Goal: Contribute content: Contribute content

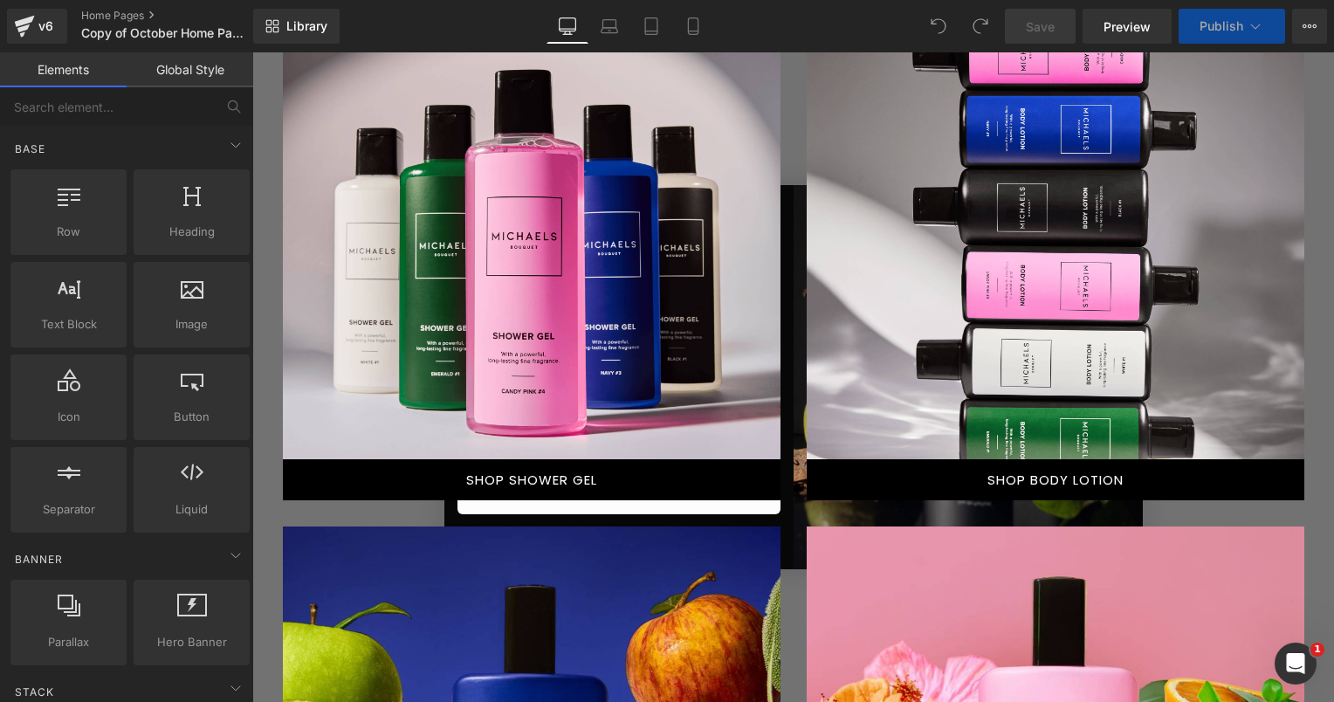
scroll to position [960, 0]
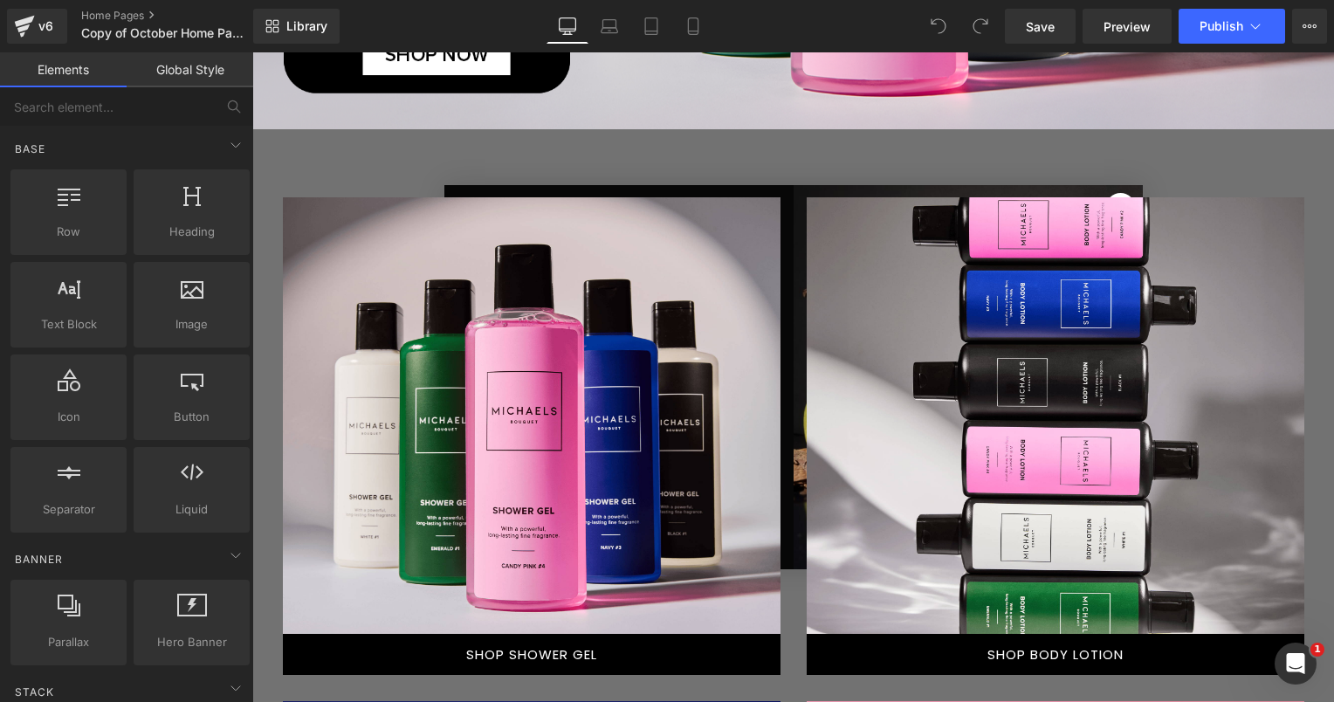
drag, startPoint x: 564, startPoint y: 322, endPoint x: 573, endPoint y: 333, distance: 14.3
click at [564, 322] on div at bounding box center [531, 415] width 497 height 436
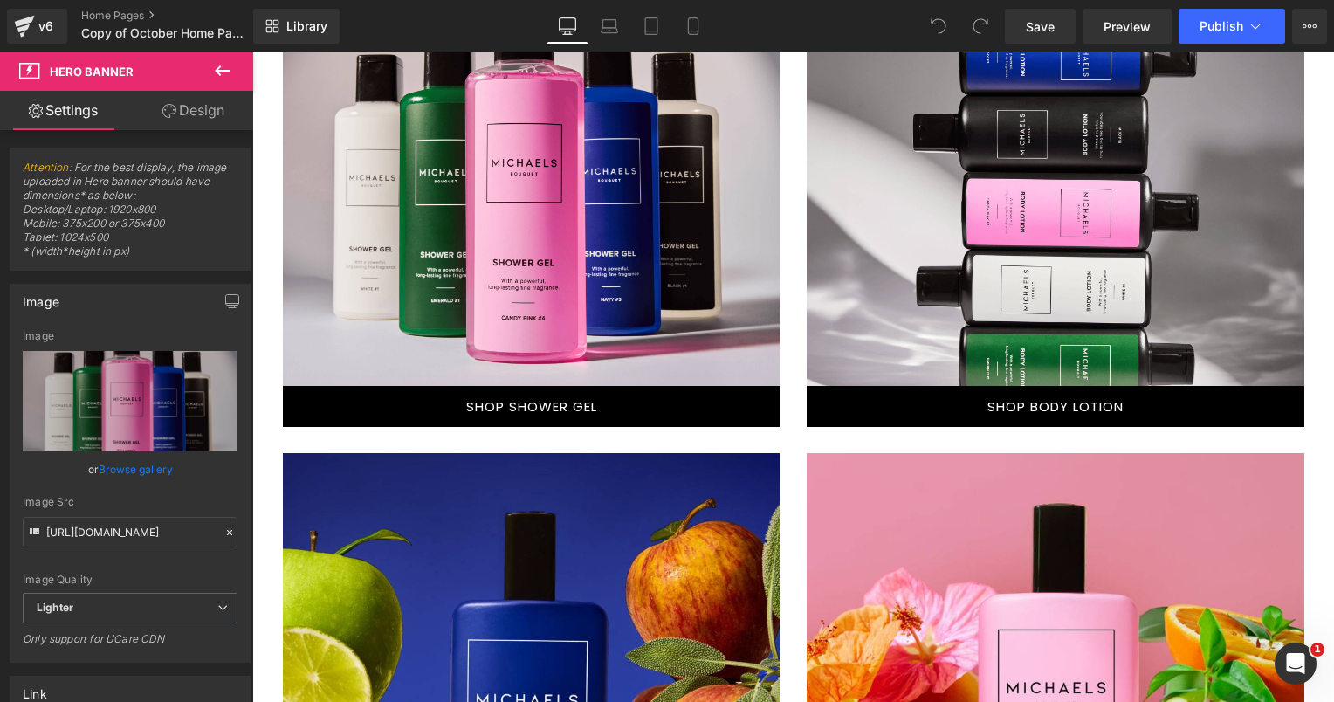
scroll to position [1222, 0]
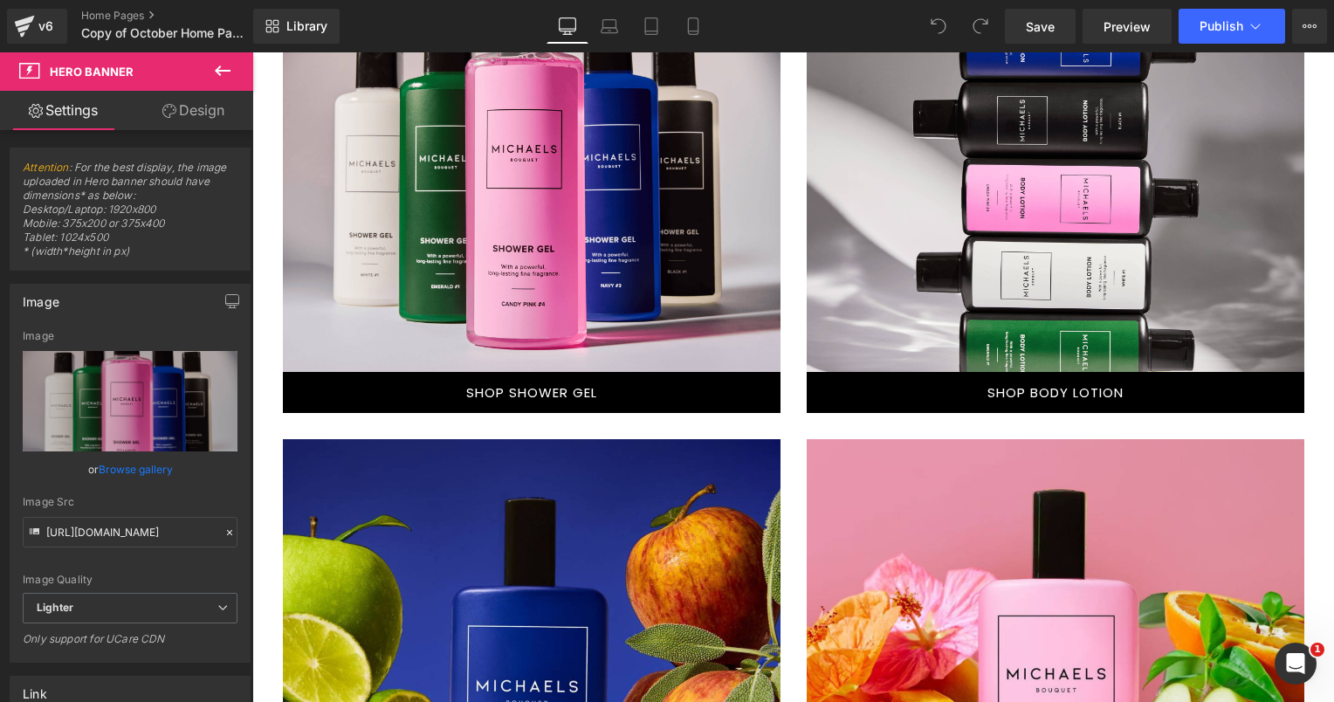
click at [553, 325] on div at bounding box center [531, 255] width 497 height 247
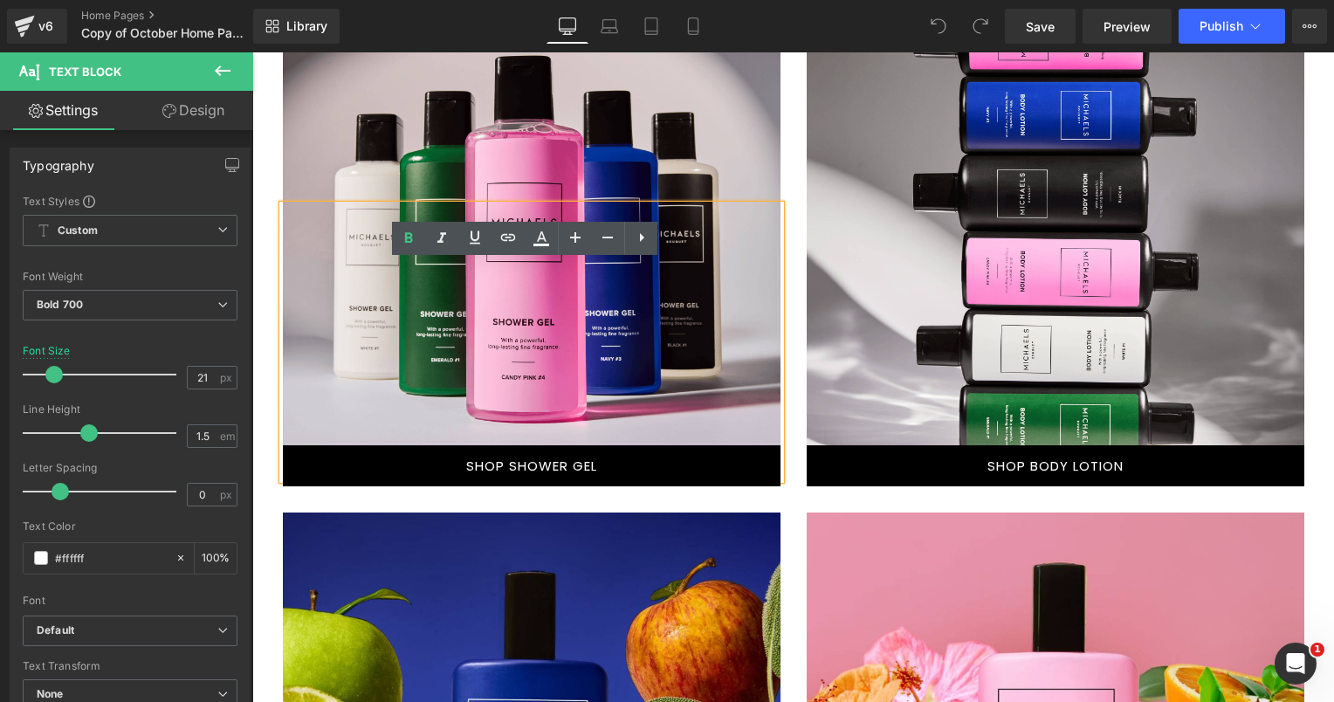
scroll to position [960, 0]
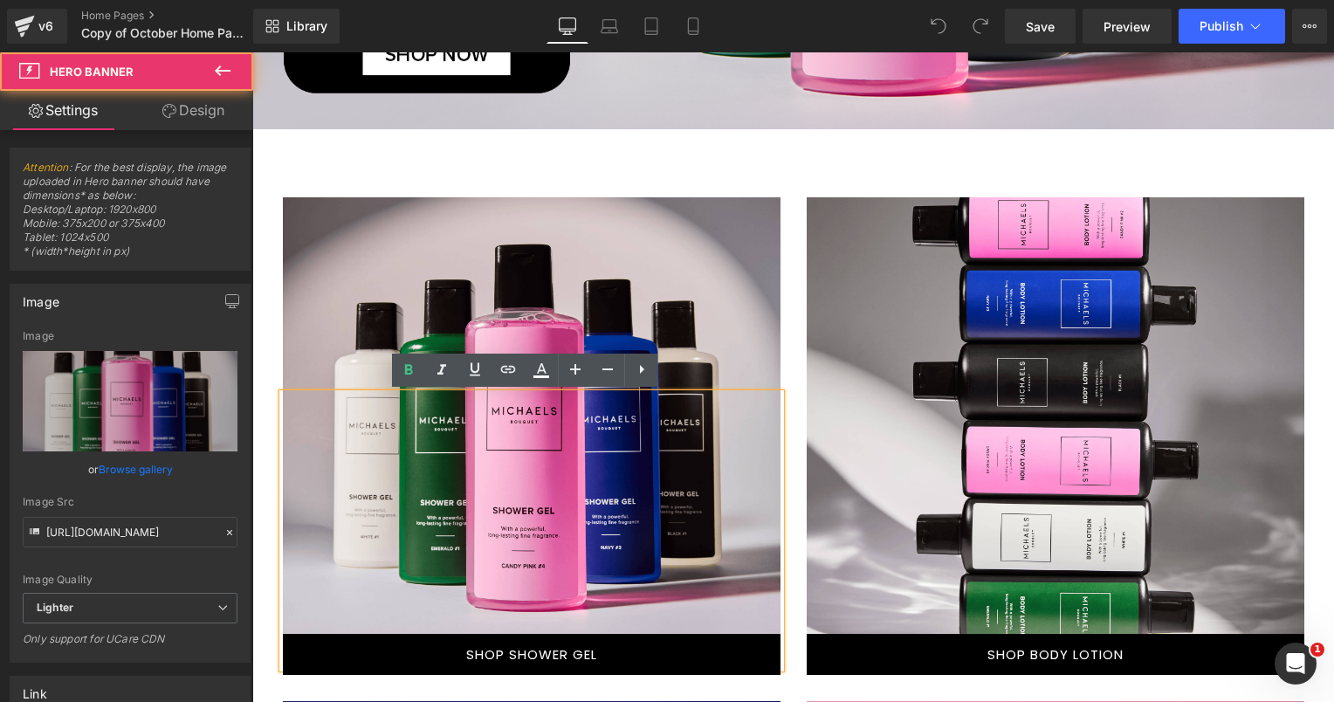
drag, startPoint x: 653, startPoint y: 285, endPoint x: 653, endPoint y: 314, distance: 28.8
click at [653, 314] on div at bounding box center [531, 415] width 497 height 436
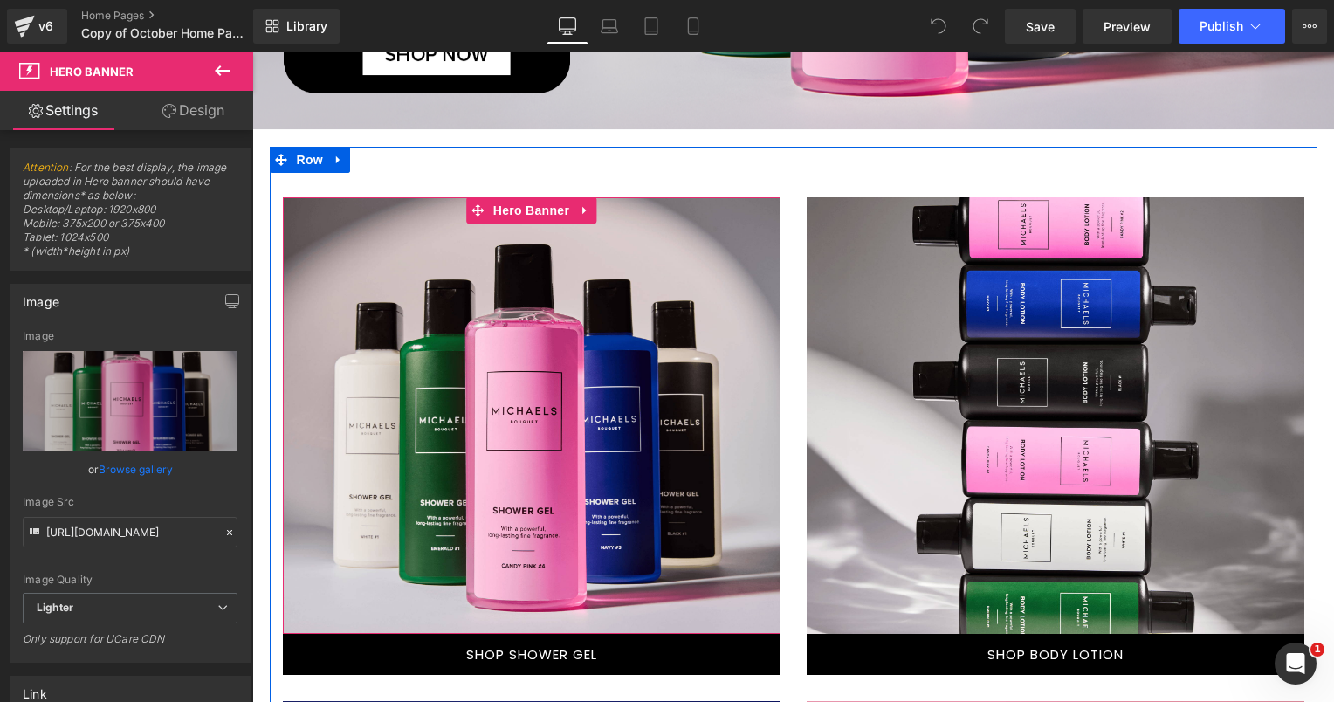
drag, startPoint x: 640, startPoint y: 269, endPoint x: 611, endPoint y: 319, distance: 57.5
click at [634, 360] on div at bounding box center [531, 415] width 497 height 436
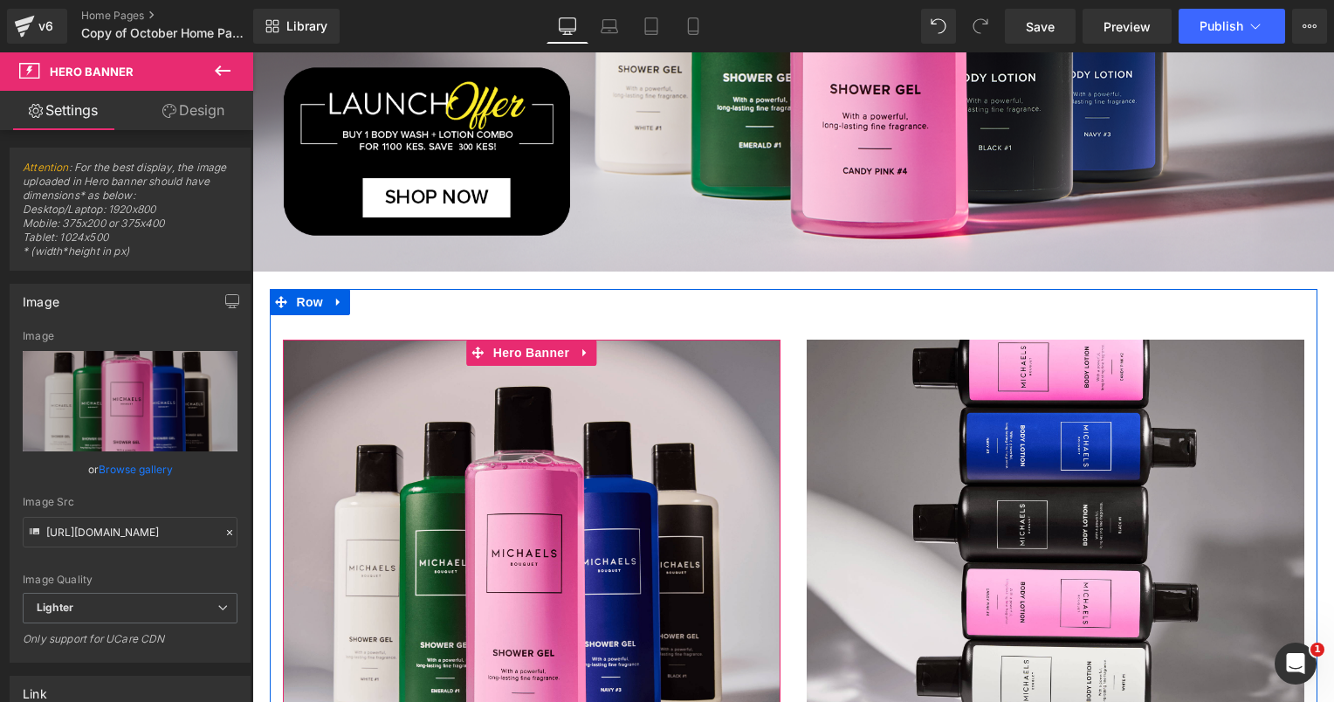
scroll to position [873, 0]
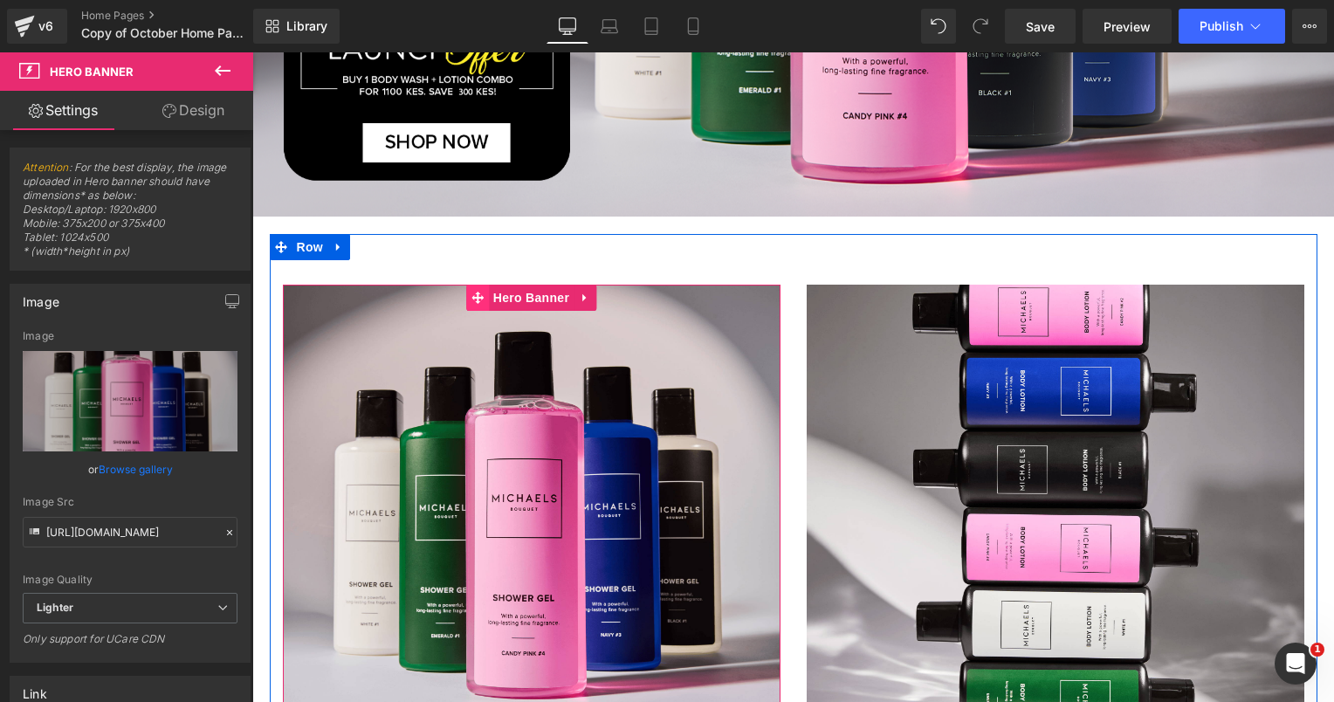
click at [471, 292] on icon at bounding box center [477, 298] width 12 height 13
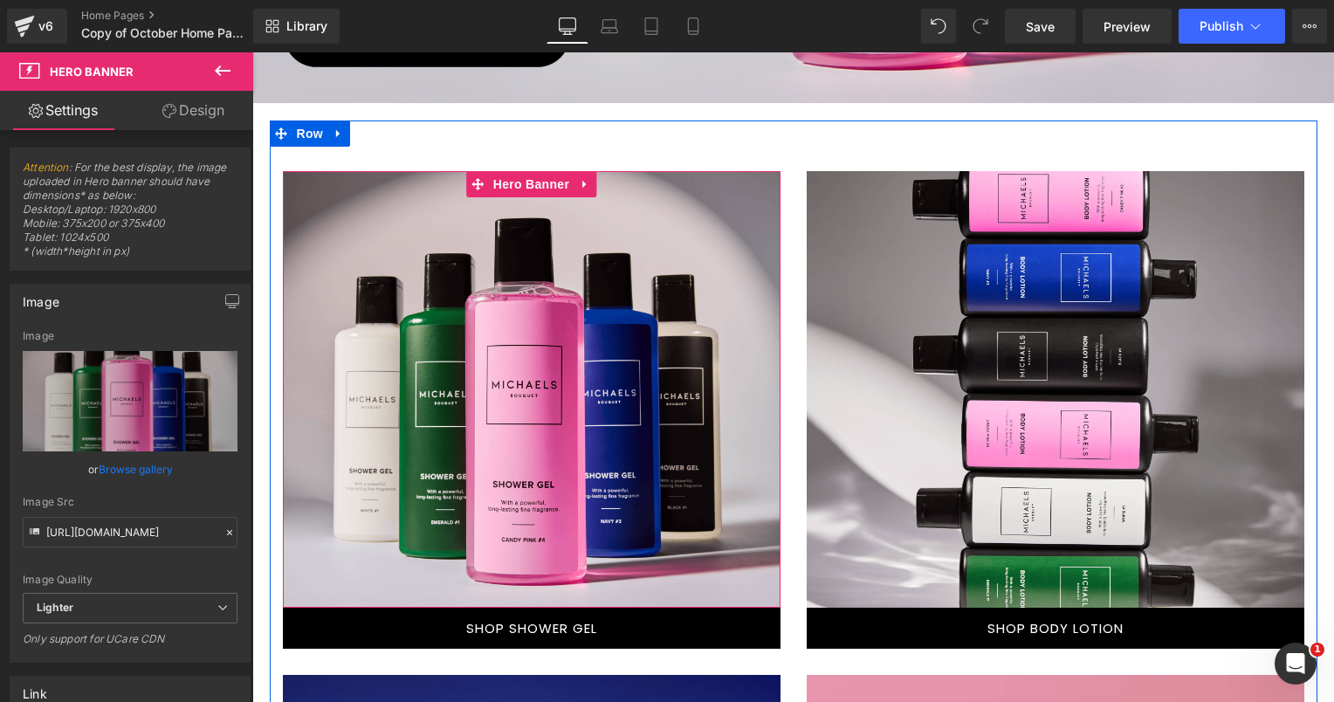
scroll to position [960, 0]
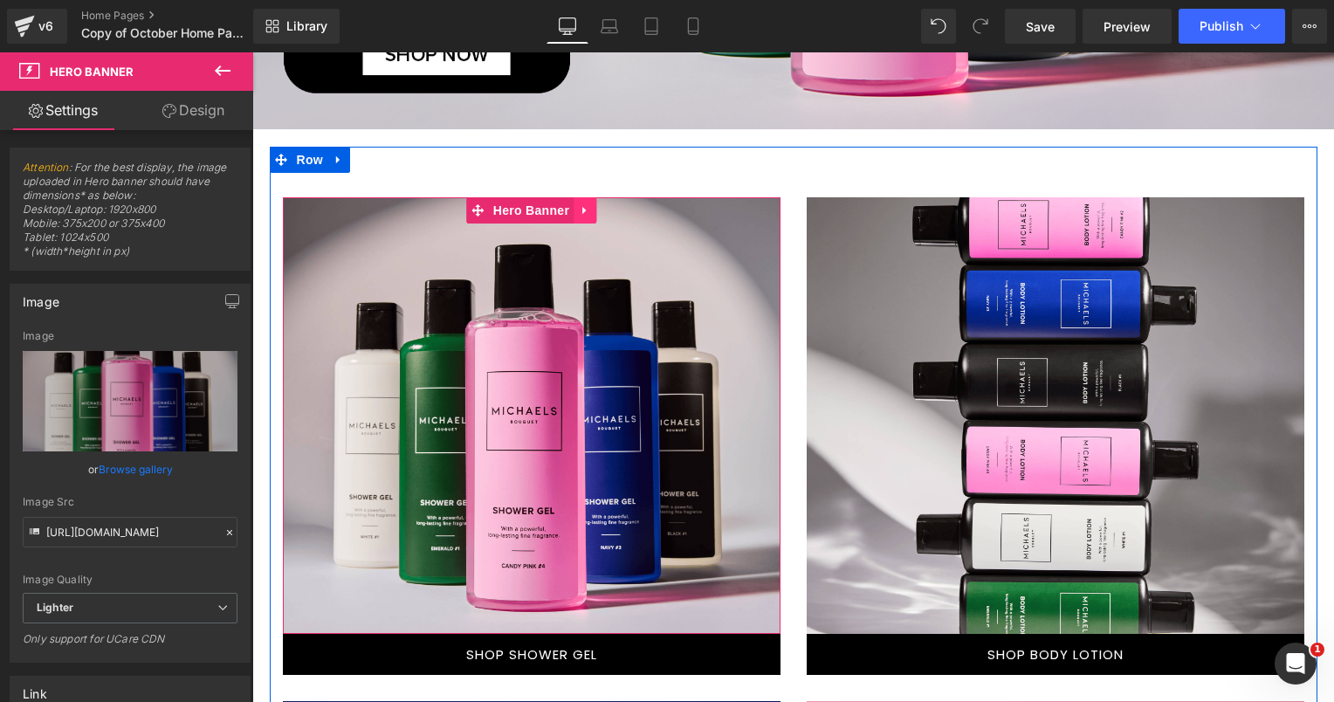
click at [579, 205] on icon at bounding box center [585, 210] width 12 height 13
click at [567, 207] on icon at bounding box center [573, 210] width 12 height 12
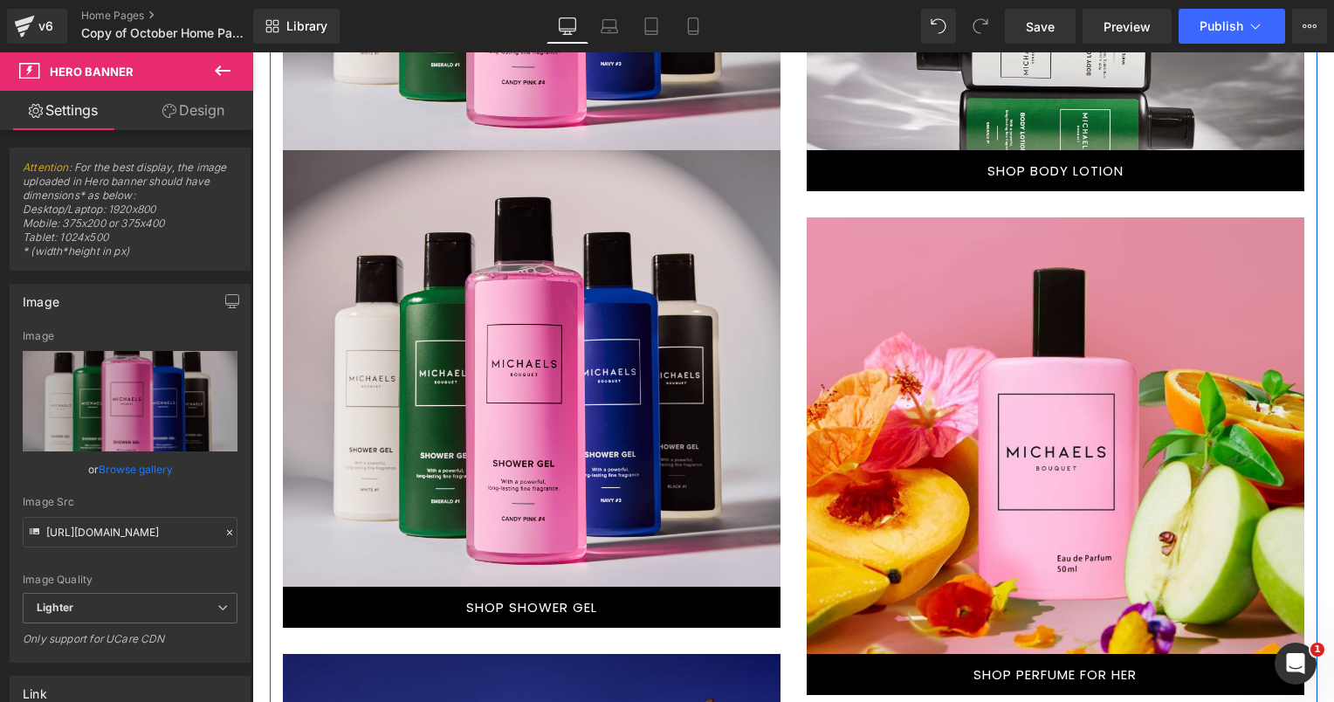
scroll to position [1471, 0]
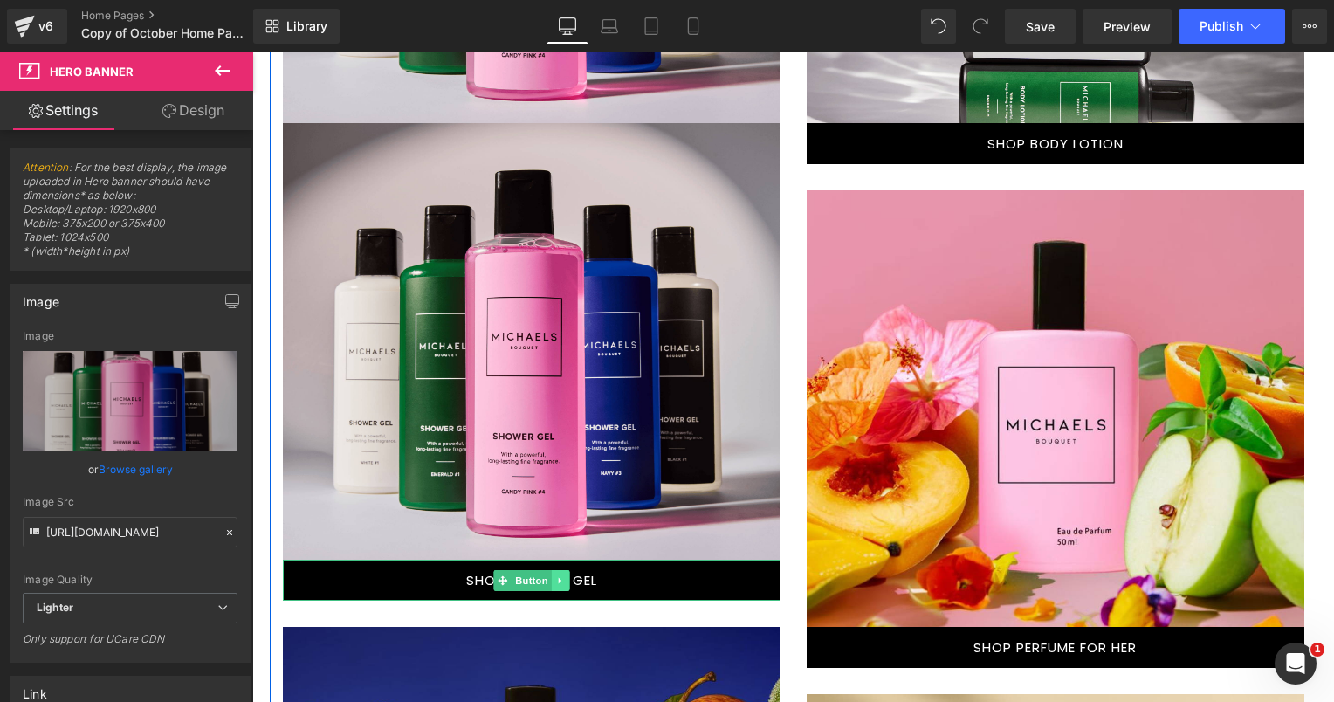
click at [551, 572] on link at bounding box center [560, 580] width 18 height 21
click at [546, 575] on icon at bounding box center [551, 580] width 10 height 10
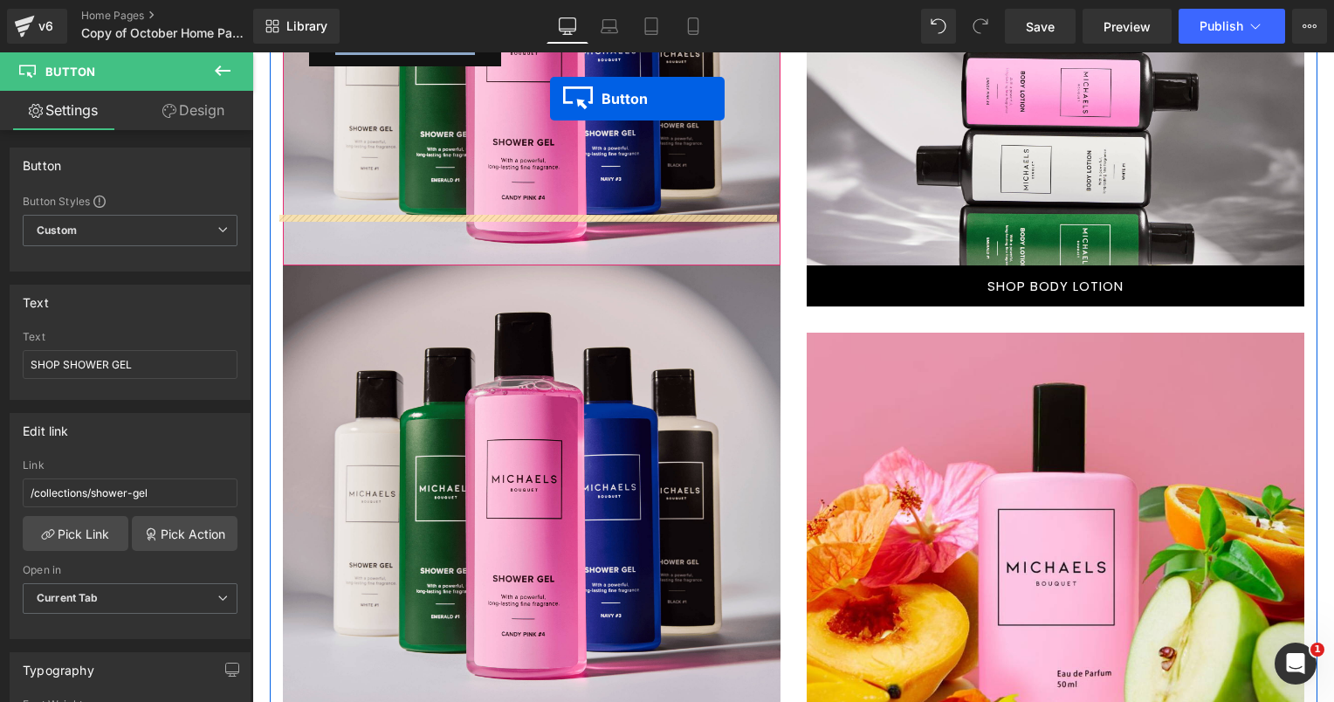
scroll to position [1276, 0]
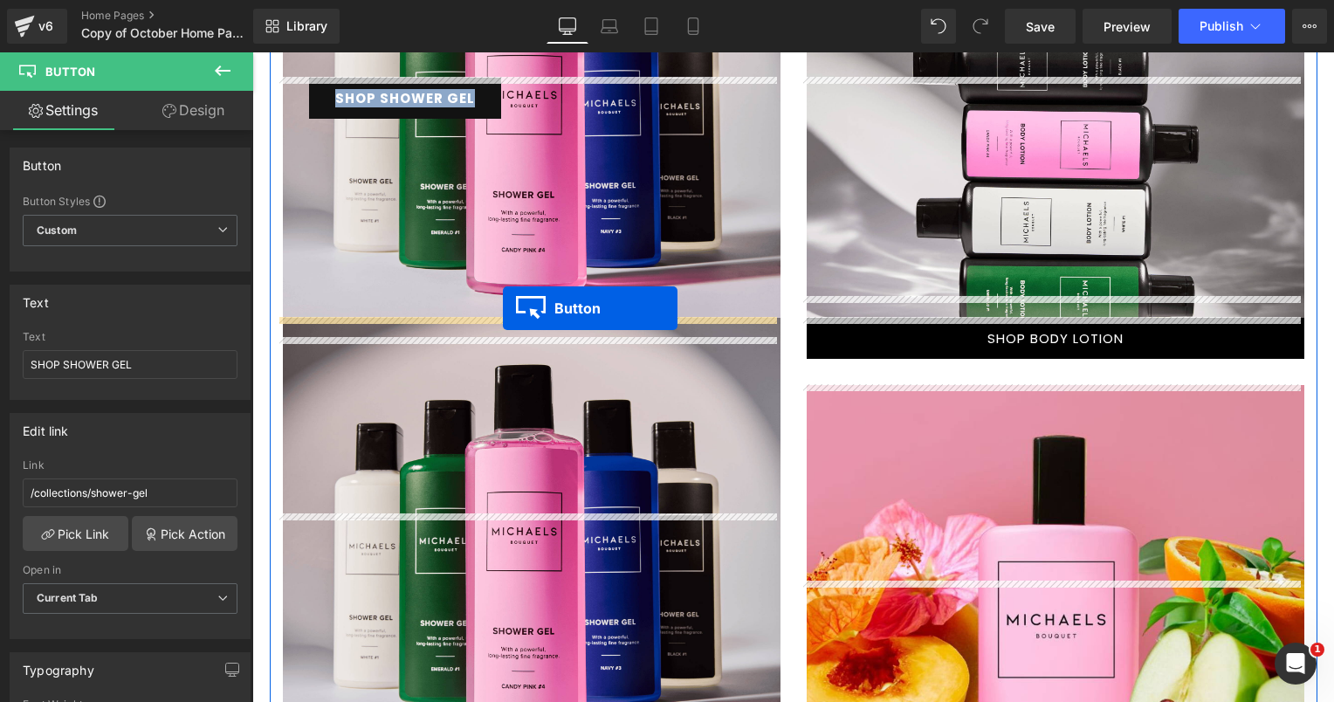
drag, startPoint x: 493, startPoint y: 578, endPoint x: 503, endPoint y: 307, distance: 270.7
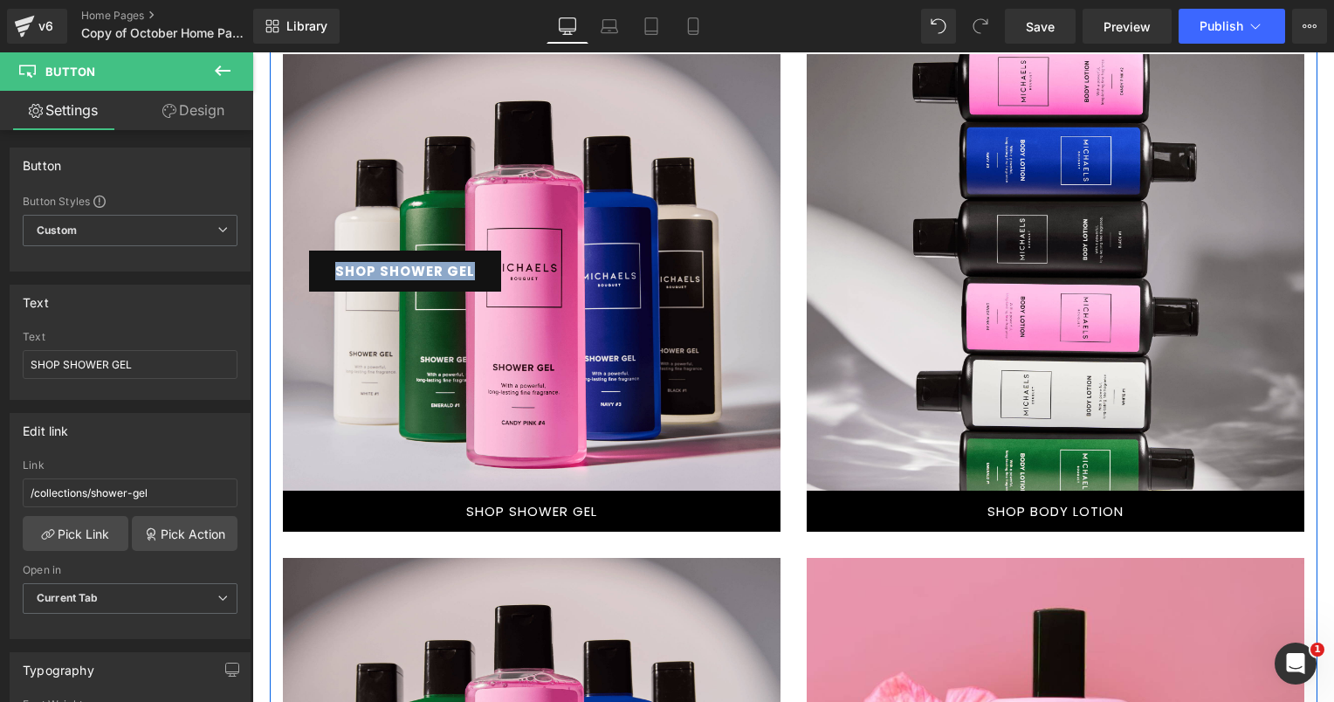
scroll to position [1101, 0]
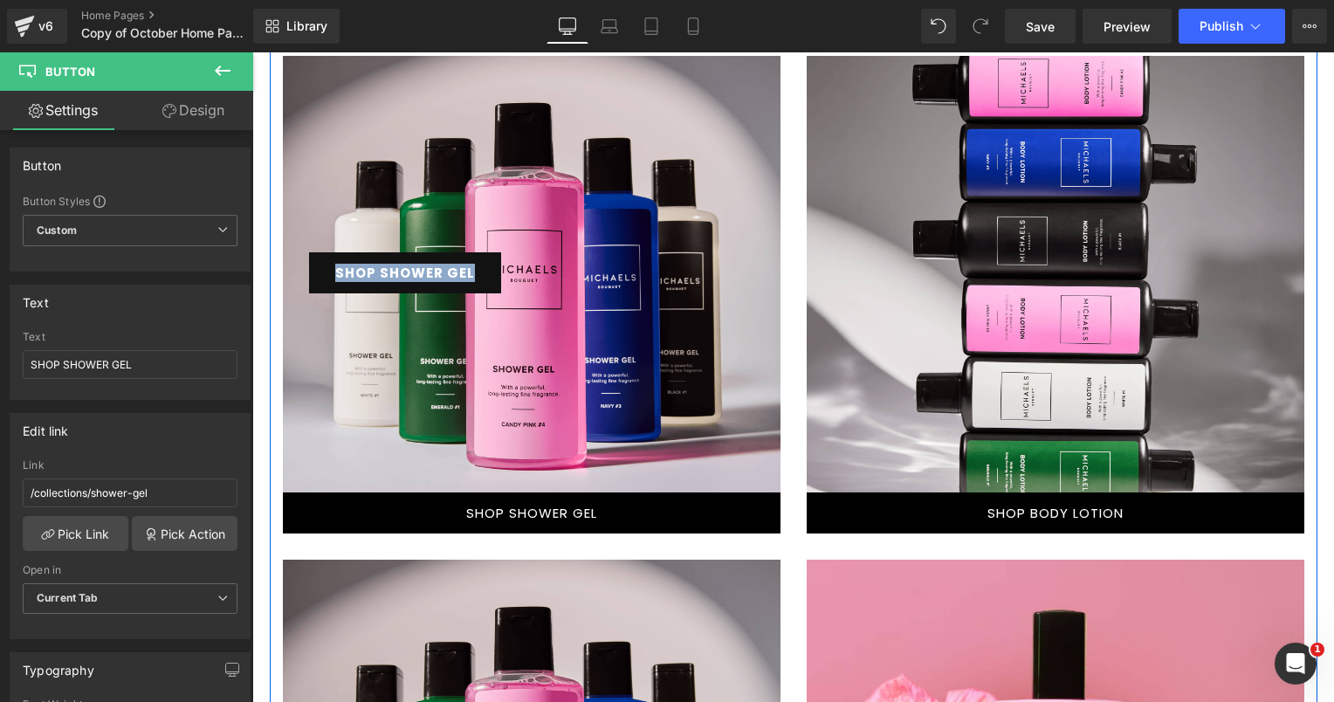
click at [867, 231] on div at bounding box center [1054, 274] width 497 height 436
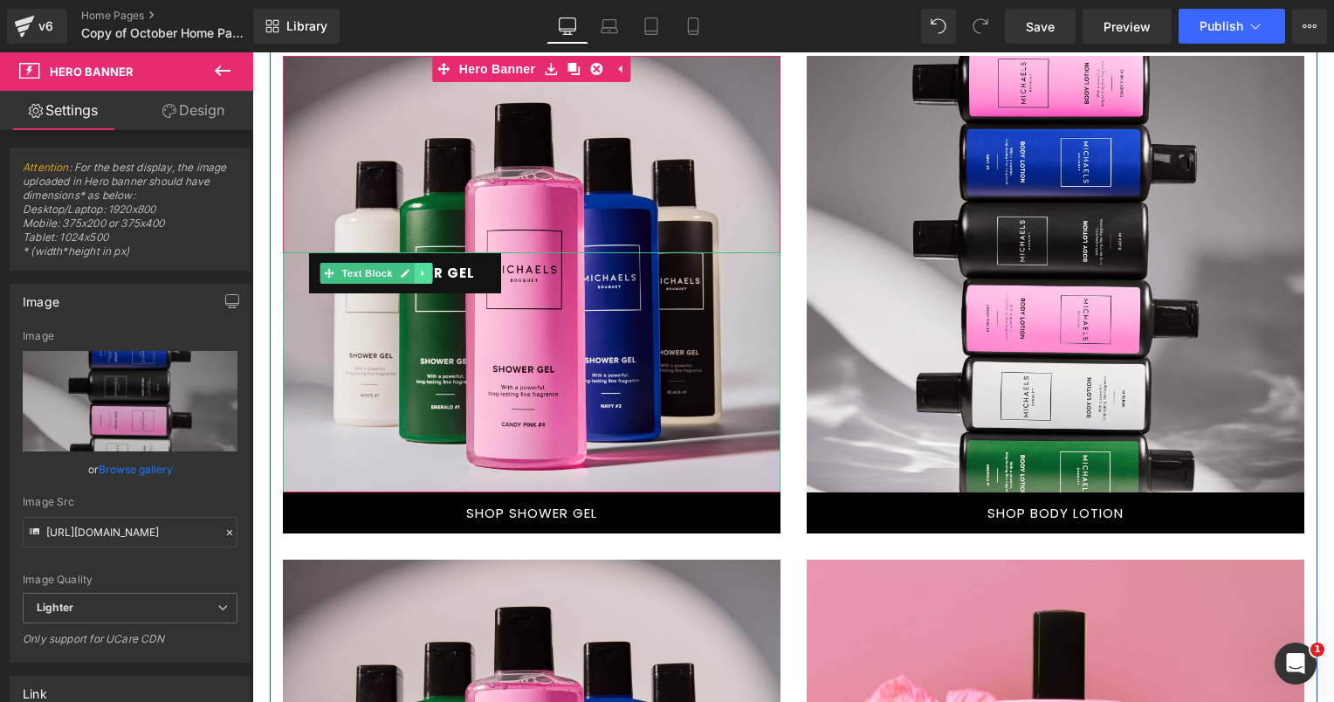
click at [418, 270] on icon at bounding box center [423, 273] width 10 height 10
click at [428, 272] on icon at bounding box center [433, 273] width 10 height 10
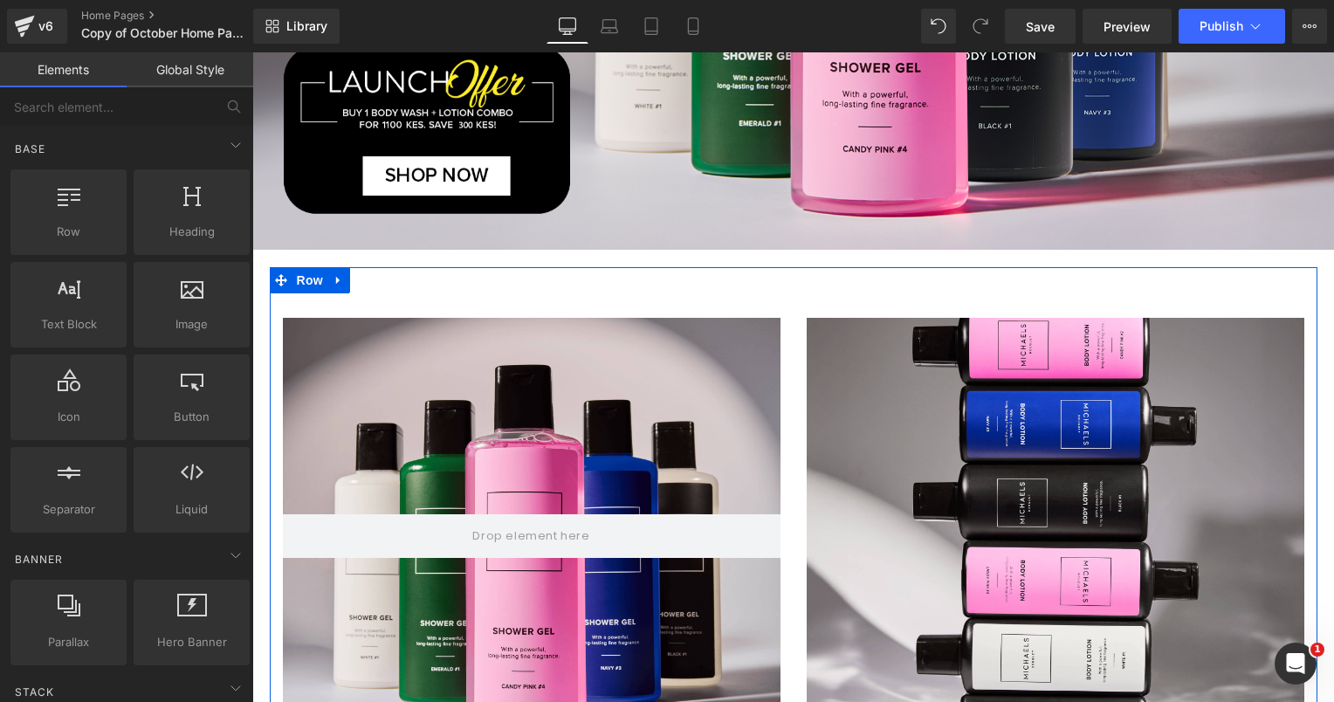
click at [919, 359] on div at bounding box center [1054, 536] width 497 height 436
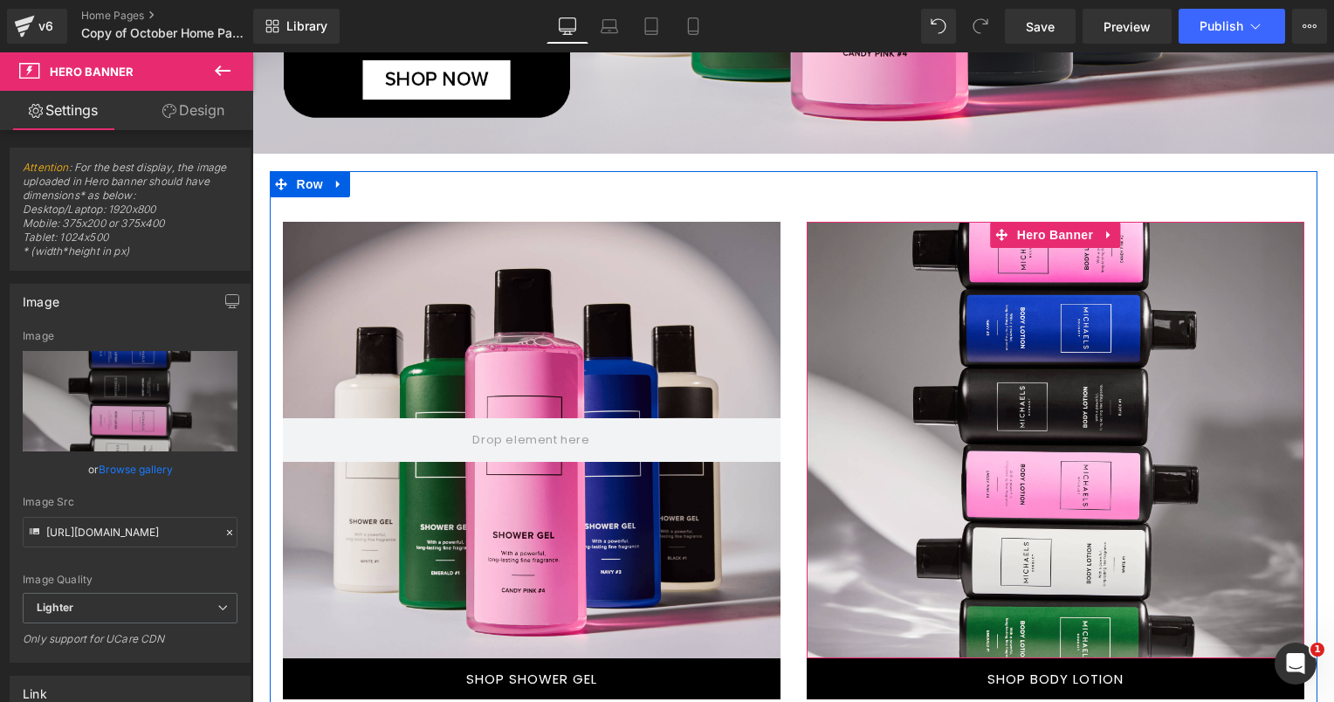
scroll to position [927, 0]
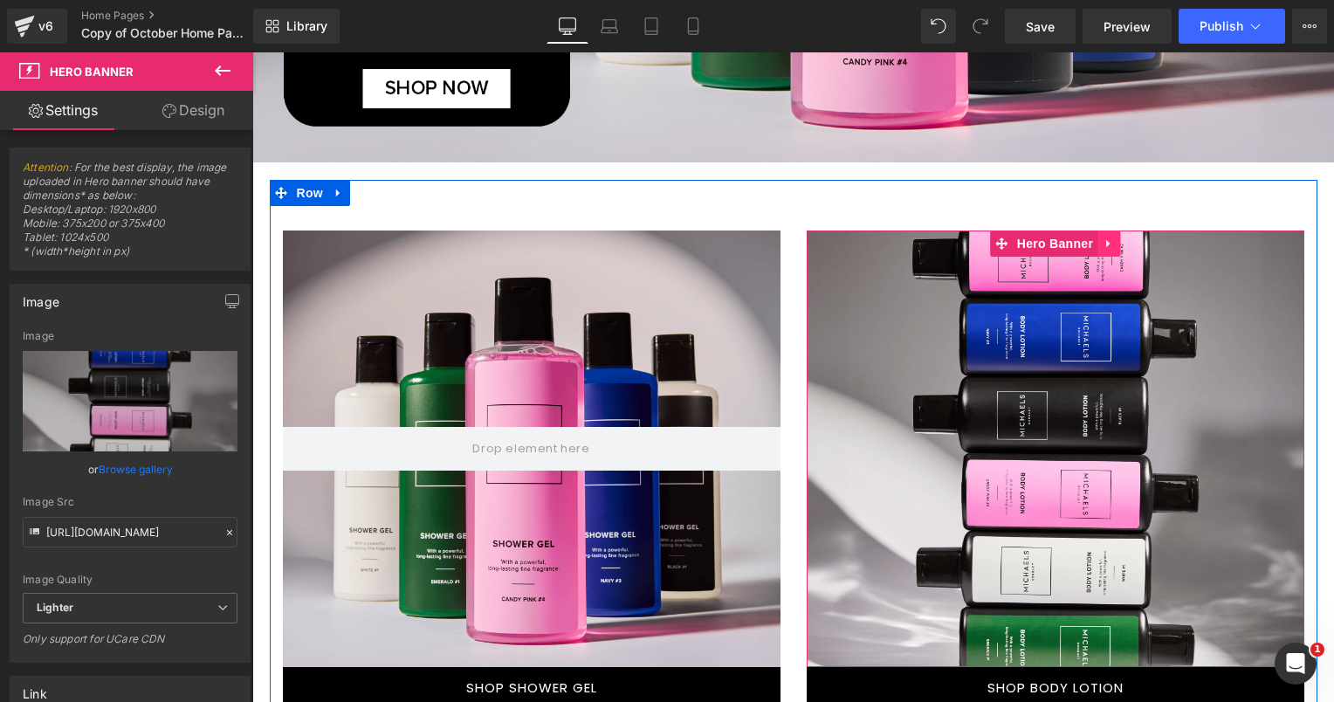
click at [1102, 239] on icon at bounding box center [1108, 243] width 12 height 13
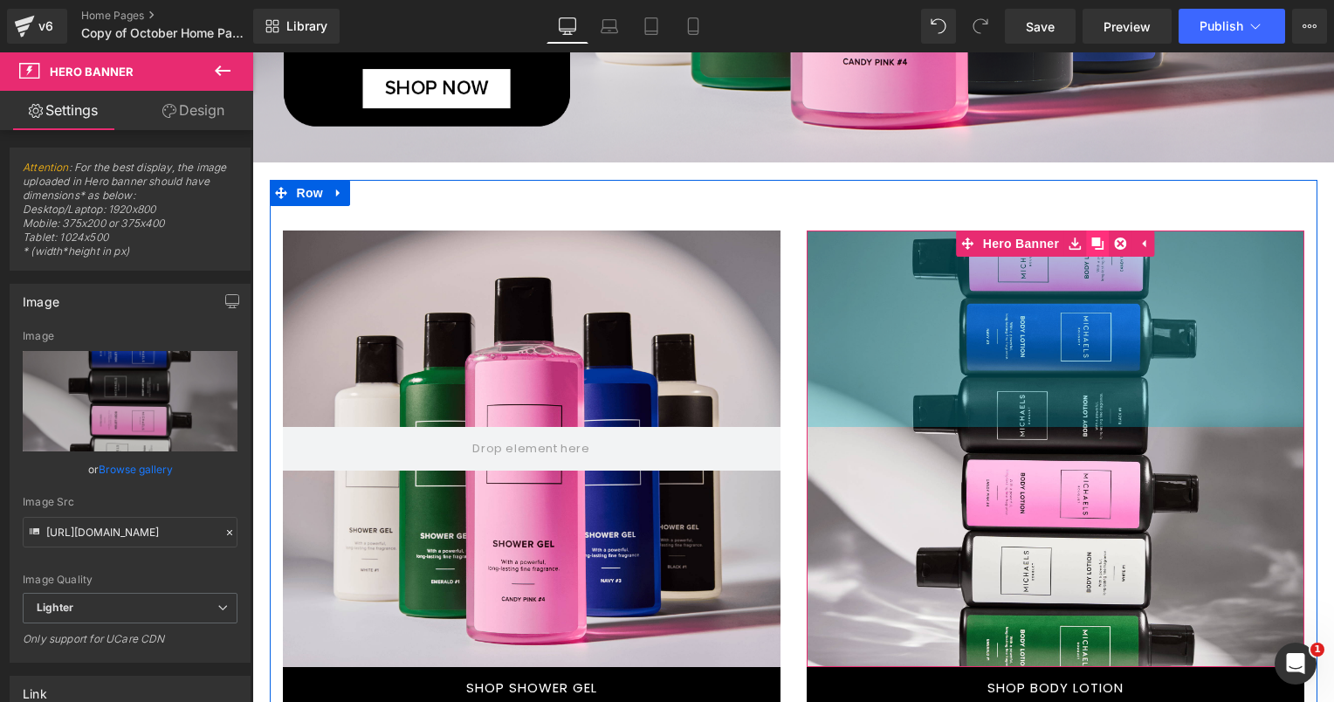
click at [1091, 244] on icon at bounding box center [1097, 243] width 12 height 12
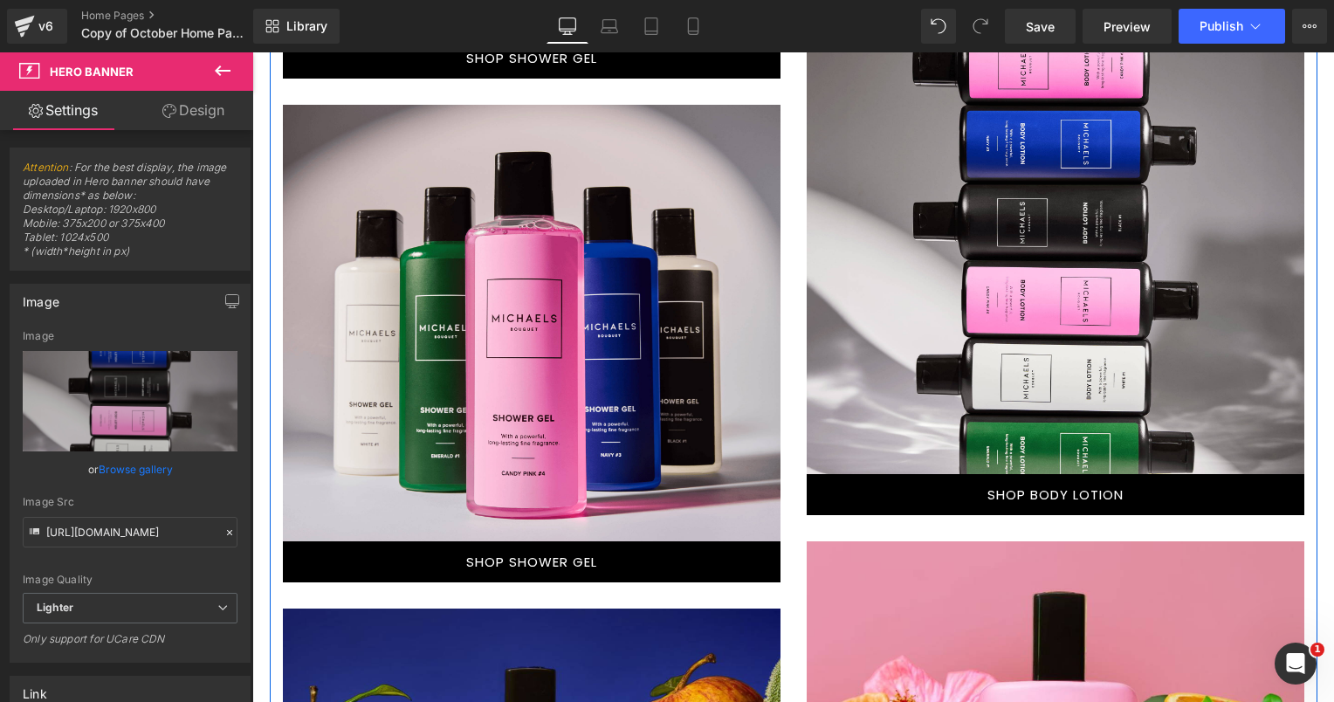
scroll to position [1557, 0]
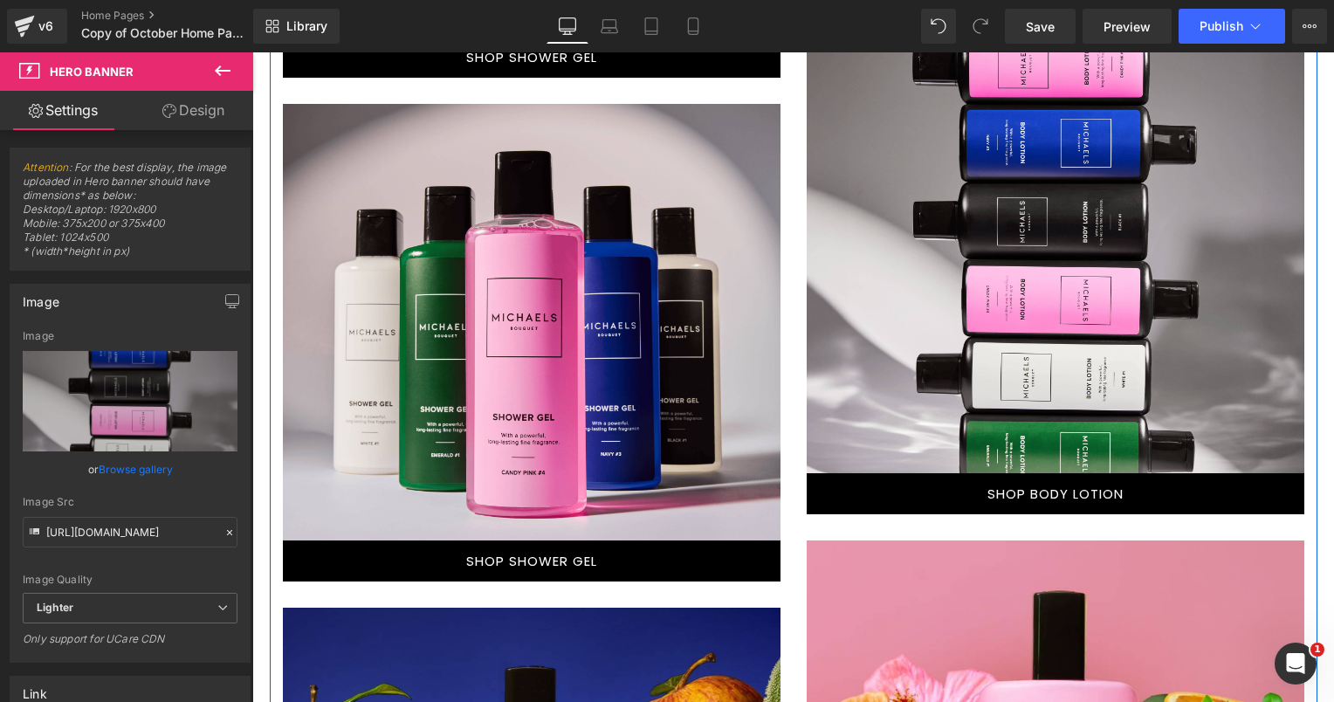
click at [1183, 485] on link "SHOP BODY LOTION" at bounding box center [1054, 493] width 497 height 41
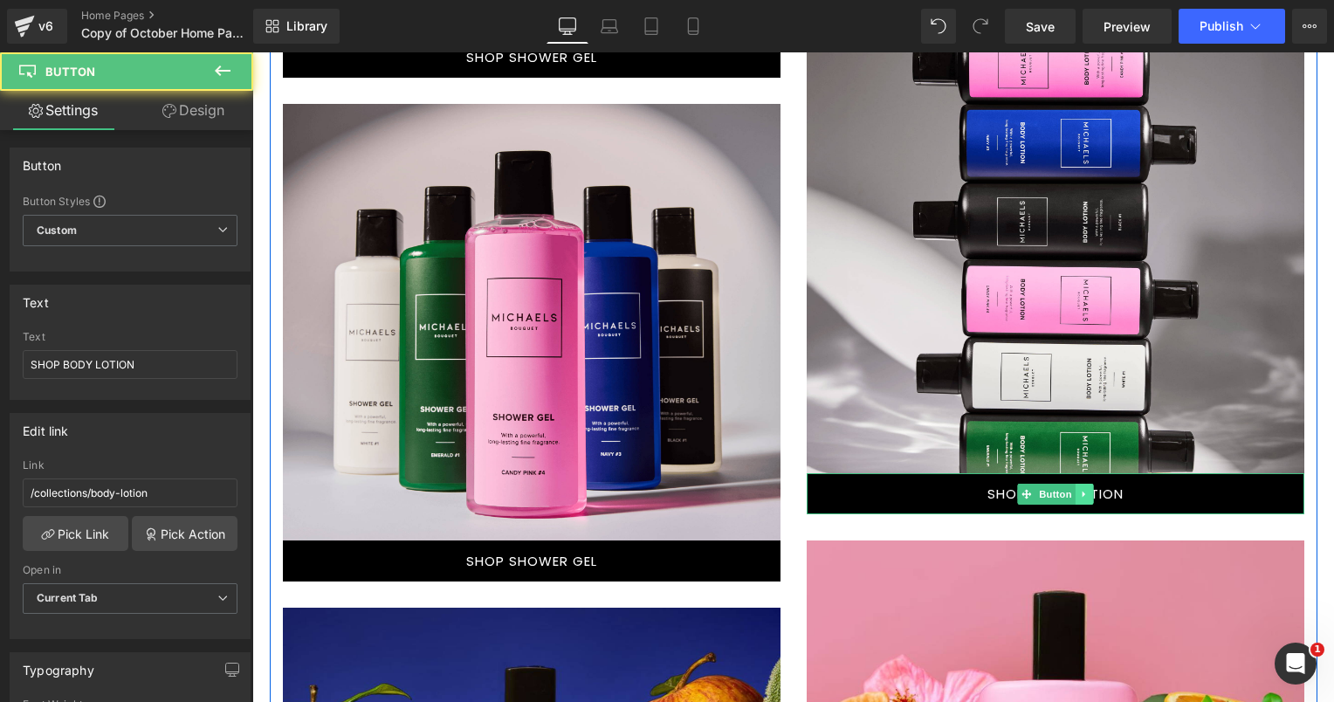
click at [1079, 489] on icon at bounding box center [1084, 494] width 10 height 10
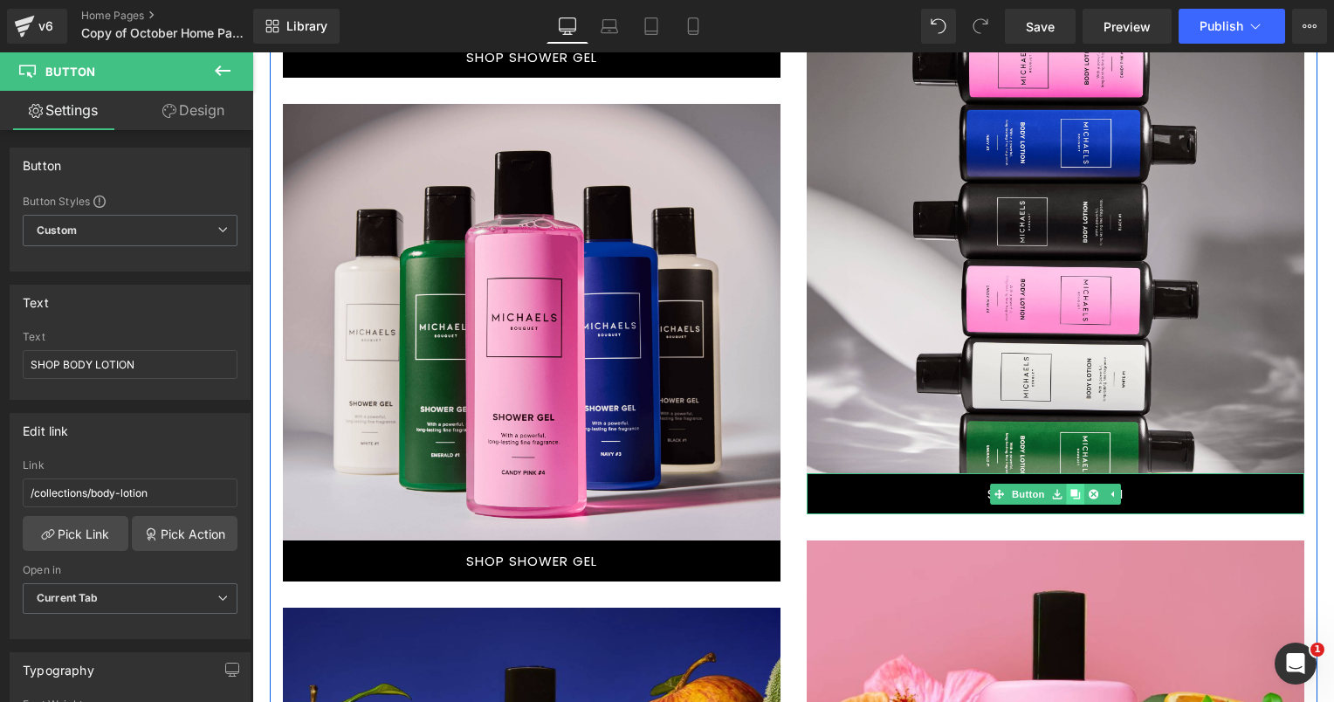
click at [1070, 490] on icon at bounding box center [1075, 494] width 10 height 10
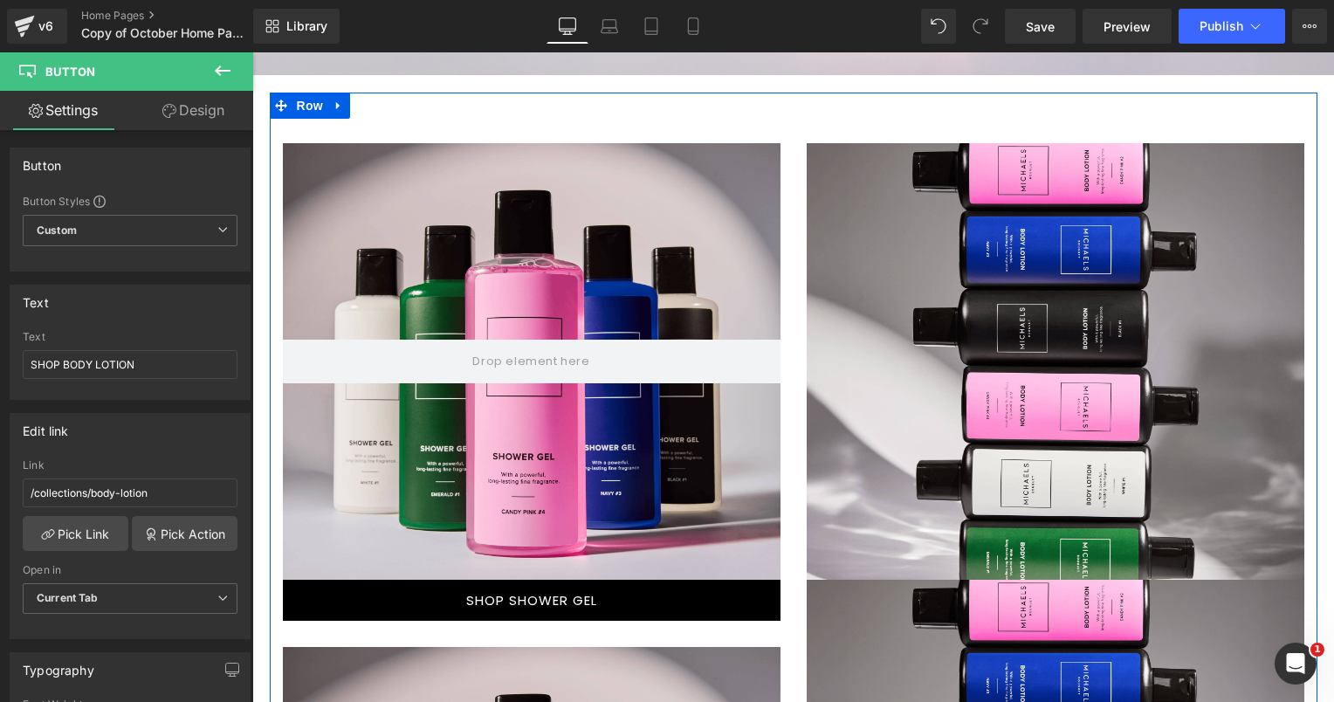
click at [963, 337] on div "Text Block Hero Banner 225px" at bounding box center [1054, 361] width 497 height 436
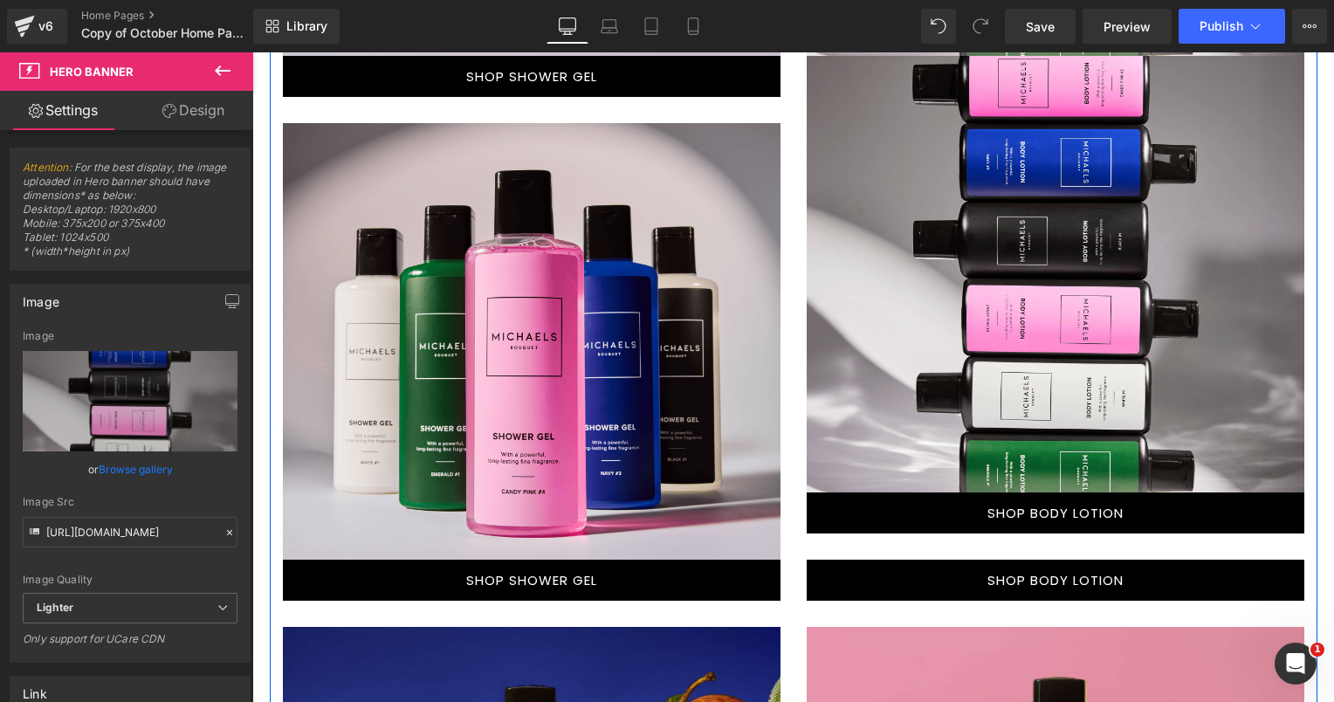
scroll to position [1451, 0]
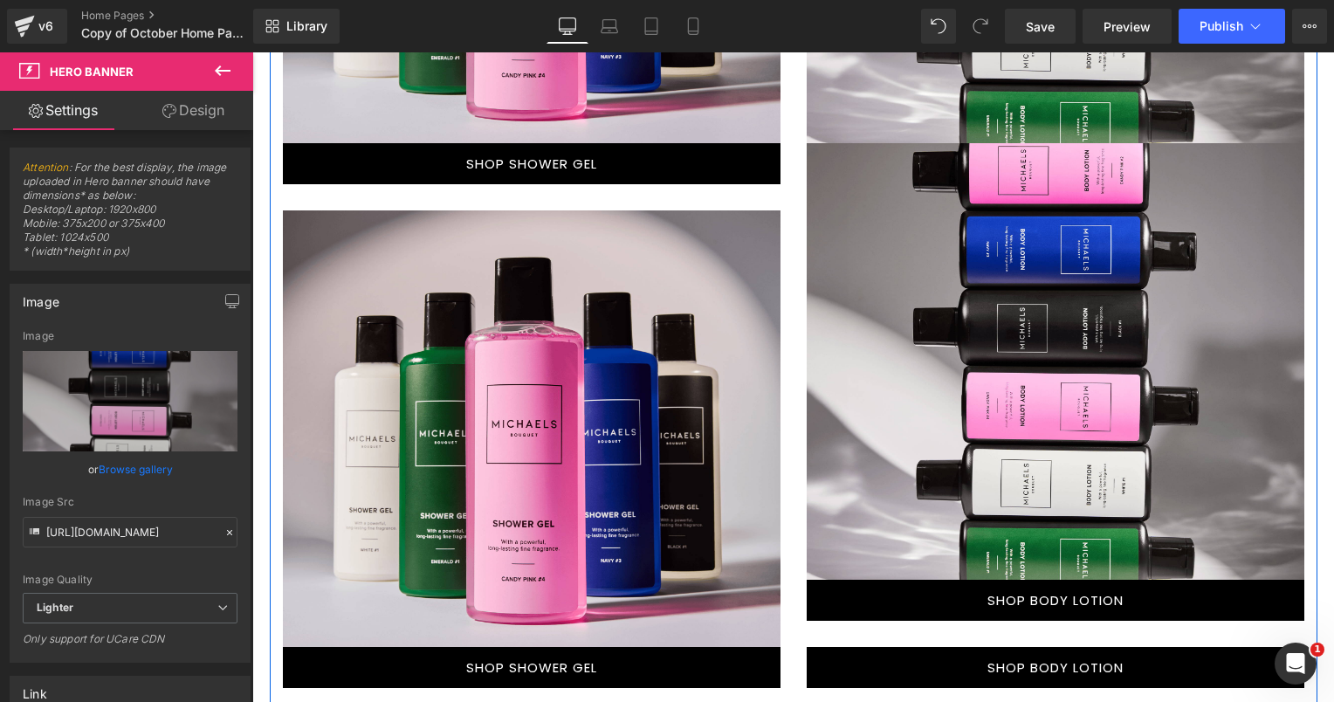
click at [960, 178] on div at bounding box center [1054, 361] width 497 height 436
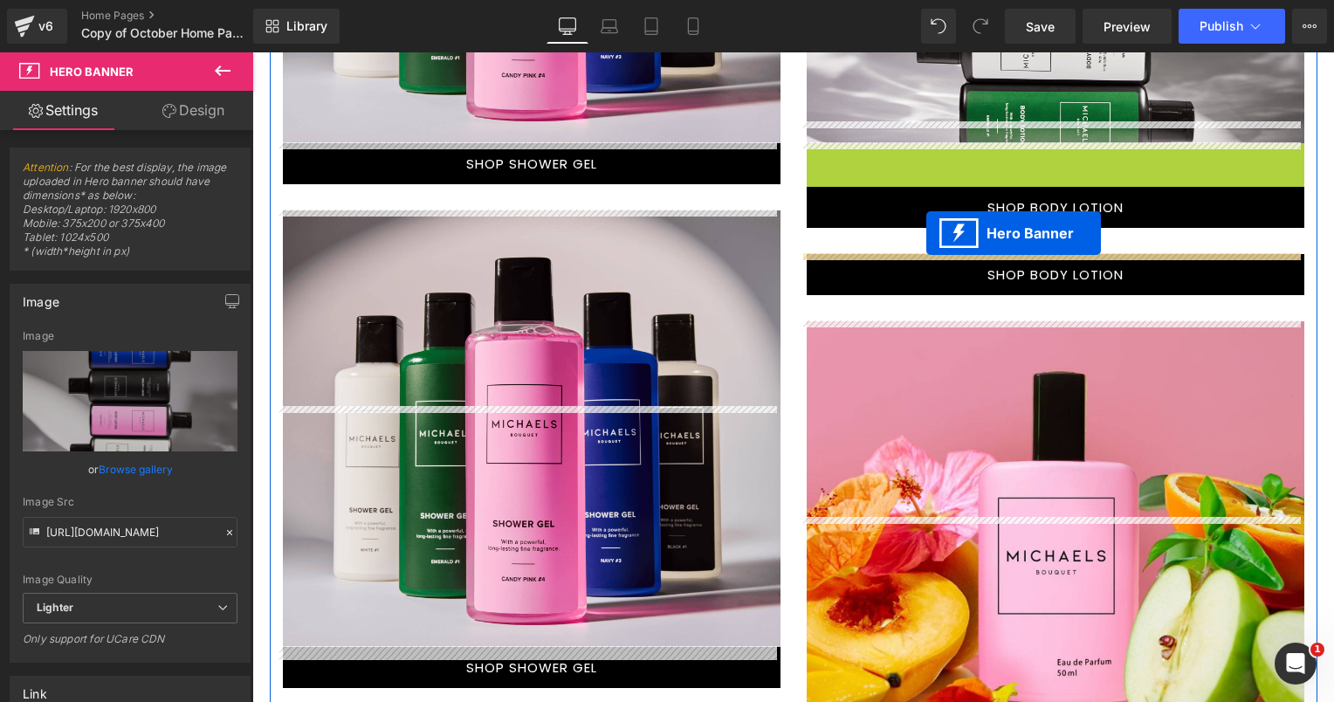
drag, startPoint x: 997, startPoint y: 154, endPoint x: 926, endPoint y: 233, distance: 106.3
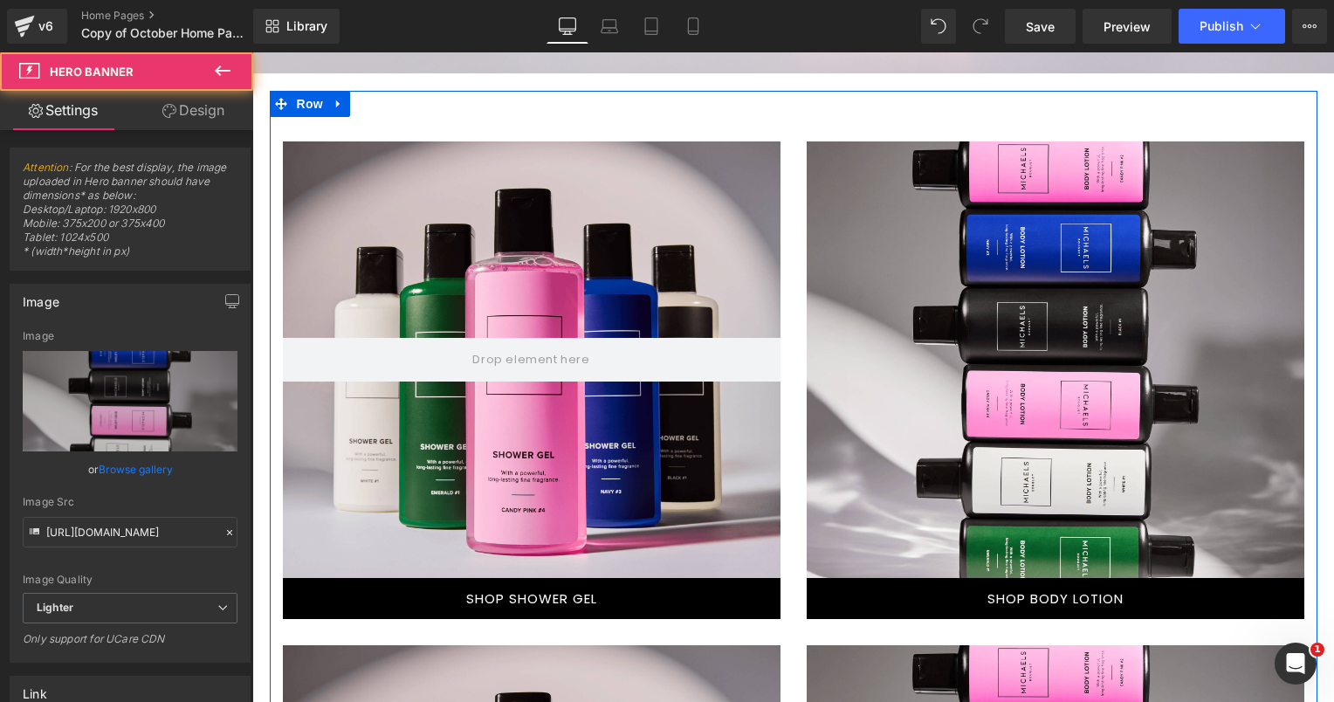
scroll to position [1014, 0]
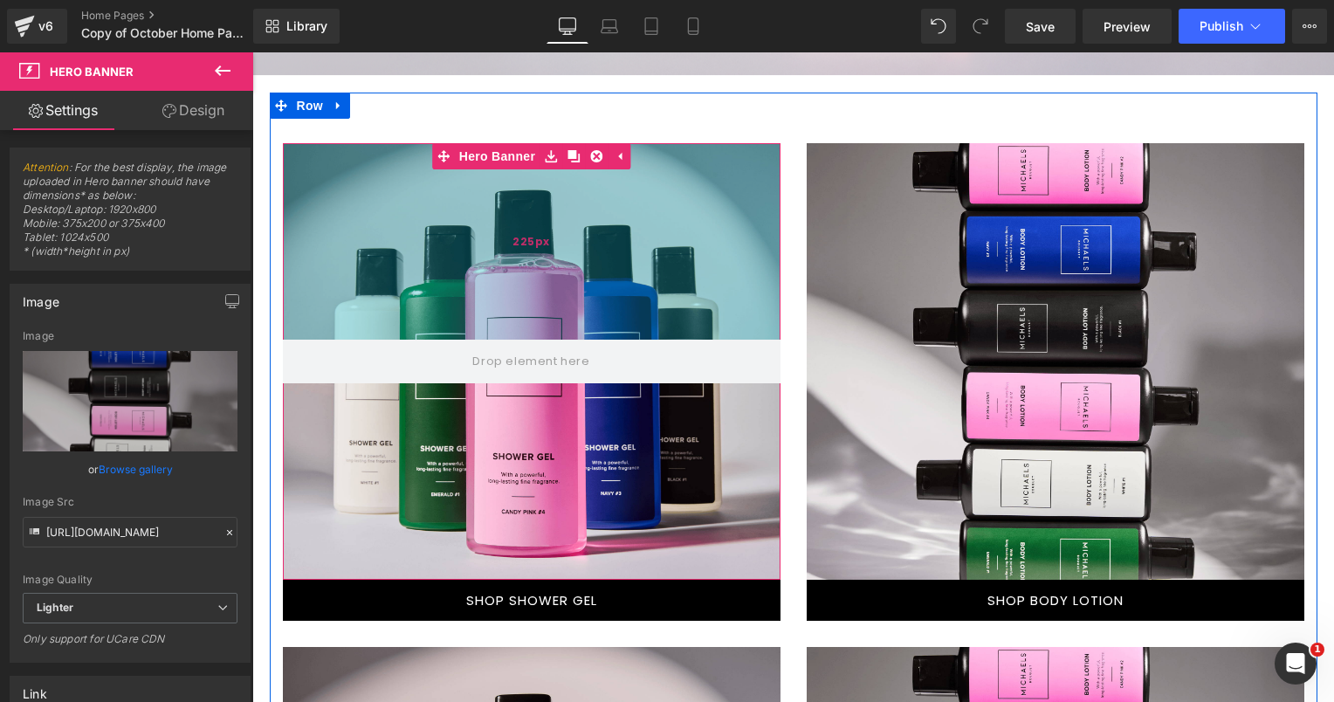
click at [575, 323] on div "225px" at bounding box center [531, 241] width 497 height 196
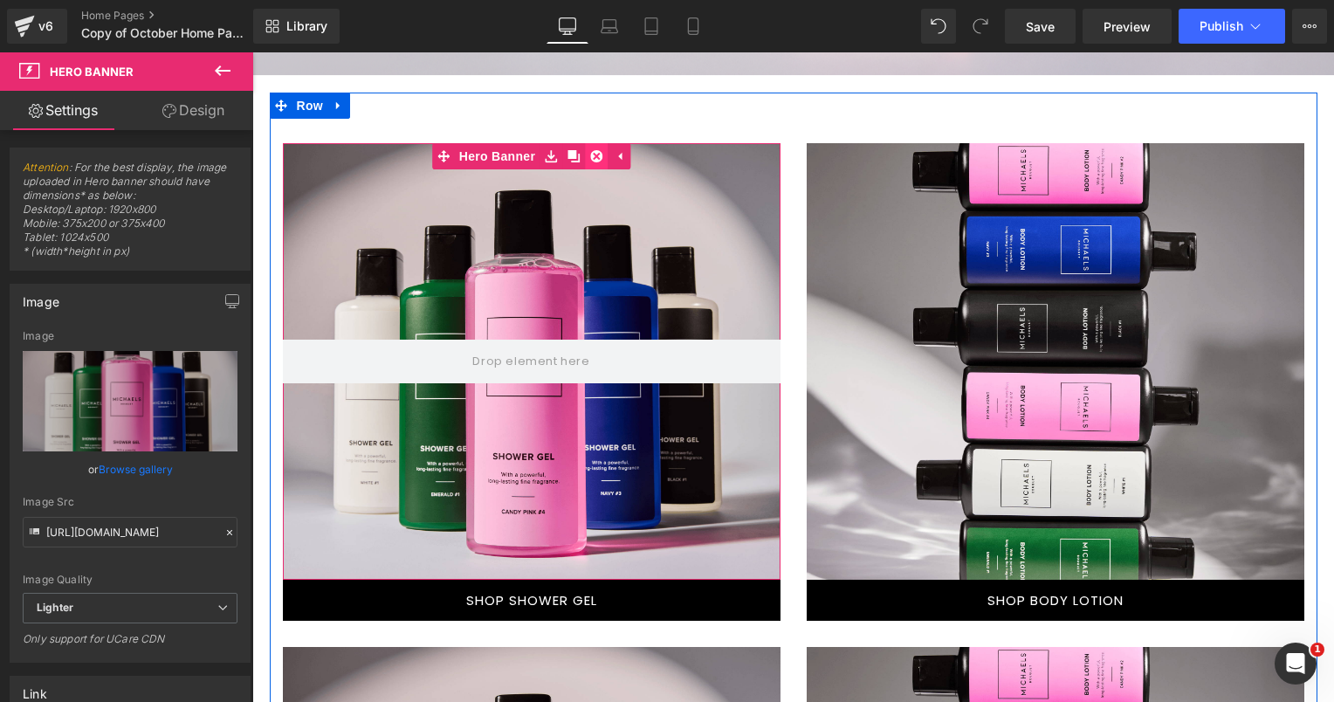
click at [590, 154] on icon at bounding box center [596, 156] width 12 height 13
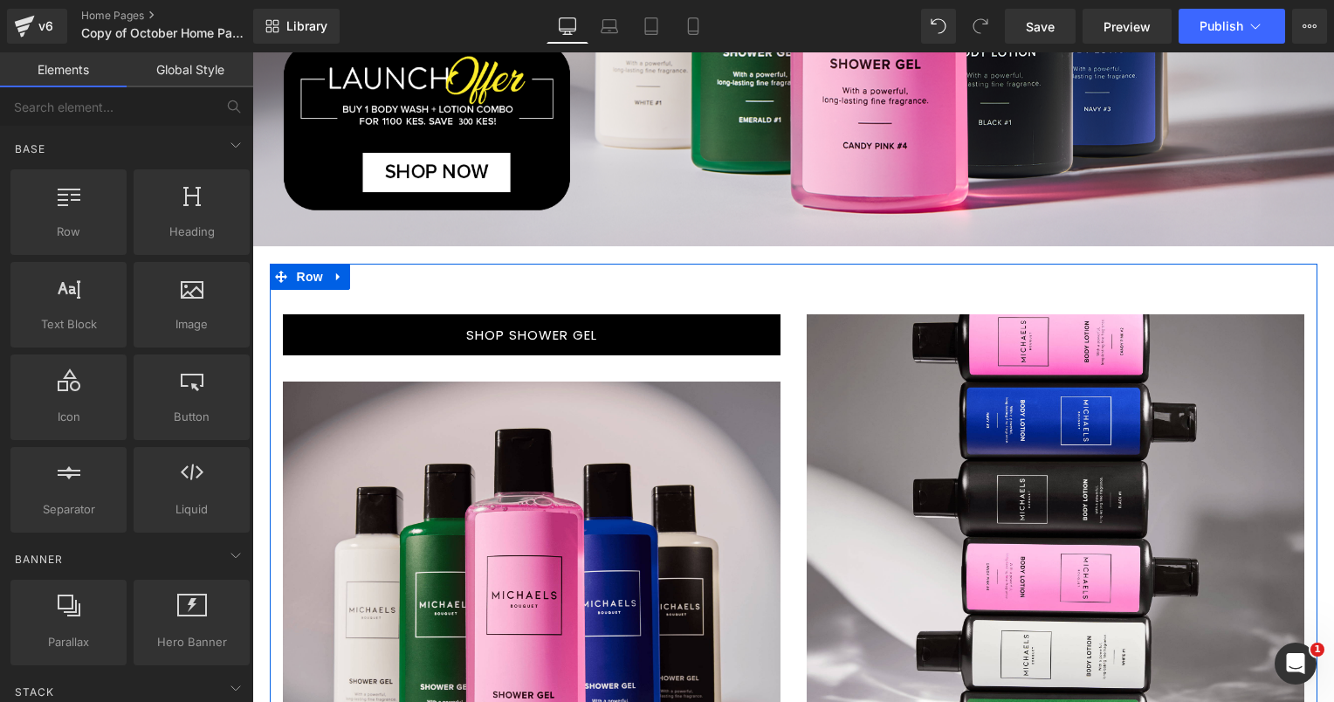
scroll to position [840, 0]
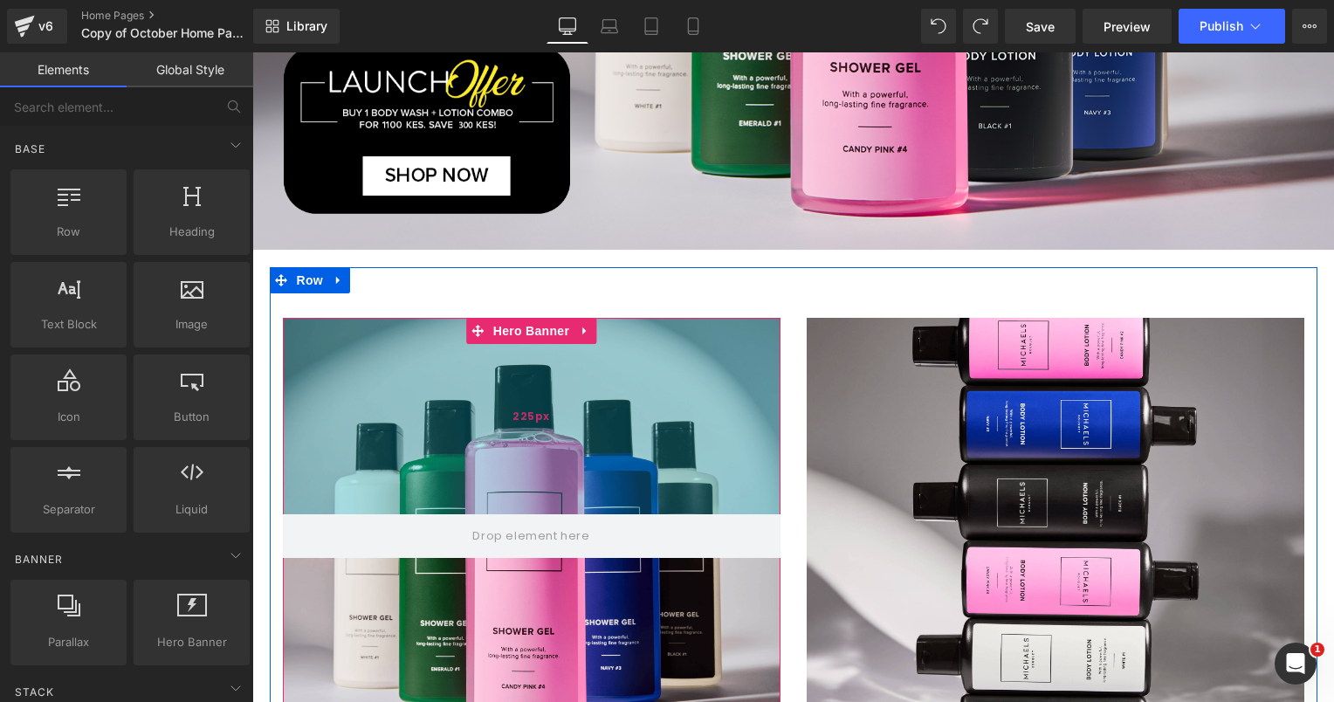
click at [350, 368] on div "225px" at bounding box center [531, 416] width 497 height 196
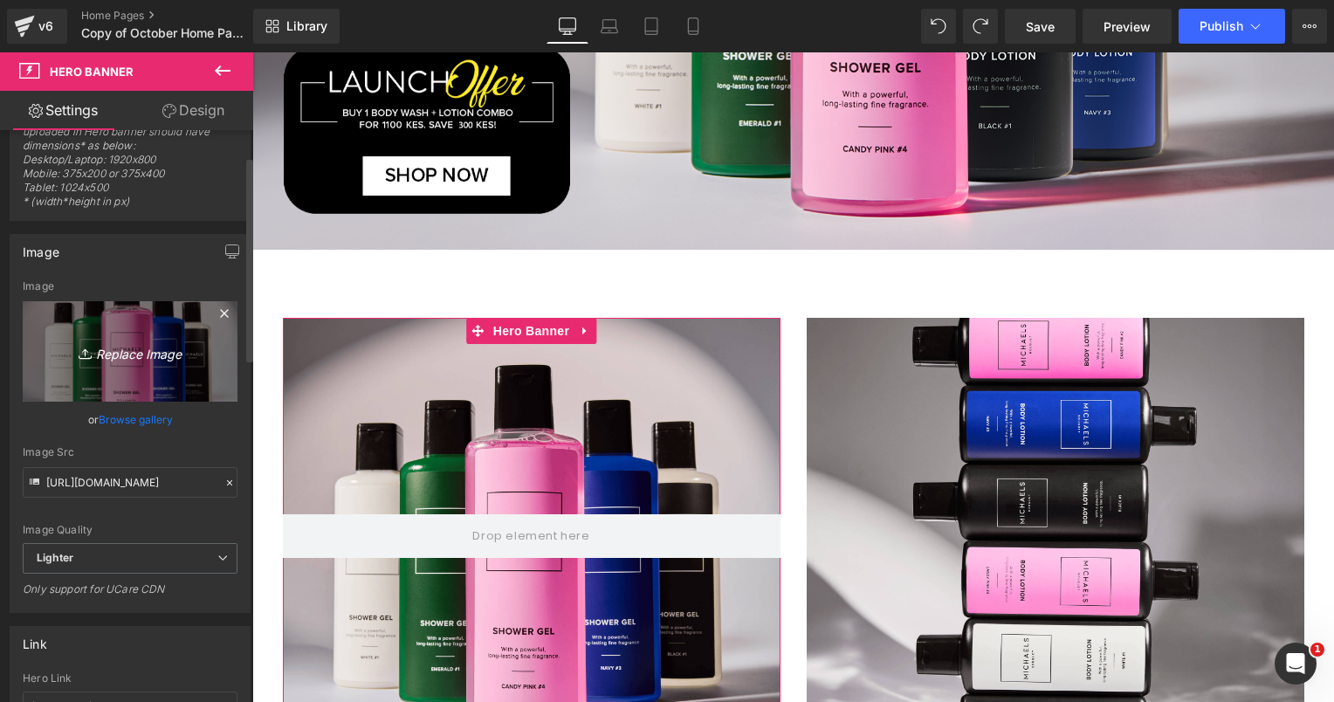
scroll to position [87, 0]
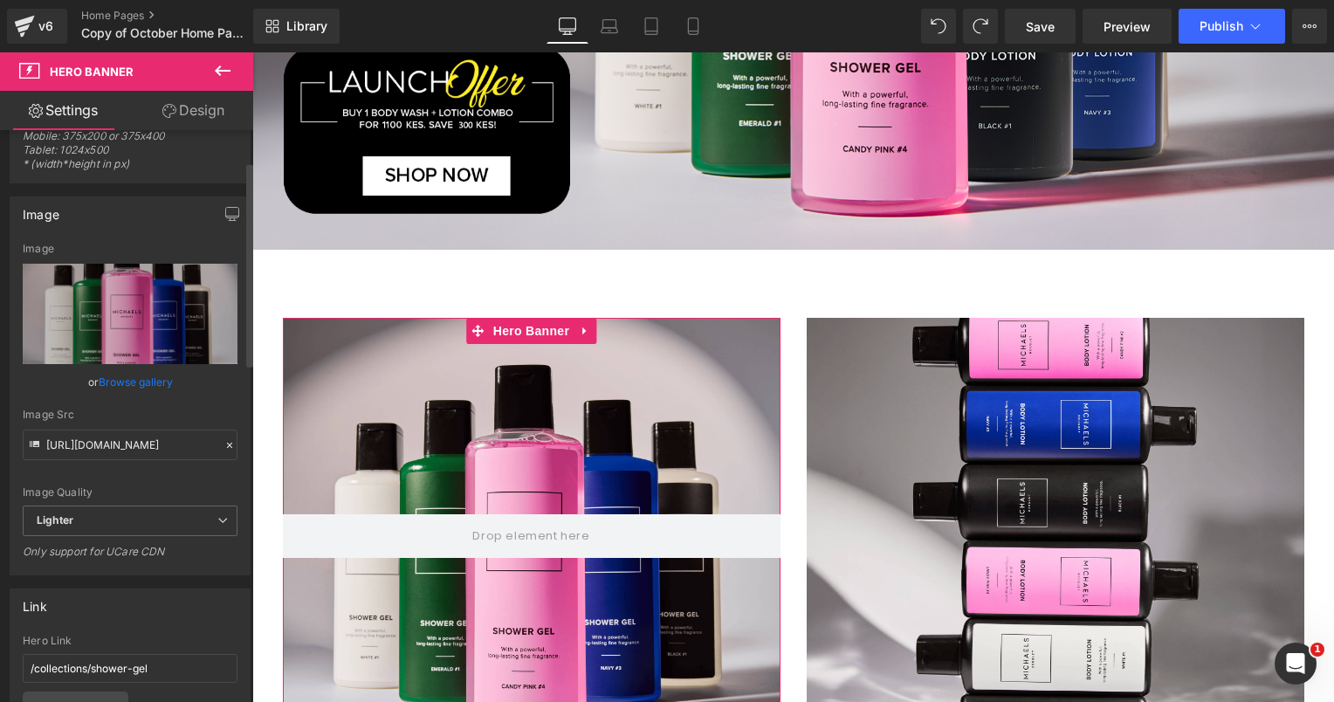
click at [134, 380] on link "Browse gallery" at bounding box center [136, 382] width 74 height 31
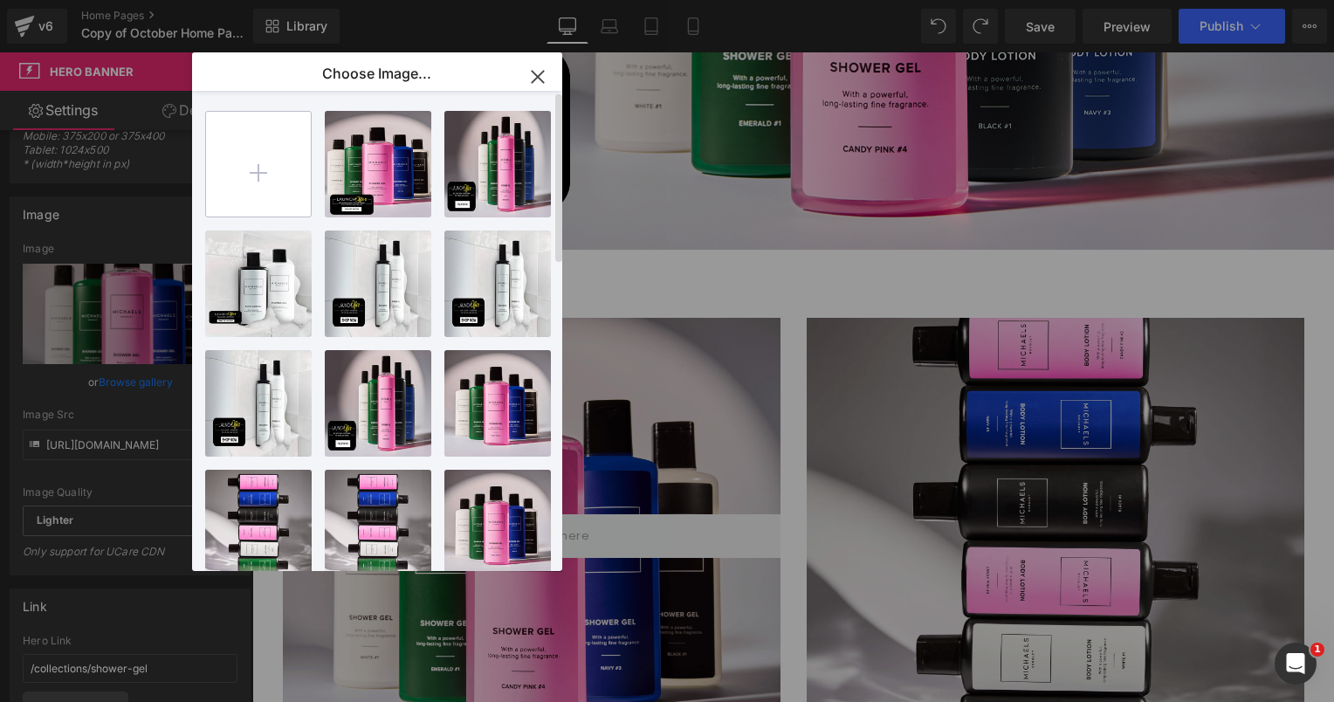
click at [266, 178] on input "file" at bounding box center [258, 164] width 105 height 105
type input "C:\fakepath\Black_1.png"
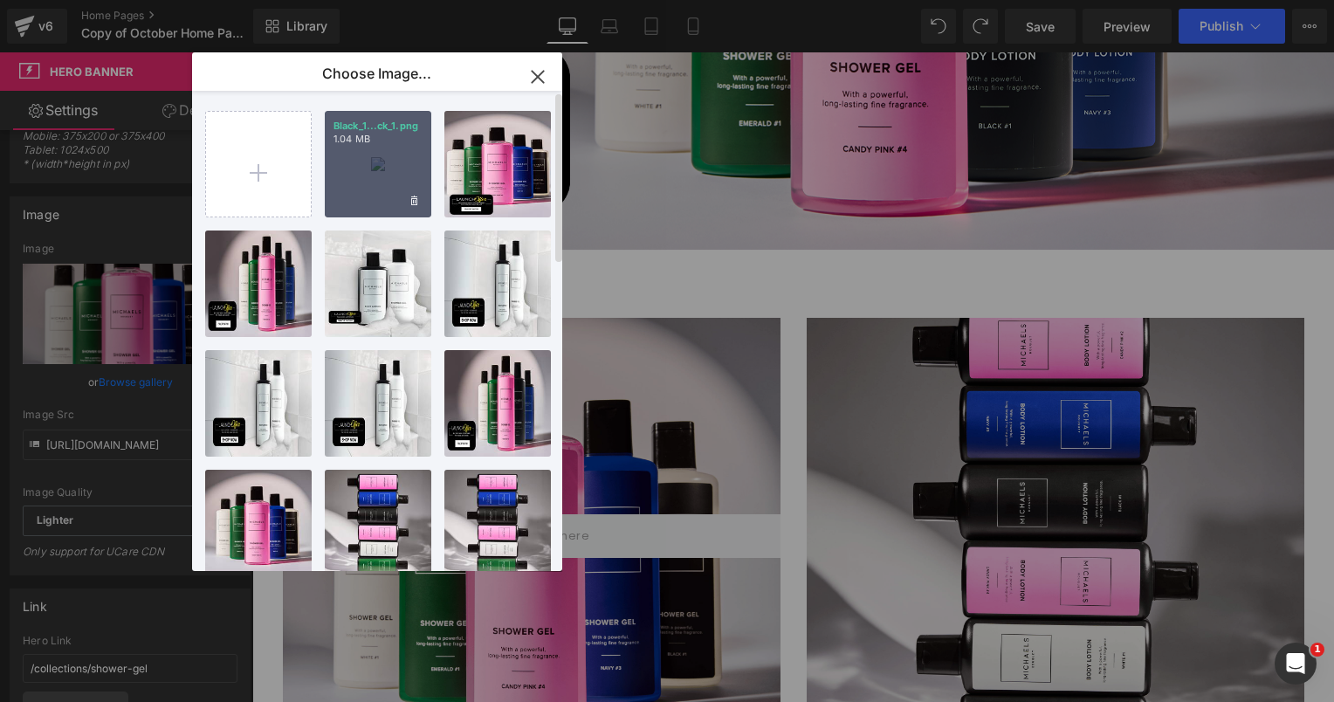
click at [366, 172] on div "Black_1...ck_1.png 1.04 MB" at bounding box center [378, 164] width 106 height 106
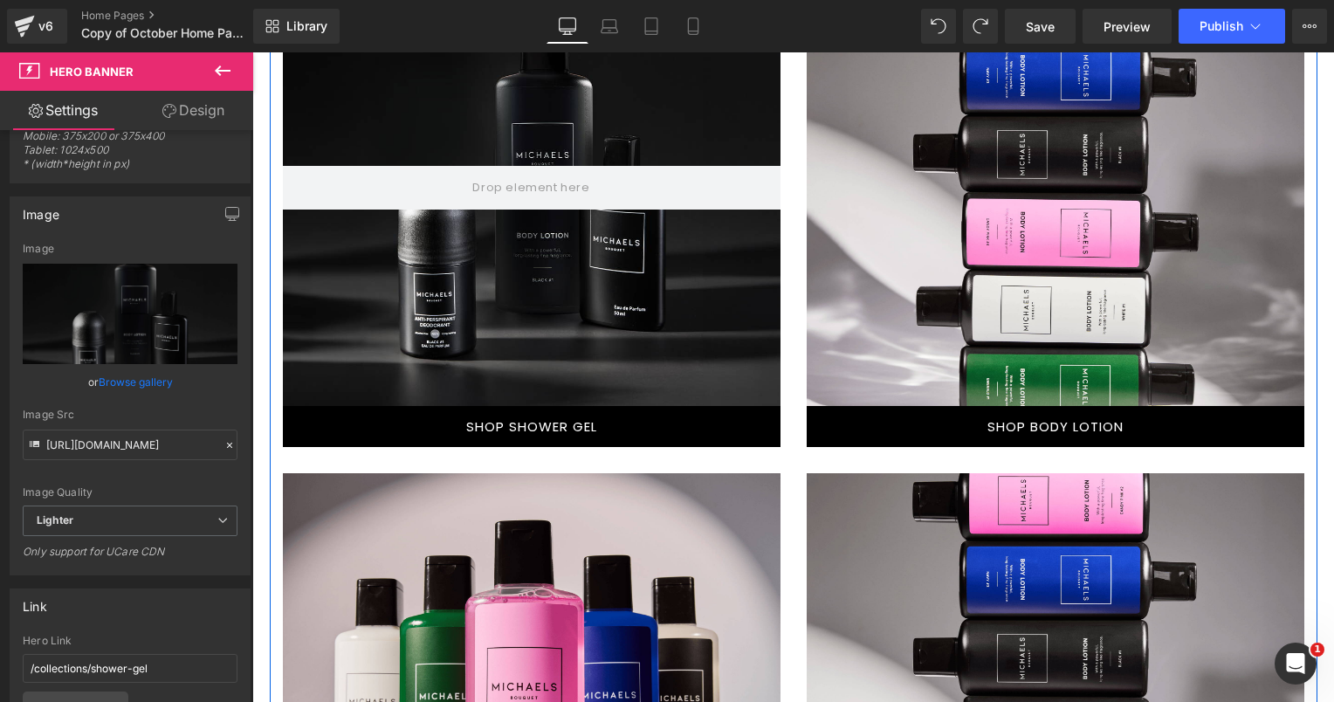
scroll to position [1189, 0]
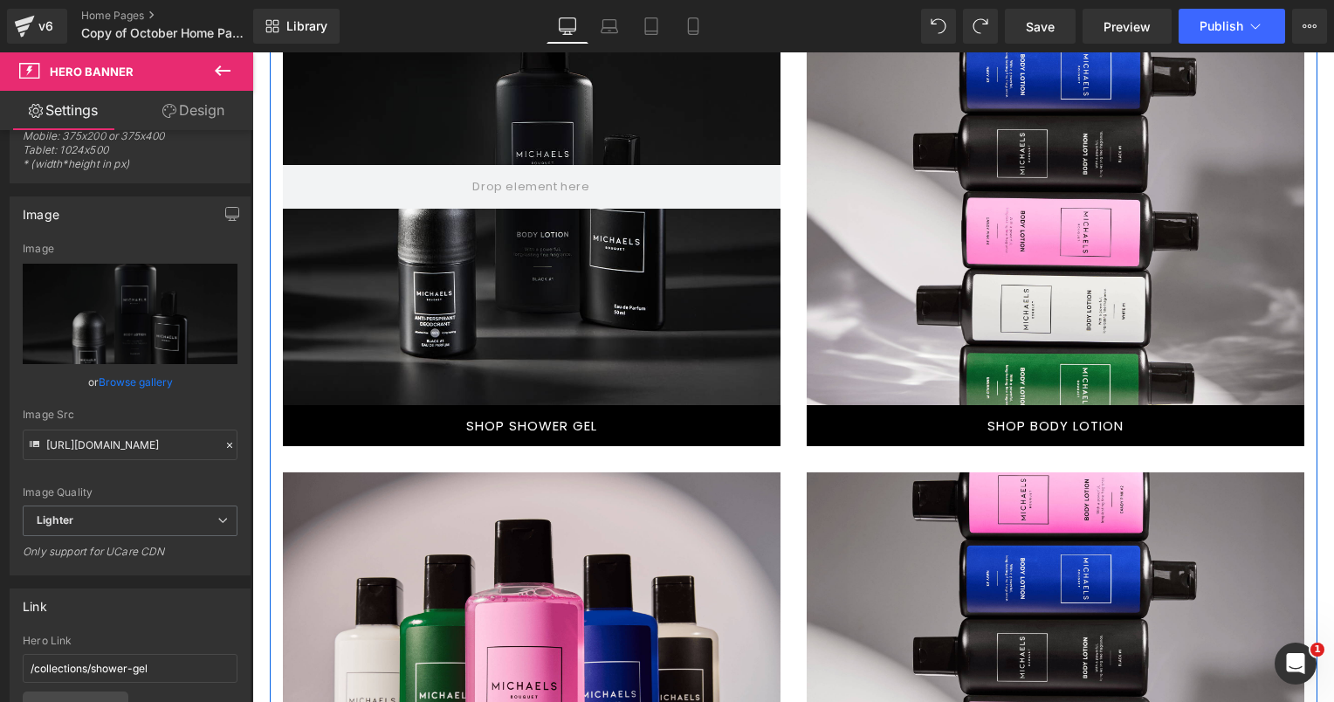
click at [530, 429] on div "SHOP SHOWER GEL Button" at bounding box center [531, 425] width 497 height 41
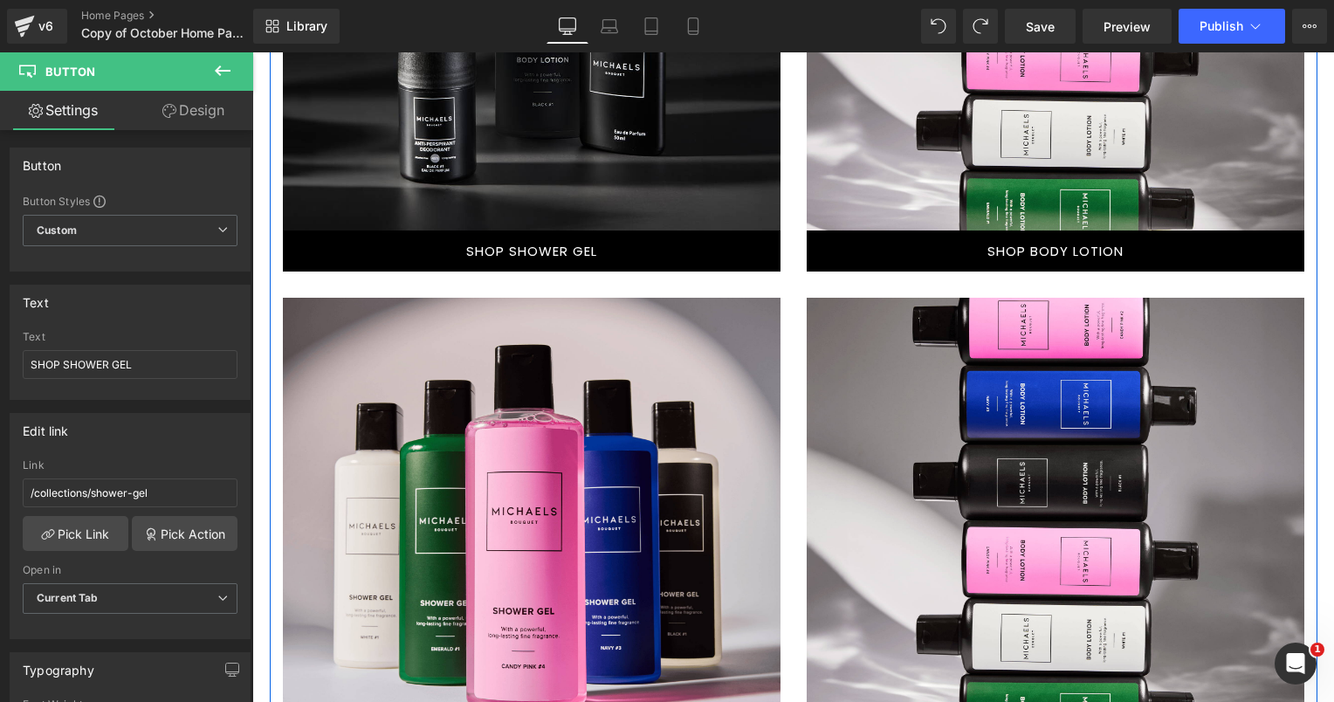
scroll to position [1101, 0]
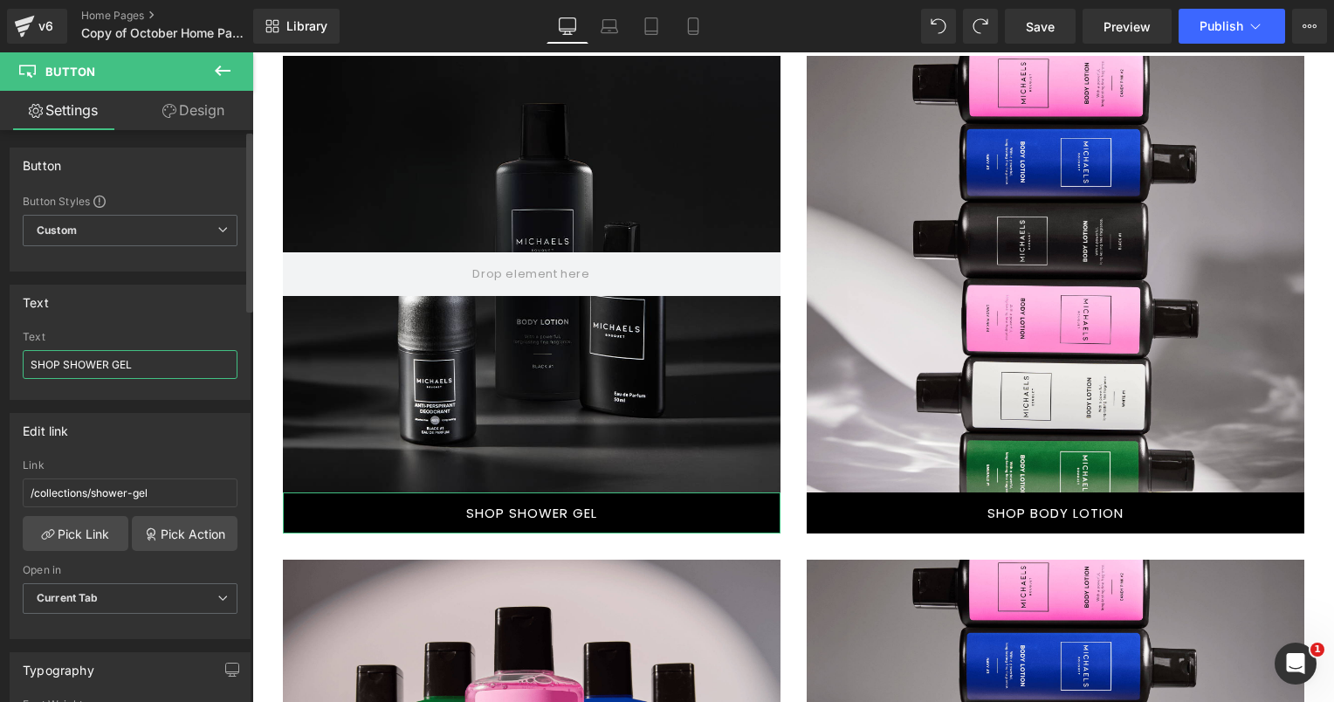
drag, startPoint x: 134, startPoint y: 360, endPoint x: 63, endPoint y: 367, distance: 71.0
click at [63, 367] on input "SHOP SHOWER GEL" at bounding box center [130, 364] width 215 height 29
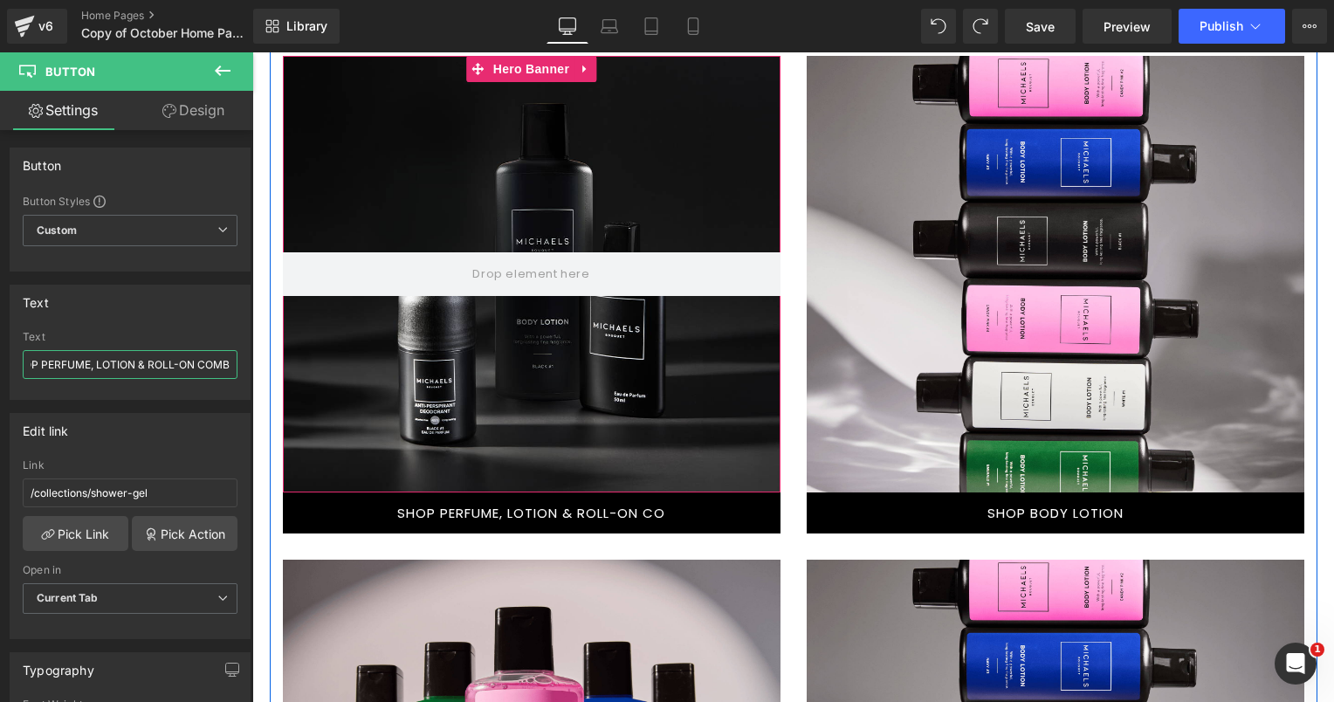
type input "SHOP PERFUME, LOTION & ROLL-ON COMBO"
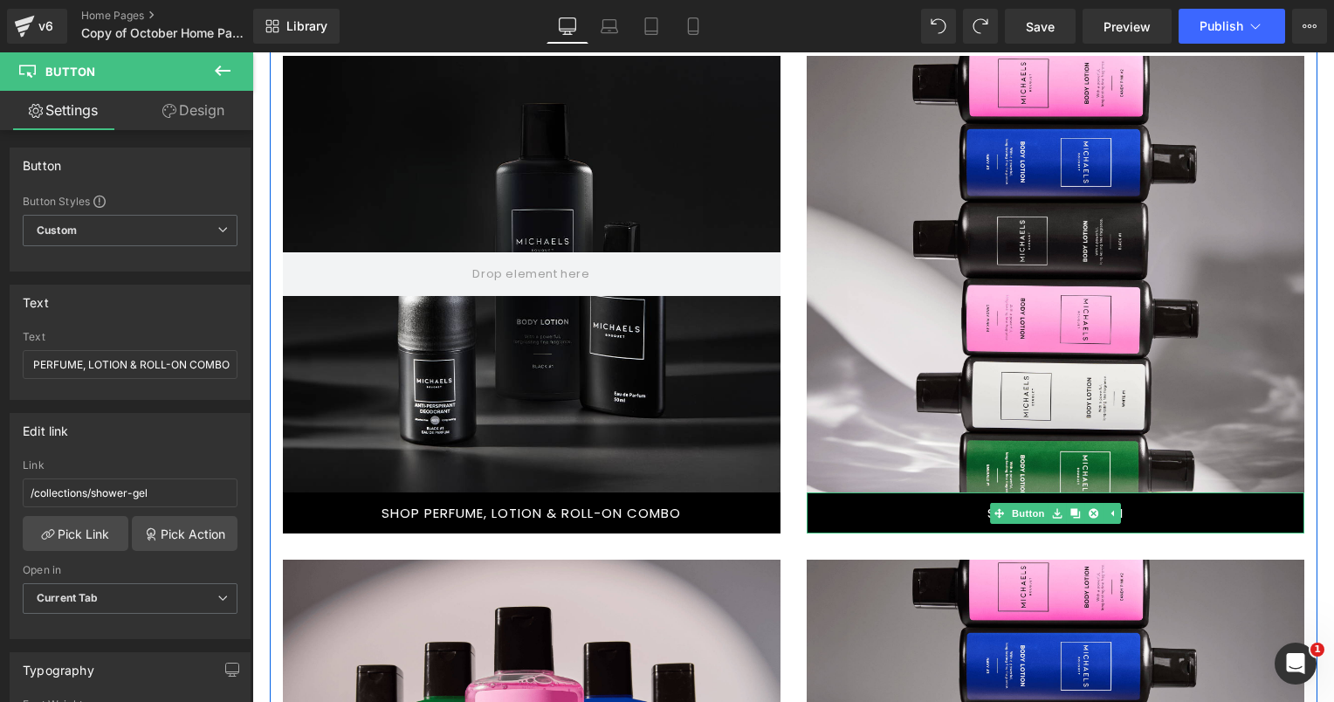
click at [1164, 510] on link "SHOP BODY LOTION" at bounding box center [1054, 512] width 497 height 41
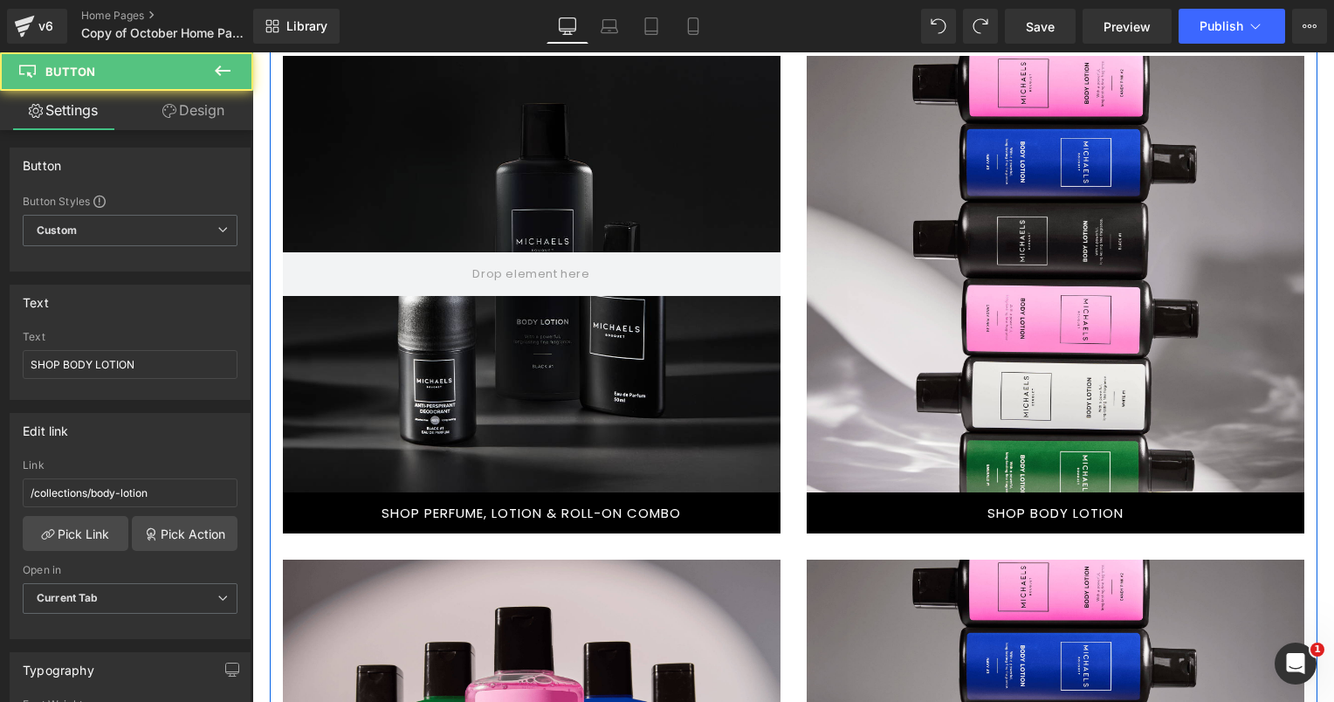
click at [621, 337] on div at bounding box center [531, 274] width 497 height 436
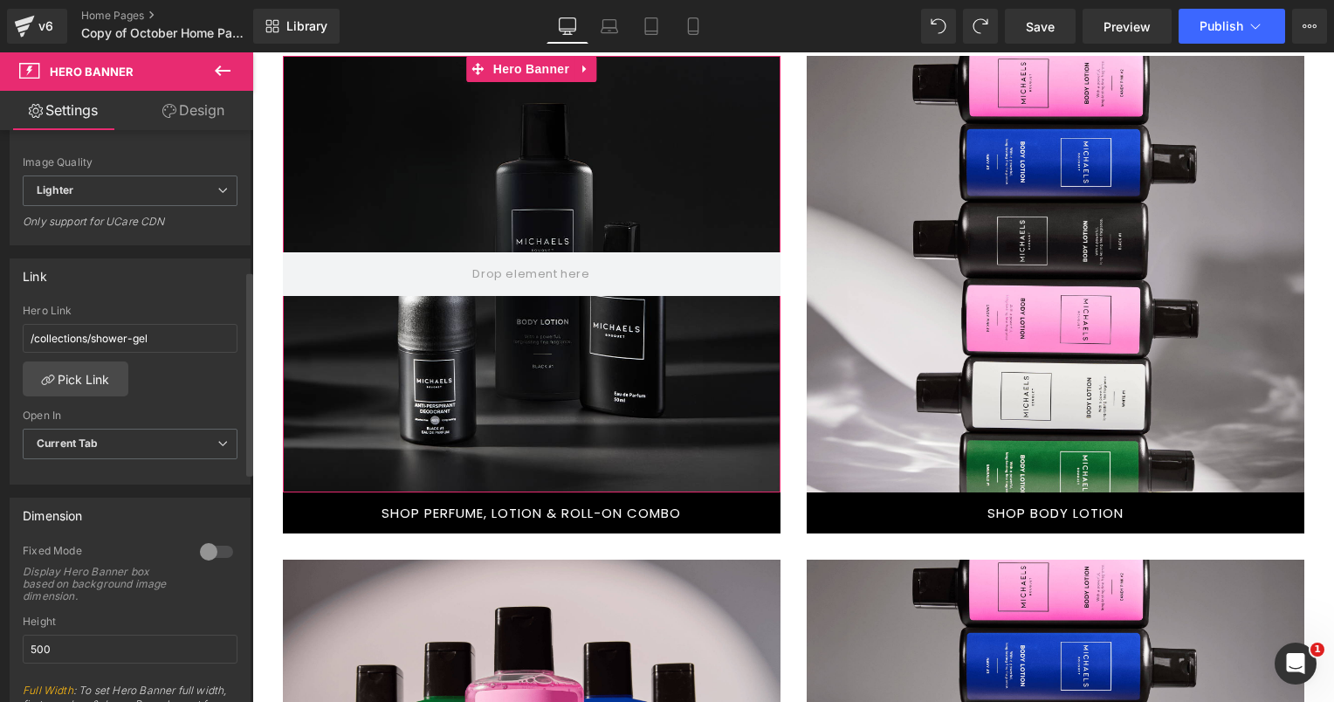
scroll to position [436, 0]
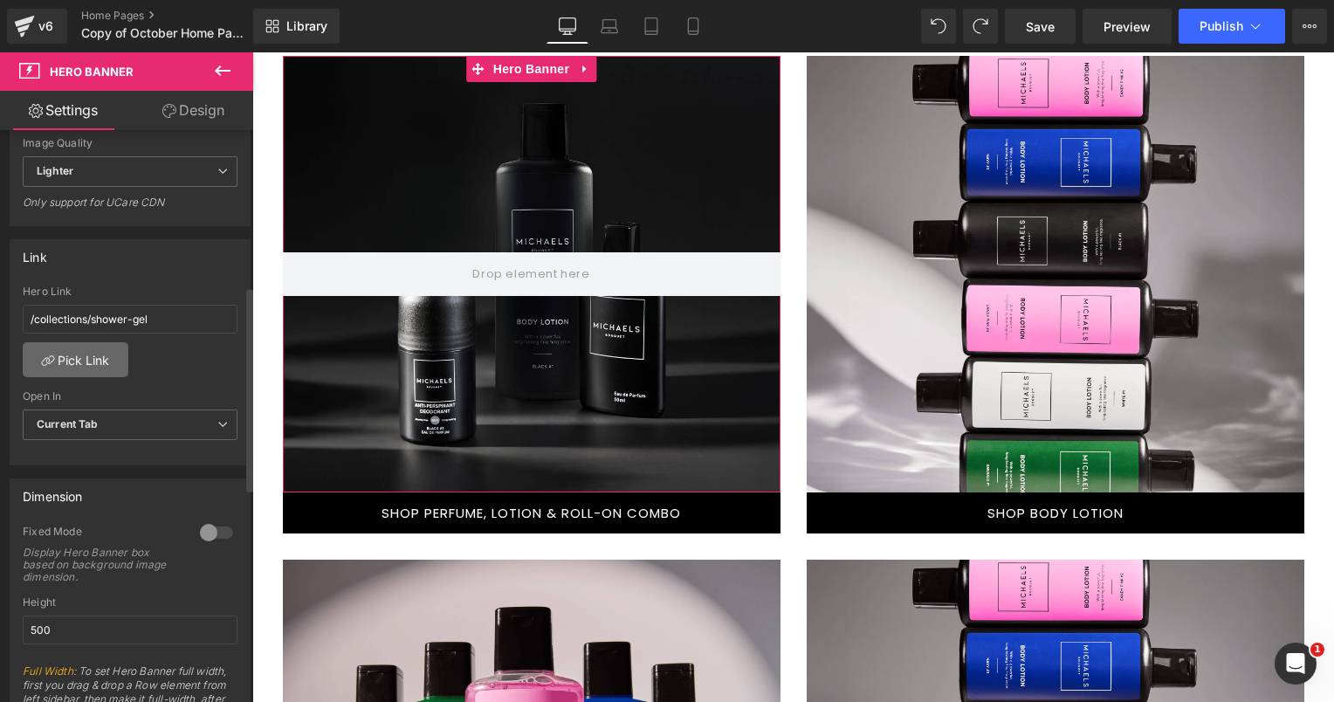
click at [98, 352] on link "Pick Link" at bounding box center [76, 359] width 106 height 35
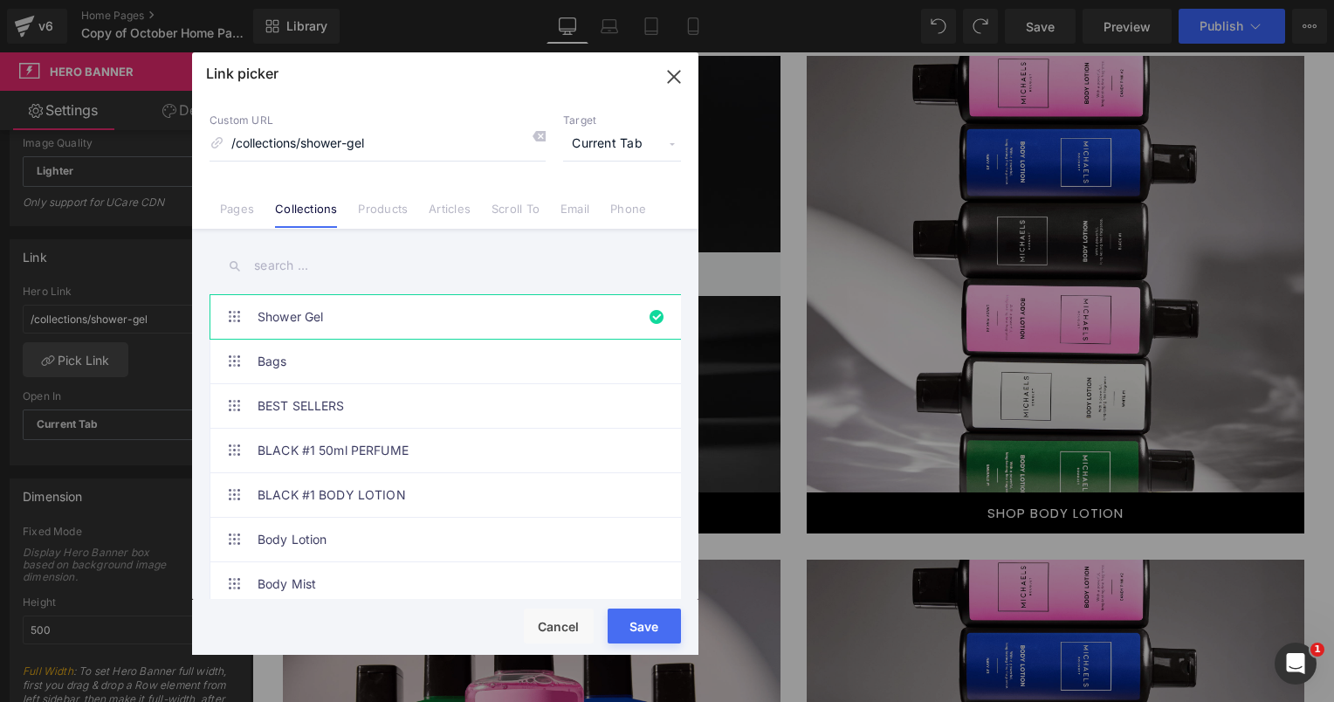
click at [306, 271] on input "text" at bounding box center [444, 265] width 471 height 39
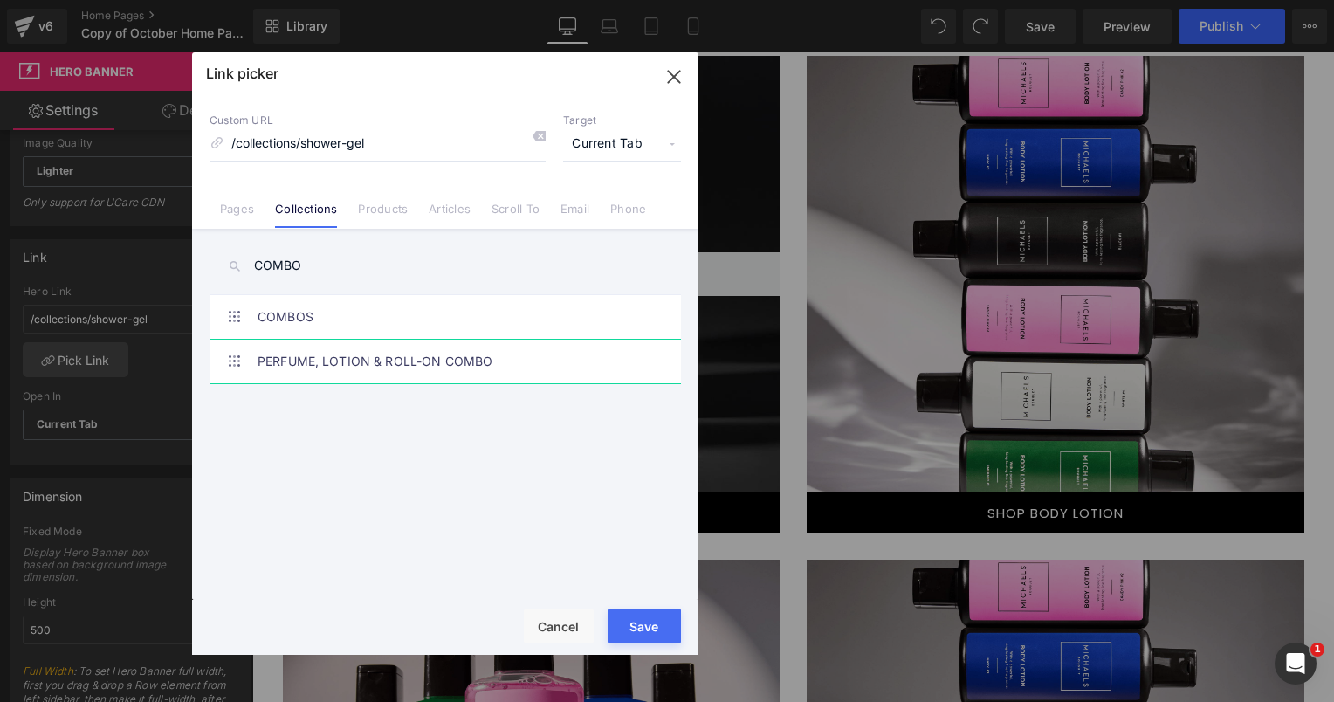
type input "COMBO"
click at [401, 377] on link "PERFUME, LOTION & ROLL-ON COMBO" at bounding box center [449, 362] width 384 height 44
click at [641, 623] on div "Rendering Content" at bounding box center [667, 632] width 107 height 19
drag, startPoint x: 484, startPoint y: 137, endPoint x: 216, endPoint y: 153, distance: 269.3
click at [216, 153] on input "/collections/shower-gel" at bounding box center [377, 143] width 336 height 33
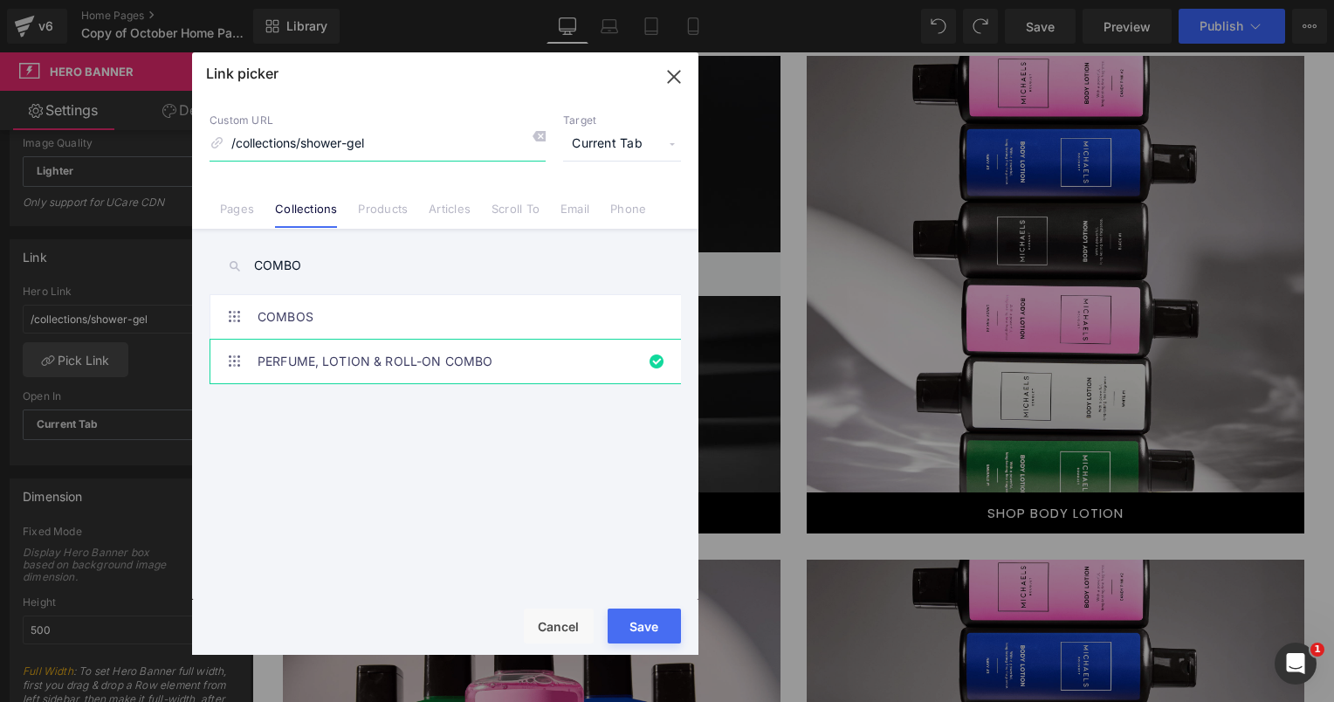
type input "/collections/perfume-lotion-roll-on-combo"
click at [641, 638] on div "Rendering Content" at bounding box center [667, 632] width 107 height 19
click at [643, 621] on button "Save" at bounding box center [643, 625] width 73 height 35
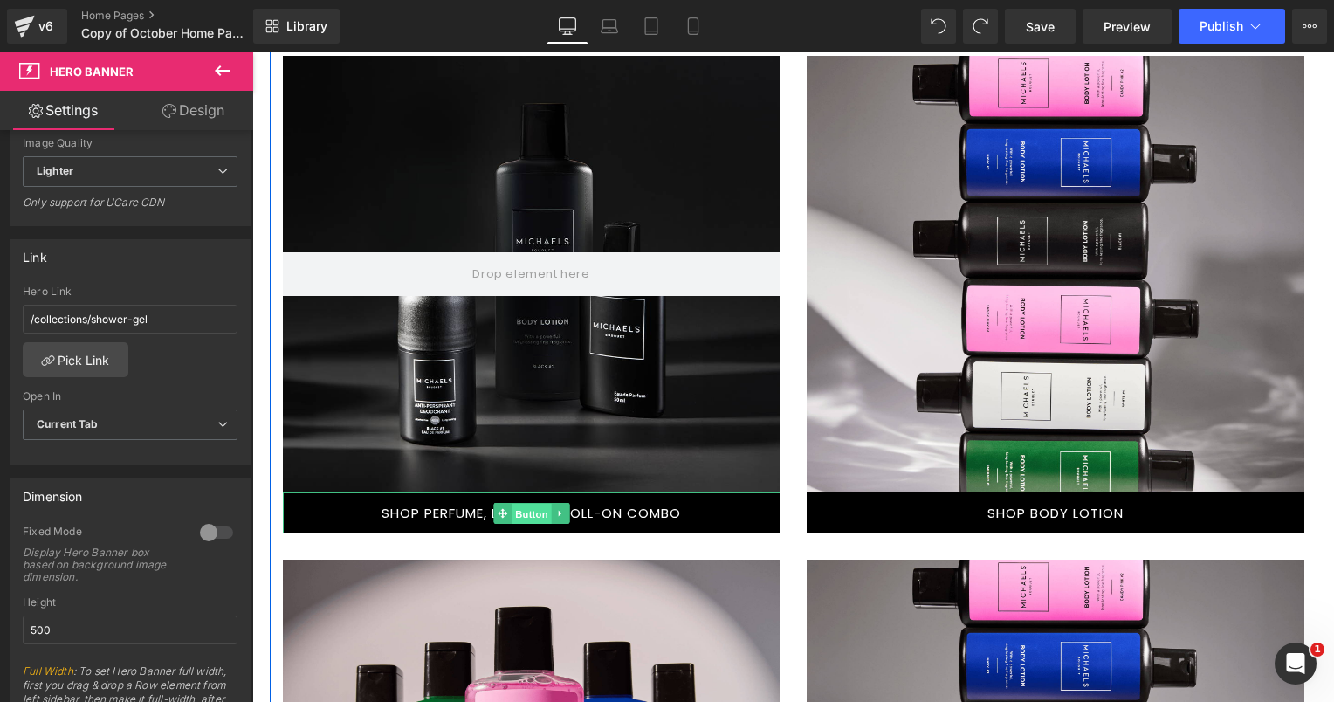
click at [519, 512] on span "Button" at bounding box center [531, 514] width 40 height 21
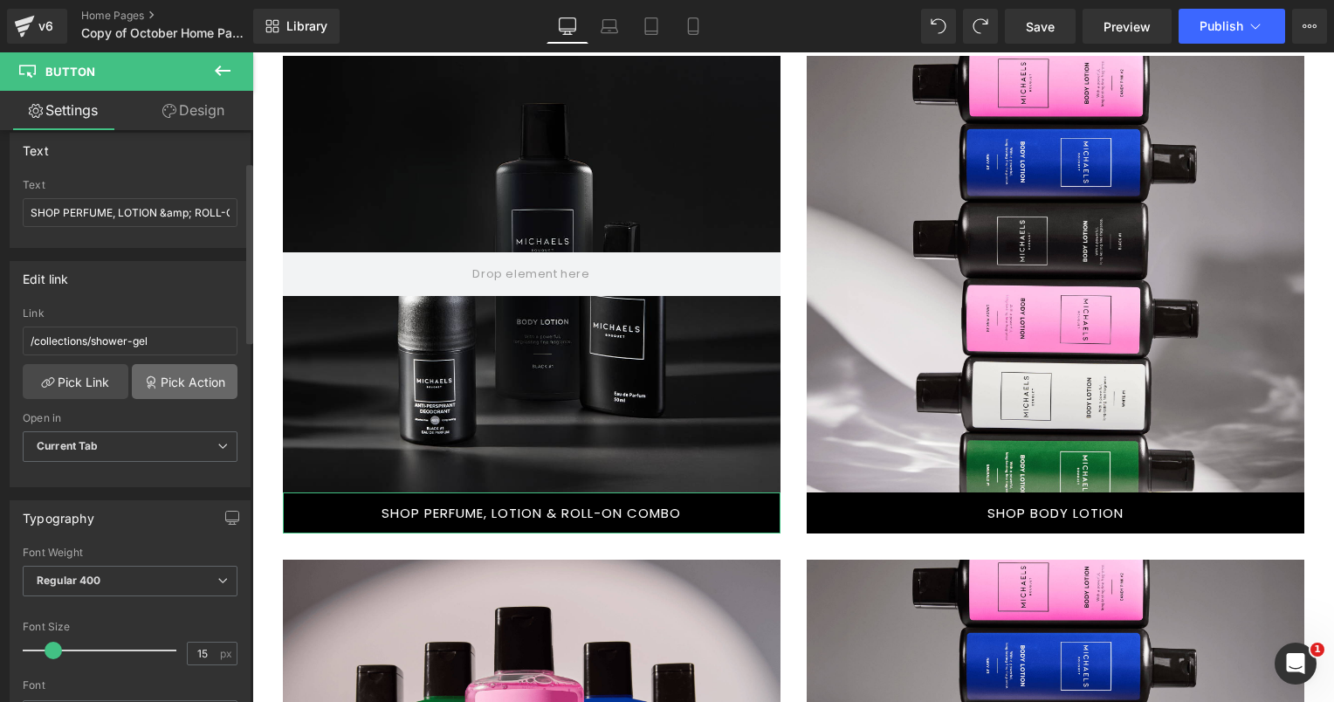
scroll to position [175, 0]
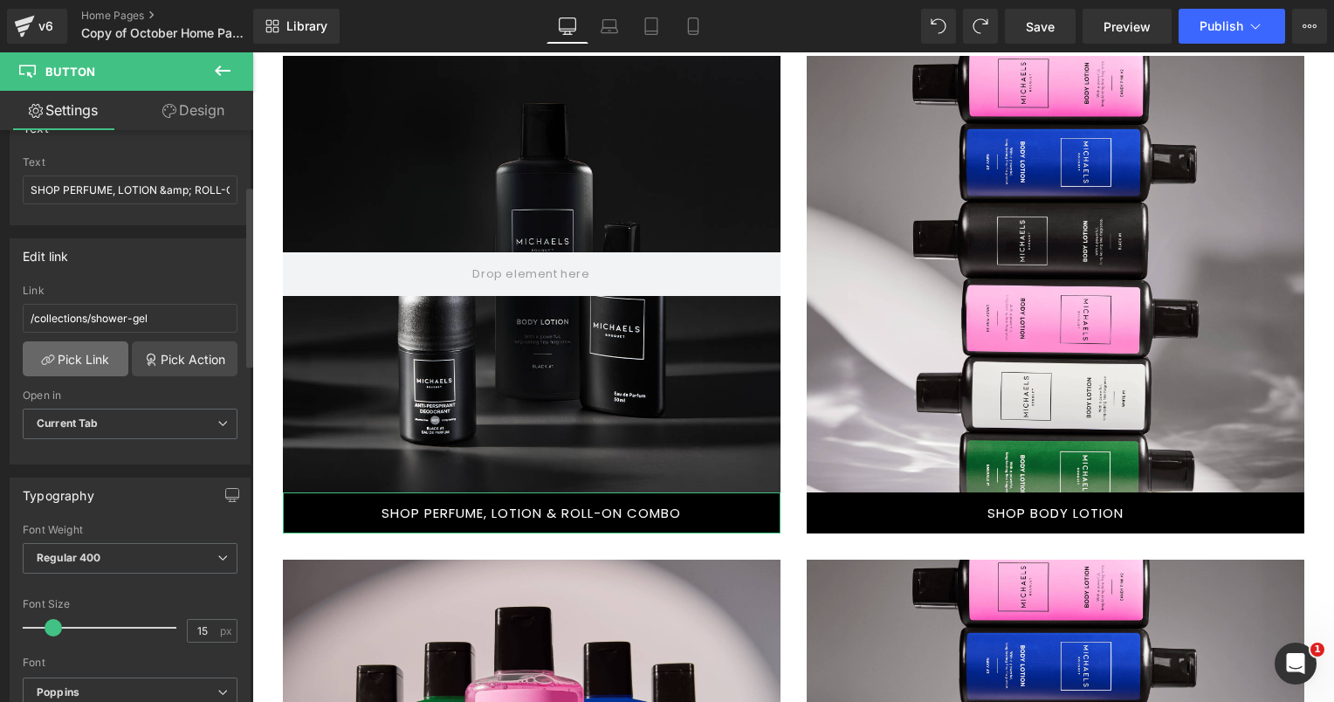
click at [88, 360] on link "Pick Link" at bounding box center [76, 358] width 106 height 35
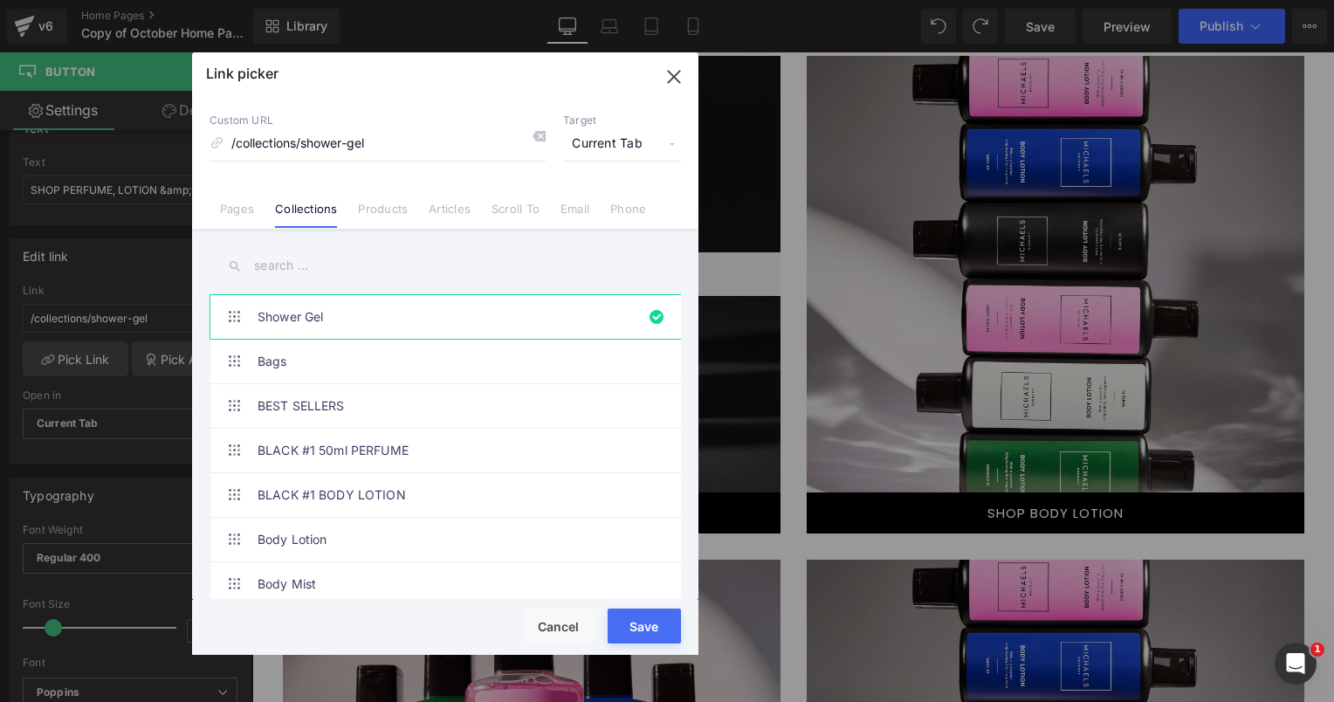
click at [290, 266] on input "text" at bounding box center [444, 265] width 471 height 39
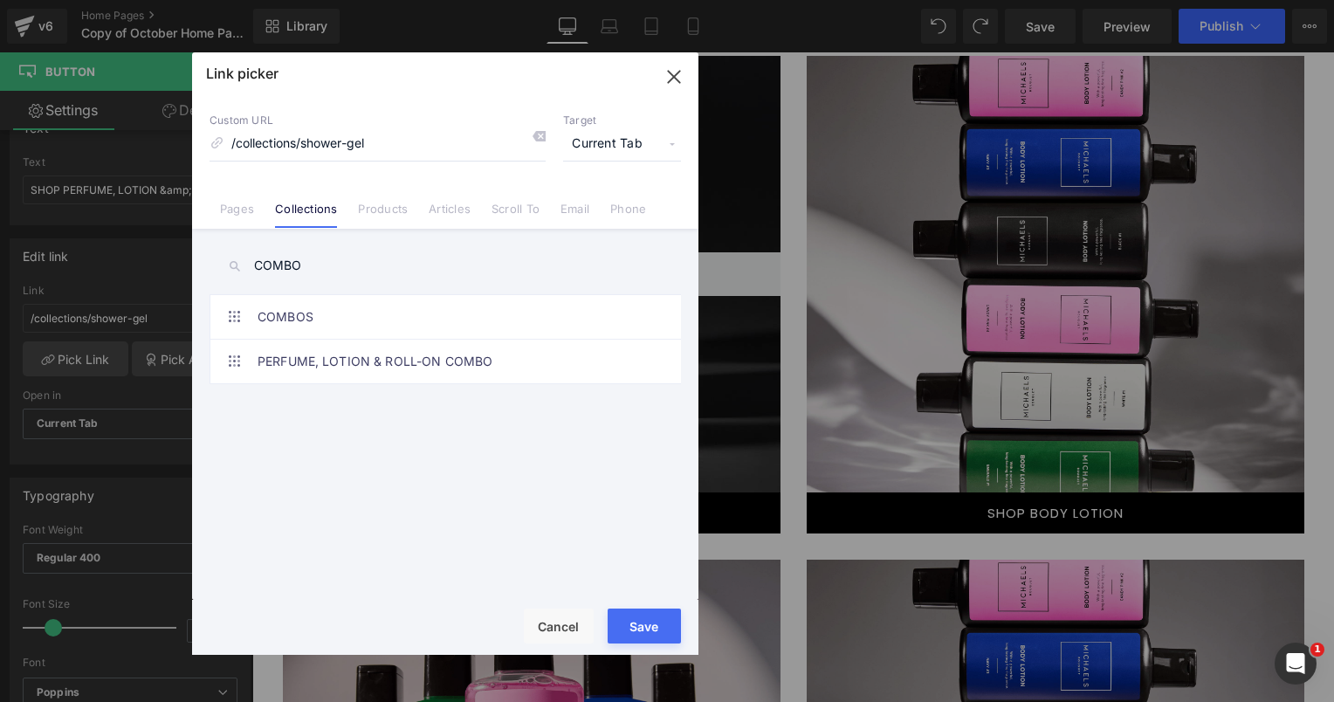
click at [339, 250] on input "COMBO" at bounding box center [444, 265] width 471 height 39
type input "COMBO"
click at [343, 367] on link "PERFUME, LOTION & ROLL-ON COMBO" at bounding box center [449, 362] width 384 height 44
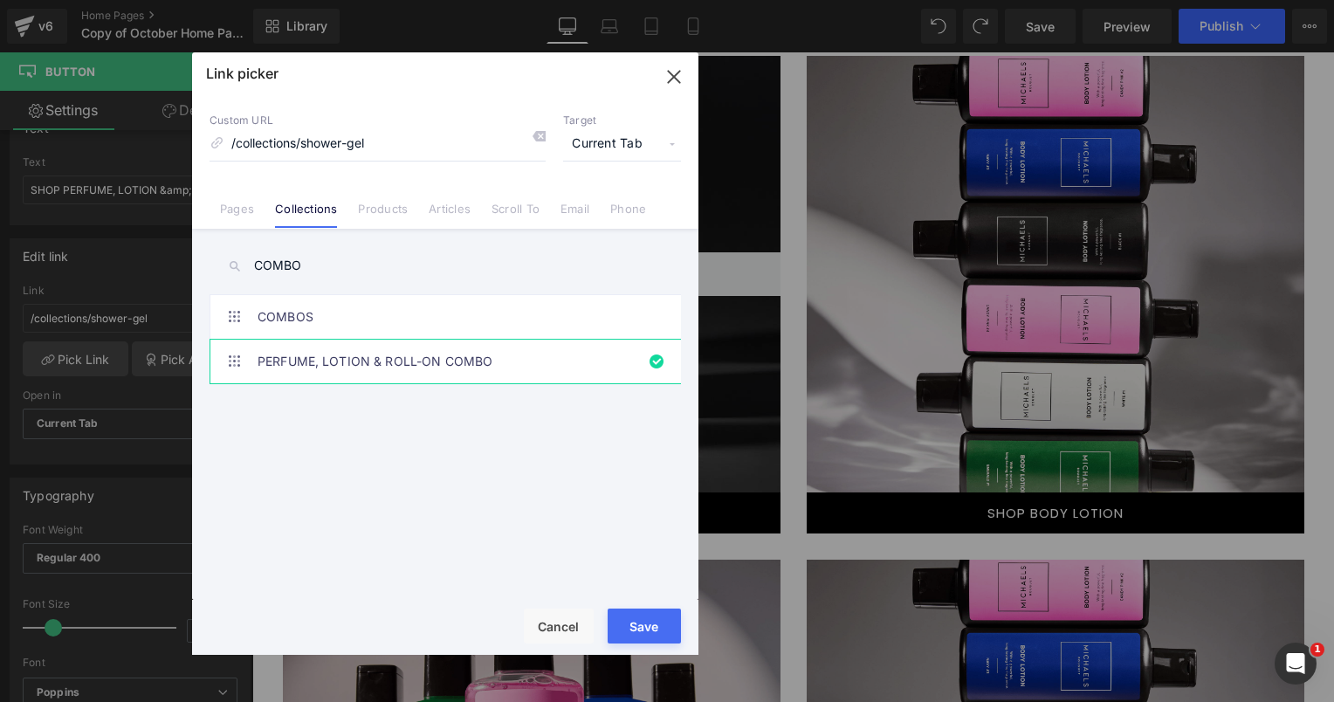
click at [642, 623] on div "Rendering Content" at bounding box center [667, 632] width 107 height 19
drag, startPoint x: 639, startPoint y: 620, endPoint x: 320, endPoint y: 336, distance: 426.5
click at [639, 620] on button "Save" at bounding box center [643, 625] width 73 height 35
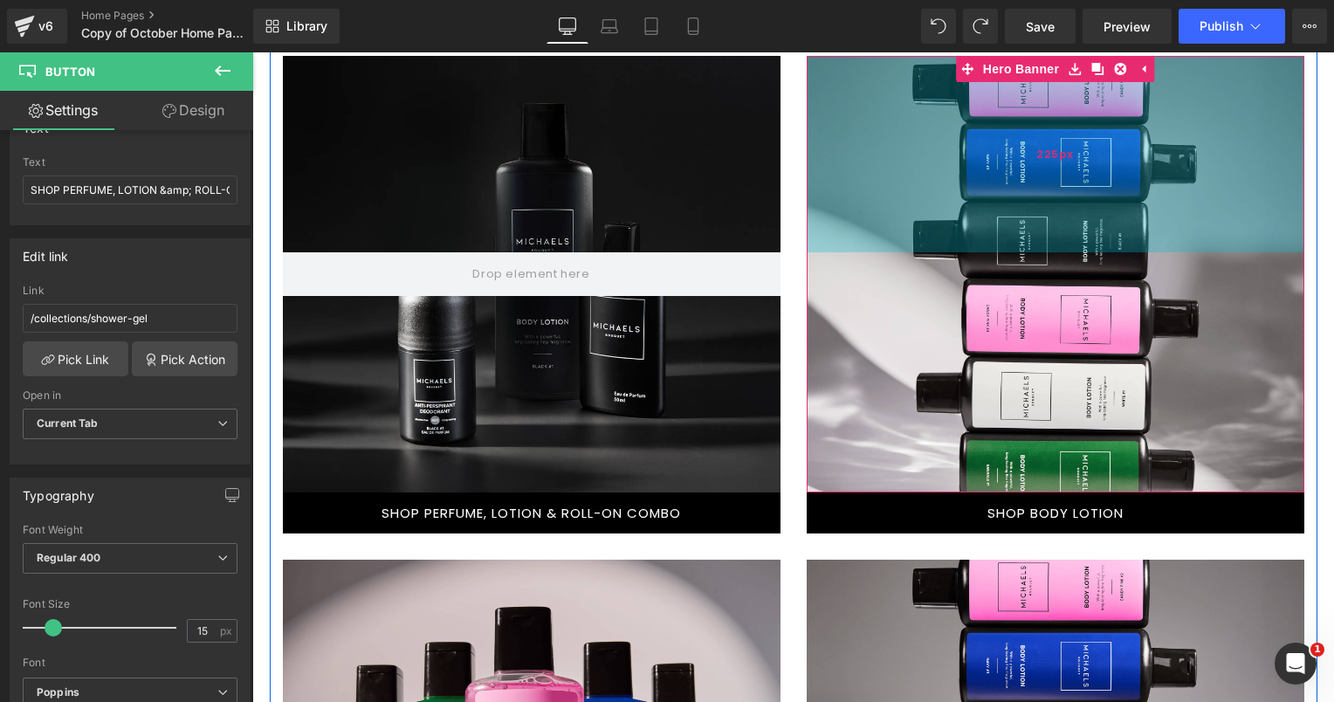
click at [963, 178] on div "225px" at bounding box center [1054, 154] width 497 height 196
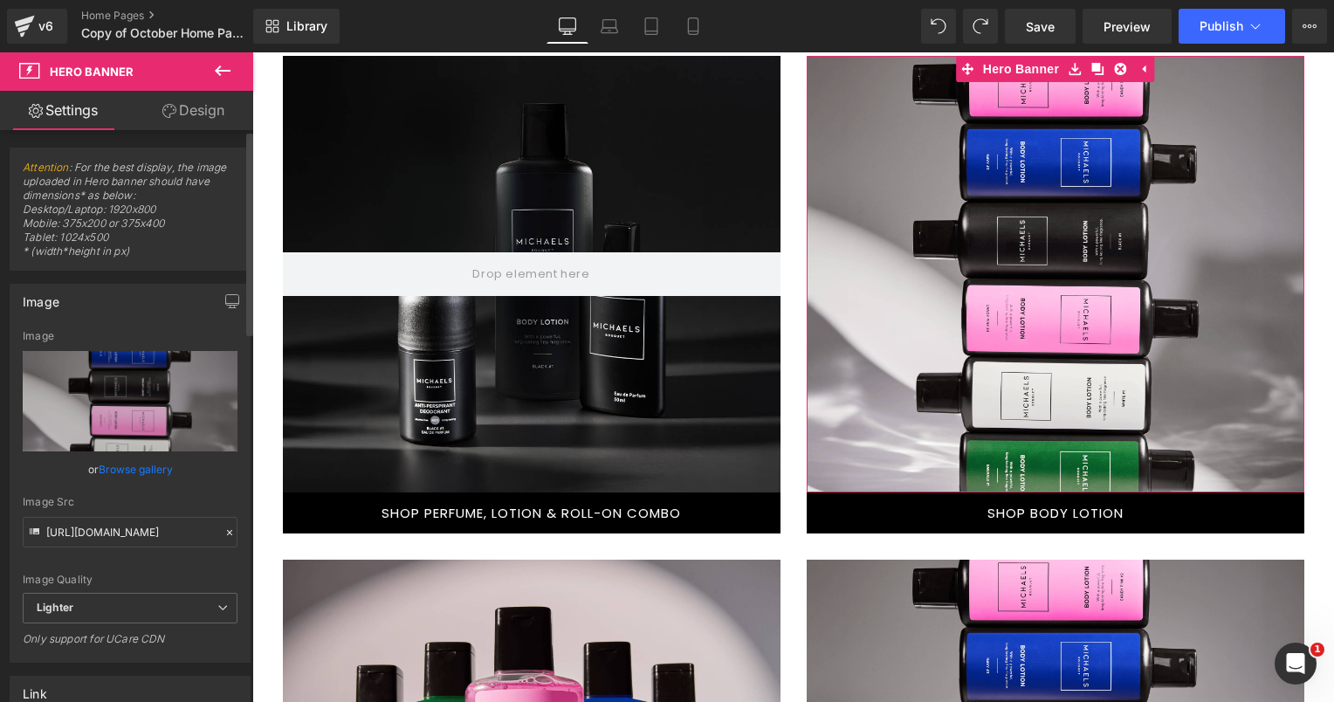
click at [159, 464] on link "Browse gallery" at bounding box center [136, 469] width 74 height 31
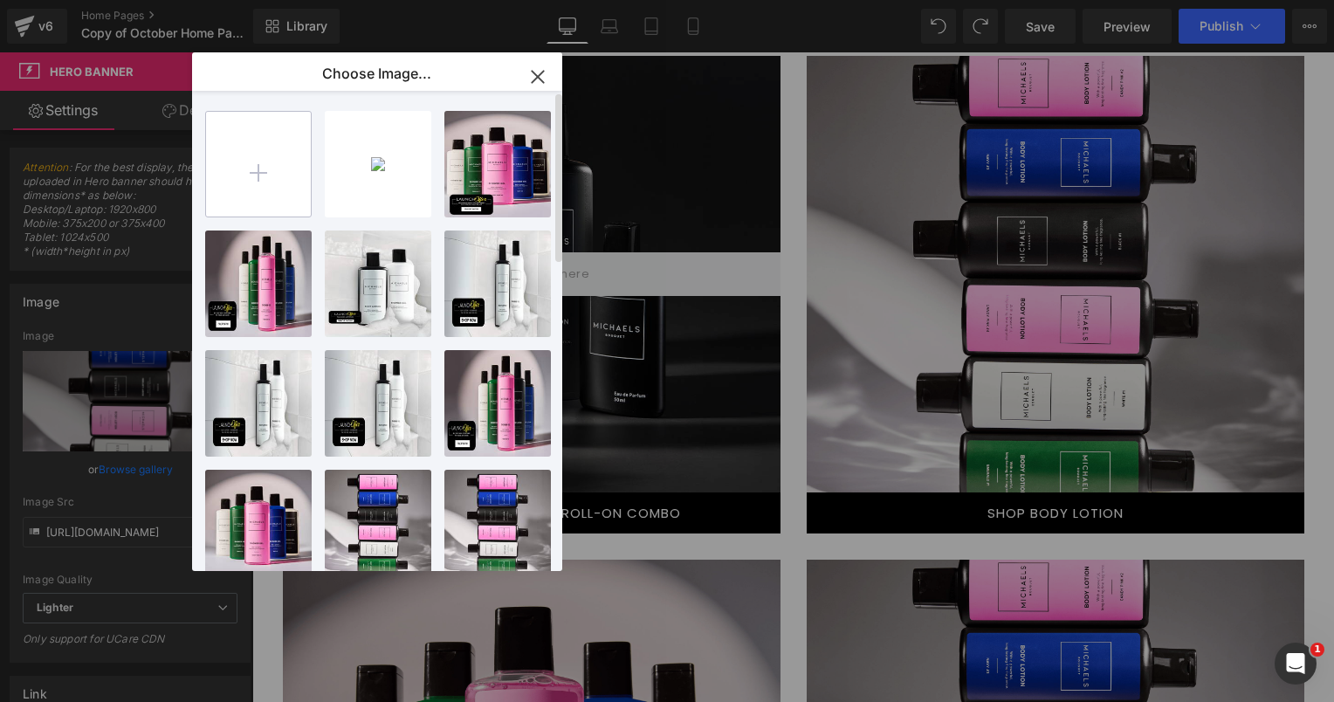
click at [251, 147] on input "file" at bounding box center [258, 164] width 105 height 105
type input "C:\fakepath\White #1.png"
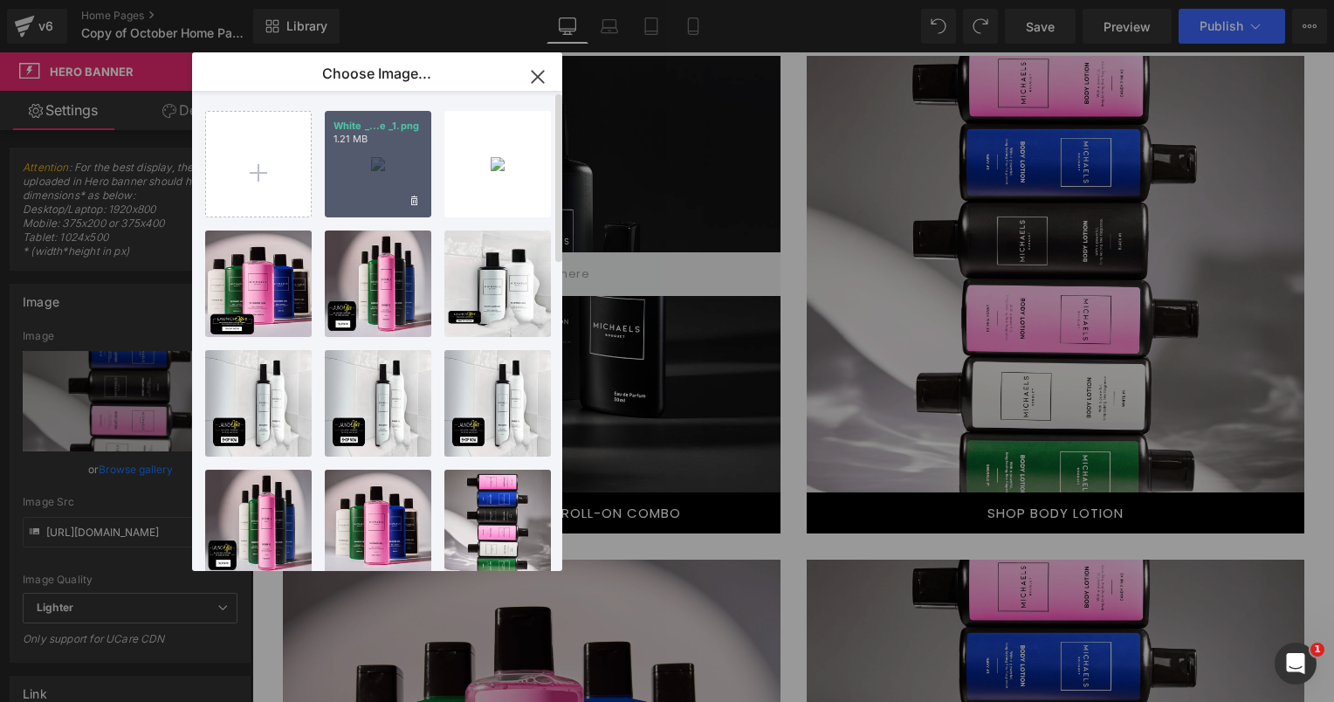
click at [374, 177] on div "White _...e _1.png 1.21 MB" at bounding box center [378, 164] width 106 height 106
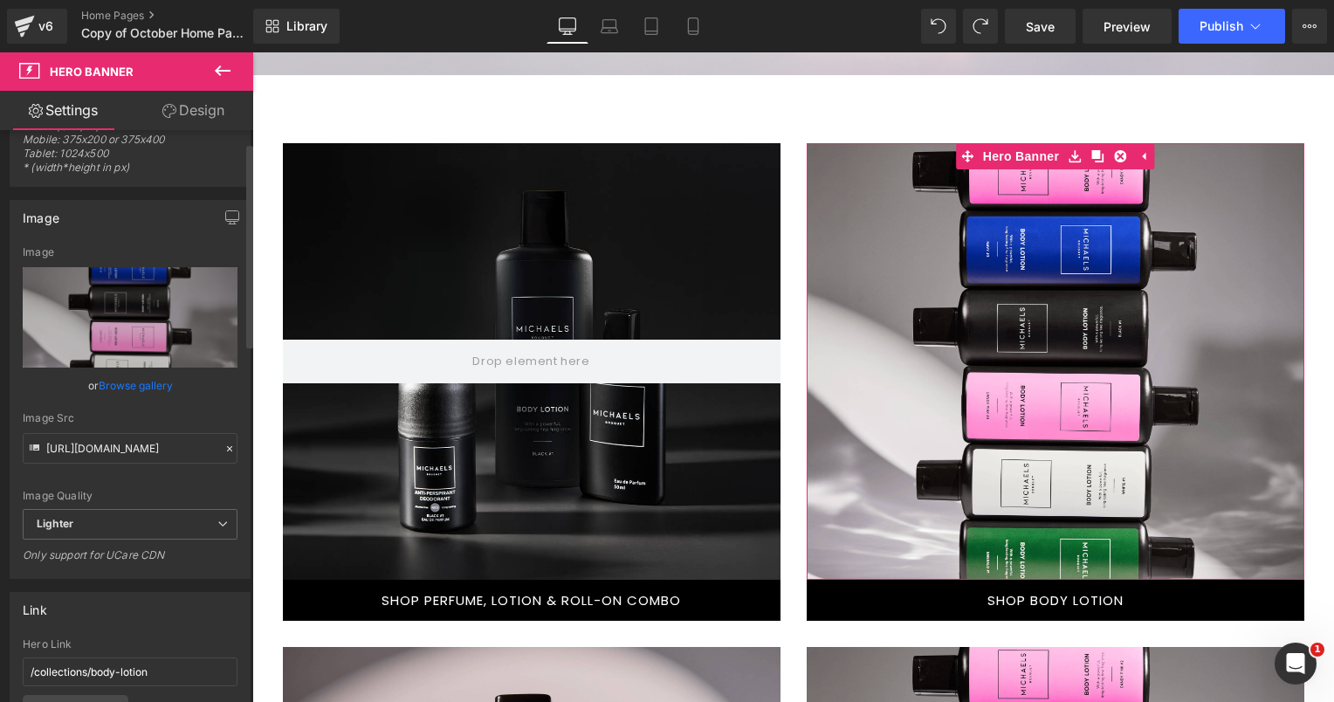
scroll to position [87, 0]
click at [147, 379] on link "Browse gallery" at bounding box center [136, 382] width 74 height 31
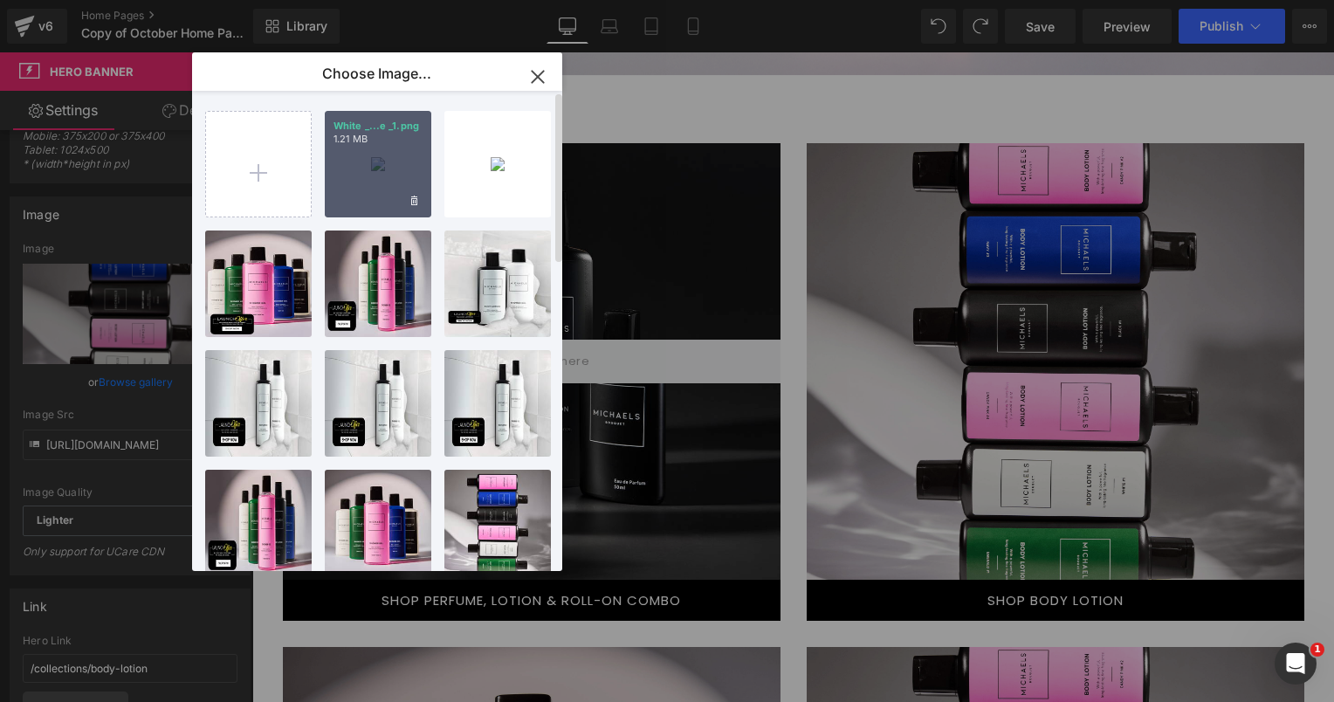
click at [397, 172] on div "White _...e _1.png 1.21 MB" at bounding box center [378, 164] width 106 height 106
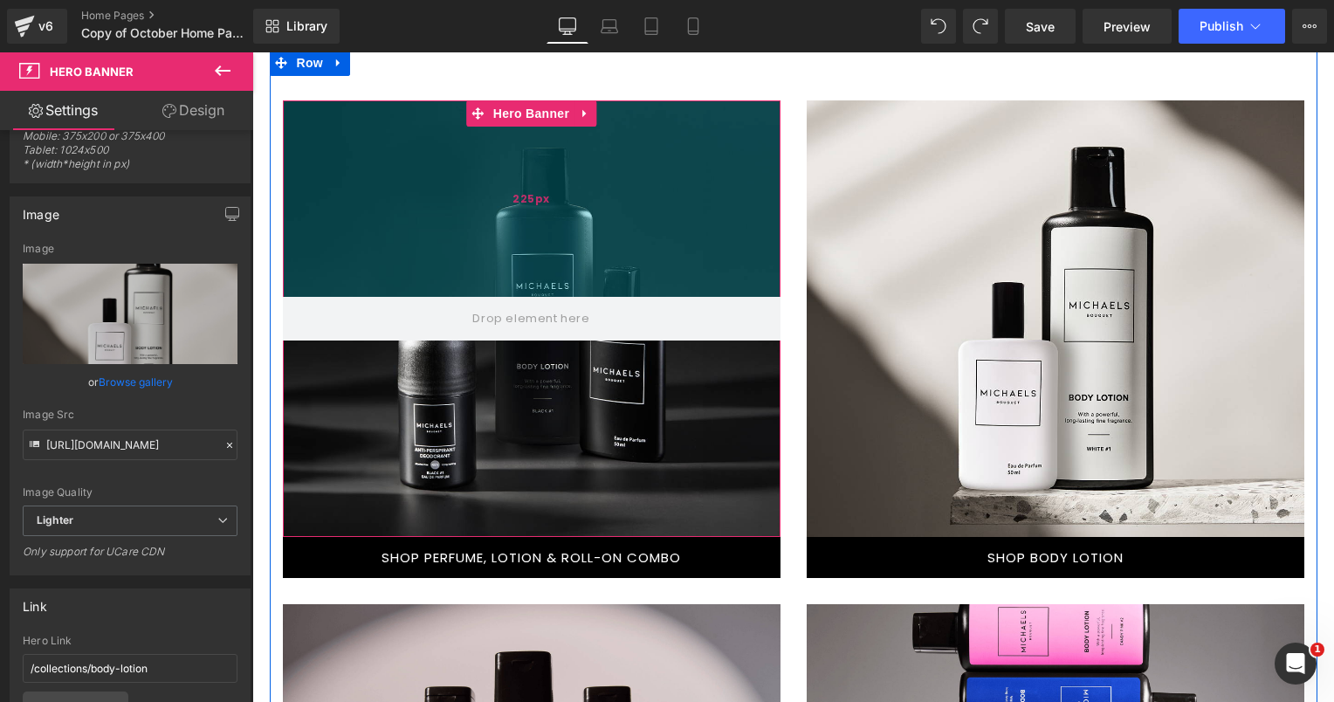
scroll to position [1189, 0]
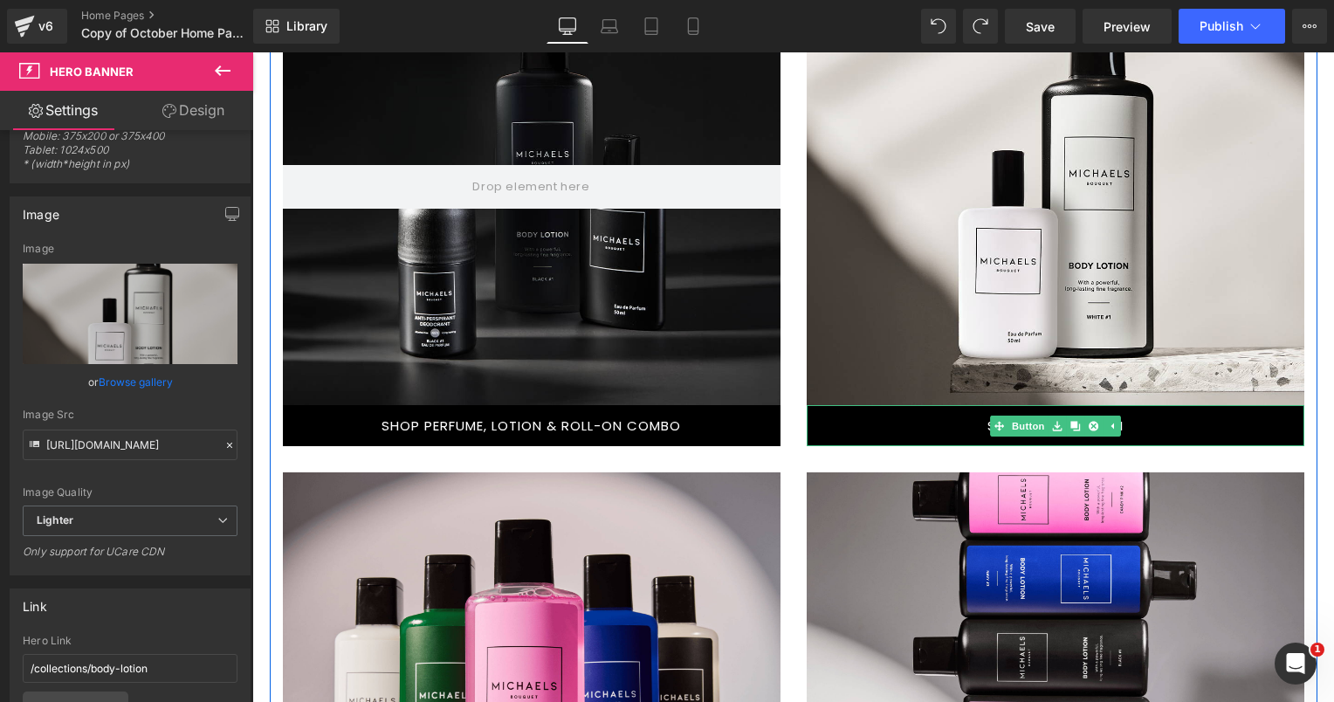
click at [1140, 429] on link "SHOP BODY LOTION" at bounding box center [1054, 425] width 497 height 41
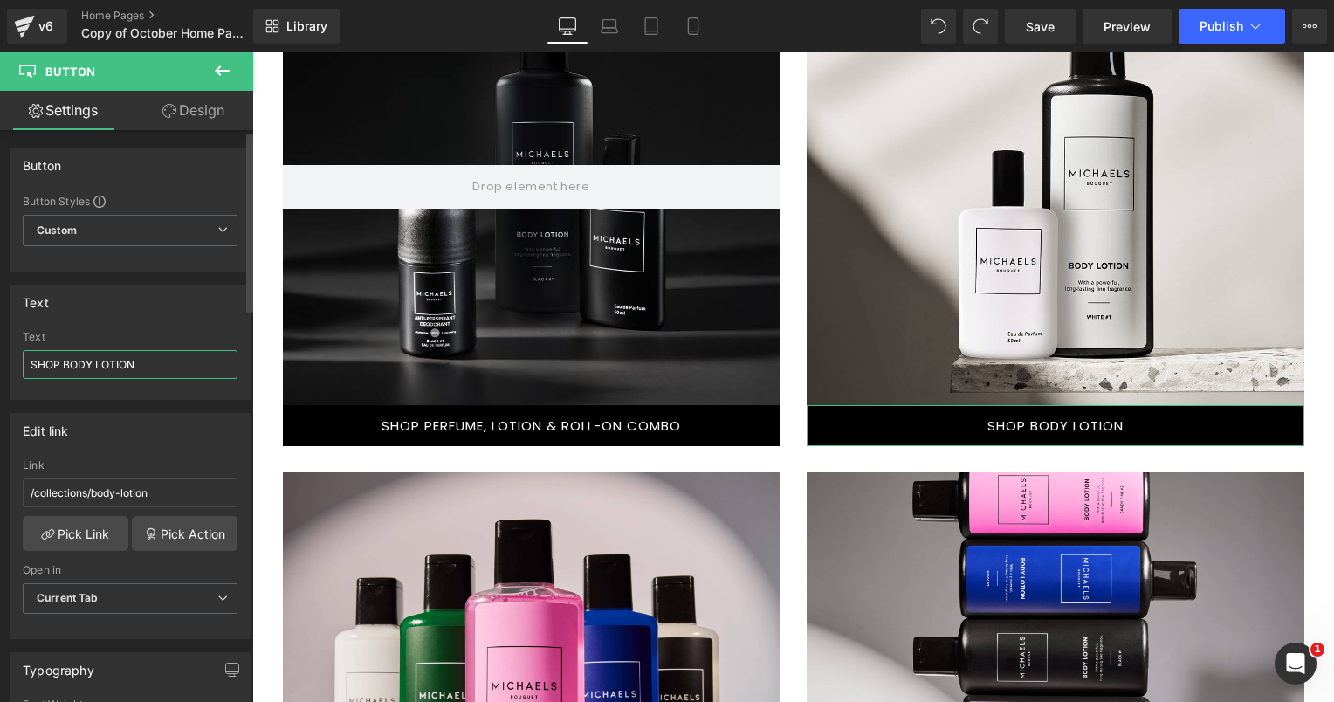
drag, startPoint x: 115, startPoint y: 360, endPoint x: 10, endPoint y: 367, distance: 105.0
click at [10, 367] on div "SHOP BODY LOTION Text SHOP BODY LOTION" at bounding box center [129, 365] width 239 height 68
type input "s"
type input "SHOP PERFUME & LOTION COMBO"
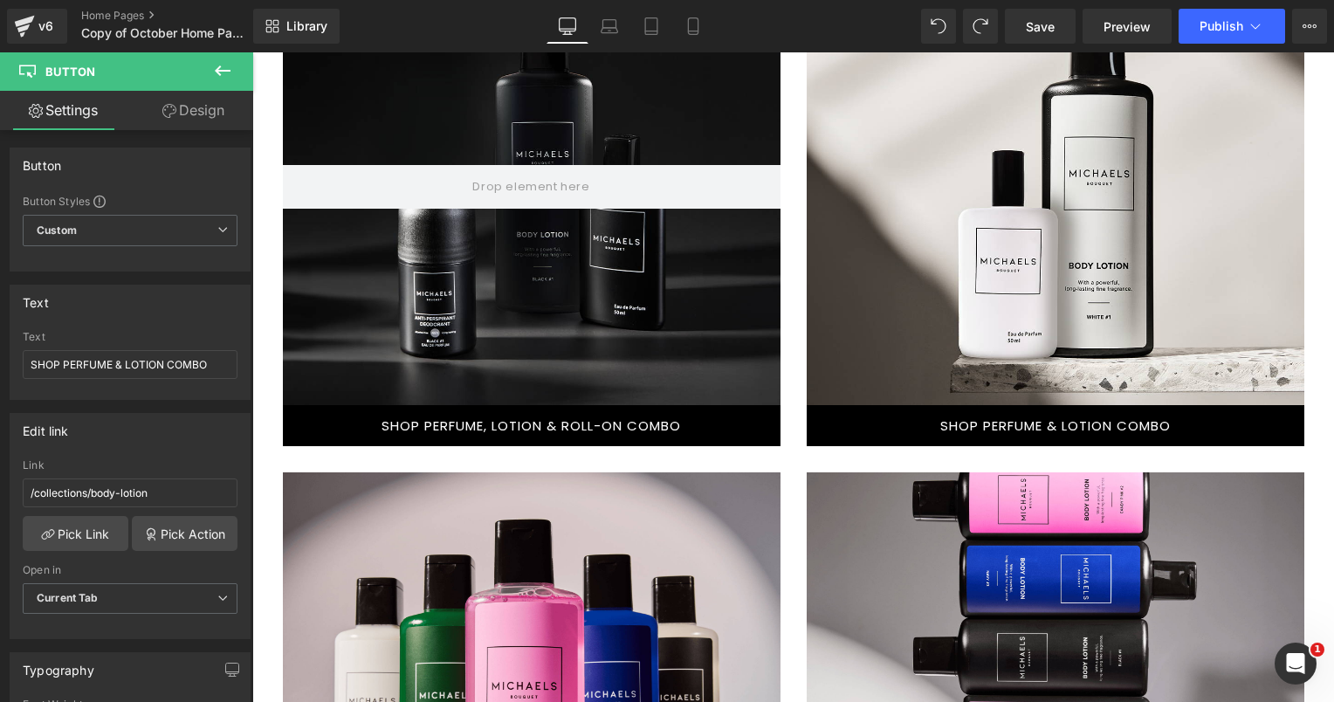
click at [1112, 279] on div at bounding box center [1054, 274] width 497 height 219
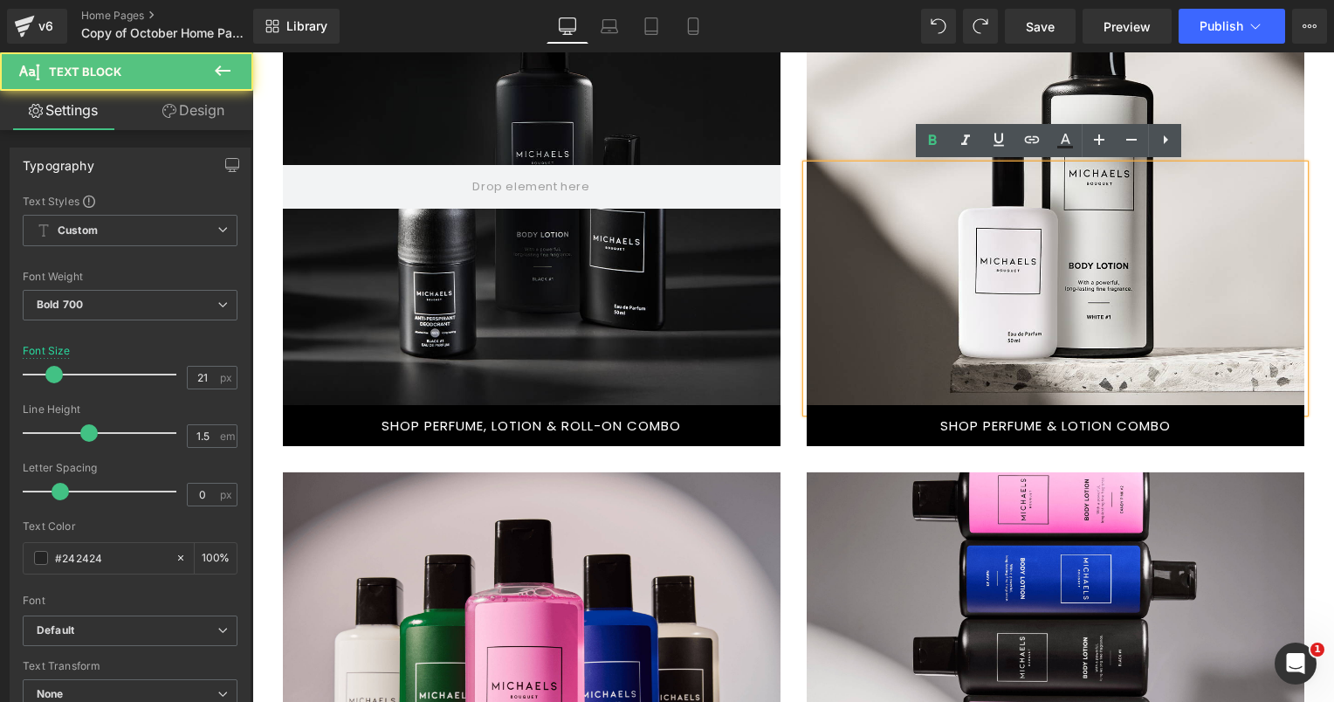
click at [863, 84] on div at bounding box center [1054, 187] width 497 height 436
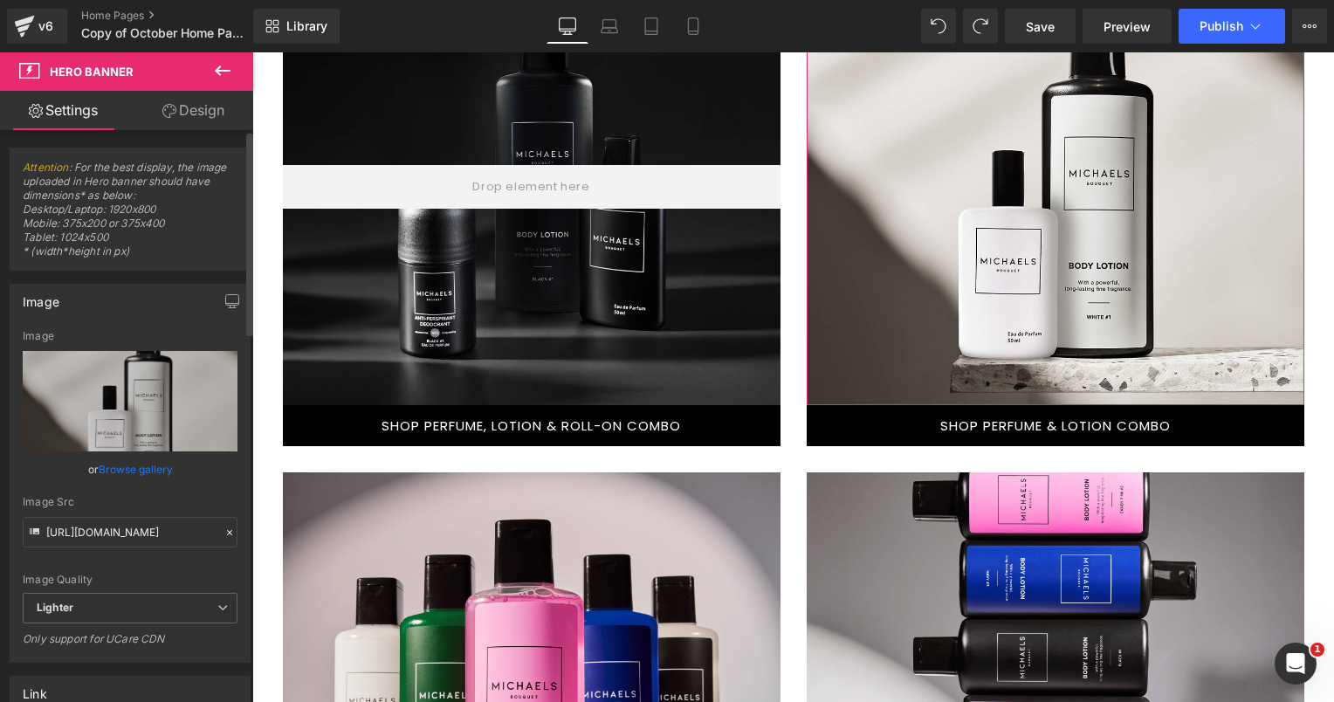
scroll to position [262, 0]
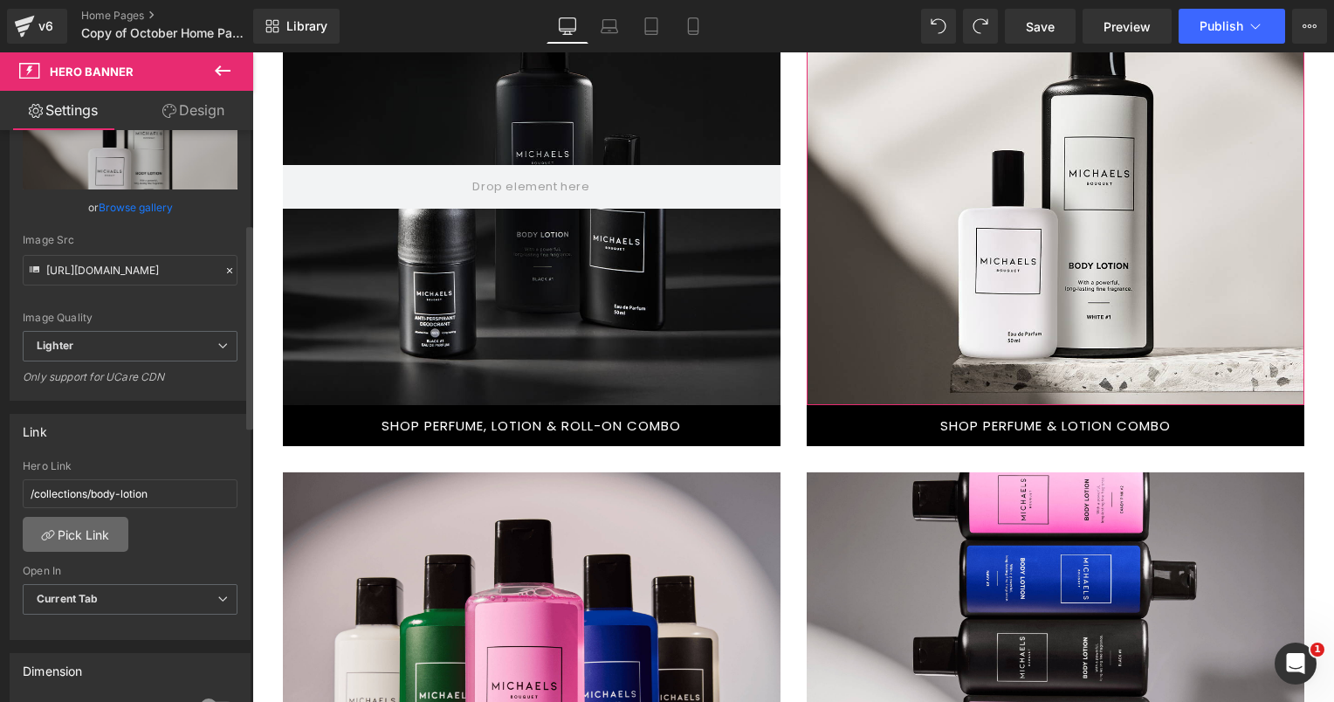
click at [99, 530] on link "Pick Link" at bounding box center [76, 534] width 106 height 35
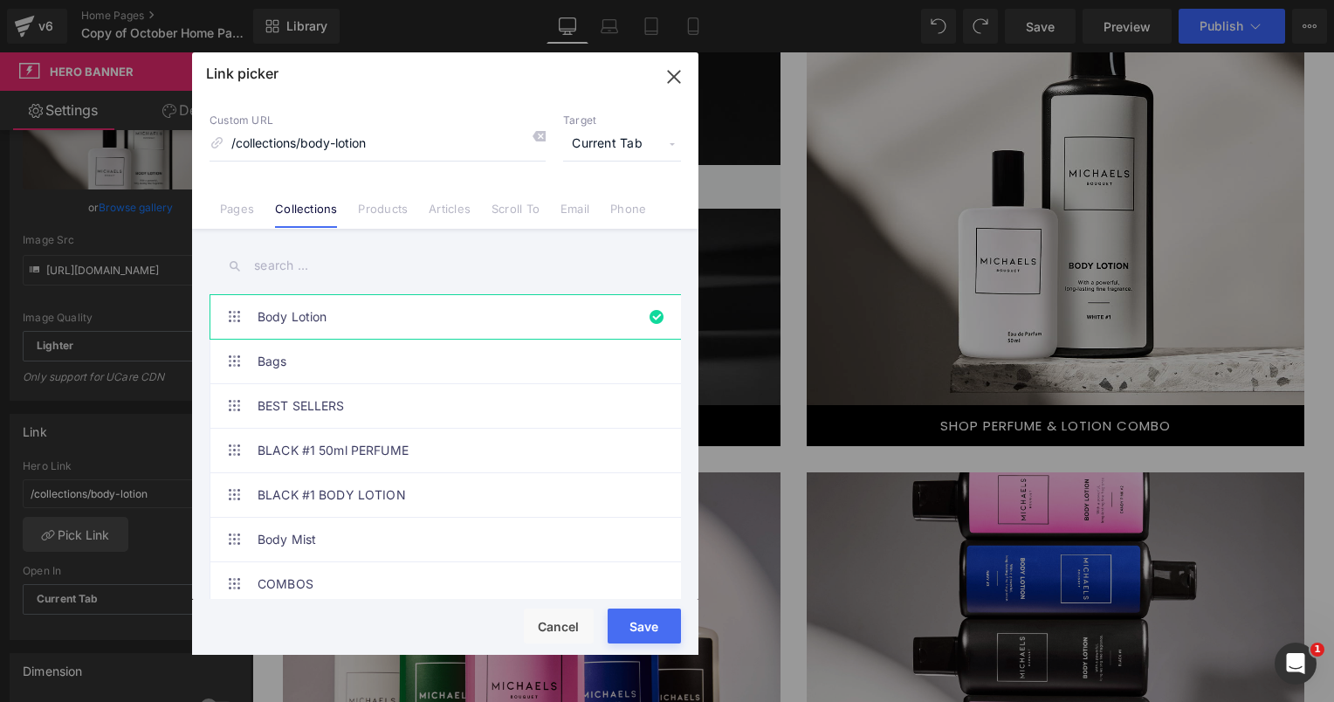
click at [317, 264] on input "text" at bounding box center [444, 265] width 471 height 39
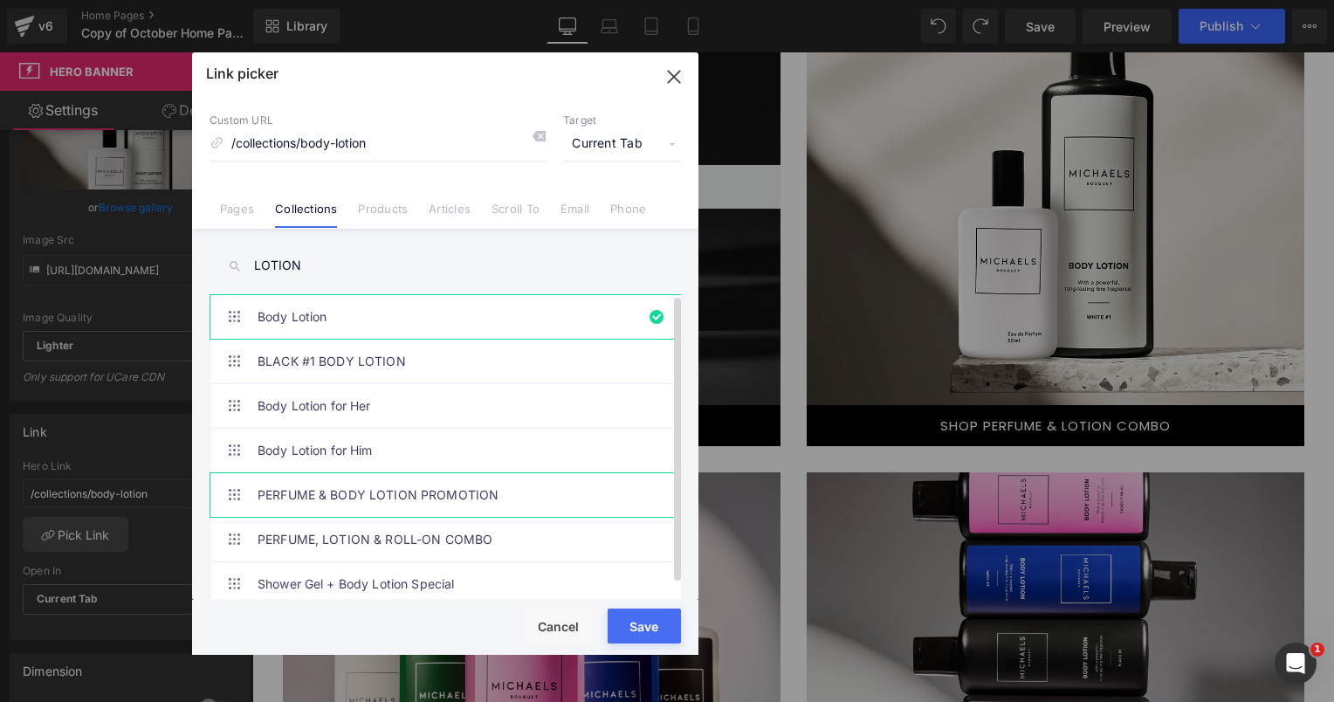
type input "LOTION"
click at [398, 491] on link "PERFUME & BODY LOTION PROMOTION" at bounding box center [449, 495] width 384 height 44
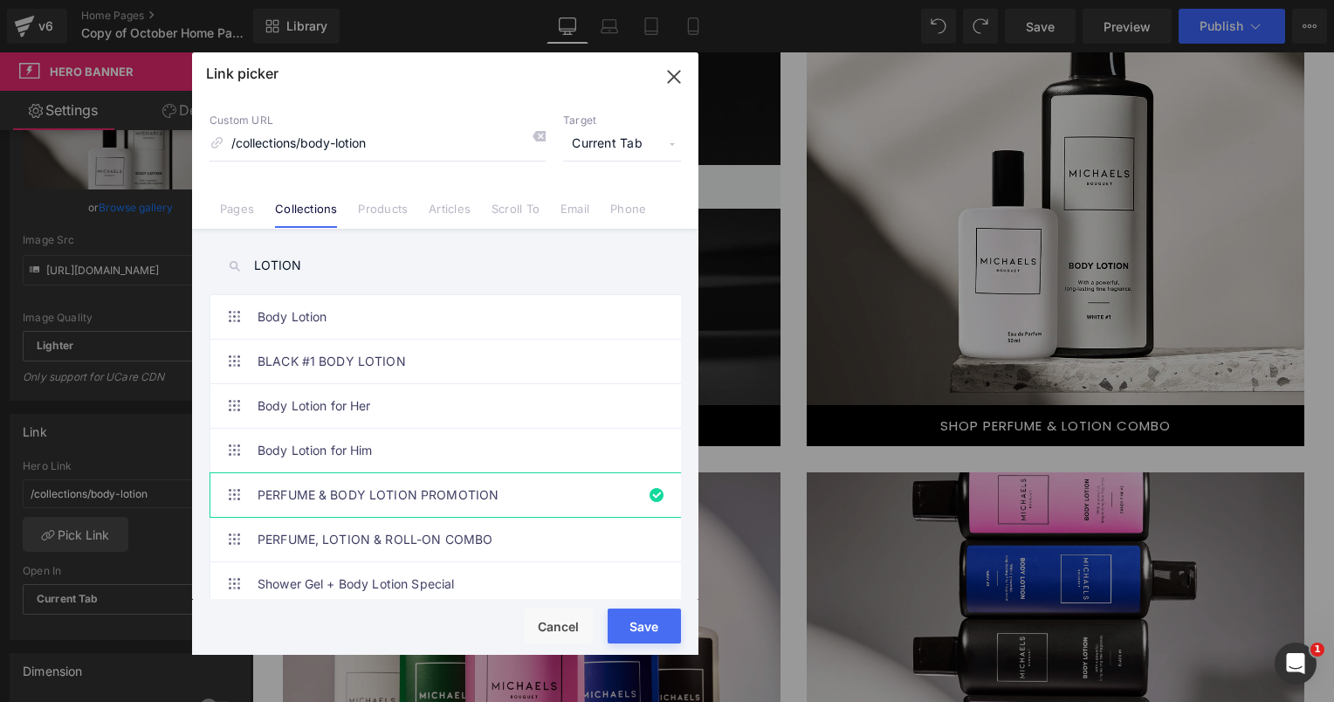
click at [636, 625] on div "Rendering Content" at bounding box center [667, 632] width 107 height 19
click at [643, 621] on button "Save" at bounding box center [643, 625] width 73 height 35
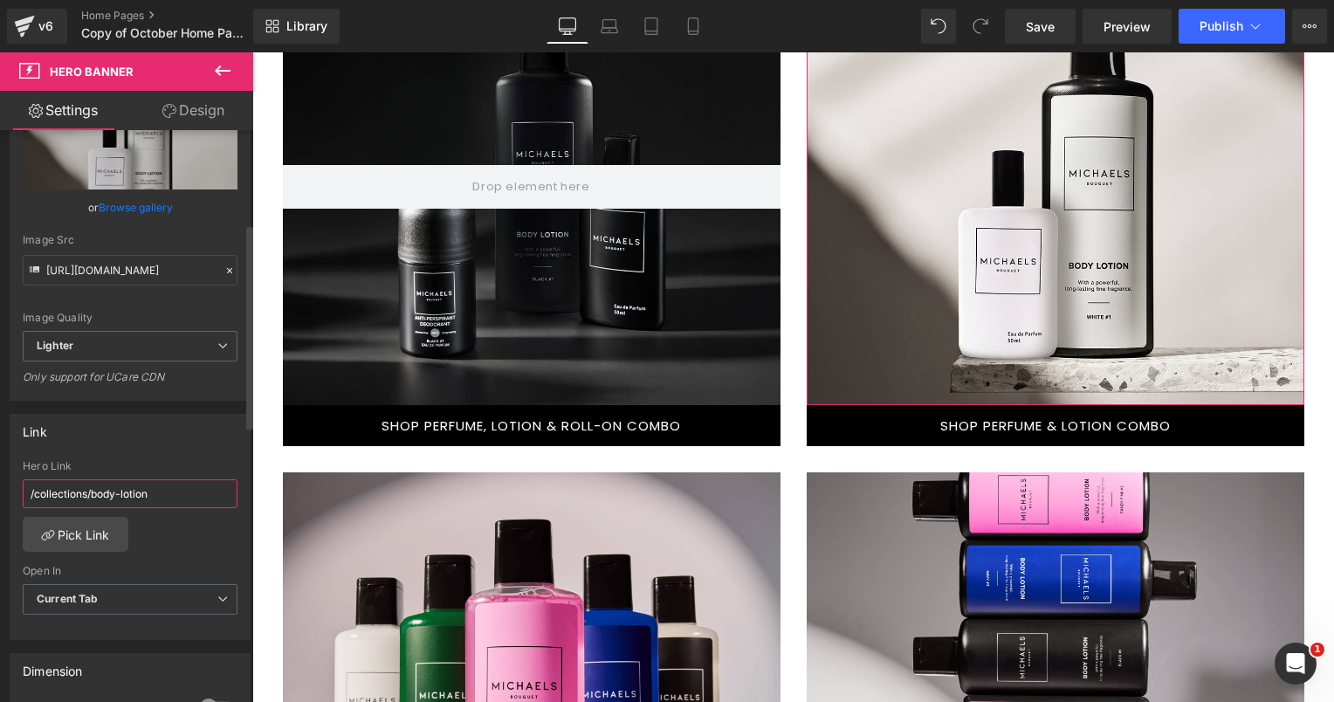
click at [183, 492] on input "/collections/body-lotion" at bounding box center [130, 493] width 215 height 29
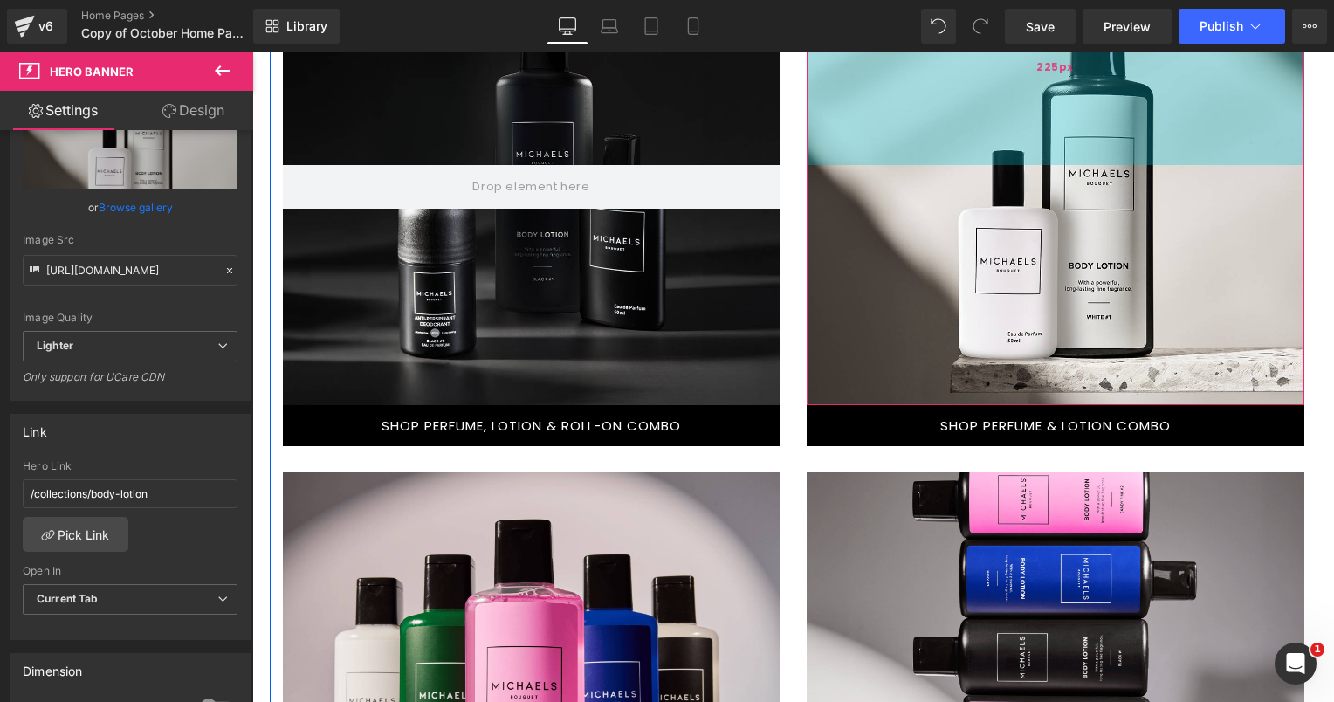
click at [814, 147] on div "225px" at bounding box center [1054, 67] width 497 height 196
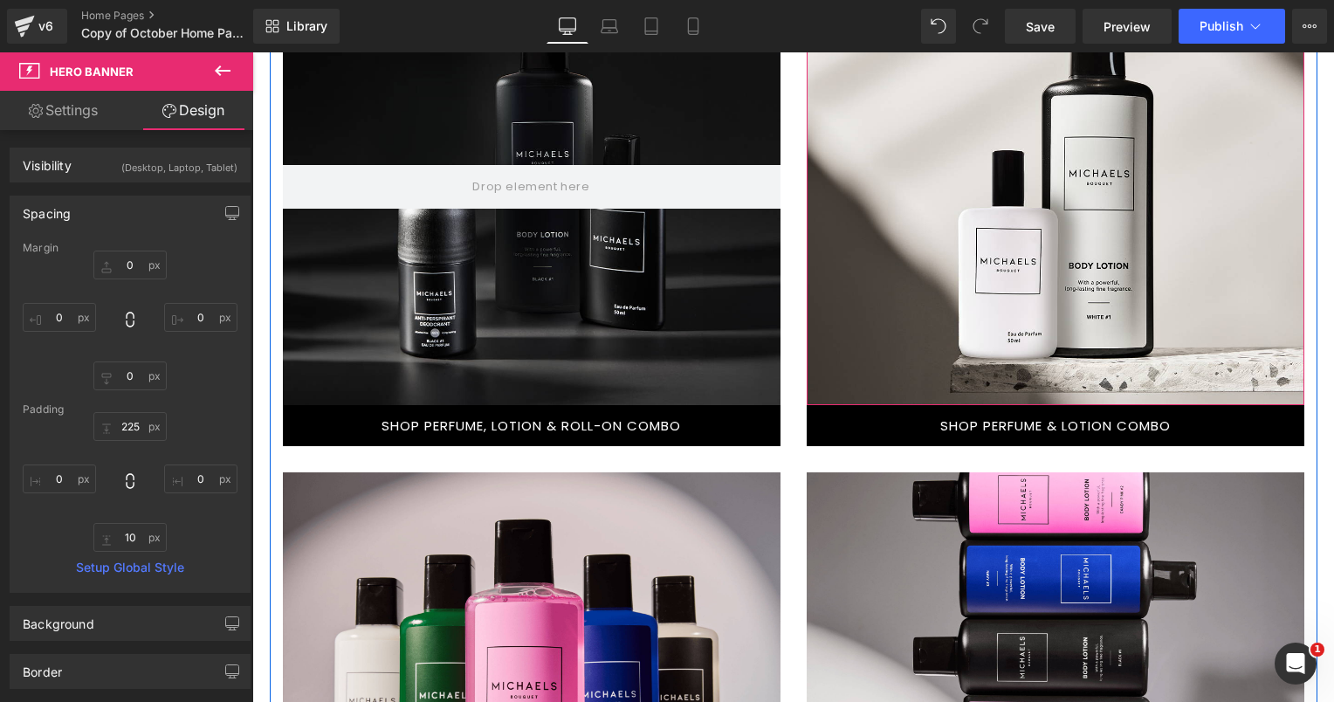
click at [1274, 394] on div at bounding box center [1054, 187] width 497 height 436
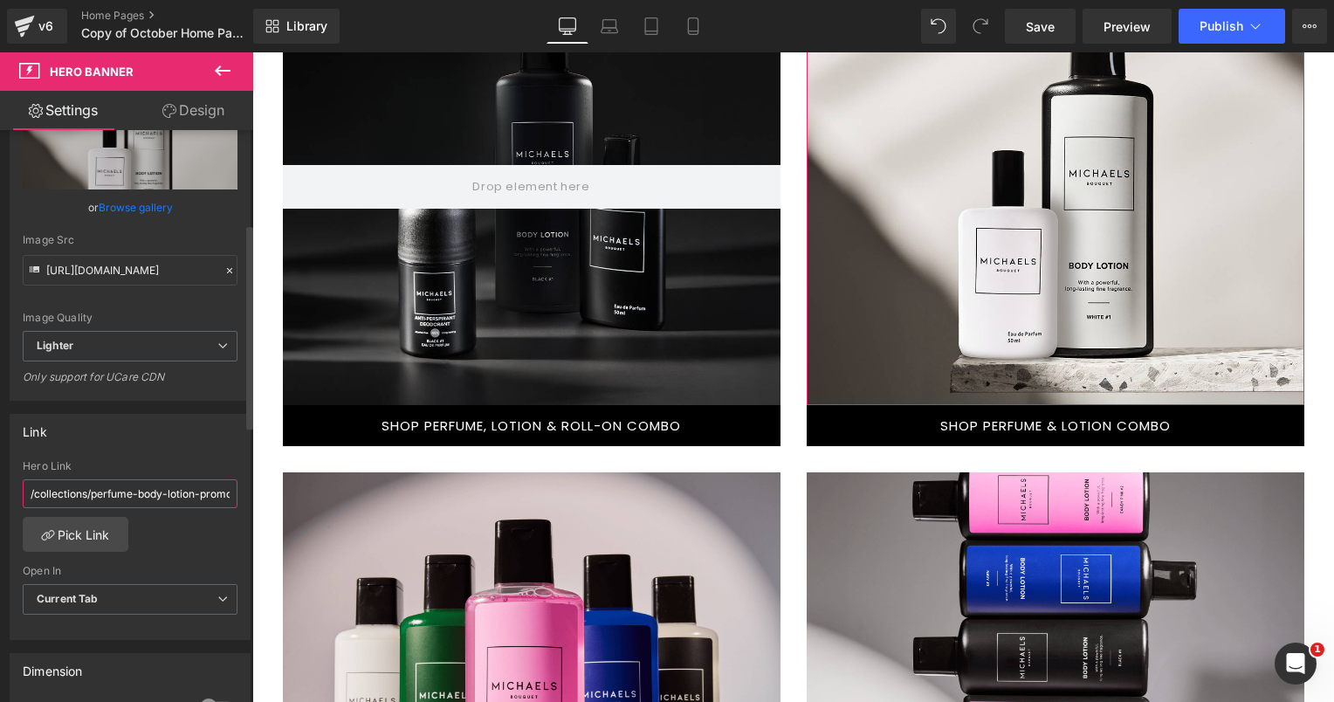
click at [155, 492] on input "/collections/perfume-body-lotion-promotion" at bounding box center [130, 493] width 215 height 29
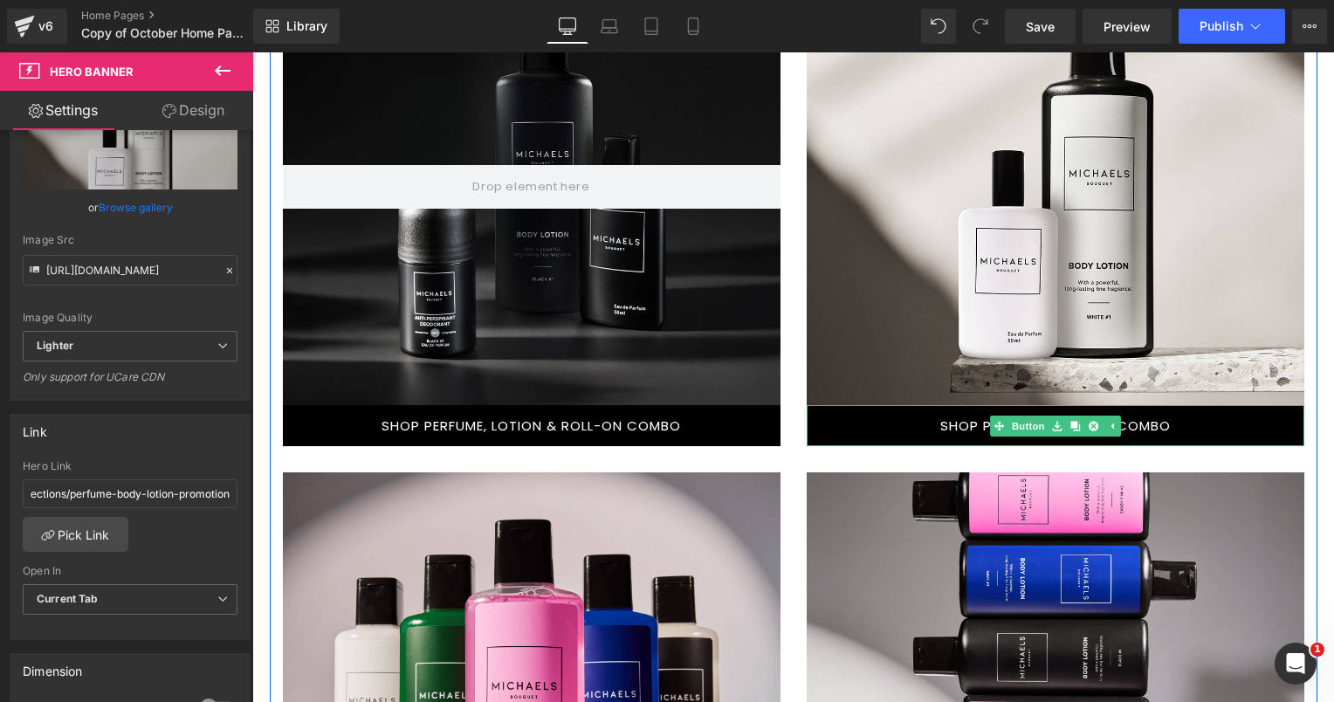
drag, startPoint x: 880, startPoint y: 422, endPoint x: 693, endPoint y: 448, distance: 188.6
click at [880, 422] on link "SHOP PERFUME & LOTION COMBO" at bounding box center [1054, 425] width 497 height 41
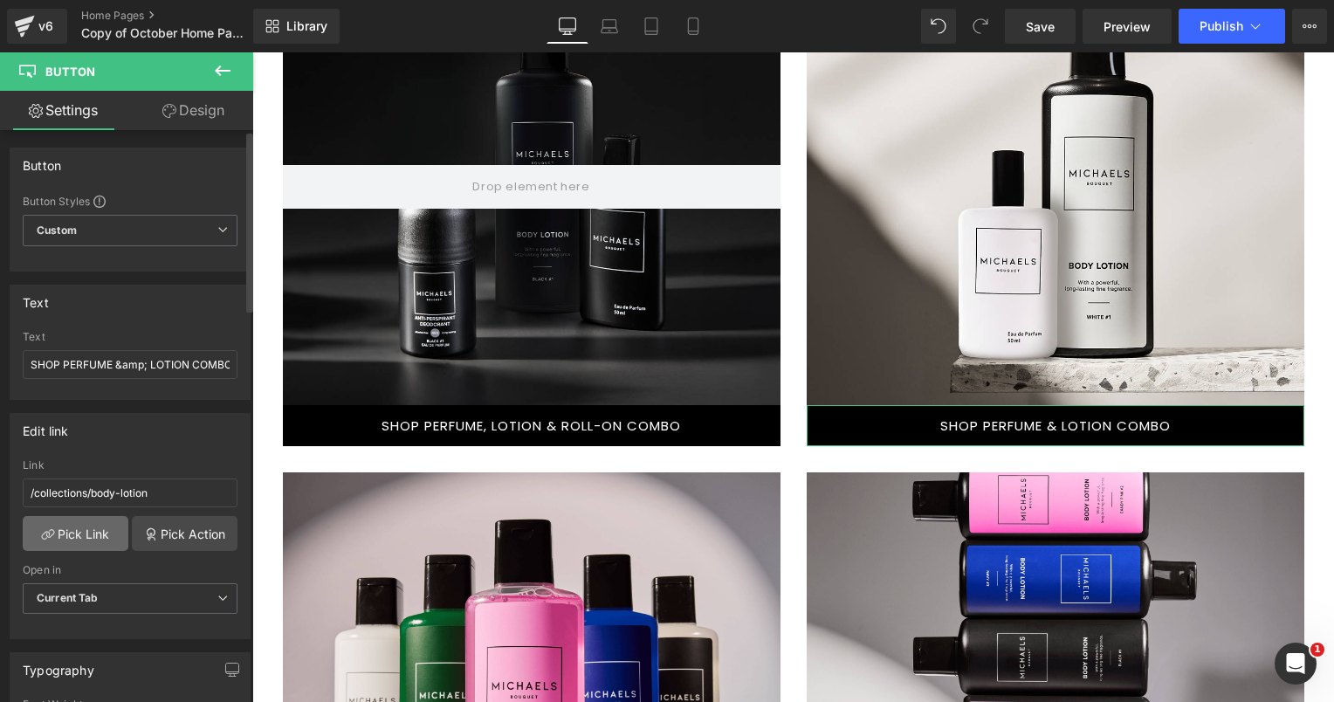
click at [99, 526] on link "Pick Link" at bounding box center [76, 533] width 106 height 35
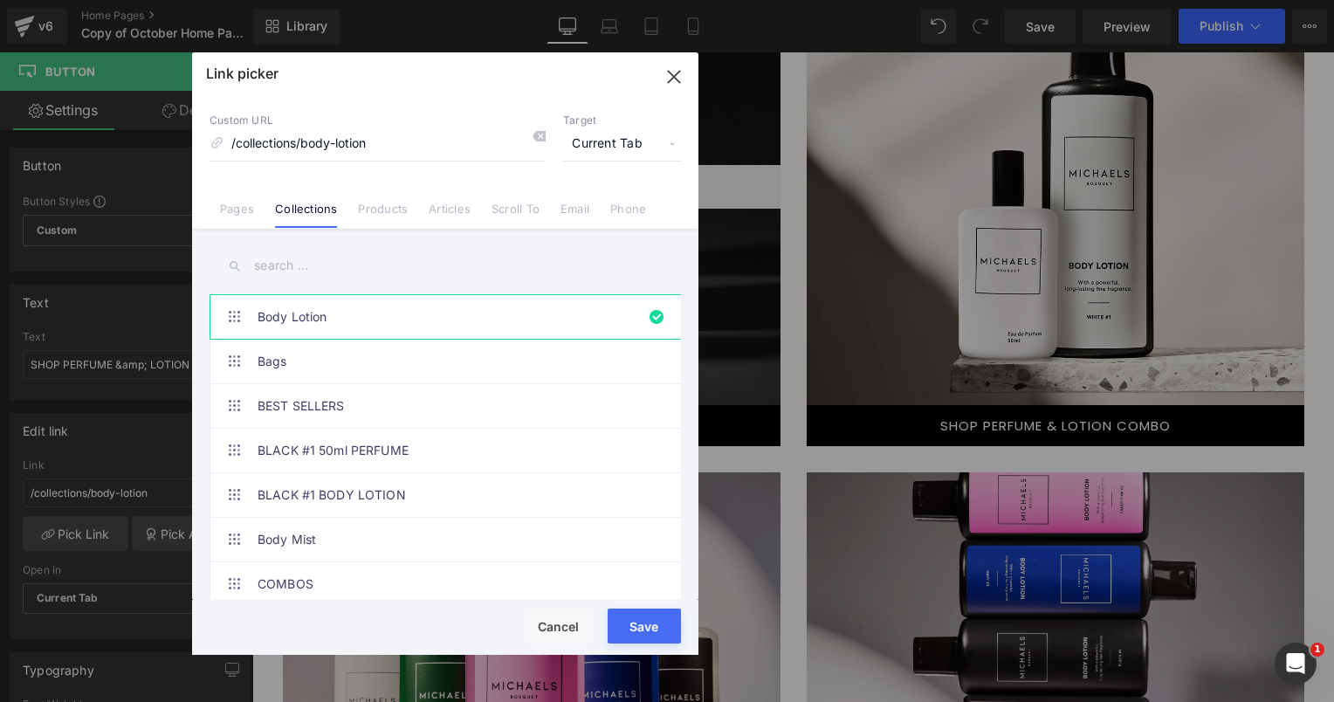
click at [328, 264] on input "text" at bounding box center [444, 265] width 471 height 39
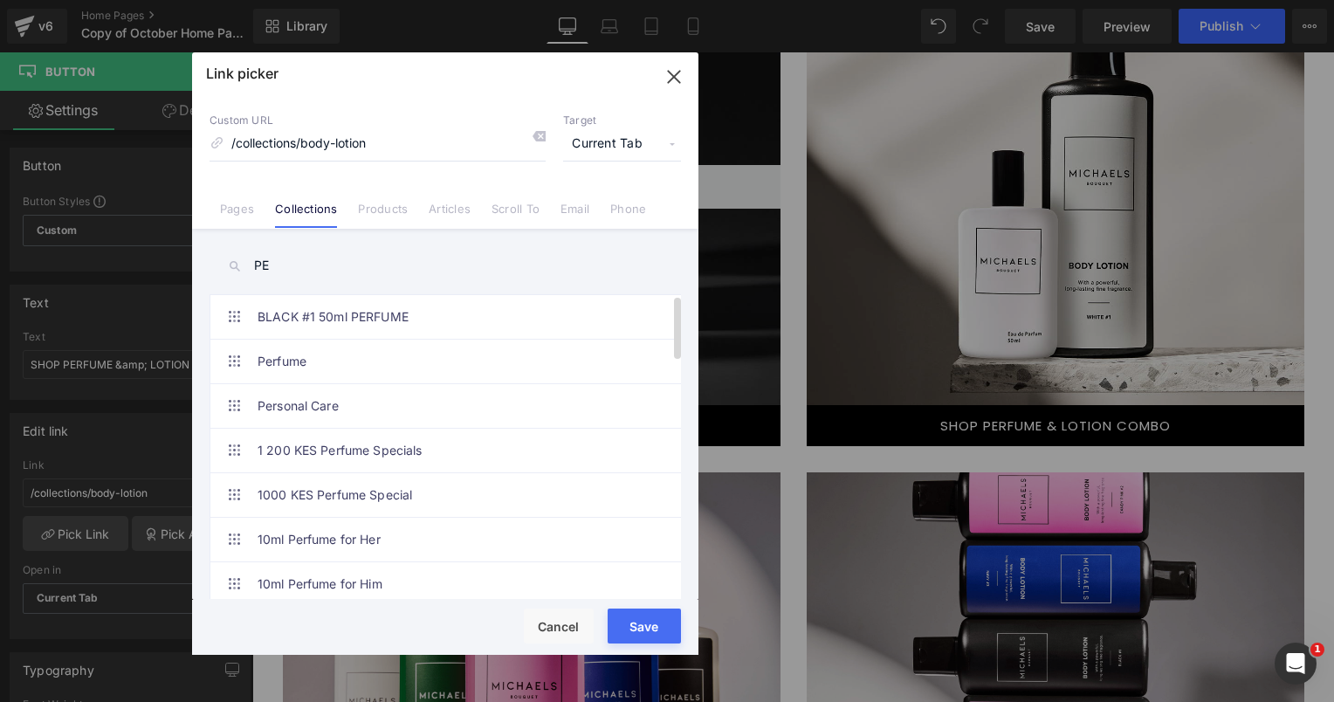
type input "P"
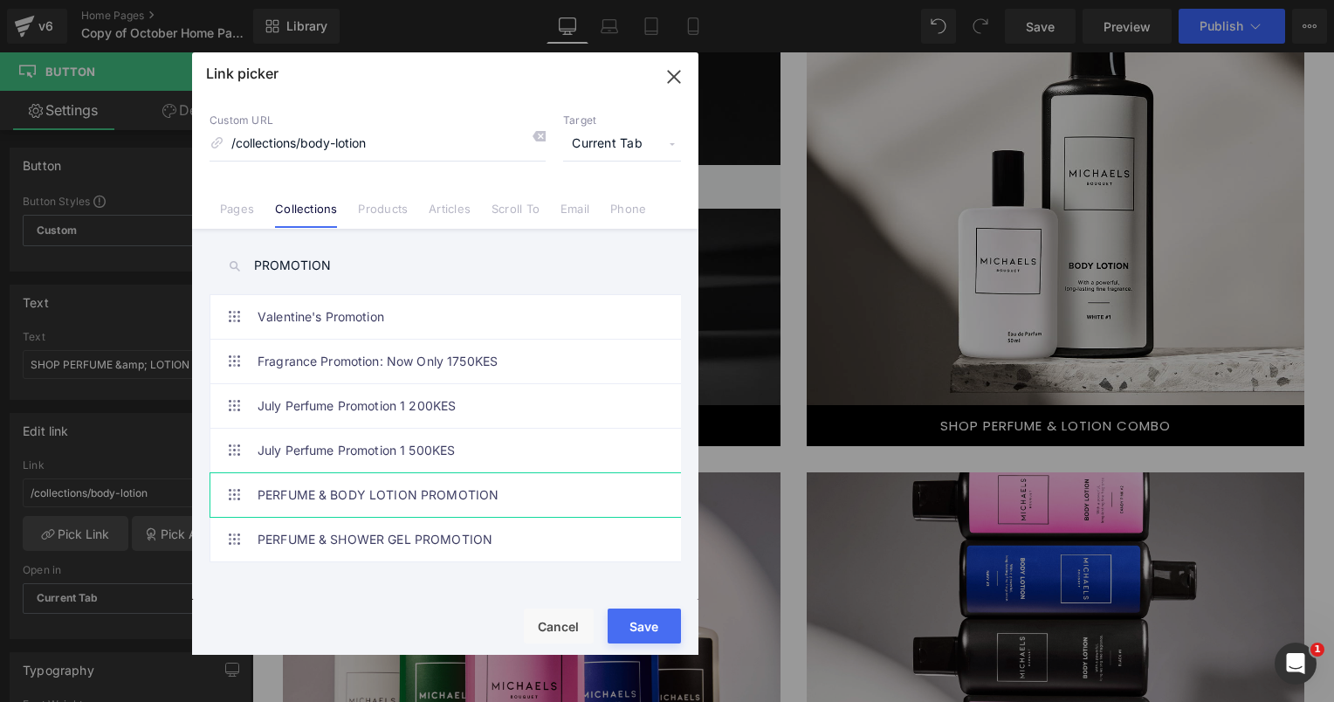
type input "PROMOTION"
click at [408, 495] on link "PERFUME & BODY LOTION PROMOTION" at bounding box center [449, 495] width 384 height 44
click at [642, 625] on div "Rendering Content" at bounding box center [667, 632] width 107 height 19
click at [659, 628] on div "Rendering Content" at bounding box center [667, 632] width 107 height 19
click at [639, 623] on div "Rendering Content" at bounding box center [667, 632] width 107 height 19
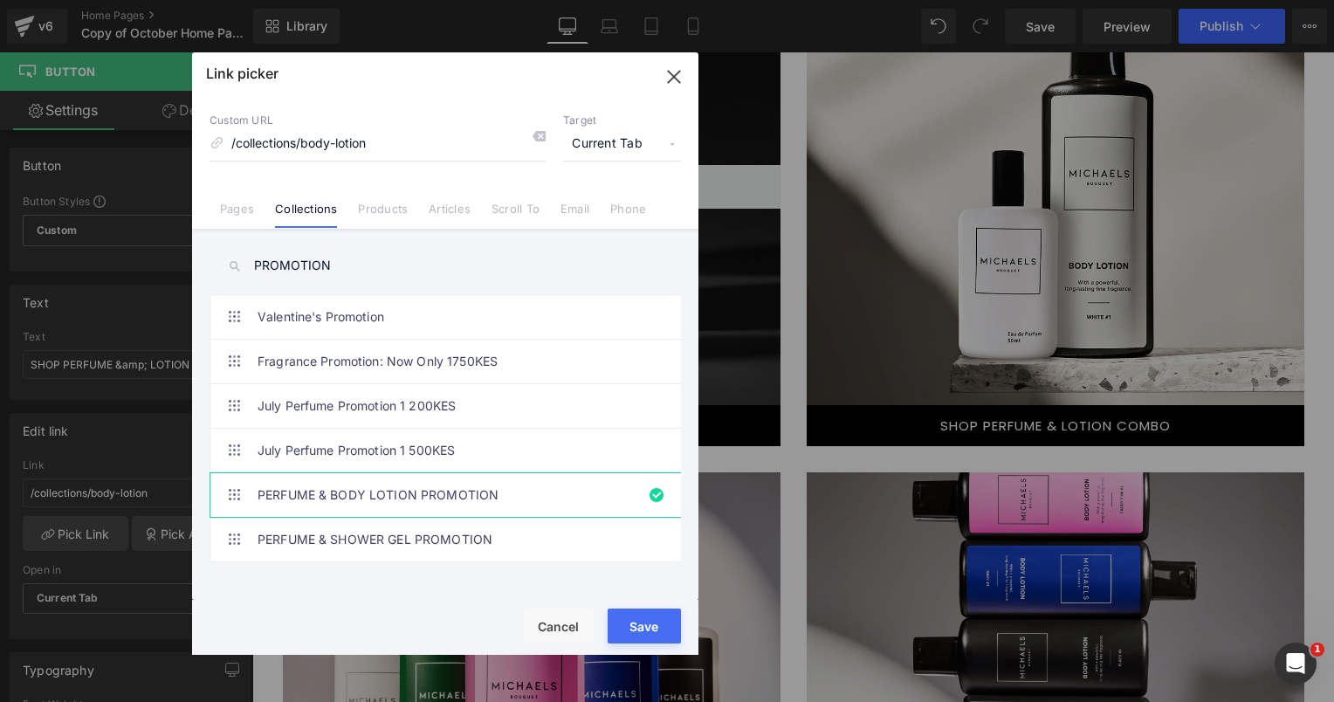
click at [646, 618] on button "Save" at bounding box center [643, 625] width 73 height 35
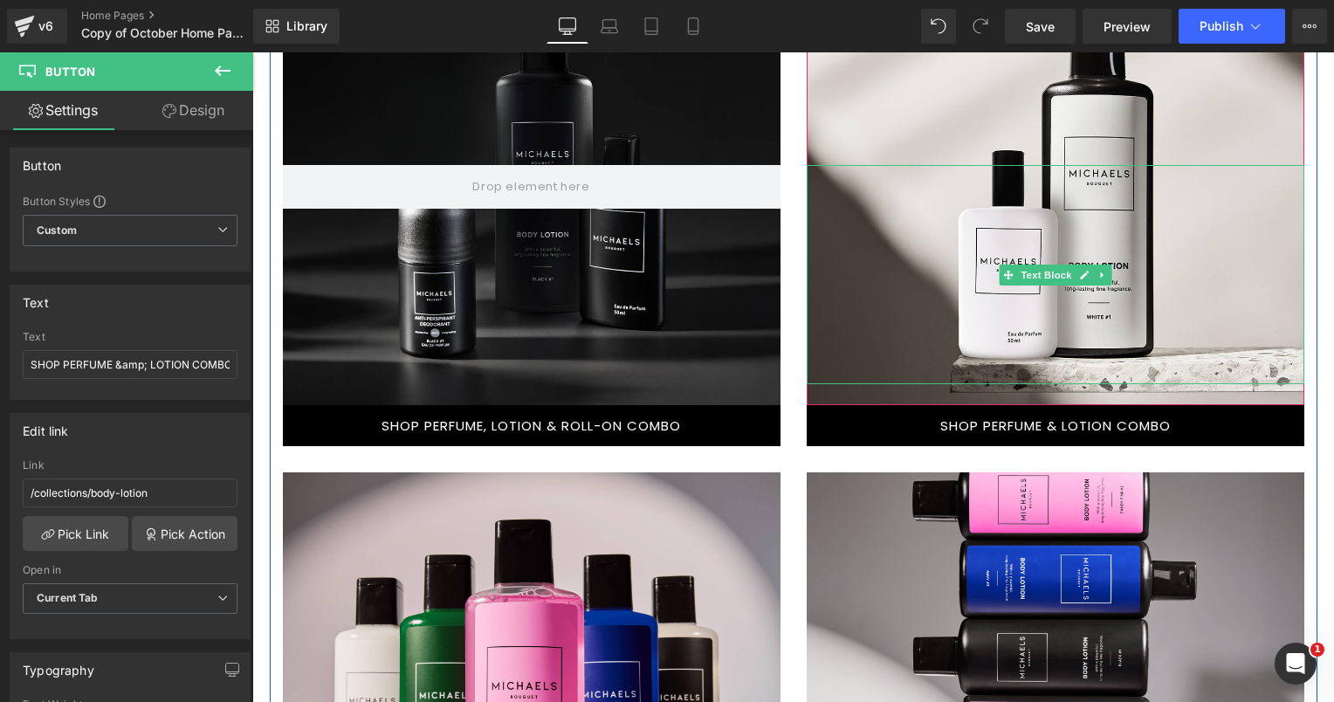
click at [995, 296] on div at bounding box center [1054, 274] width 497 height 219
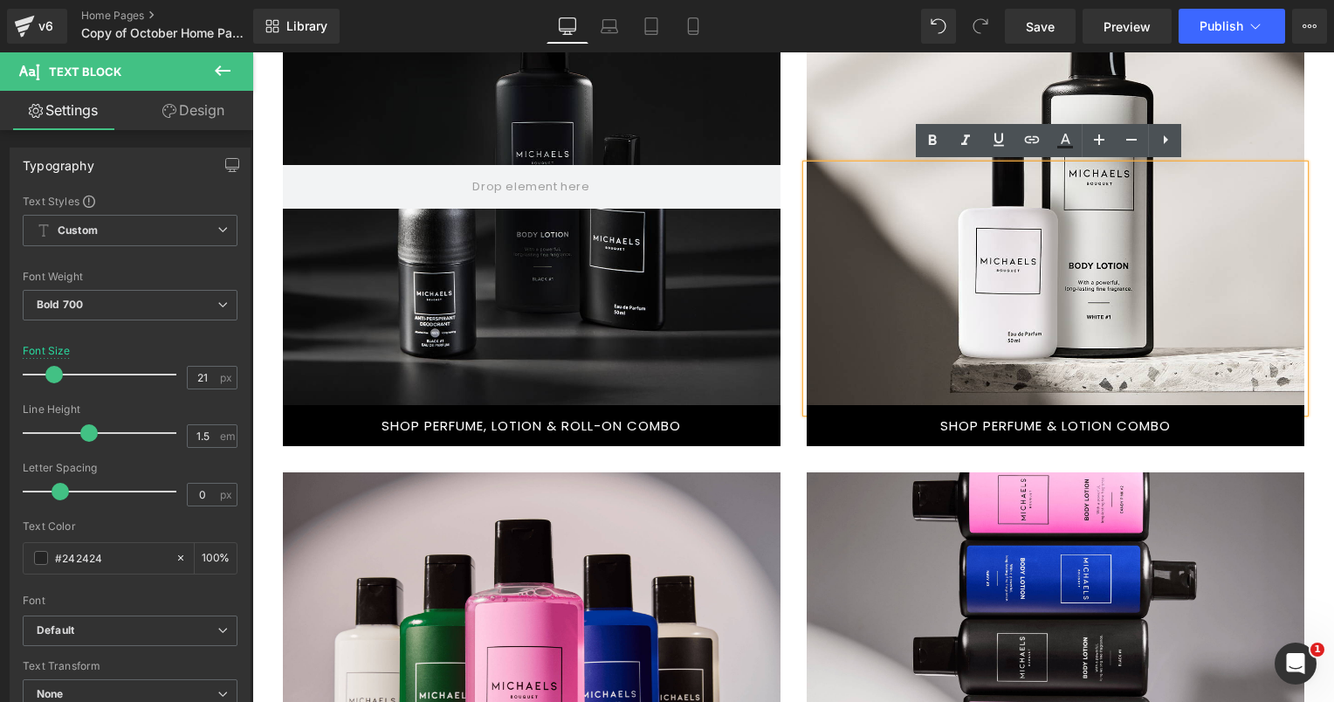
click at [862, 113] on div at bounding box center [1054, 187] width 497 height 436
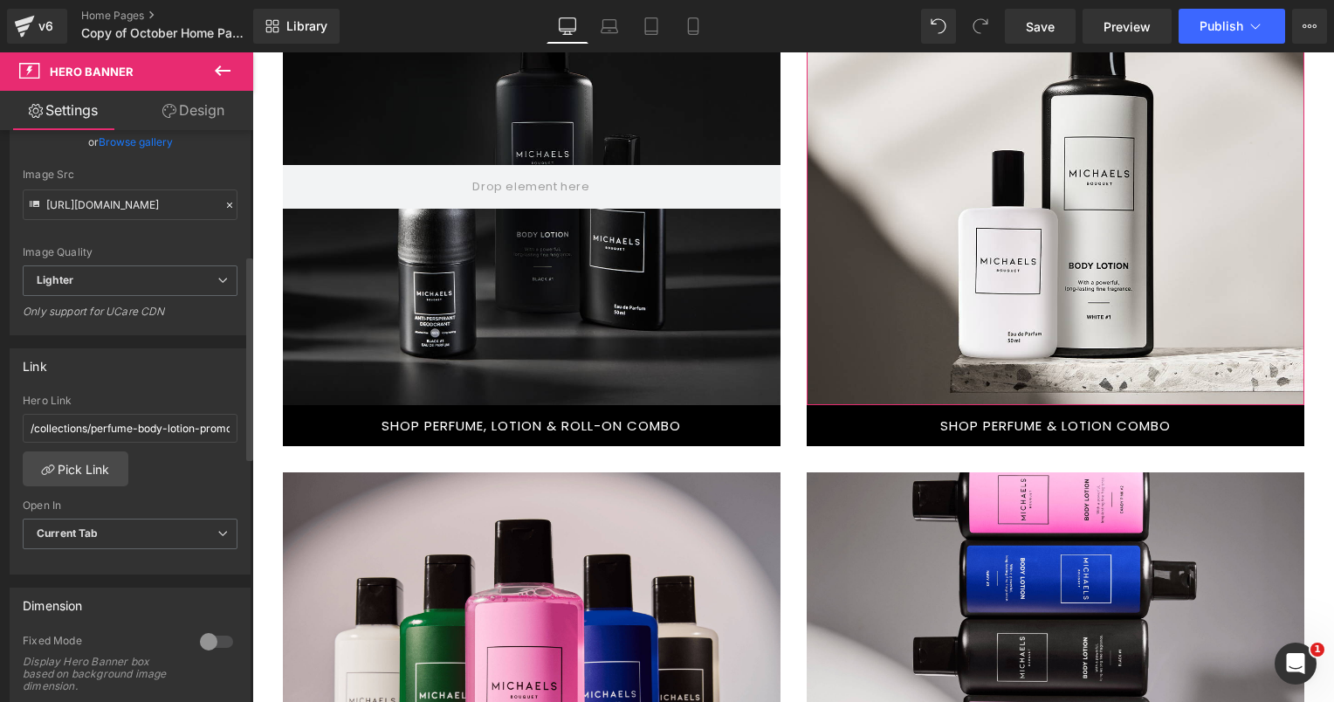
scroll to position [349, 0]
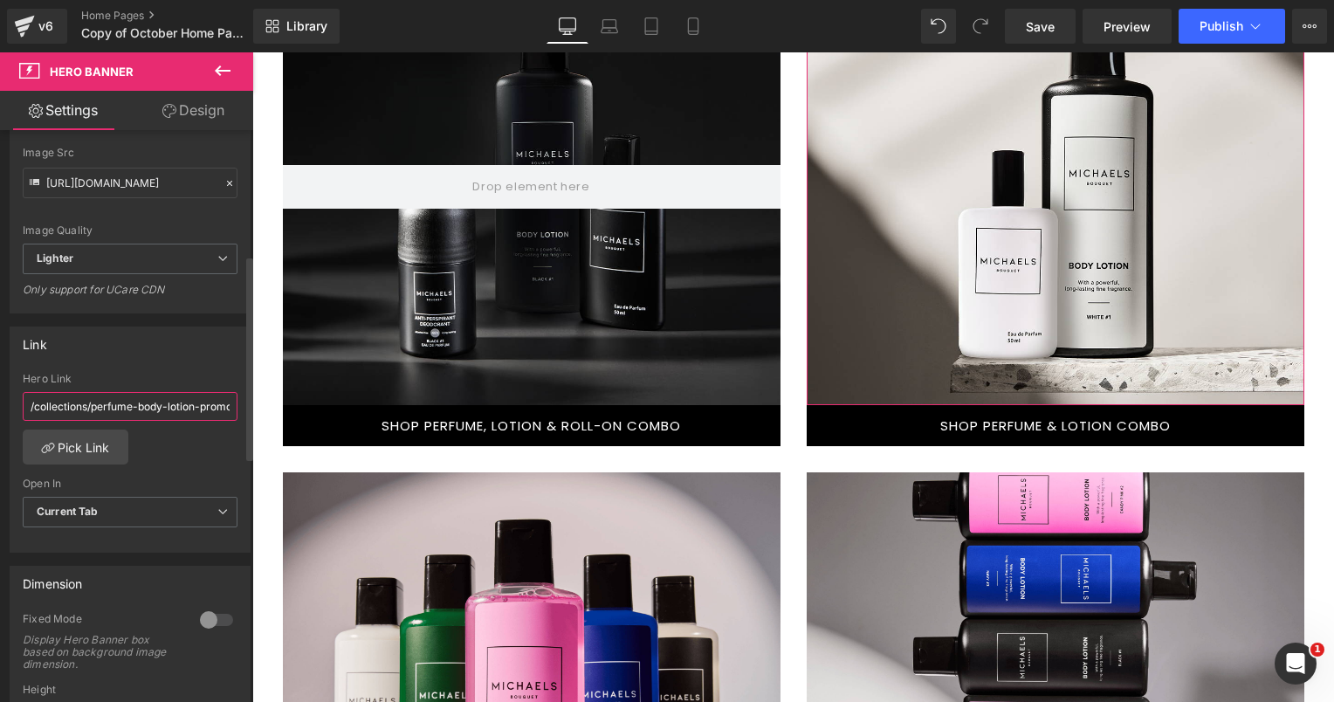
click at [170, 397] on input "/collections/perfume-body-lotion-promotion" at bounding box center [130, 406] width 215 height 29
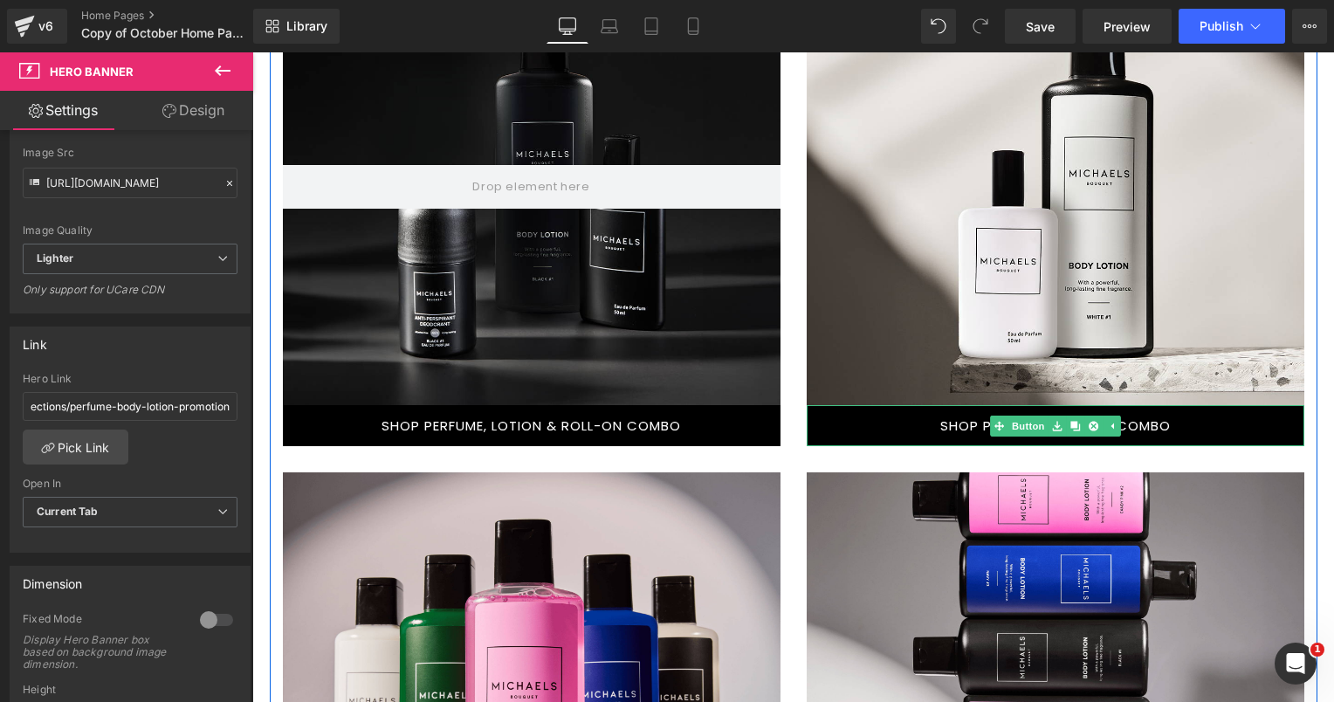
click at [843, 427] on link "SHOP PERFUME & LOTION COMBO" at bounding box center [1054, 425] width 497 height 41
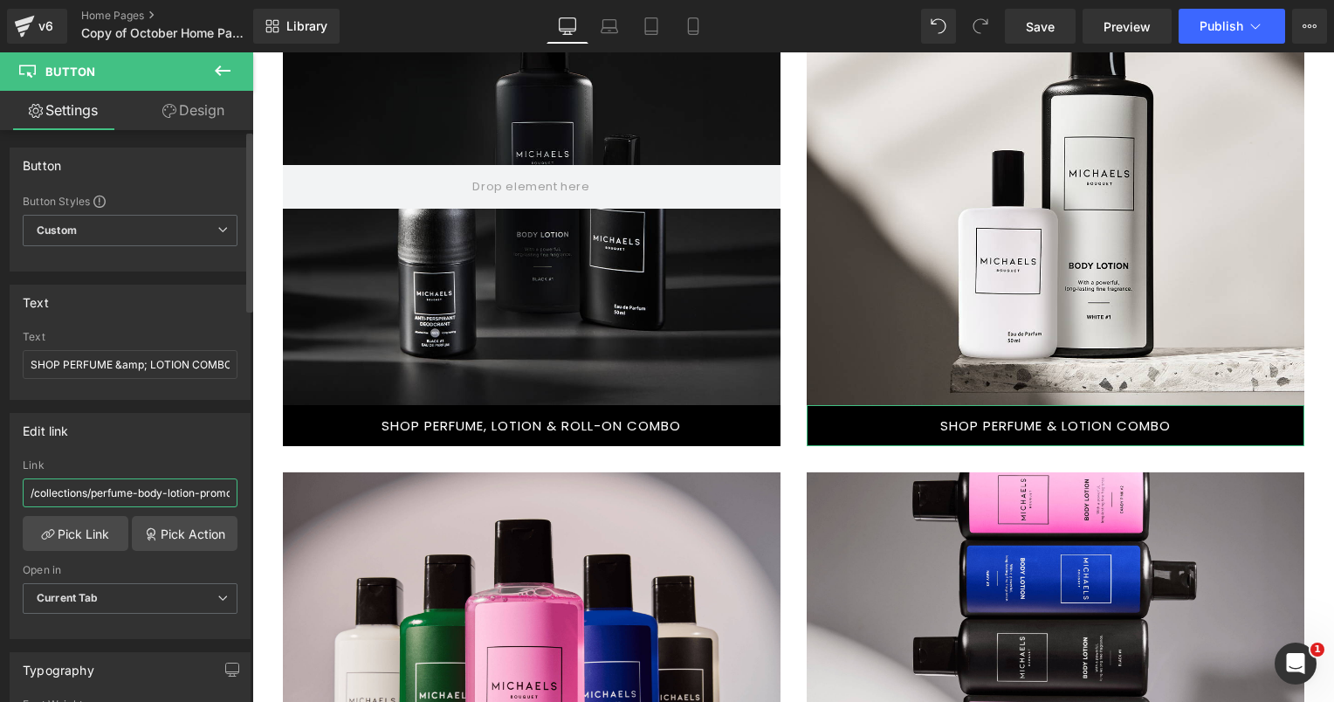
click at [171, 486] on input "/collections/perfume-body-lotion-promotion" at bounding box center [130, 492] width 215 height 29
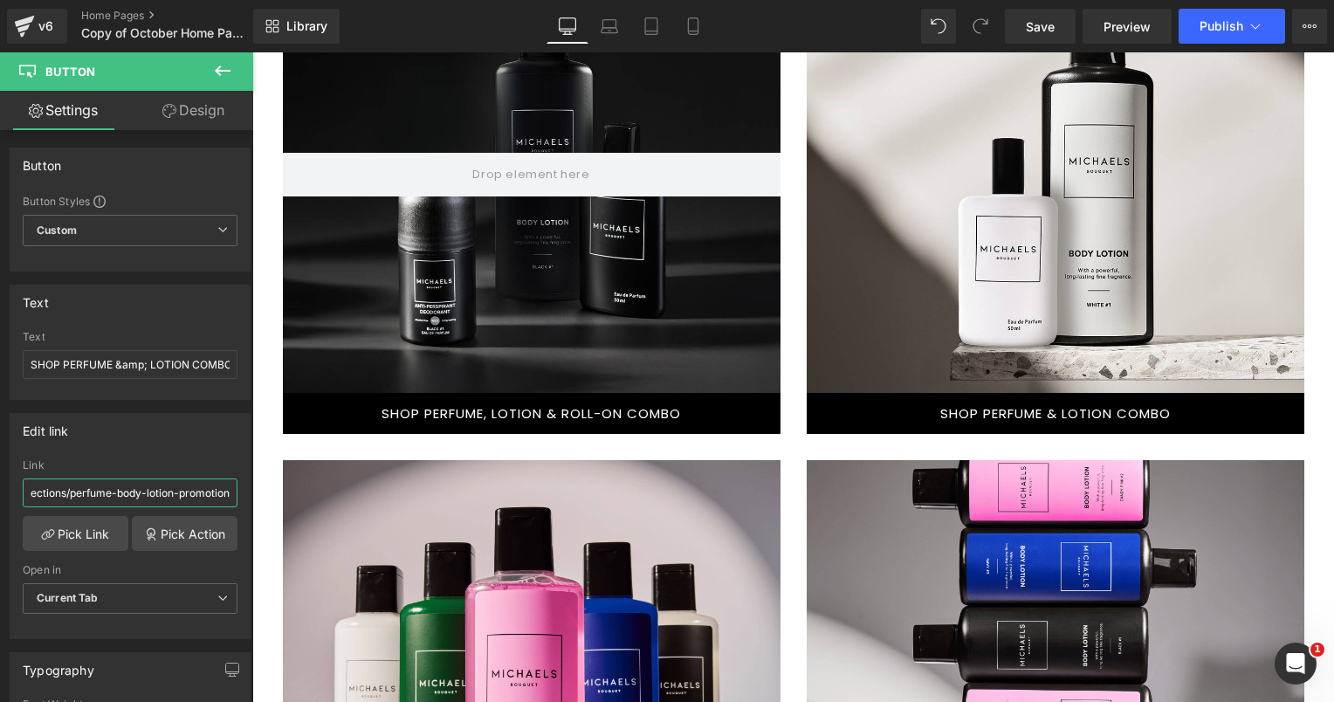
scroll to position [1101, 0]
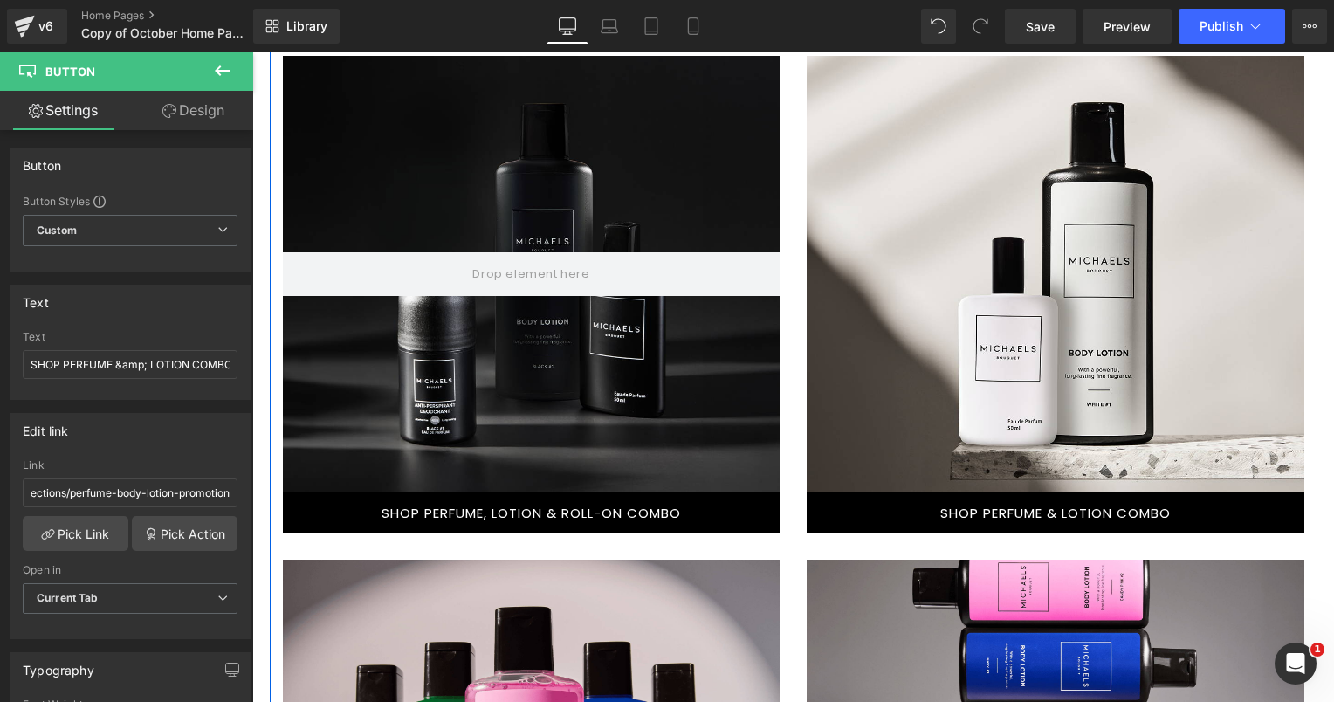
click at [878, 477] on div at bounding box center [1054, 274] width 497 height 436
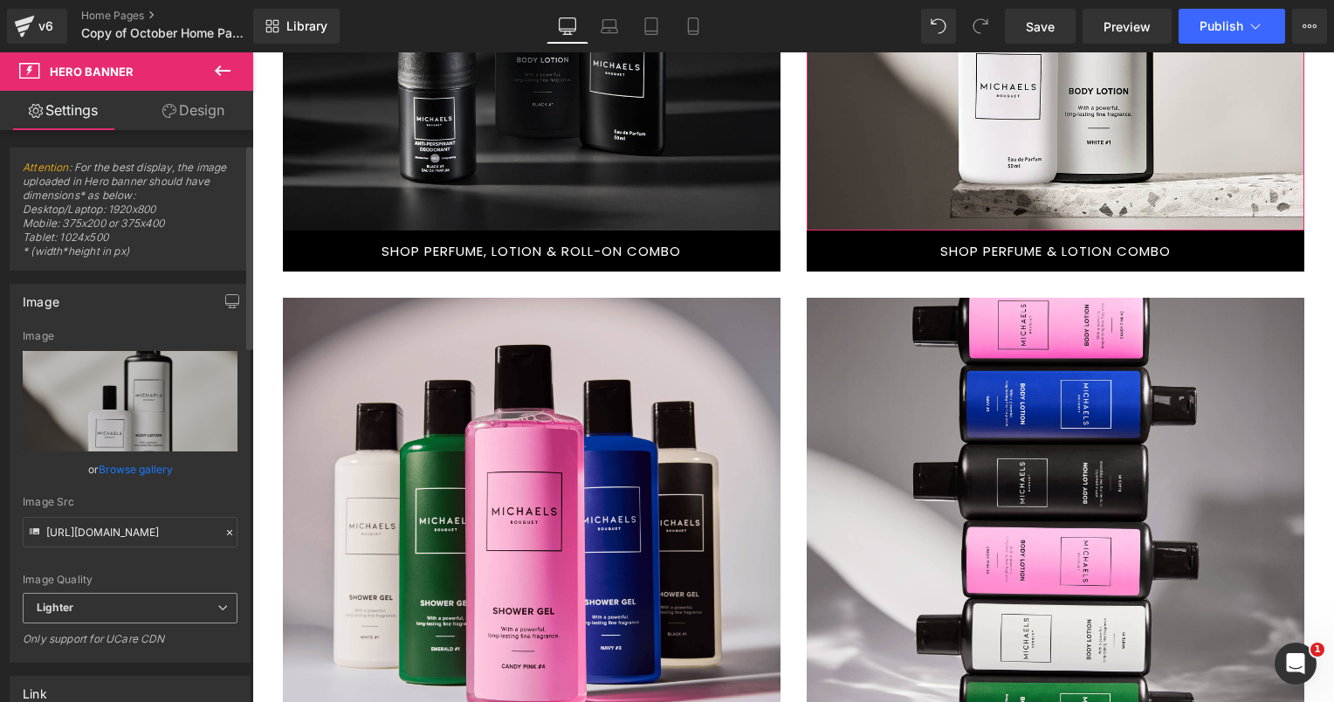
scroll to position [262, 0]
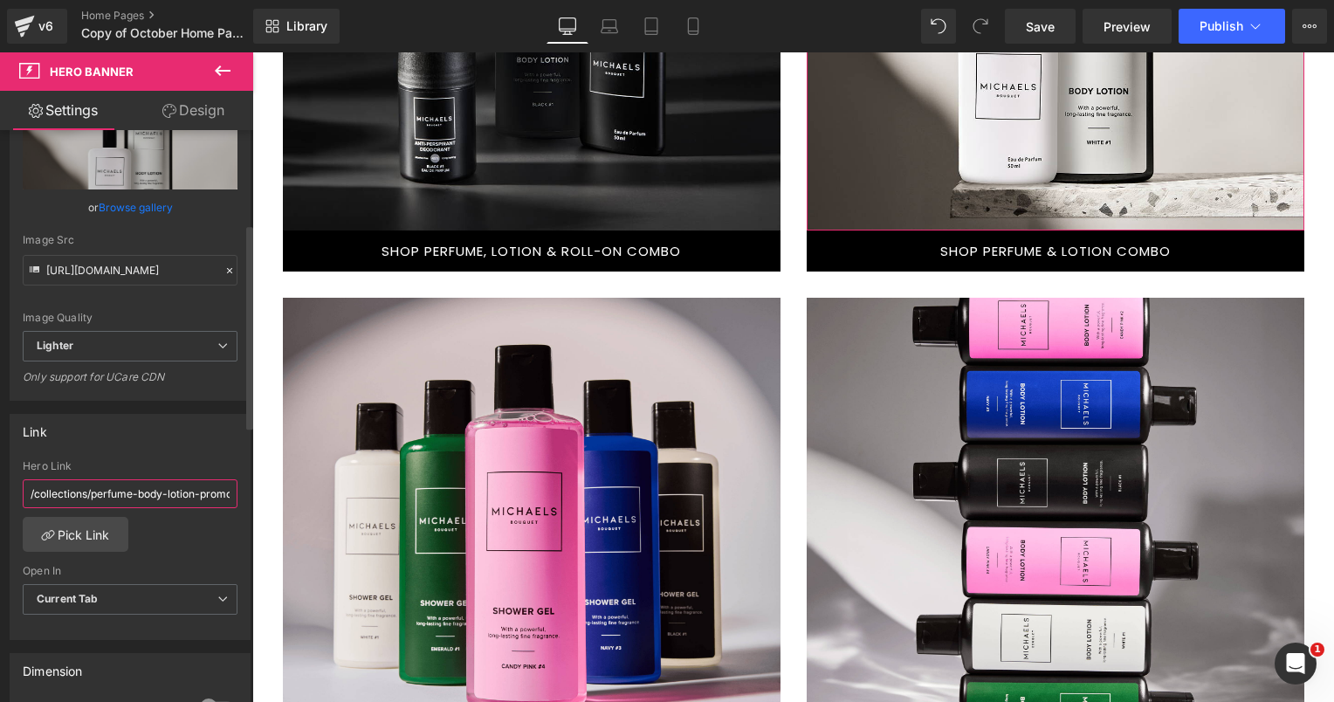
click at [175, 492] on input "/collections/perfume-body-lotion-promotion" at bounding box center [130, 493] width 215 height 29
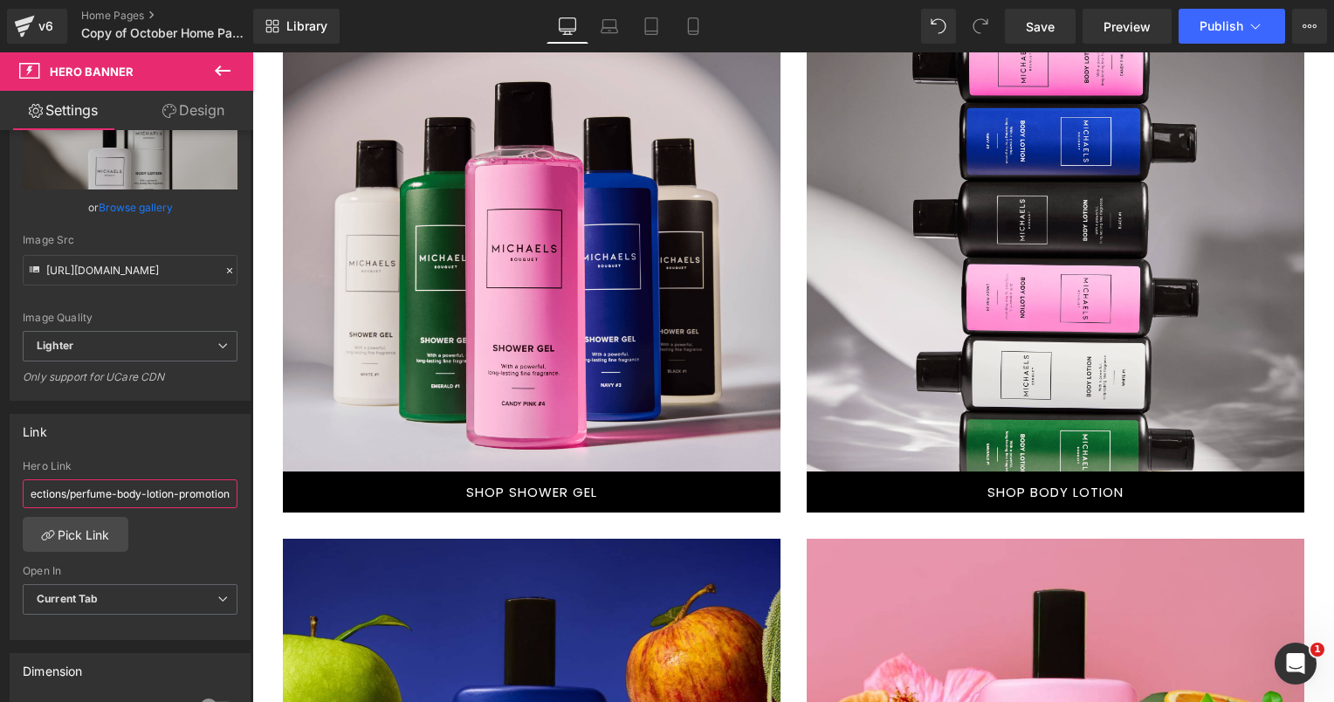
scroll to position [1887, 0]
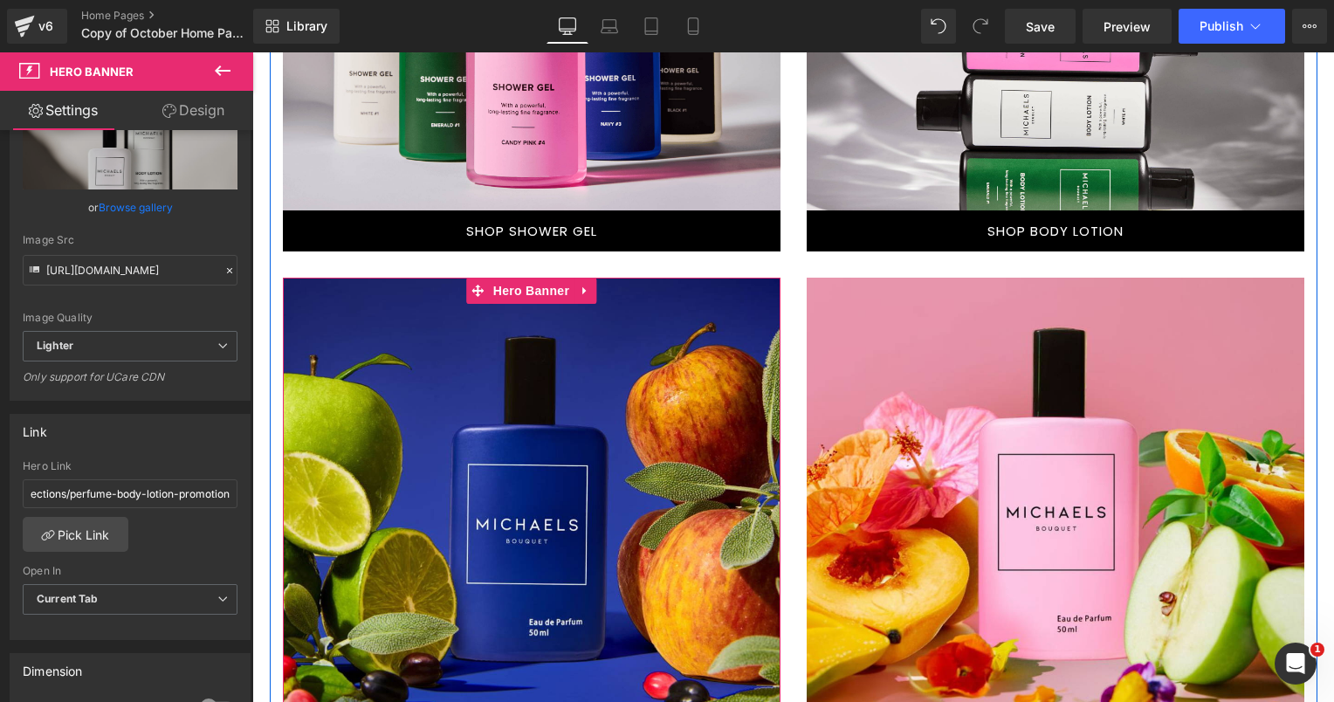
click at [710, 328] on div at bounding box center [531, 496] width 497 height 436
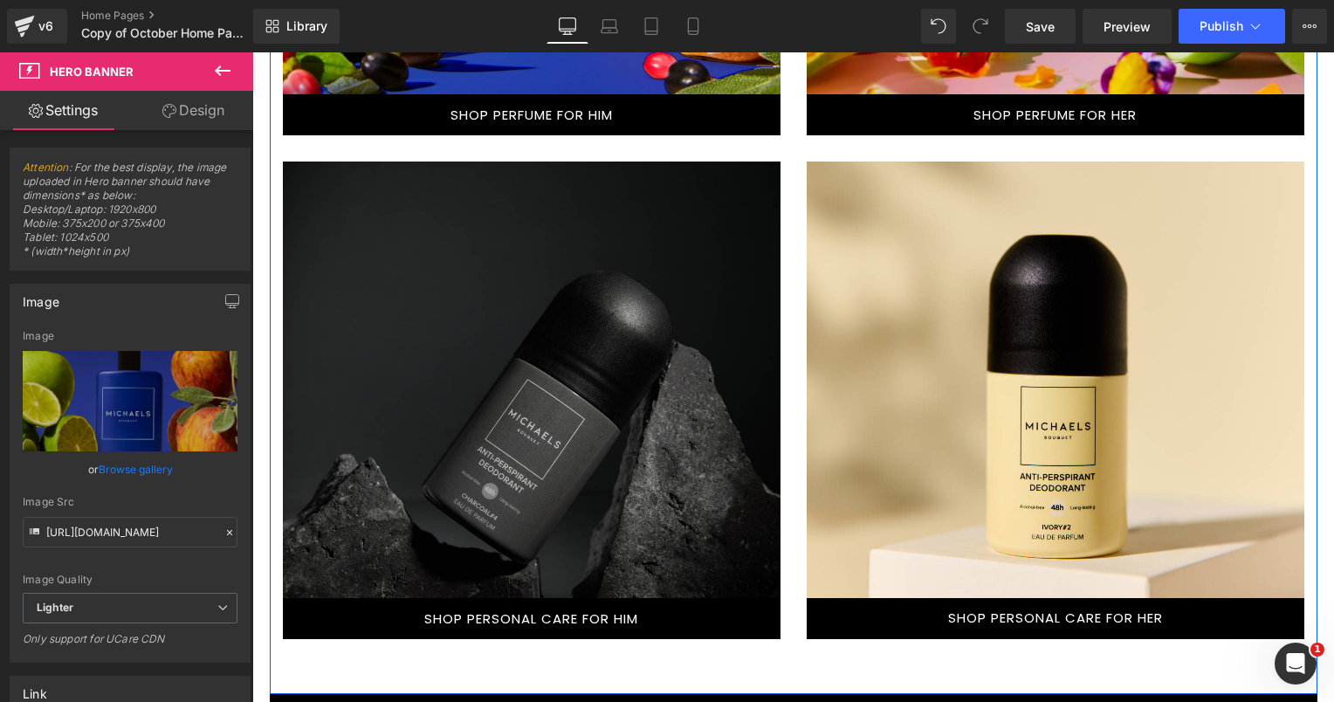
scroll to position [2585, 0]
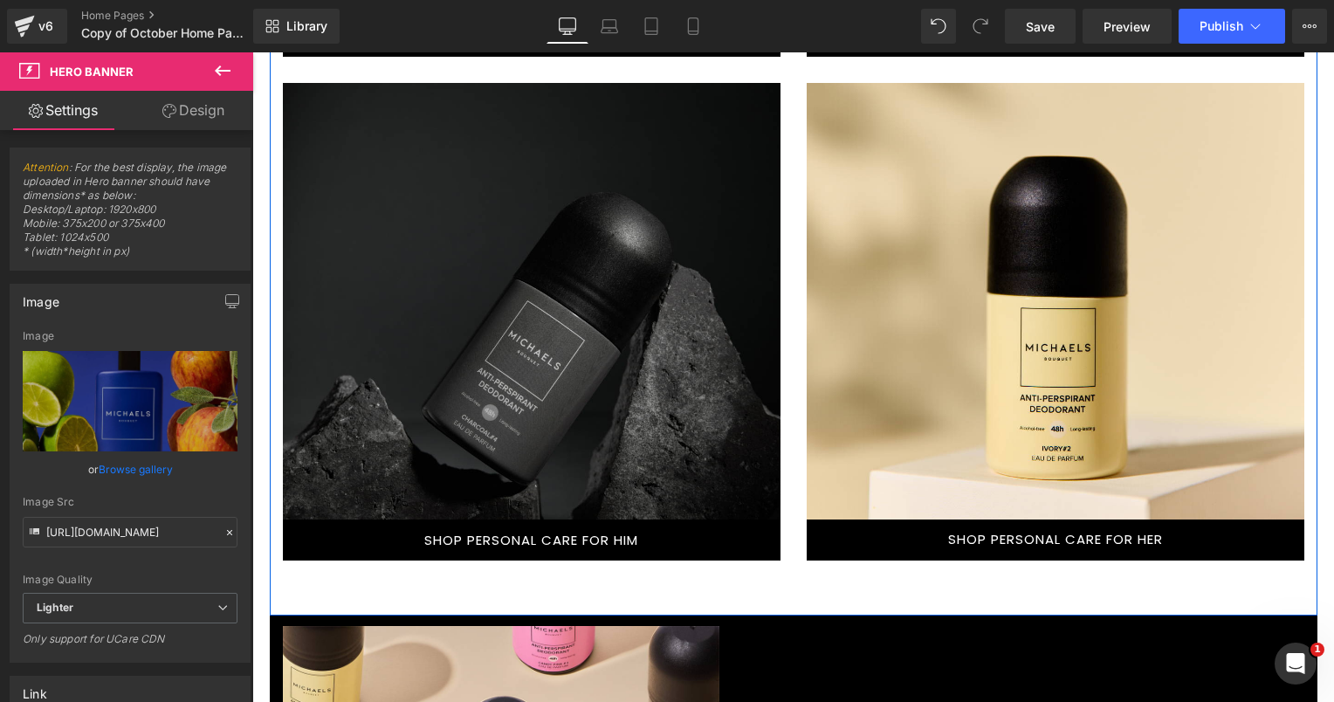
click at [696, 347] on div at bounding box center [531, 523] width 497 height 488
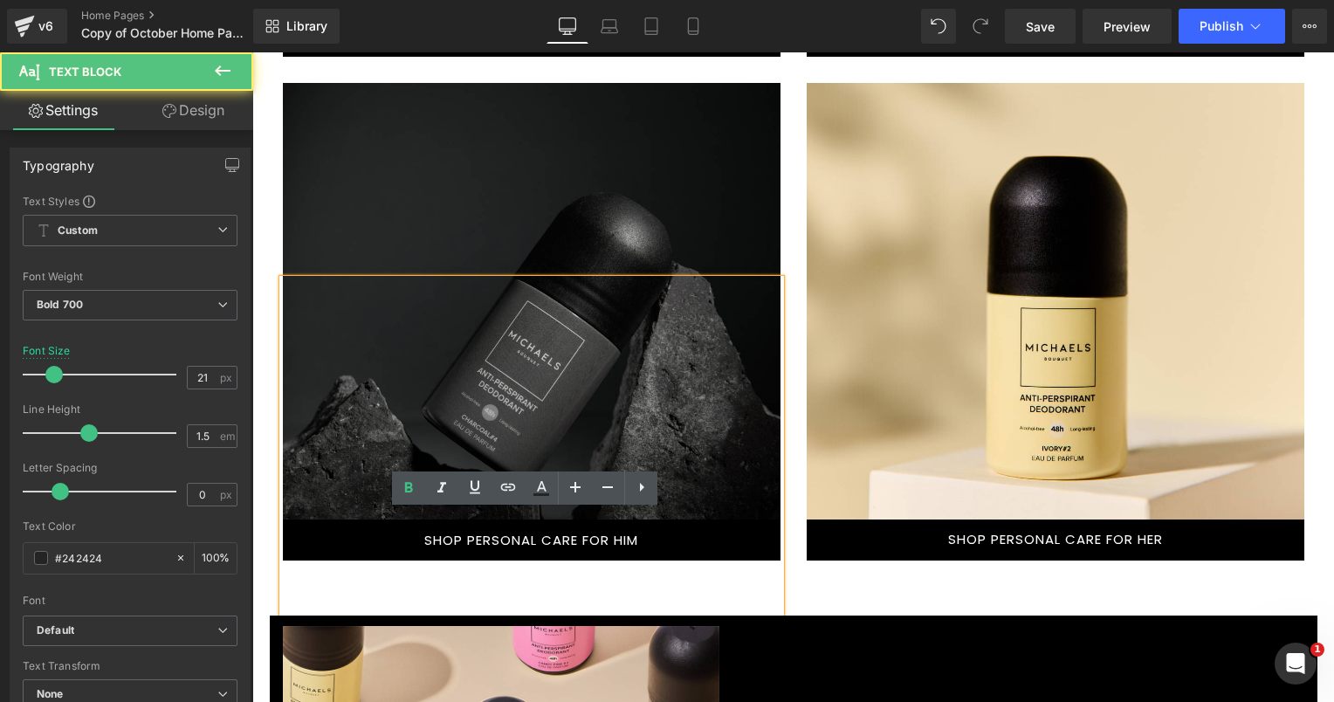
scroll to position [2323, 0]
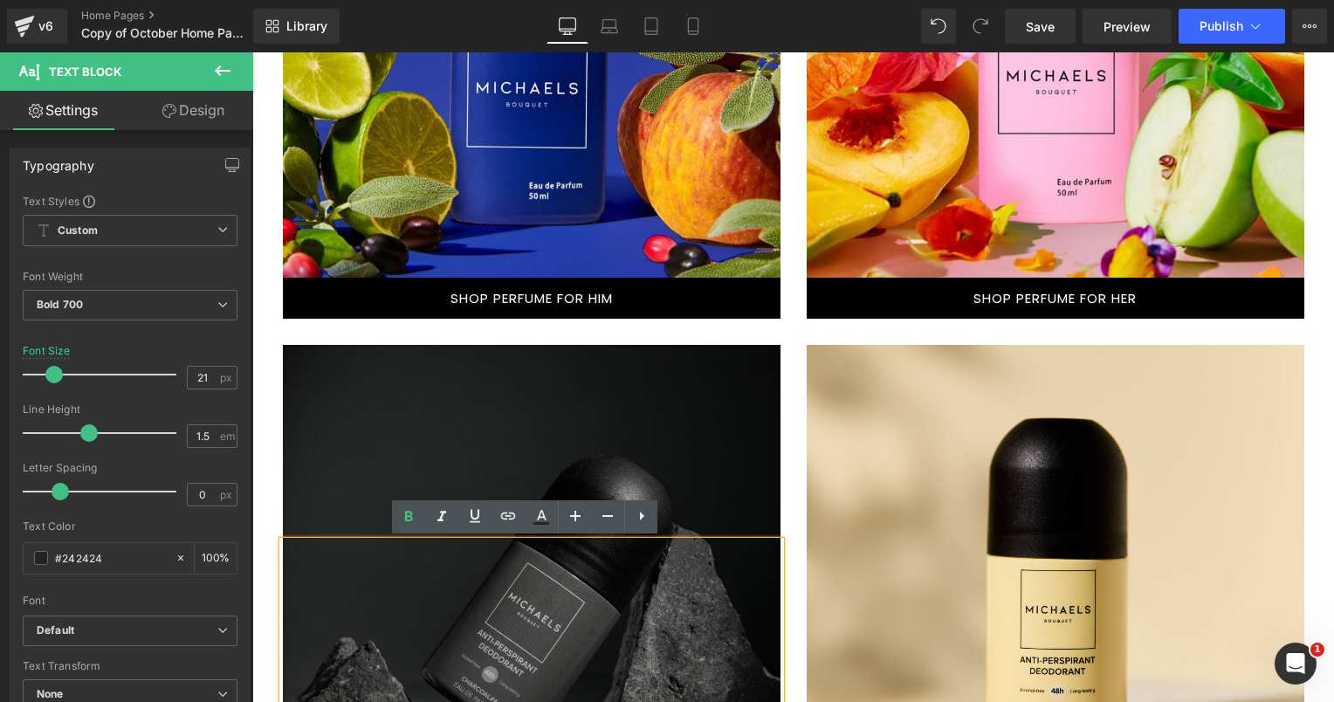
click at [606, 363] on div at bounding box center [531, 563] width 497 height 436
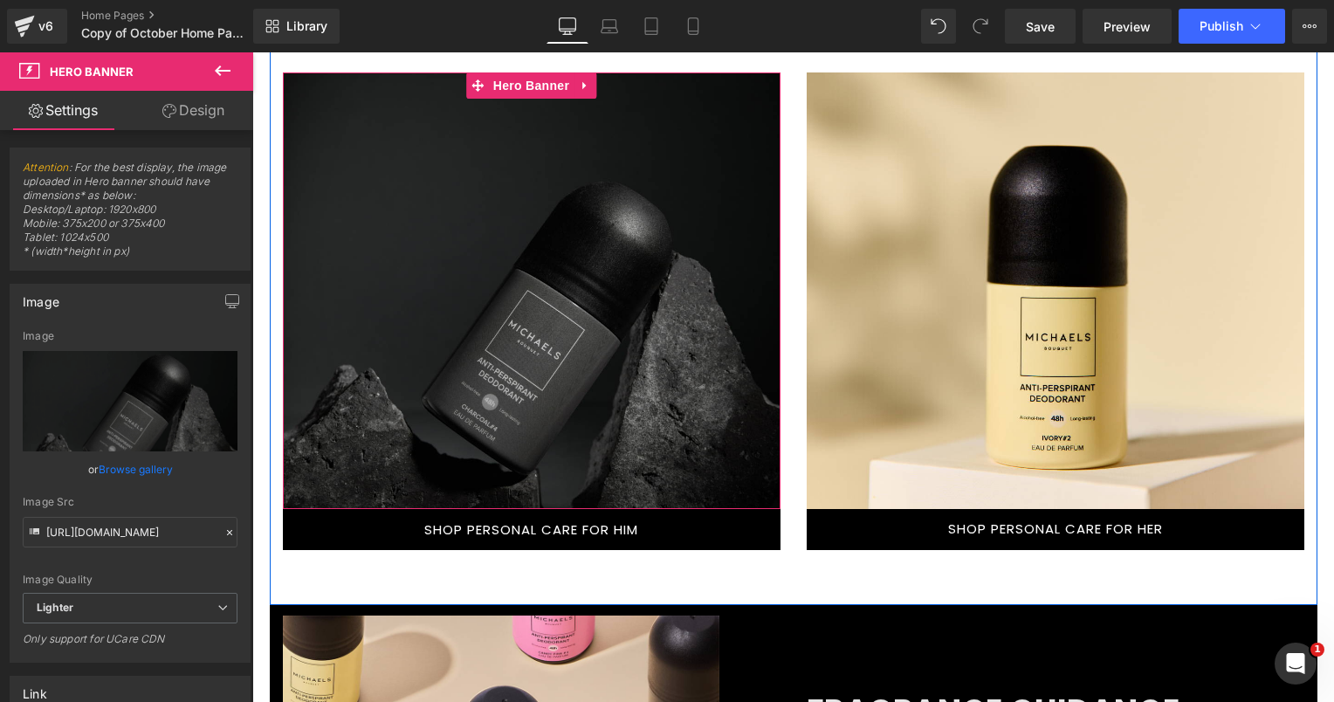
scroll to position [2411, 0]
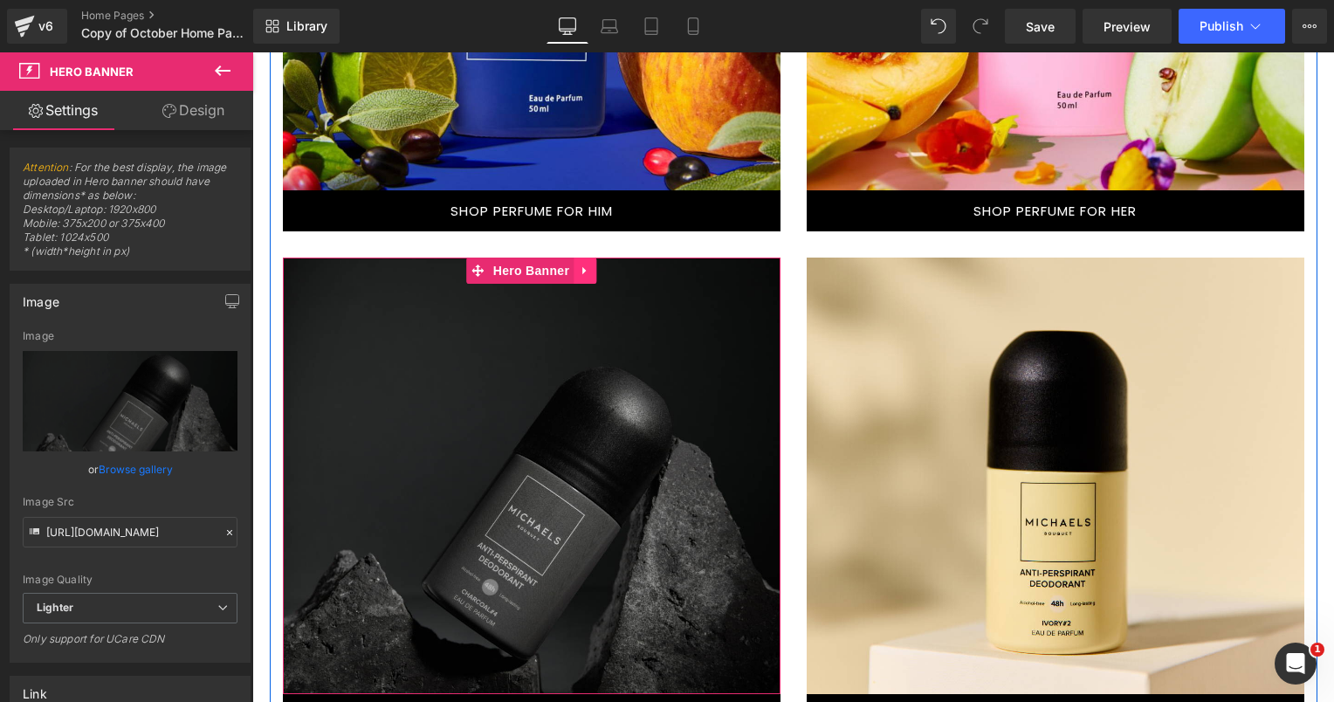
click at [579, 264] on icon at bounding box center [585, 270] width 12 height 13
click at [590, 264] on icon at bounding box center [596, 270] width 12 height 12
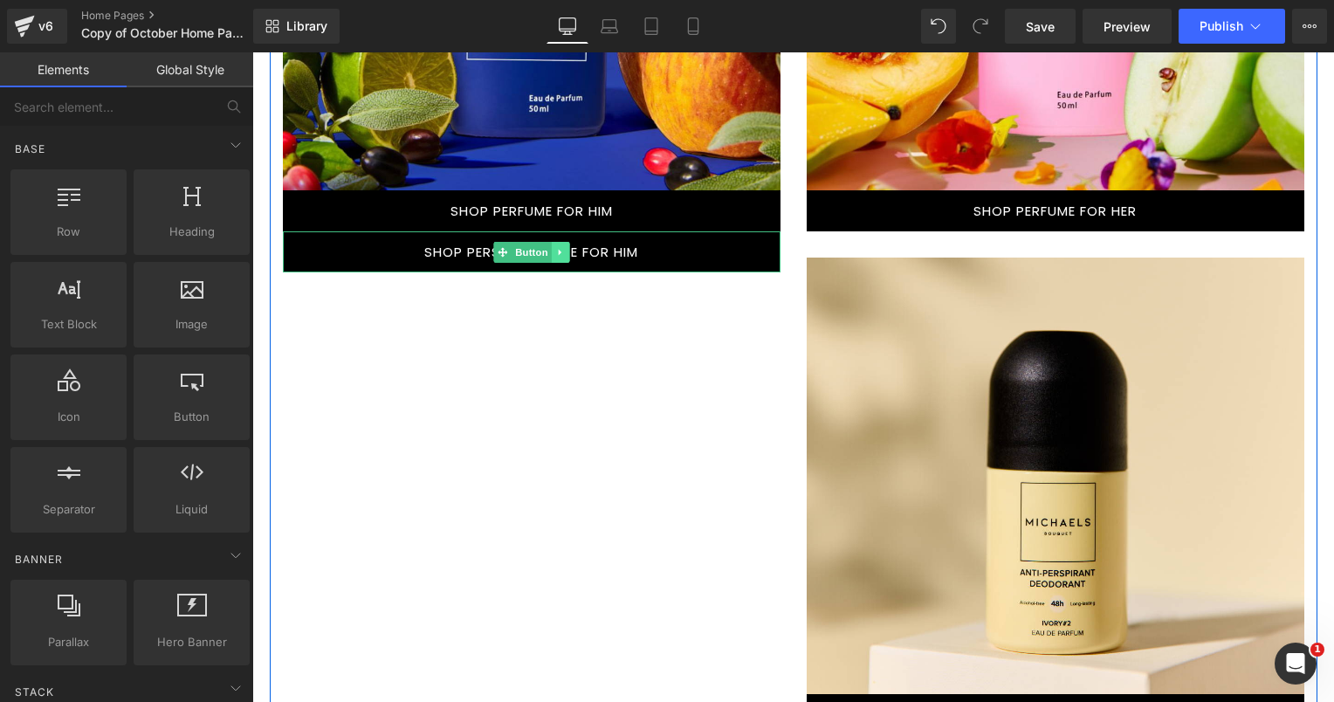
click at [556, 248] on icon at bounding box center [560, 252] width 10 height 10
click at [564, 250] on icon at bounding box center [569, 252] width 10 height 10
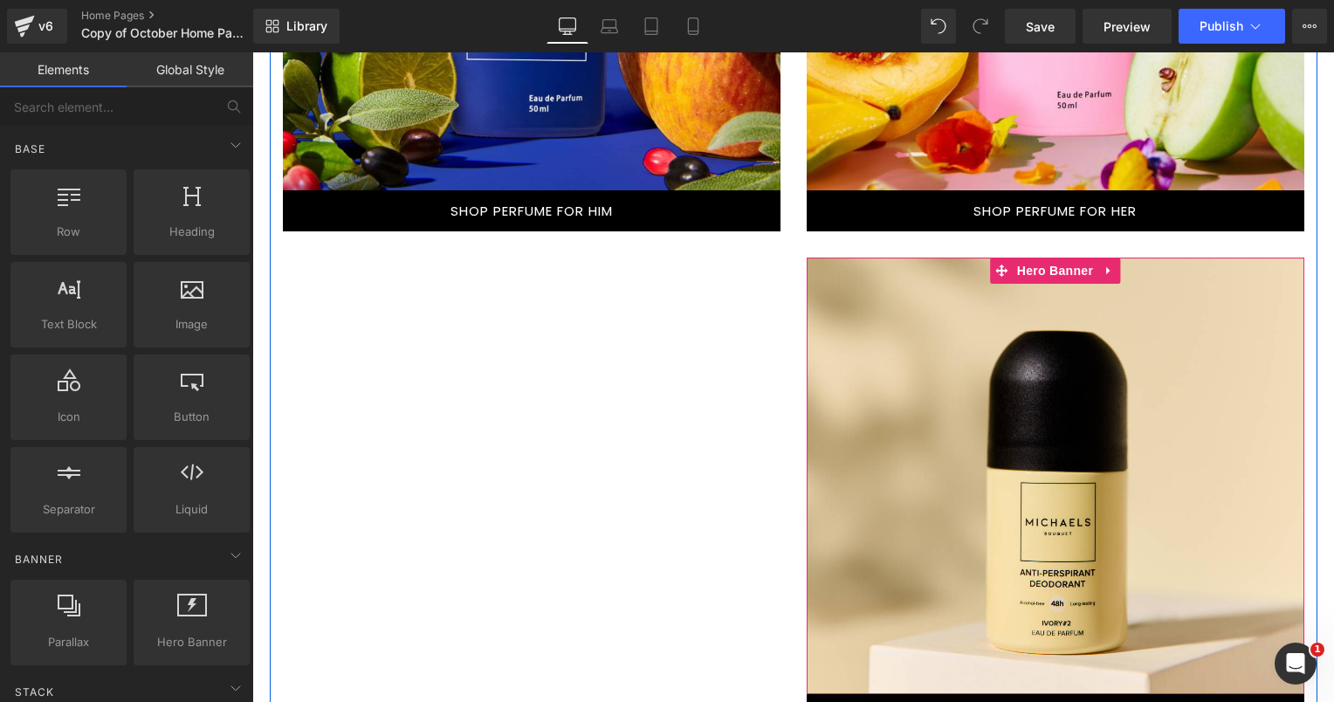
click at [1199, 288] on div at bounding box center [1054, 475] width 497 height 436
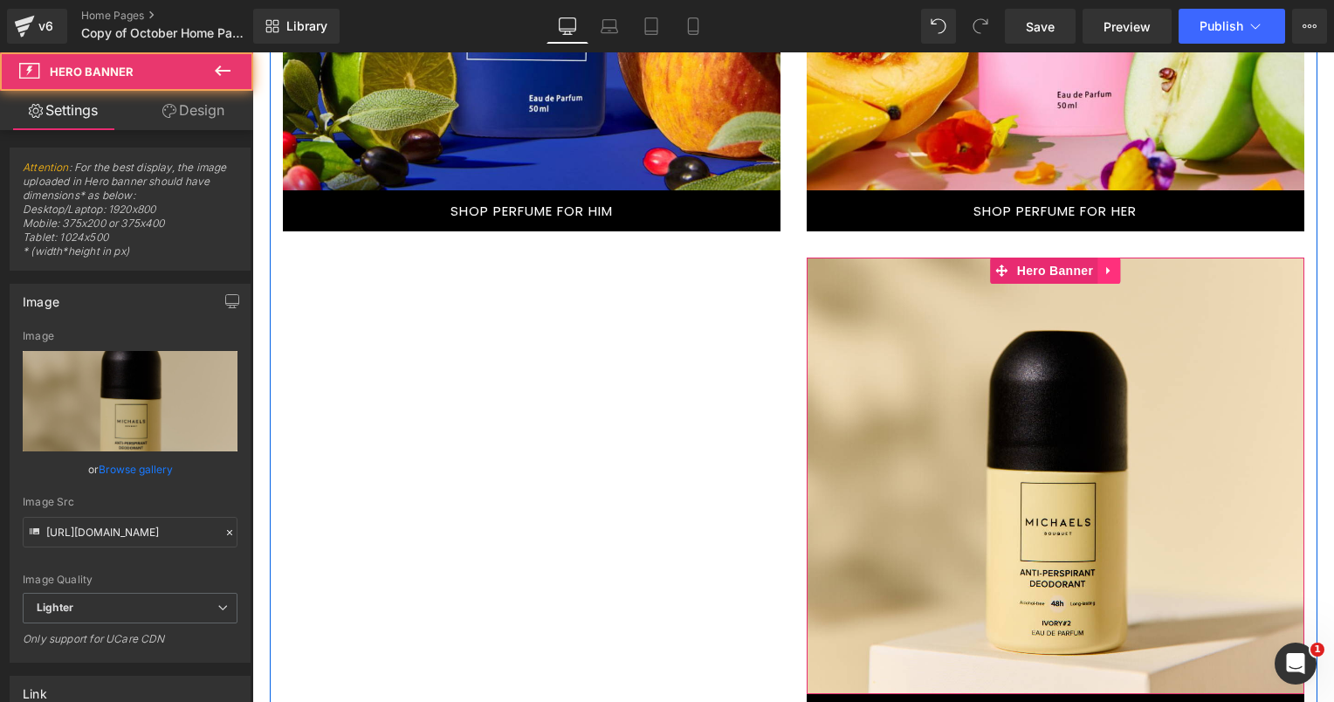
click at [1102, 267] on icon at bounding box center [1108, 270] width 12 height 13
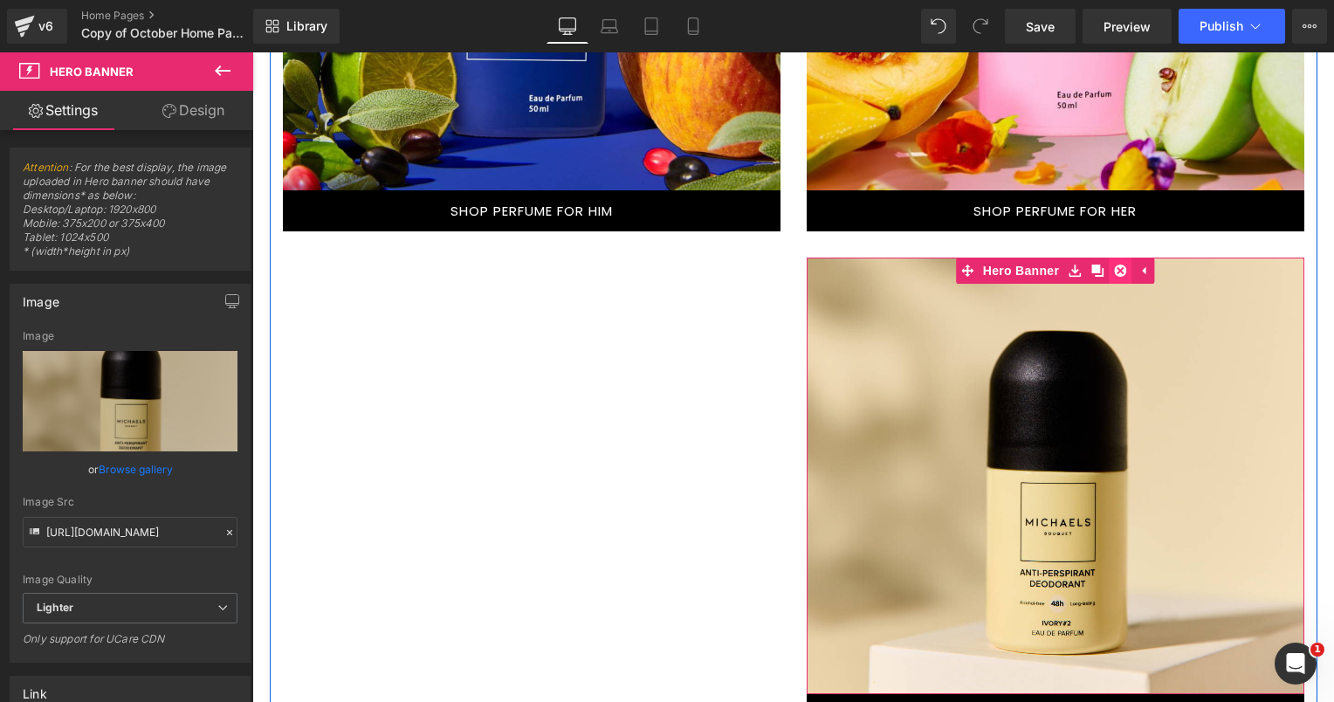
click at [1115, 267] on icon at bounding box center [1120, 270] width 12 height 12
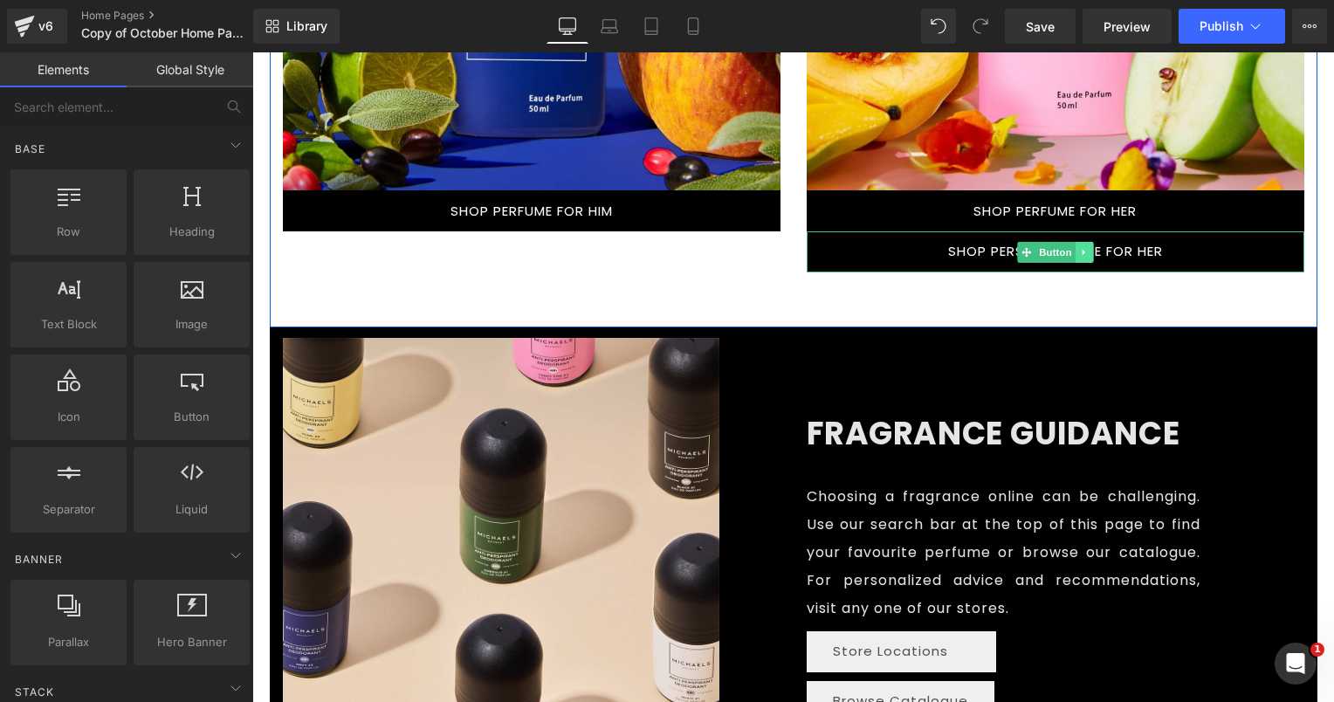
click at [1078, 244] on link at bounding box center [1083, 252] width 18 height 21
click at [1087, 248] on icon at bounding box center [1092, 252] width 10 height 10
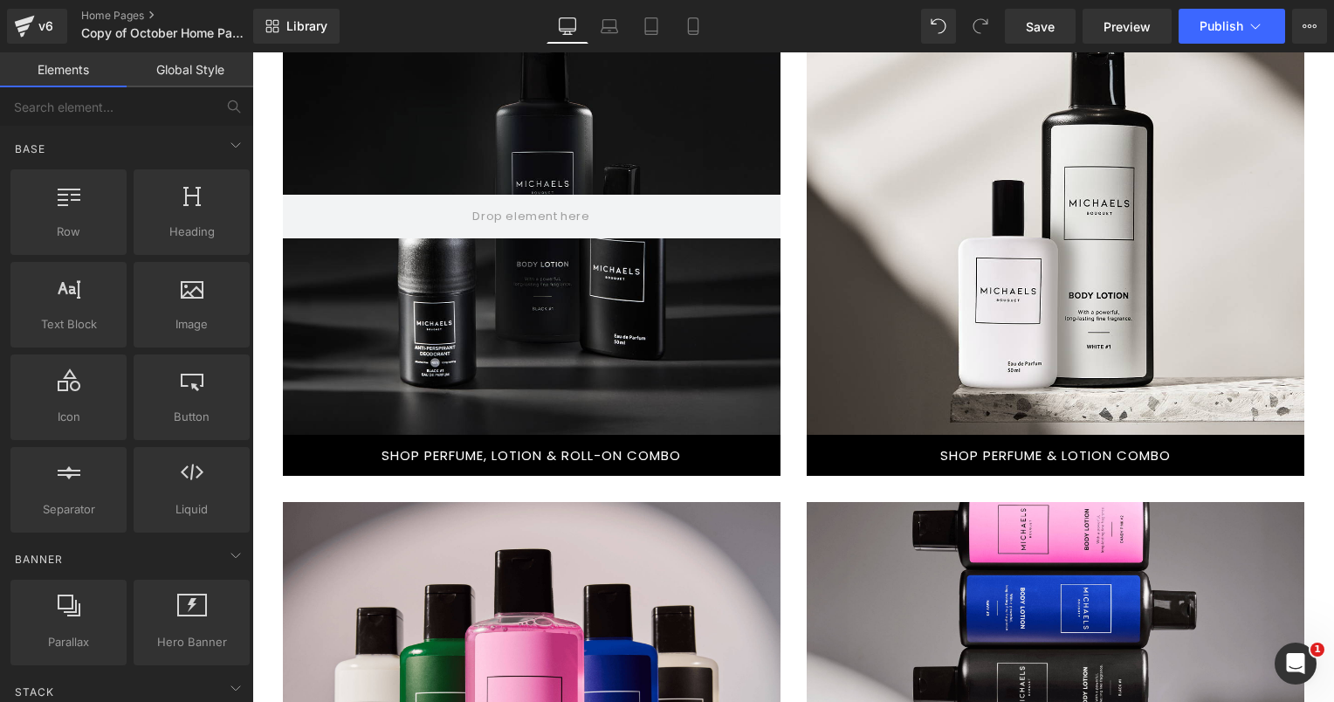
scroll to position [1189, 0]
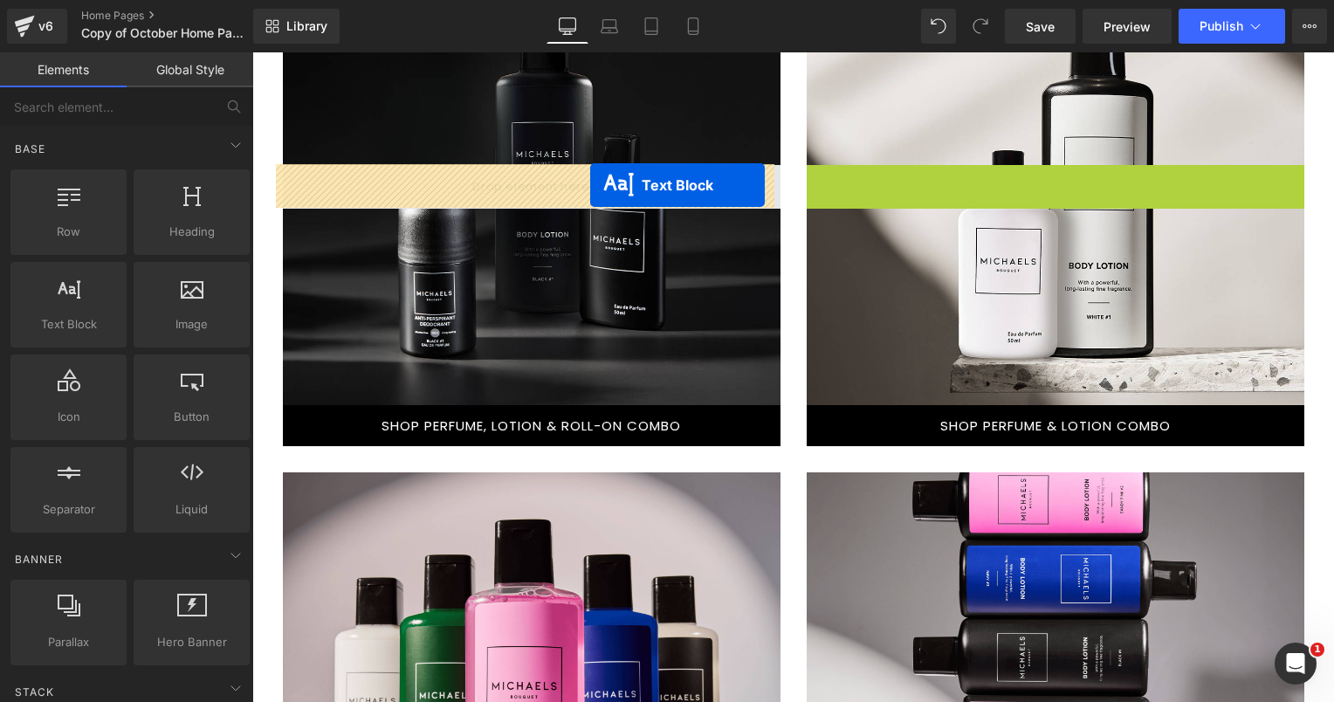
drag, startPoint x: 1001, startPoint y: 270, endPoint x: 590, endPoint y: 185, distance: 419.7
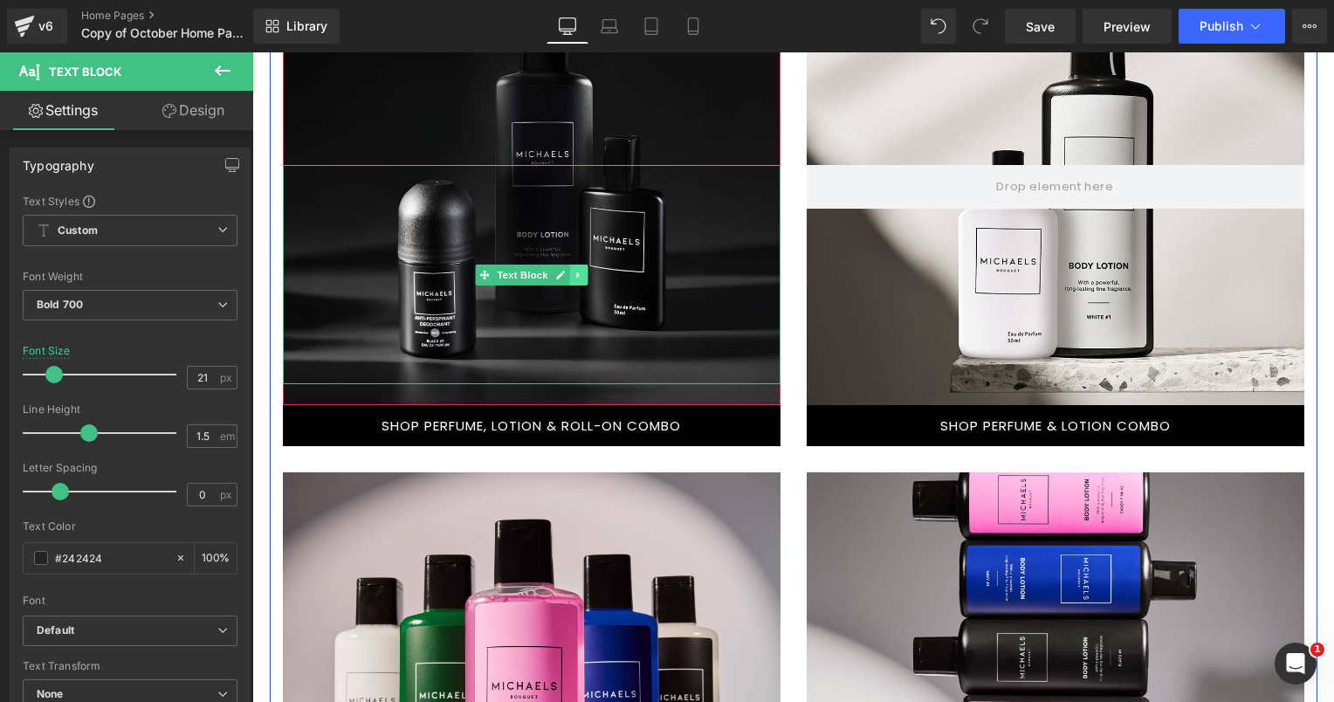
click at [573, 270] on icon at bounding box center [578, 275] width 10 height 10
click at [560, 273] on link at bounding box center [569, 274] width 18 height 21
click at [564, 273] on icon at bounding box center [569, 275] width 10 height 10
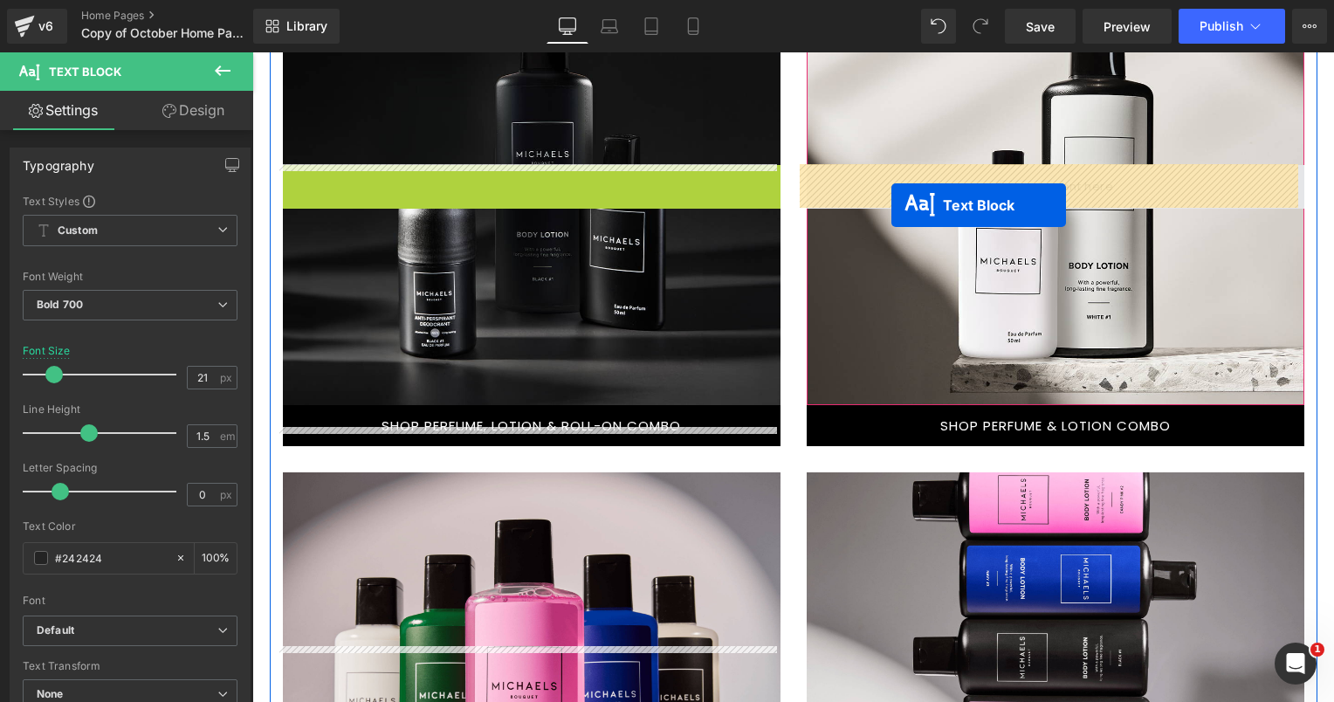
drag, startPoint x: 451, startPoint y: 271, endPoint x: 901, endPoint y: 197, distance: 455.6
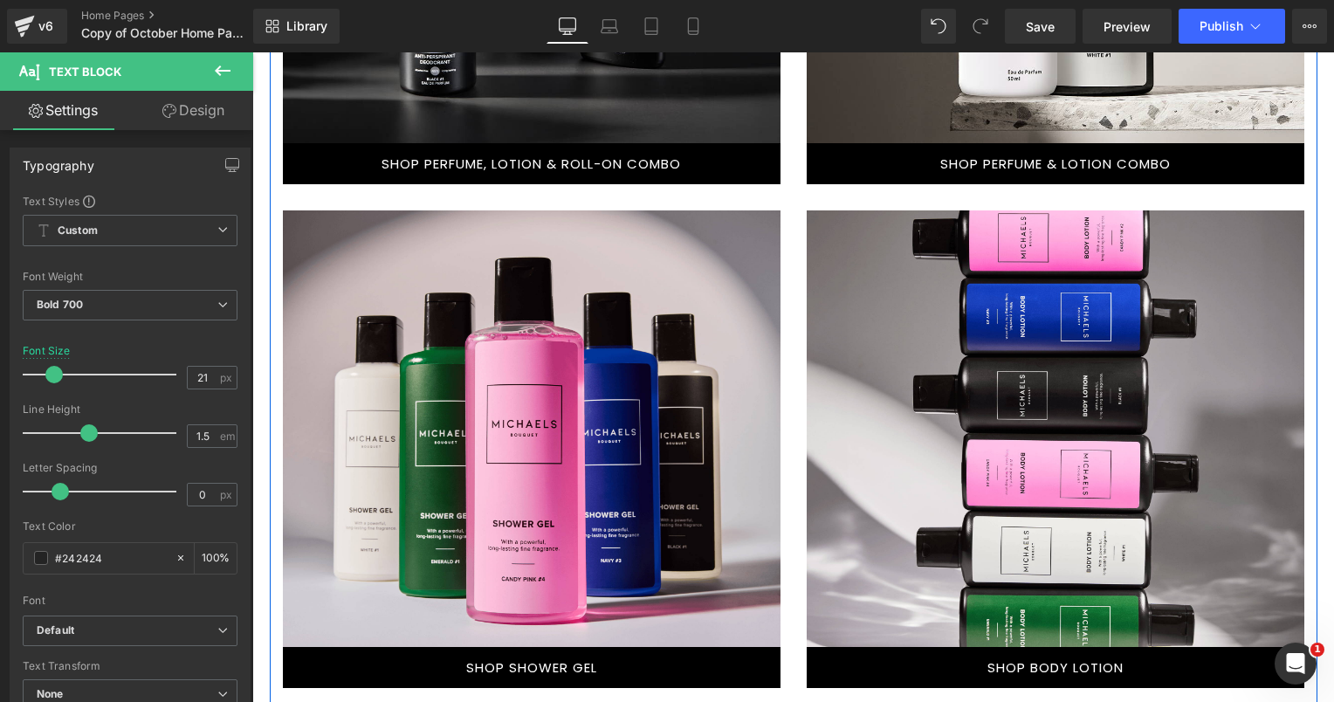
scroll to position [1538, 0]
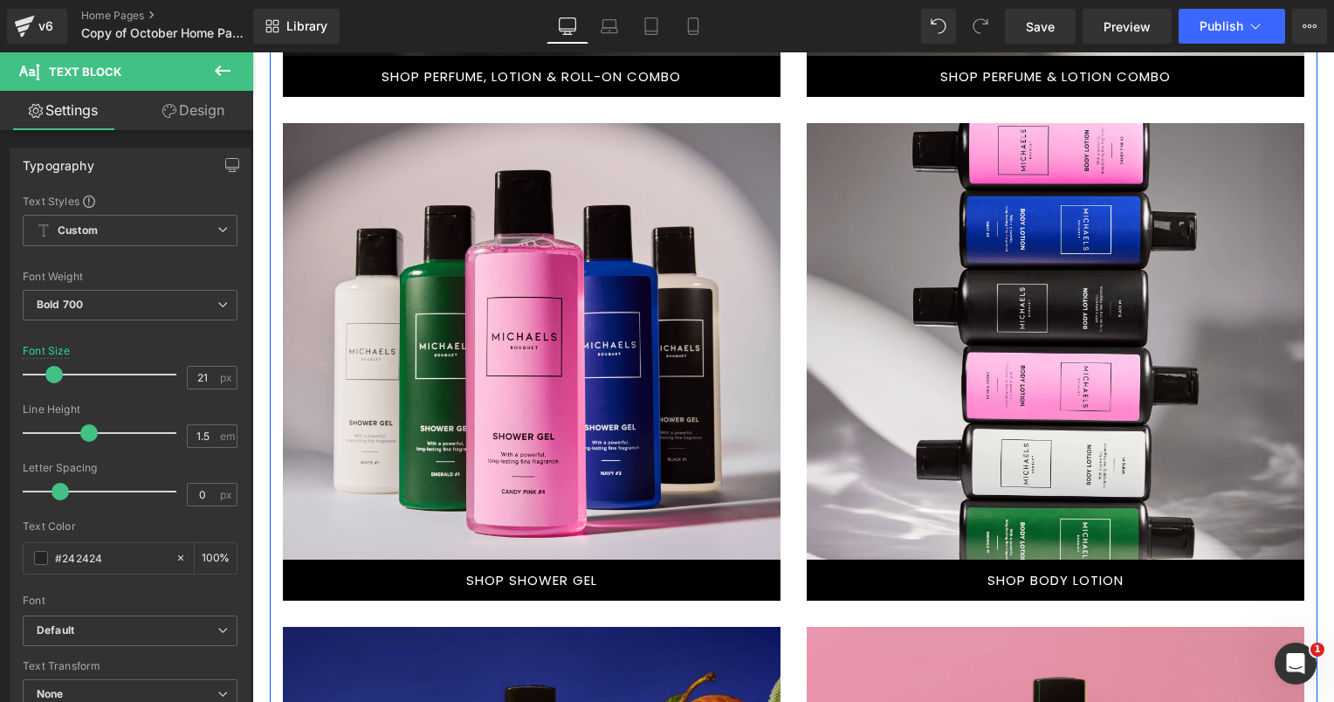
click at [586, 388] on div at bounding box center [531, 442] width 497 height 247
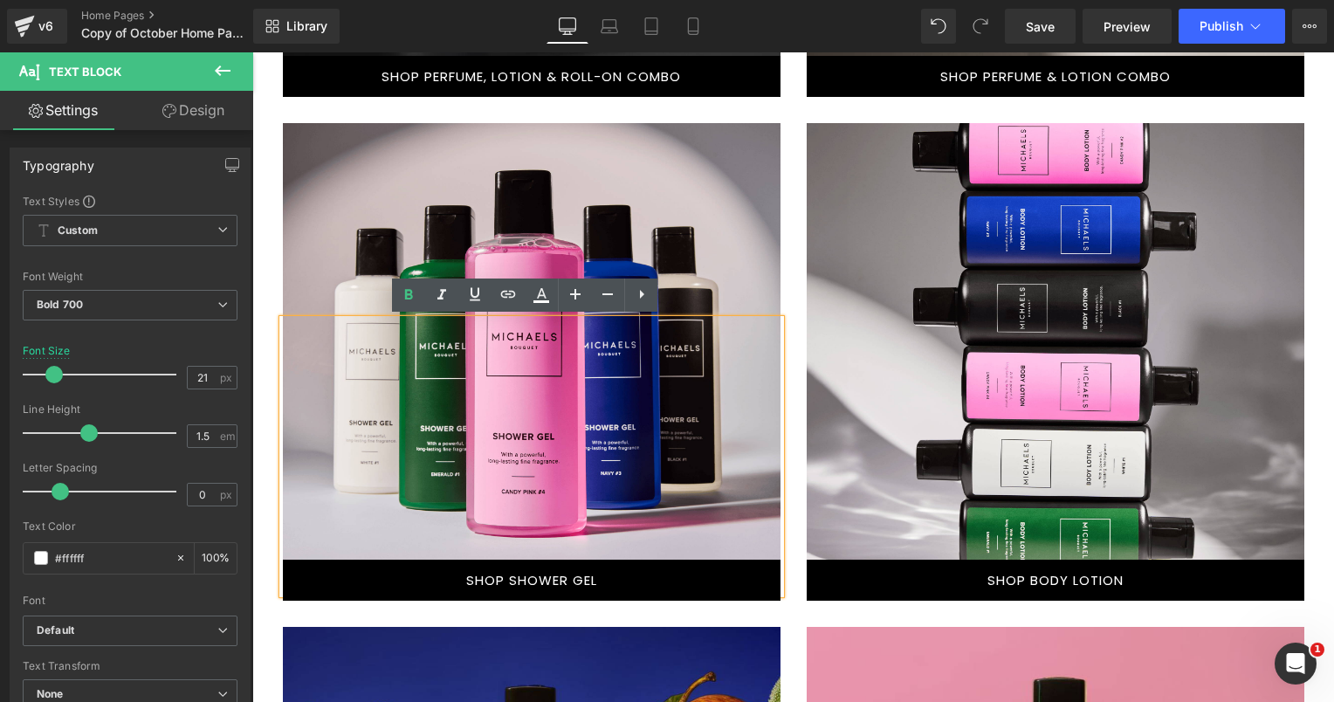
click at [686, 237] on div at bounding box center [531, 341] width 497 height 436
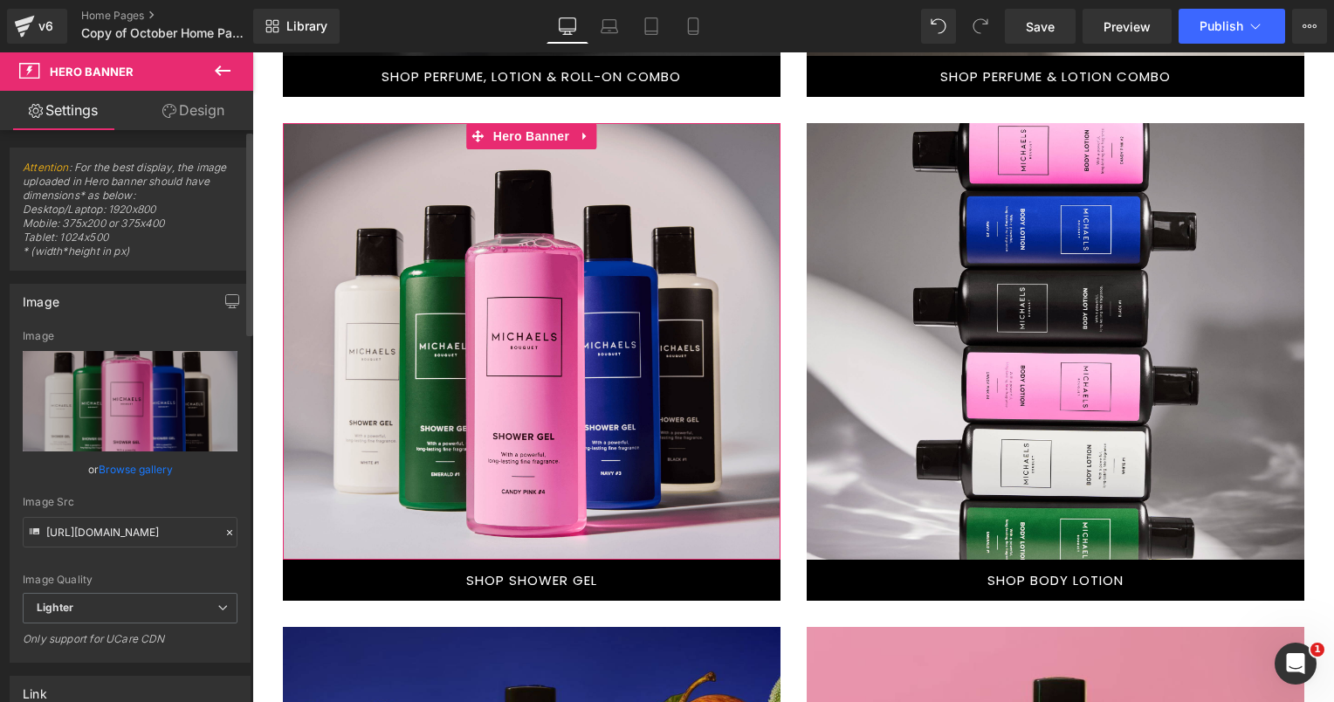
click at [154, 461] on link "Browse gallery" at bounding box center [136, 469] width 74 height 31
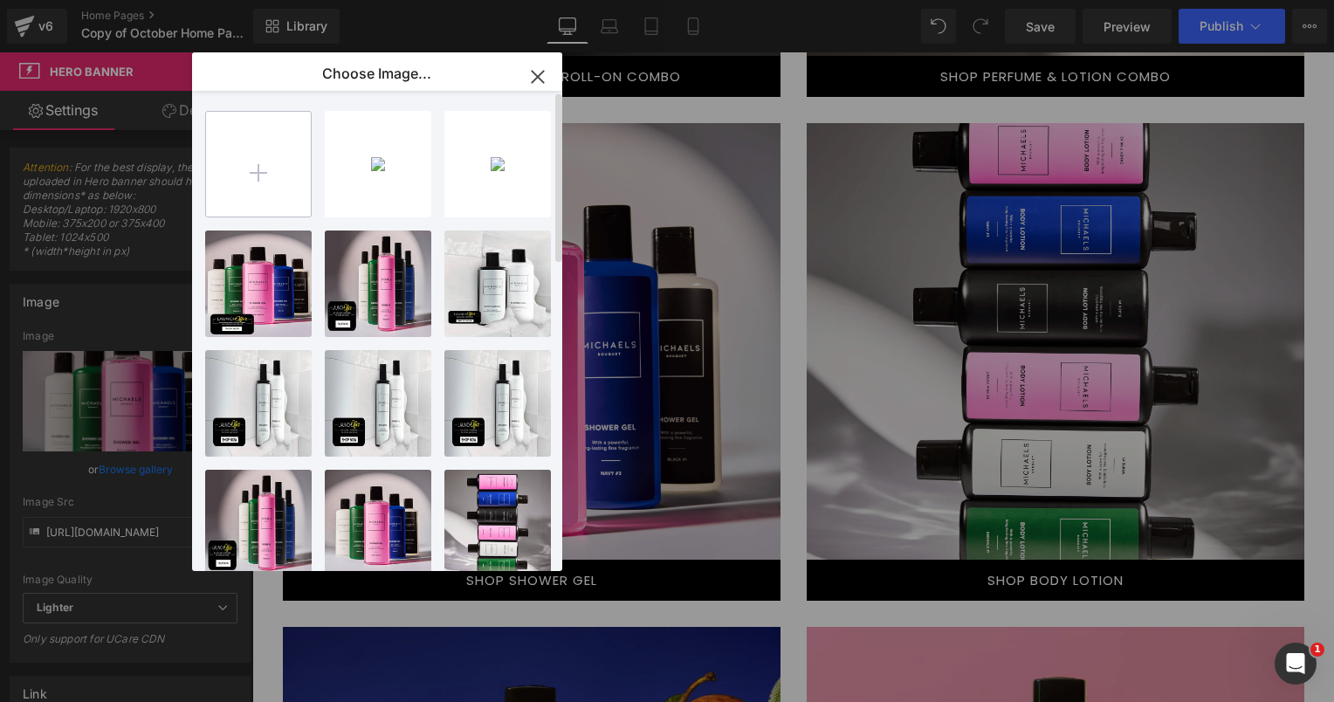
click at [241, 150] on input "file" at bounding box center [258, 164] width 105 height 105
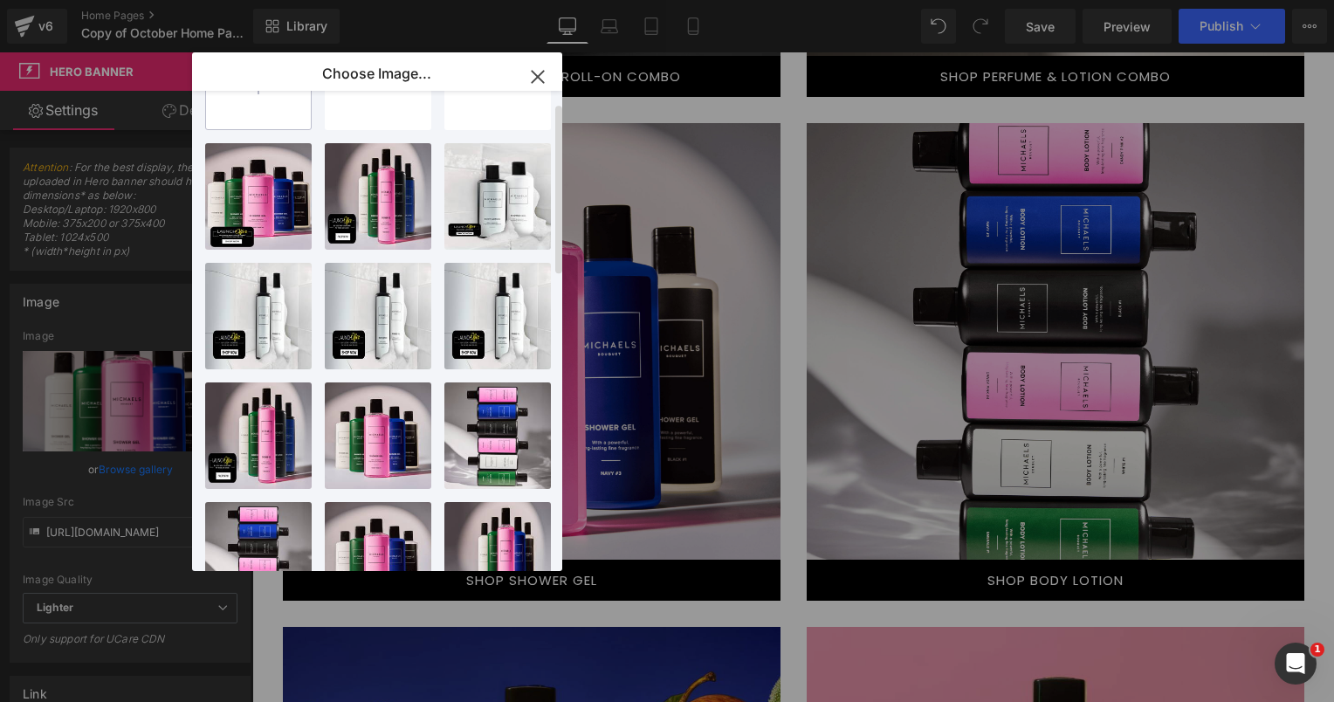
scroll to position [0, 0]
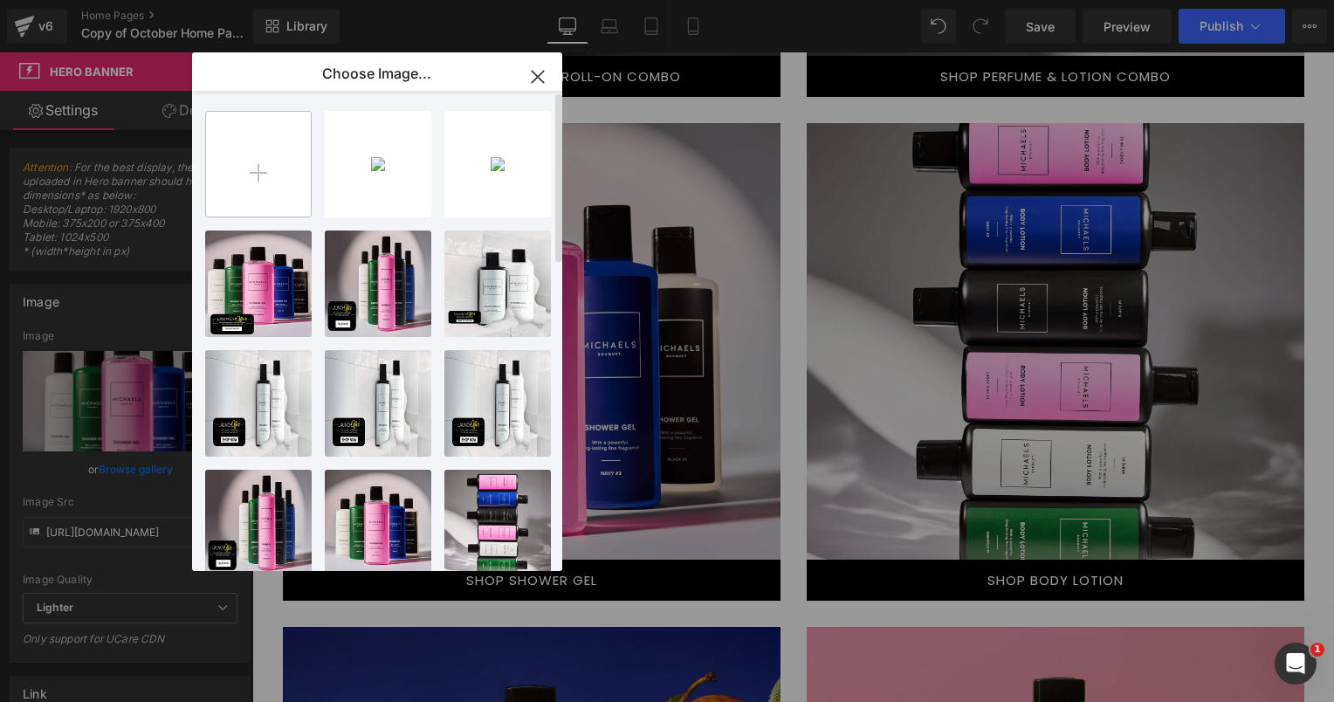
type input "C:\fakepath\Pink Candy #2.png"
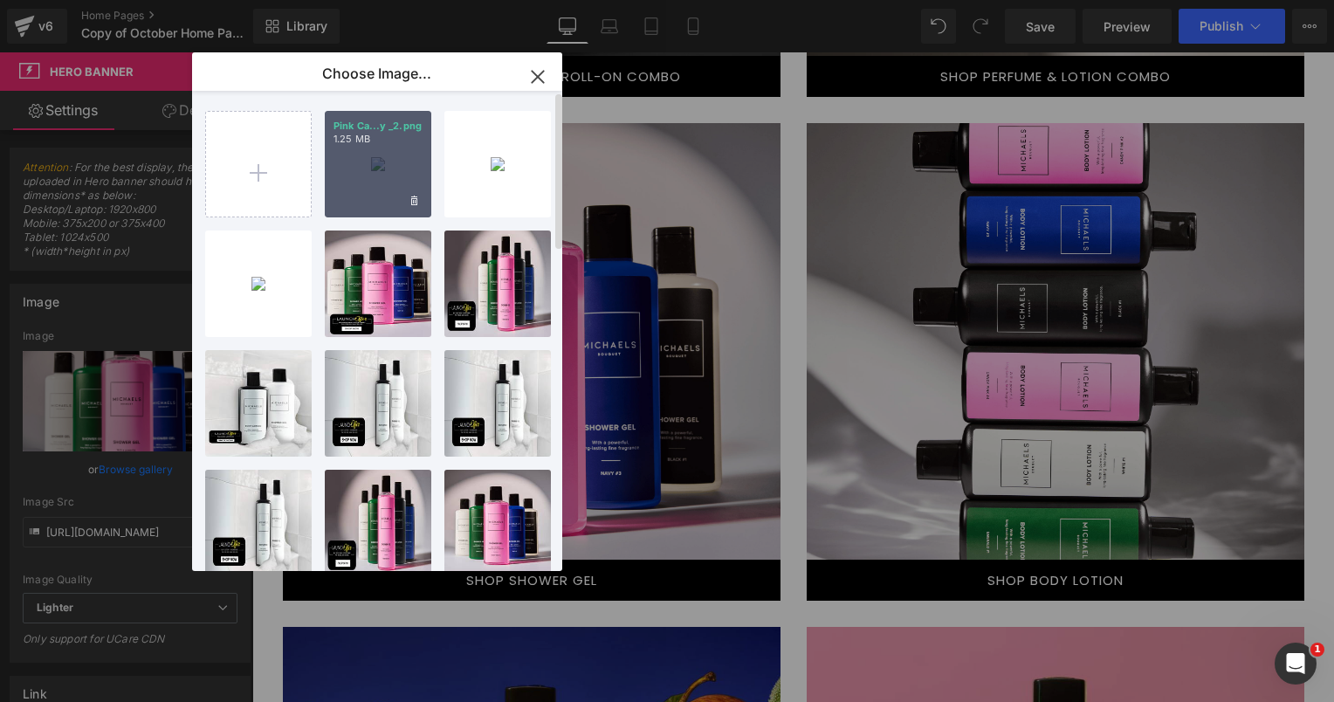
click at [394, 168] on div "Pink Ca...y _2.png 1.25 MB" at bounding box center [378, 164] width 106 height 106
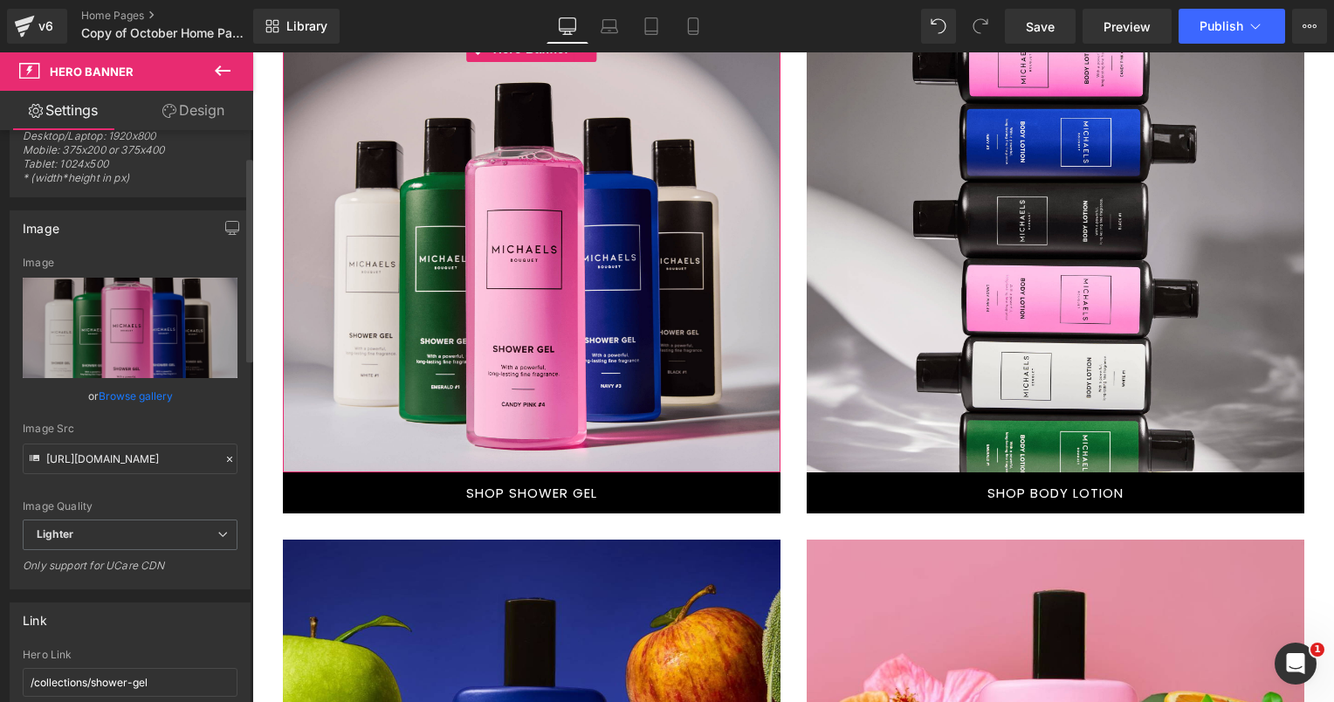
scroll to position [175, 0]
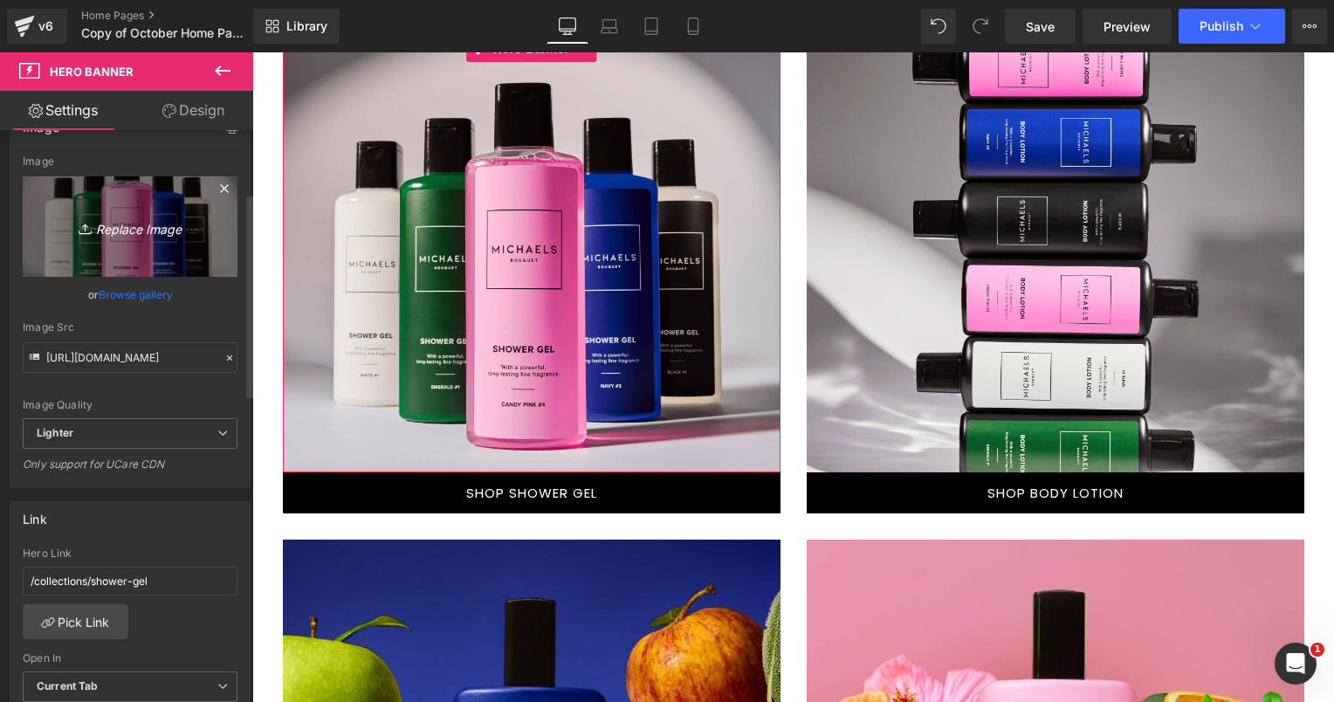
click at [141, 249] on link "Replace Image" at bounding box center [130, 226] width 215 height 100
type input "C:\fakepath\Pink Candy #2.png"
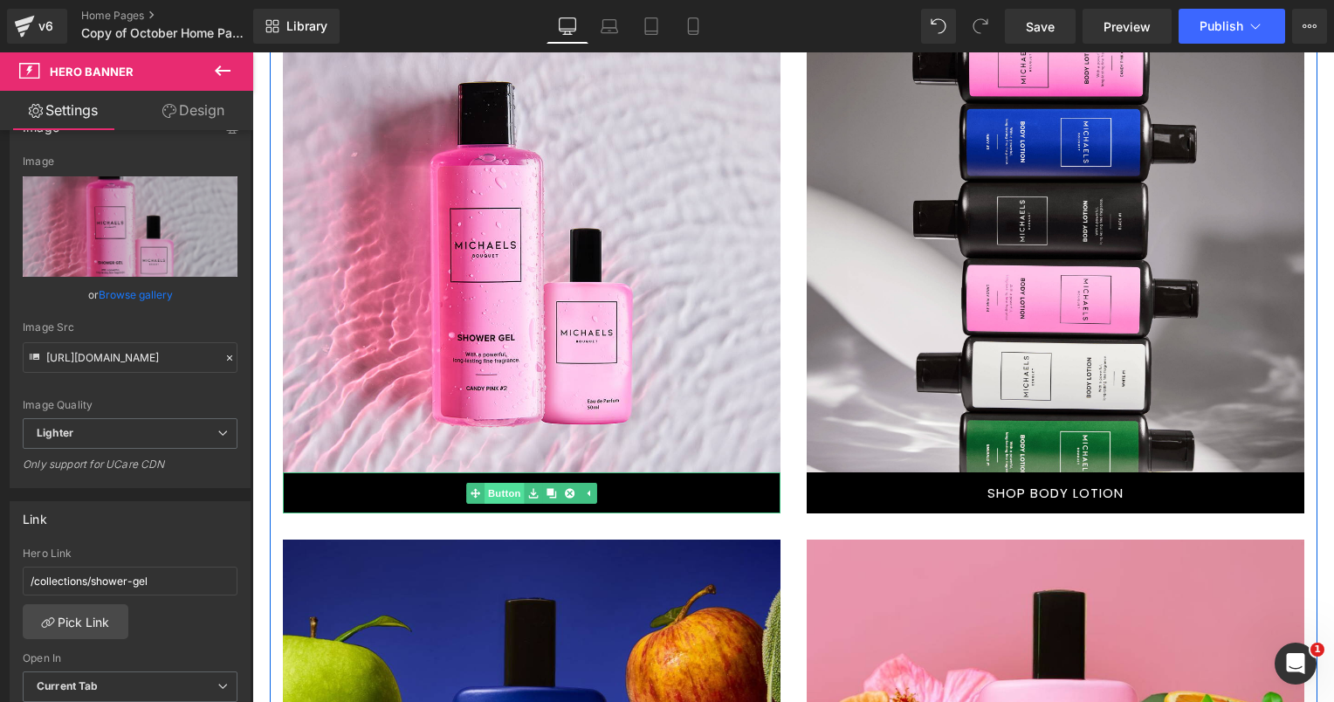
click at [515, 485] on span "Button" at bounding box center [504, 493] width 40 height 21
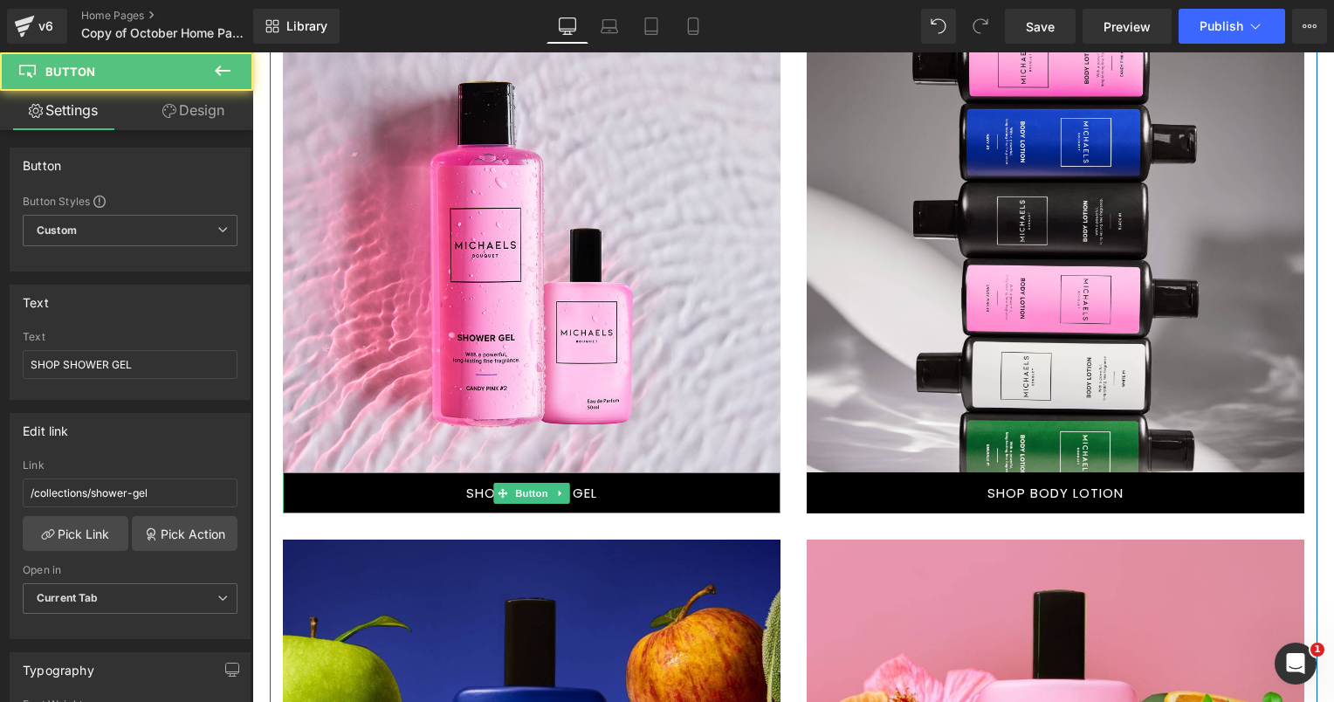
click at [410, 490] on link "SHOP SHOWER GEL" at bounding box center [531, 492] width 497 height 41
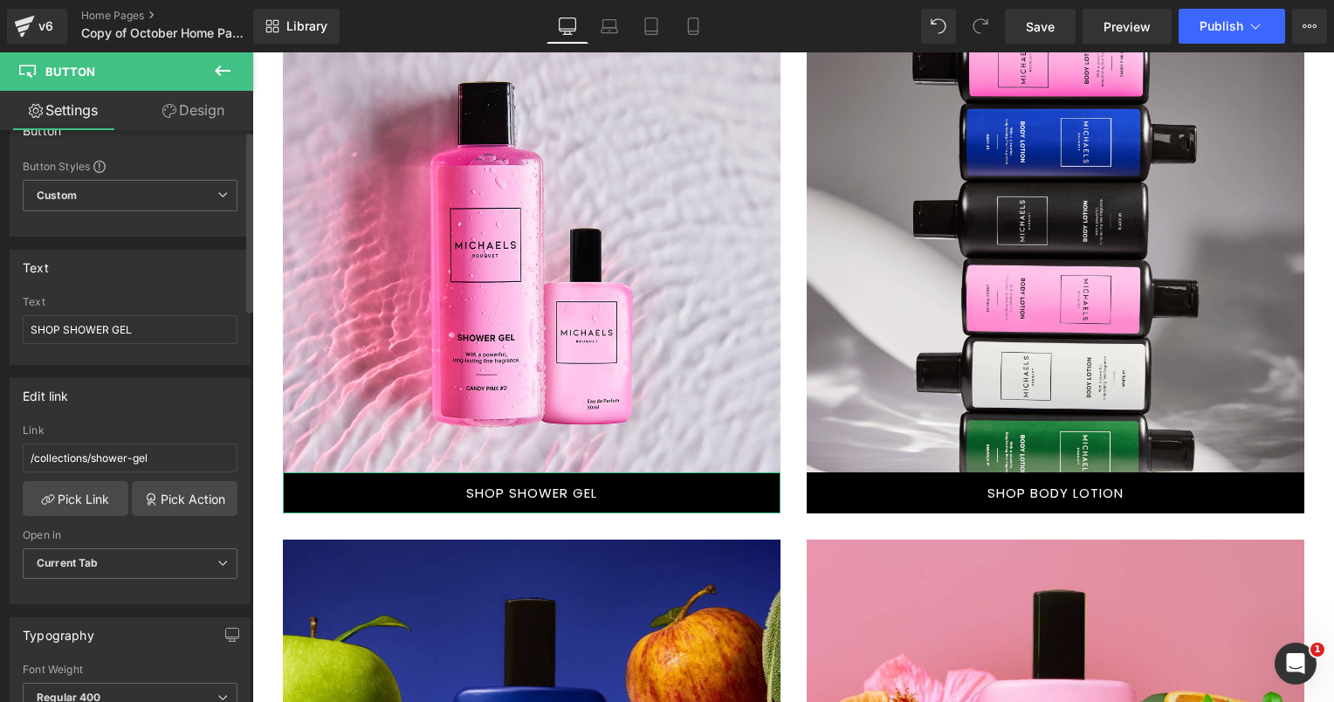
scroll to position [87, 0]
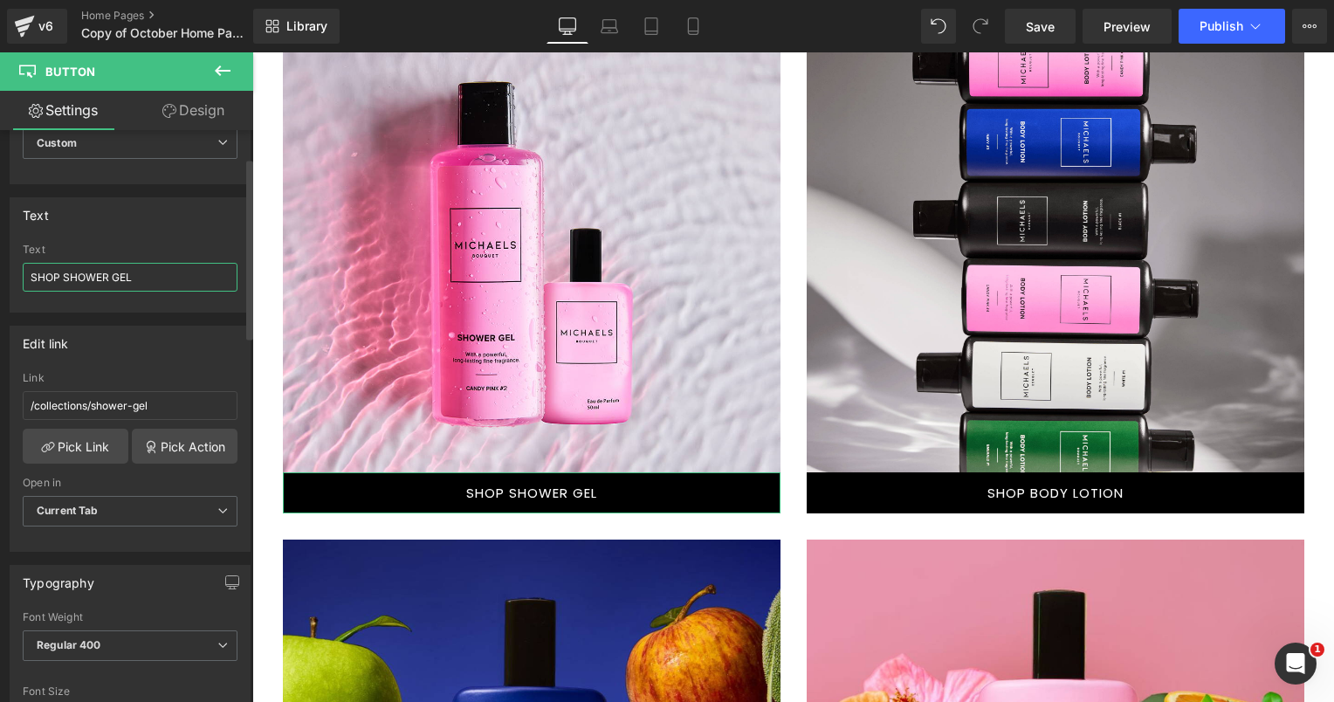
drag, startPoint x: 132, startPoint y: 272, endPoint x: 64, endPoint y: 276, distance: 68.2
click at [64, 276] on input "SHOP SHOWER GEL" at bounding box center [130, 277] width 215 height 29
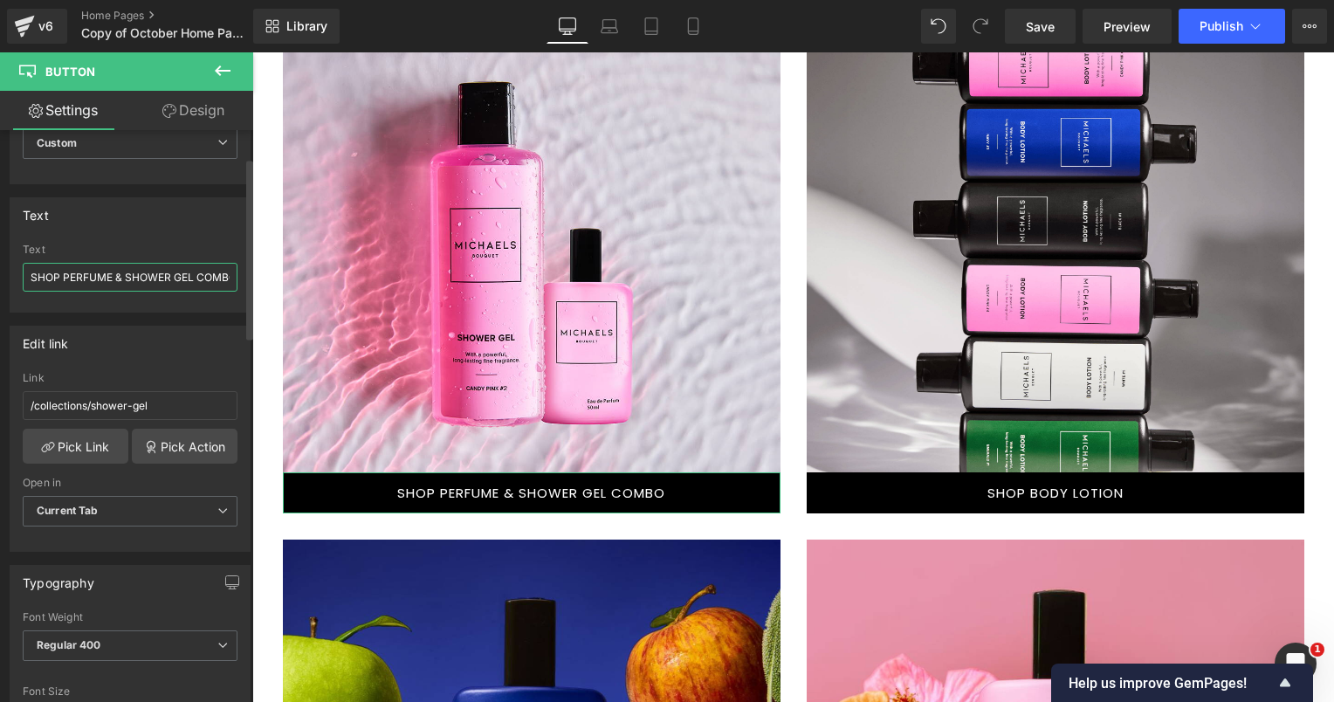
scroll to position [0, 13]
type input "SHOP PERFUME & SHOWER GEL COMBO"
click at [123, 228] on div "Text" at bounding box center [129, 214] width 239 height 33
click at [86, 443] on link "Pick Link" at bounding box center [76, 446] width 106 height 35
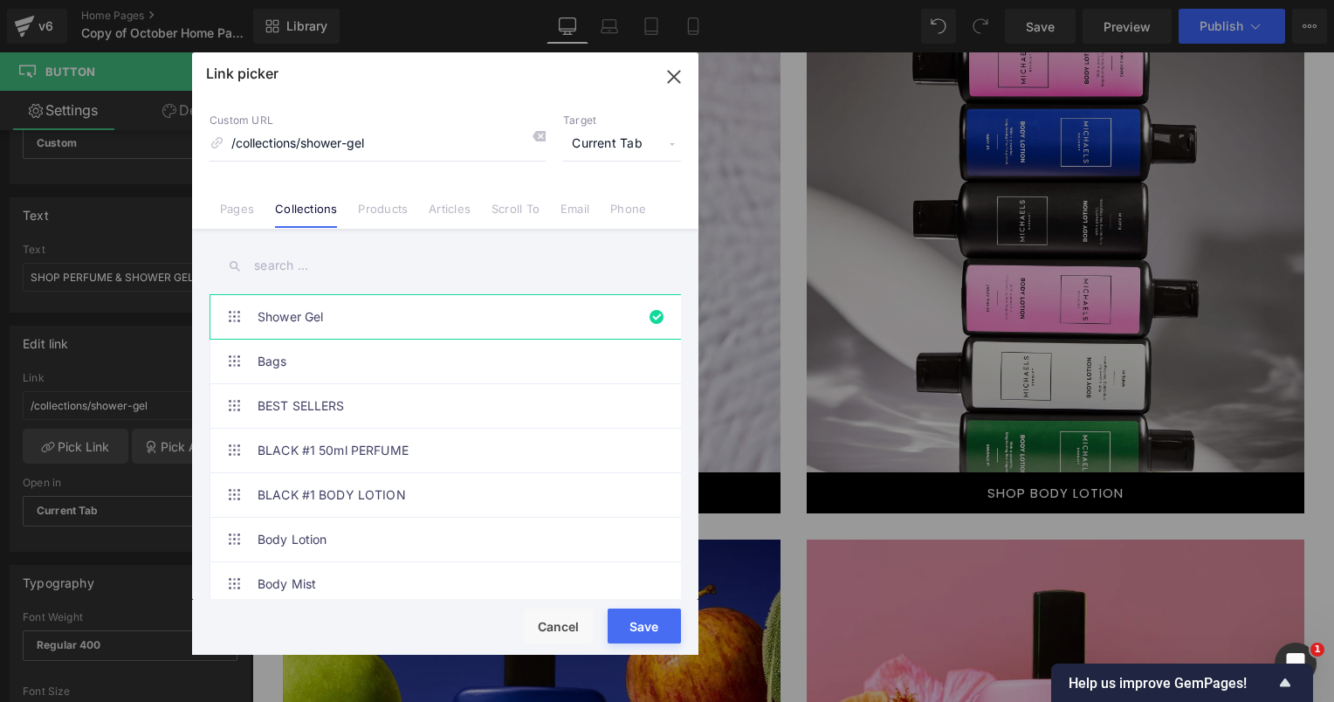
click at [303, 266] on input "text" at bounding box center [444, 265] width 471 height 39
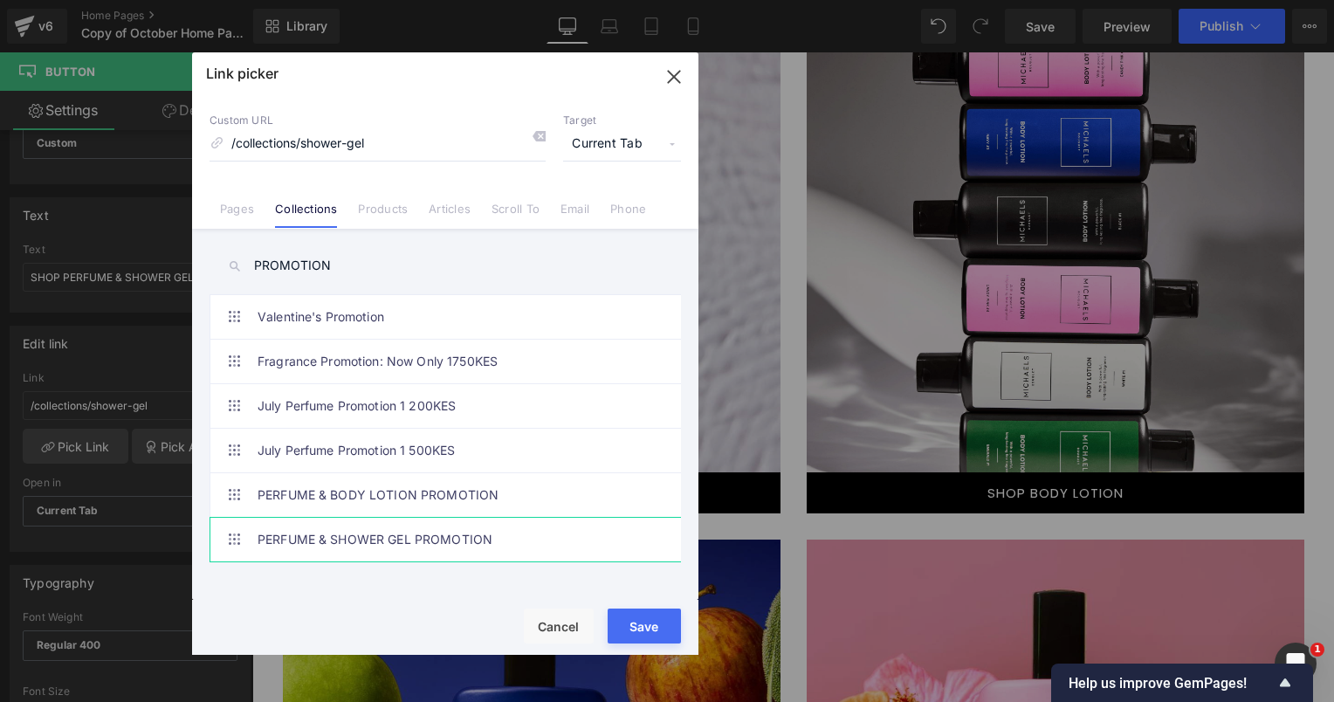
type input "PROMOTION"
click at [375, 534] on link "PERFUME & SHOWER GEL PROMOTION" at bounding box center [449, 540] width 384 height 44
drag, startPoint x: 642, startPoint y: 621, endPoint x: 383, endPoint y: 549, distance: 269.1
click at [642, 621] on button "Save" at bounding box center [643, 625] width 73 height 35
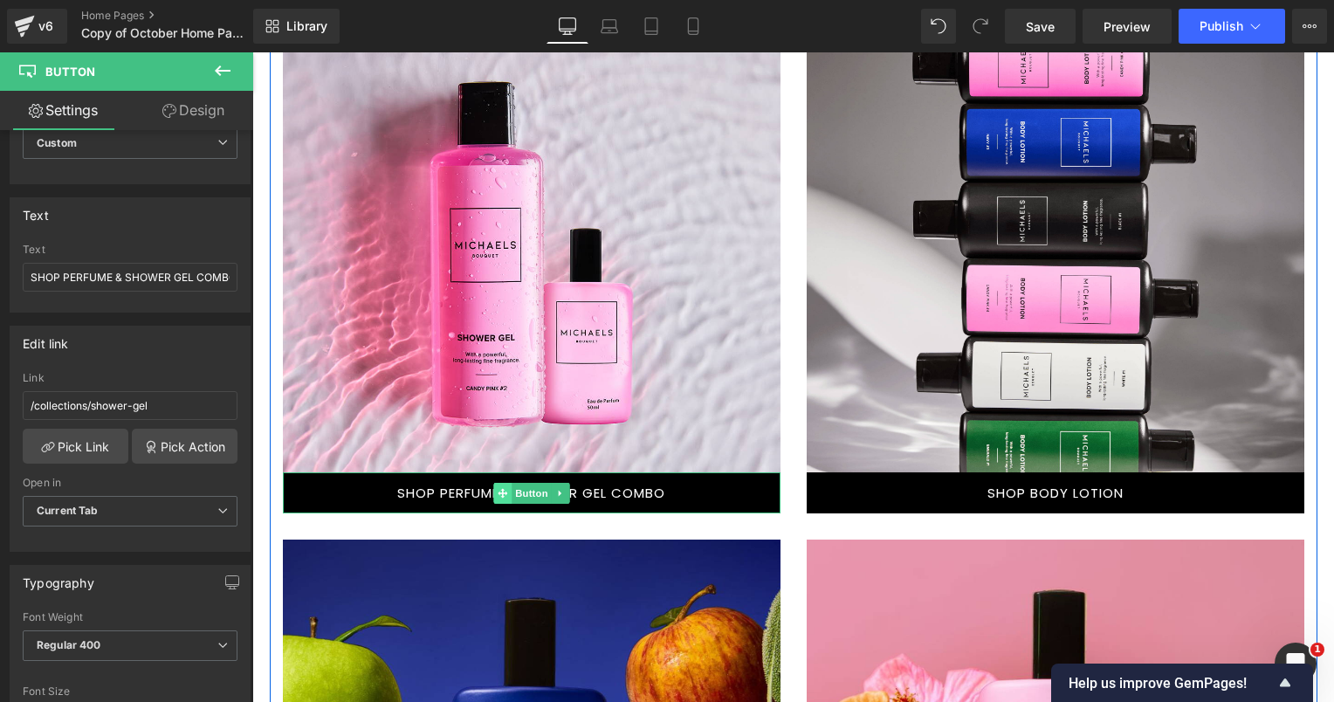
click at [497, 492] on icon at bounding box center [502, 493] width 10 height 10
click at [427, 484] on link "SHOP PERFUME & SHOWER GEL COMBO" at bounding box center [531, 492] width 497 height 41
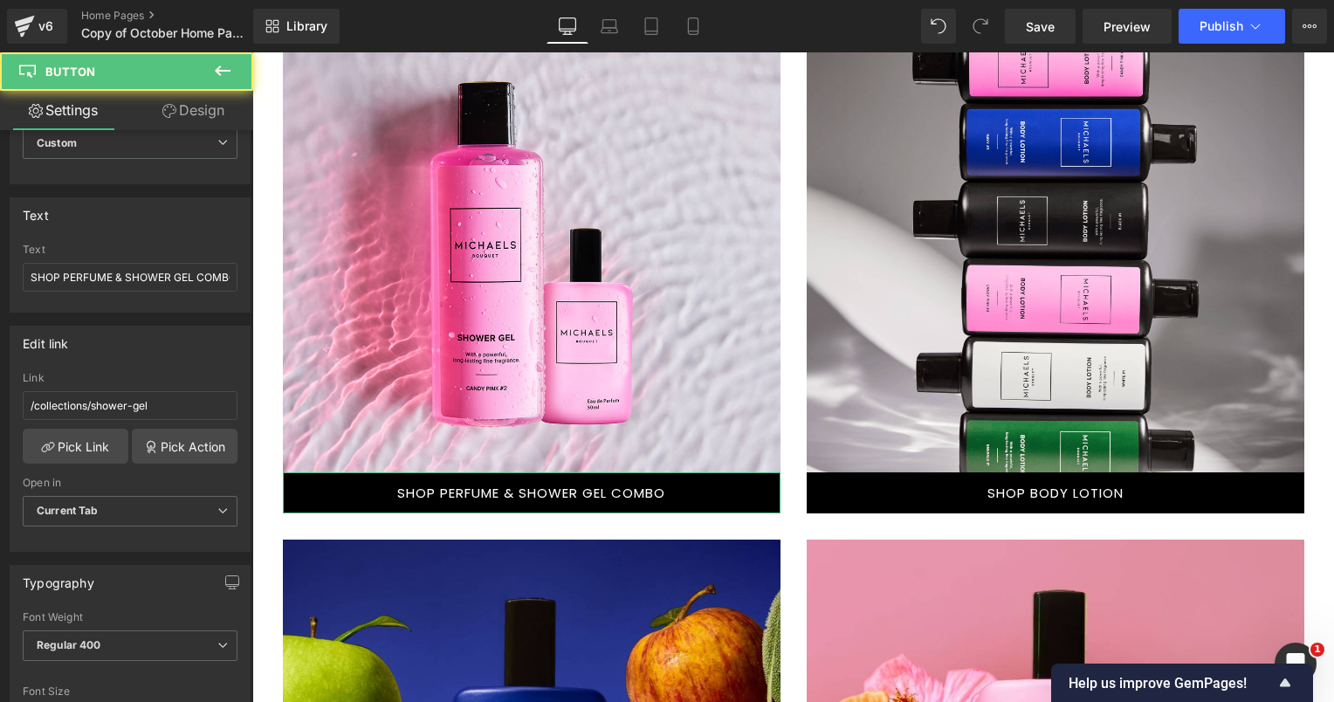
click at [397, 358] on div at bounding box center [531, 355] width 497 height 247
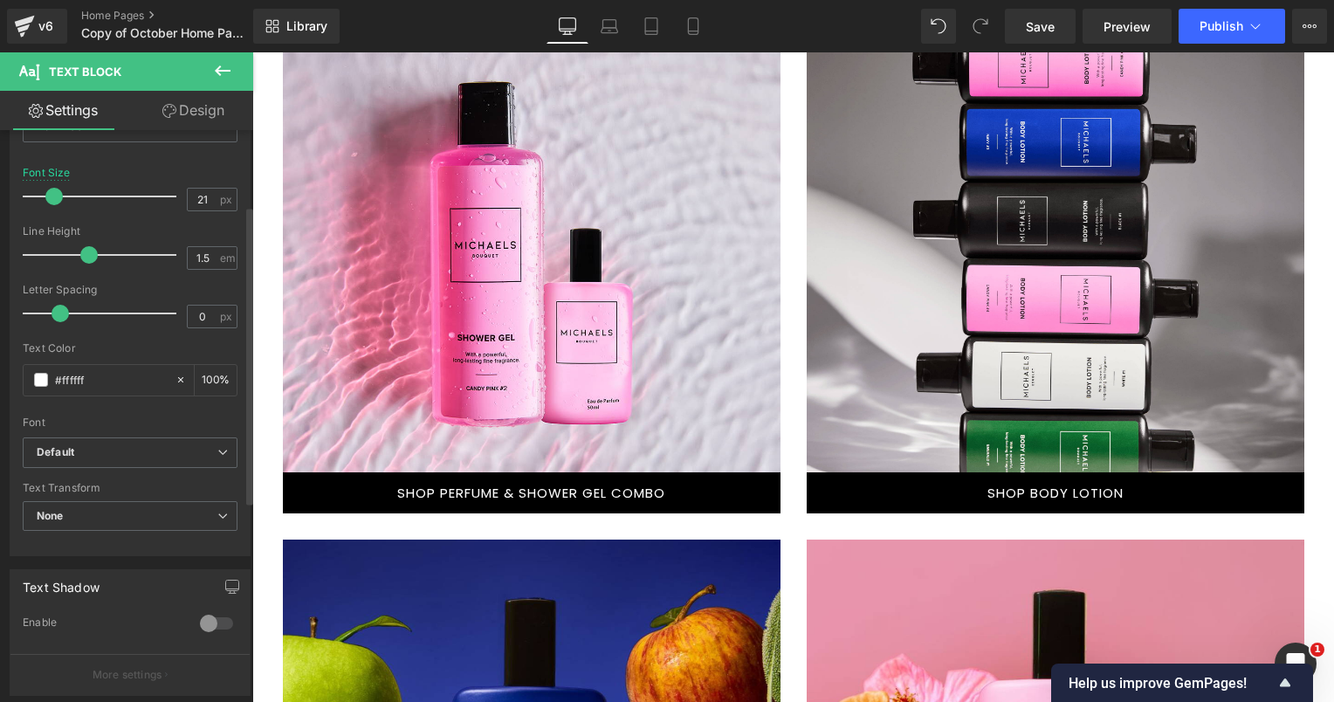
scroll to position [262, 0]
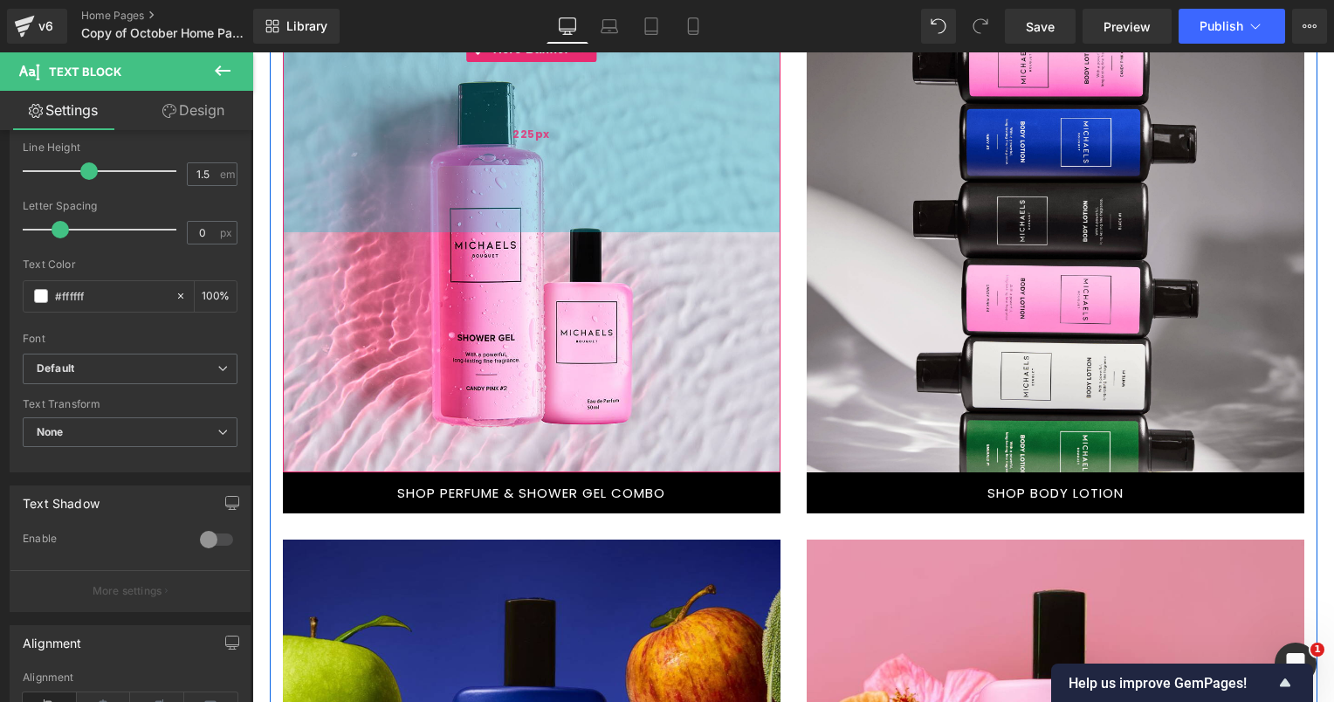
click at [682, 176] on div "225px" at bounding box center [531, 134] width 497 height 196
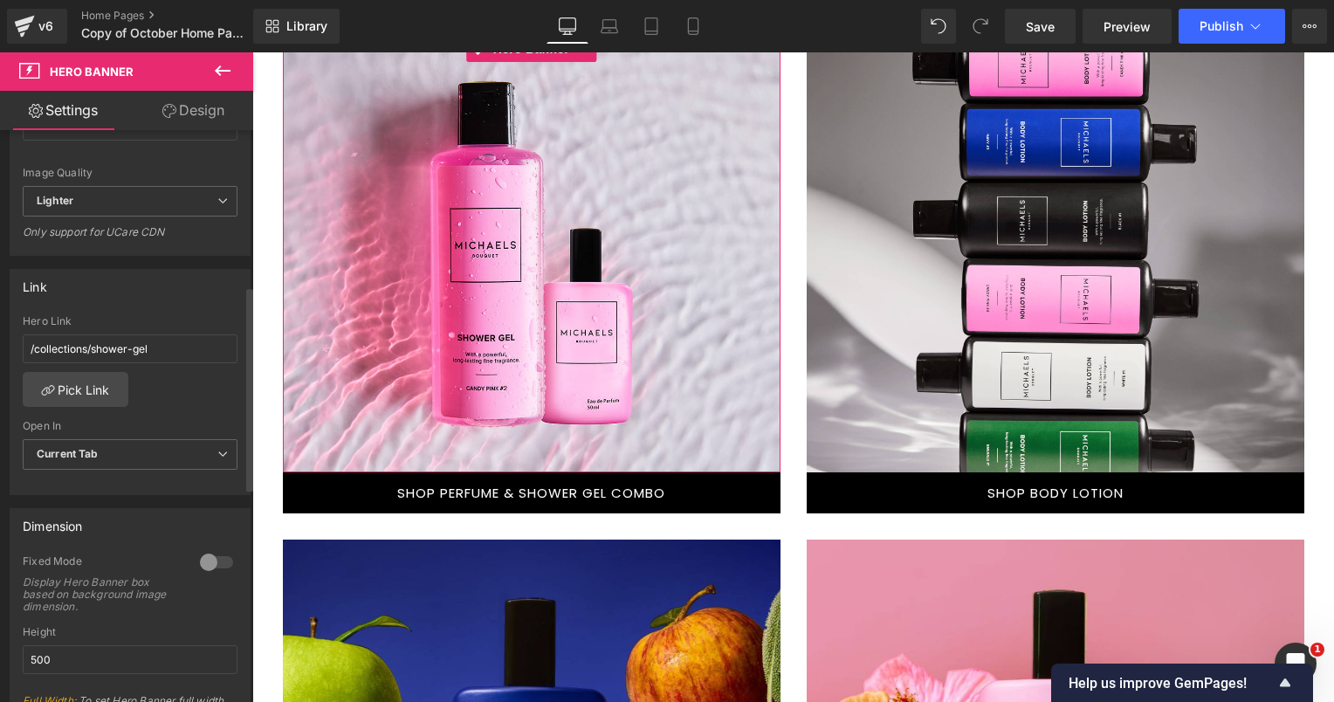
scroll to position [436, 0]
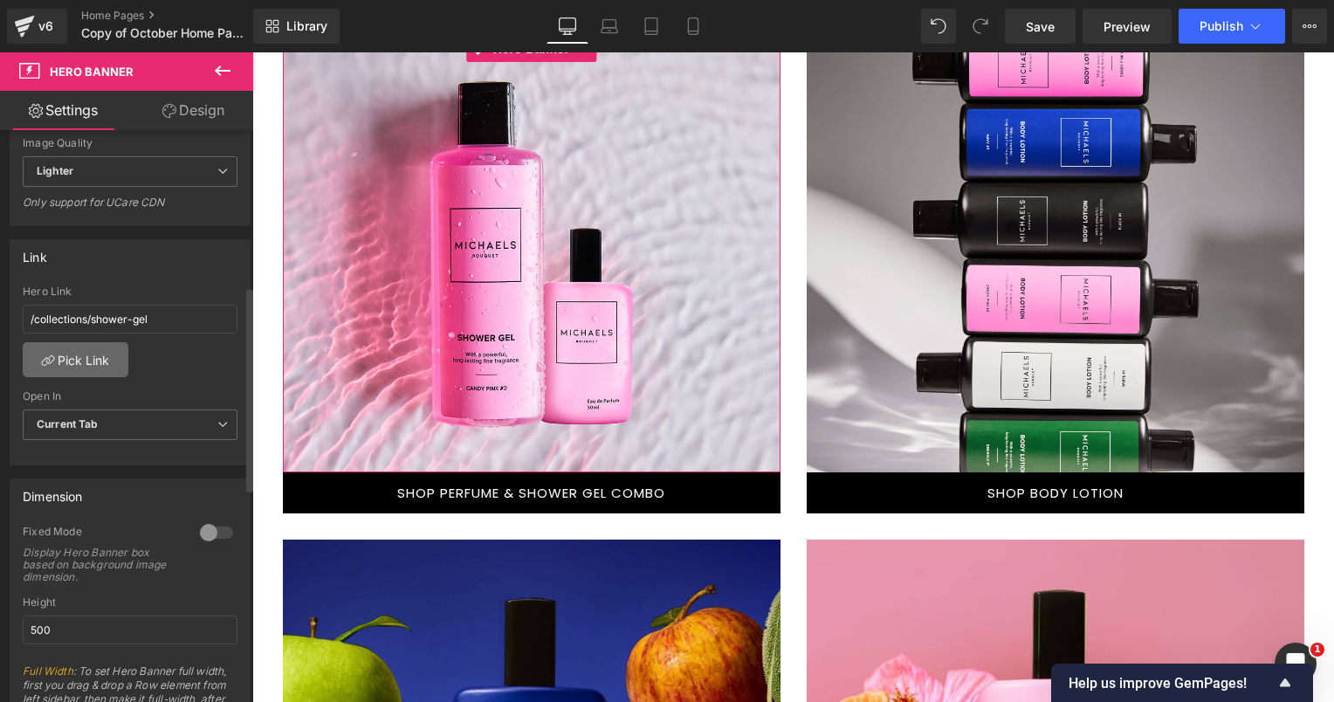
click at [108, 356] on link "Pick Link" at bounding box center [76, 359] width 106 height 35
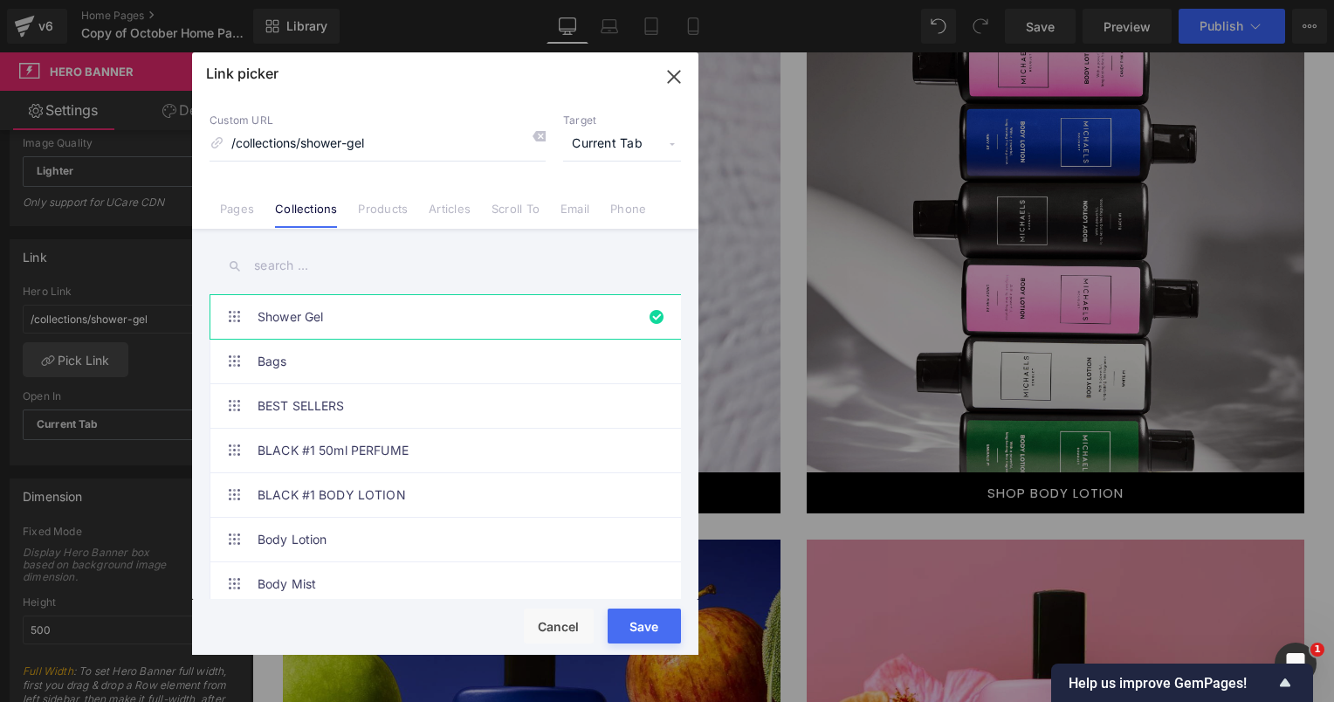
click at [318, 265] on input "text" at bounding box center [444, 265] width 471 height 39
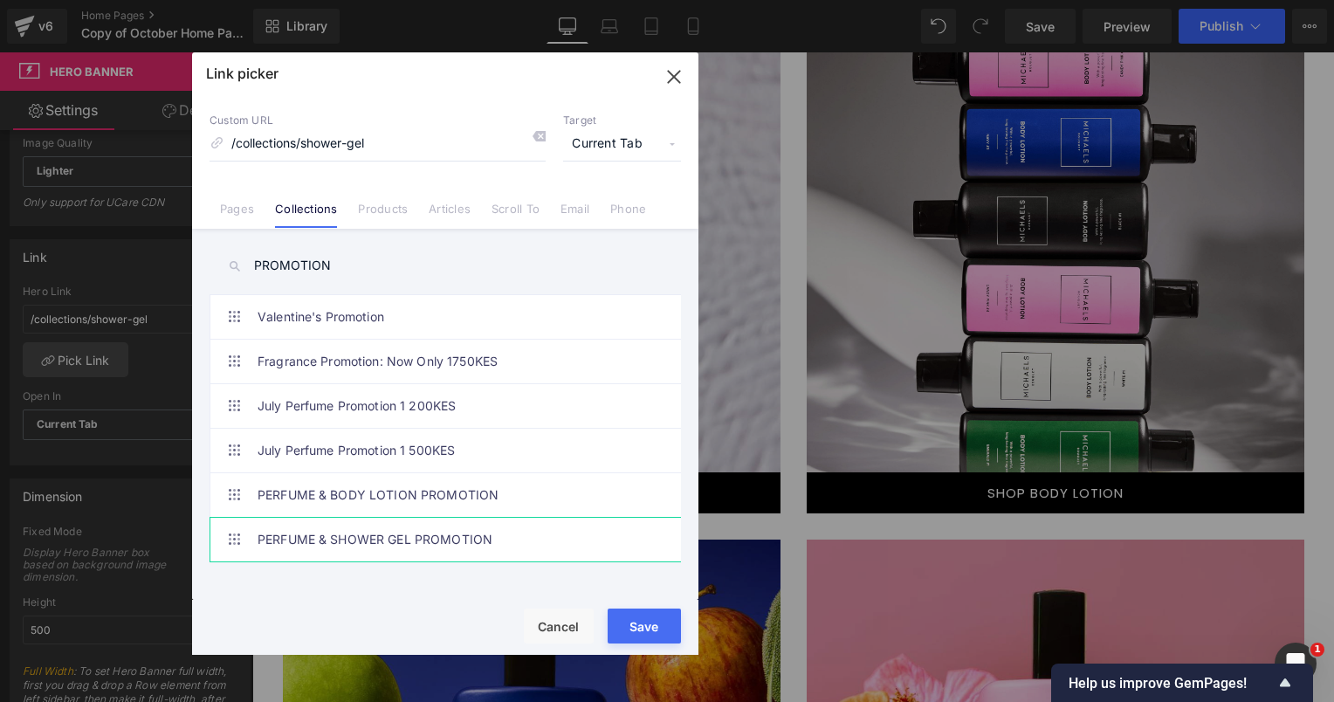
type input "PROMOTION"
click at [447, 532] on link "PERFUME & SHOWER GEL PROMOTION" at bounding box center [449, 540] width 384 height 44
click at [649, 624] on div "Rendering Content" at bounding box center [667, 632] width 107 height 19
click at [642, 623] on div "Rendering Content" at bounding box center [667, 632] width 107 height 19
click at [663, 614] on button "Save" at bounding box center [643, 625] width 73 height 35
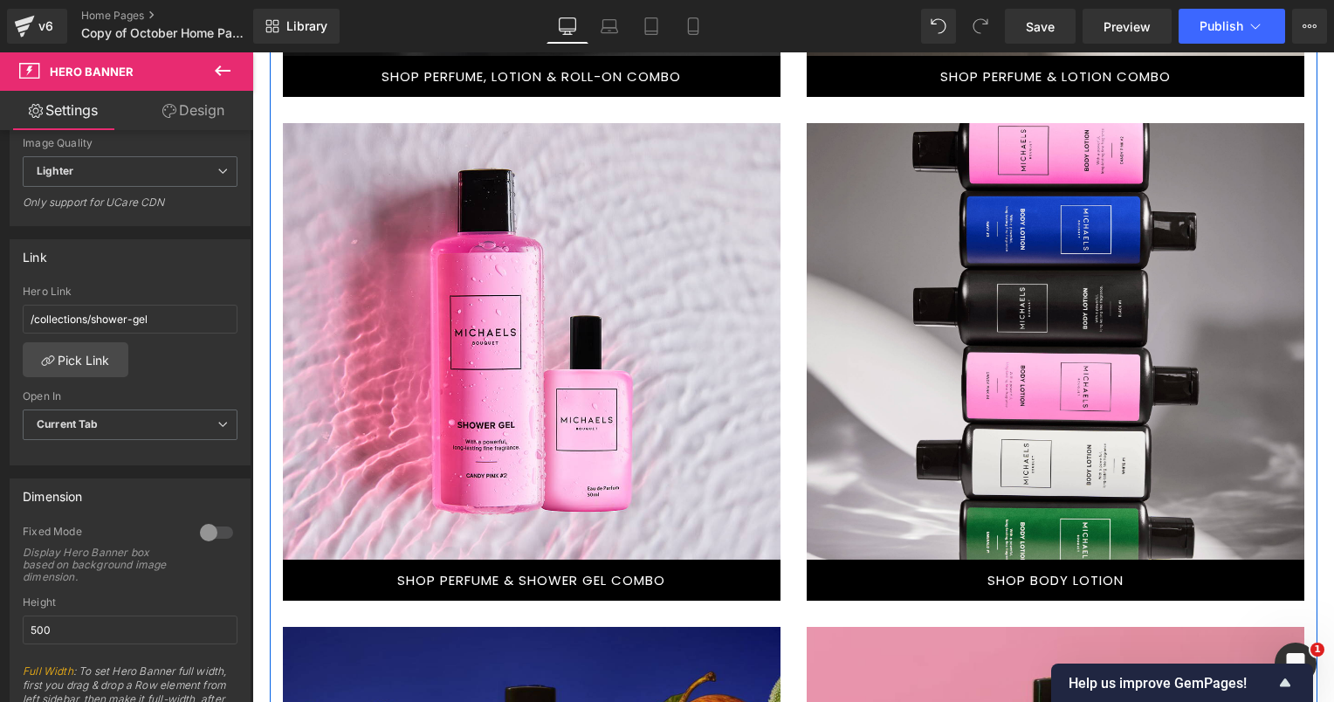
scroll to position [1014, 0]
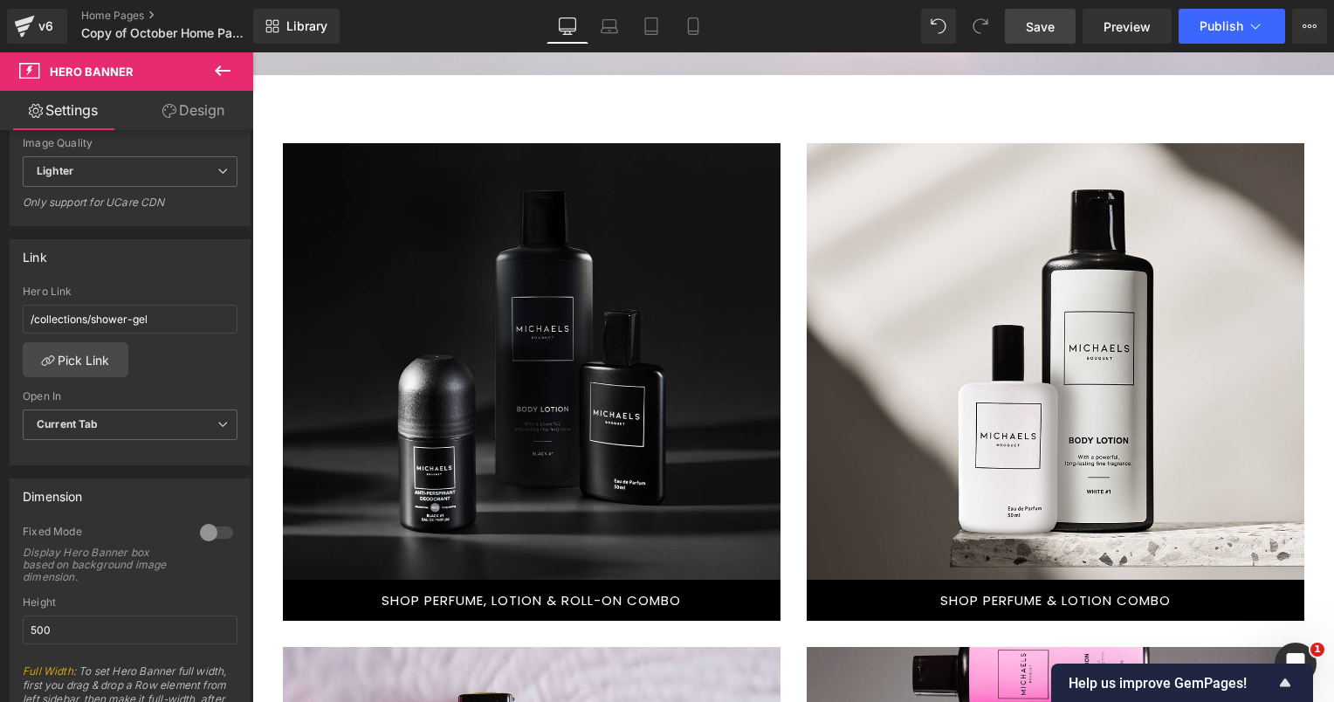
click at [1053, 29] on span "Save" at bounding box center [1039, 26] width 29 height 18
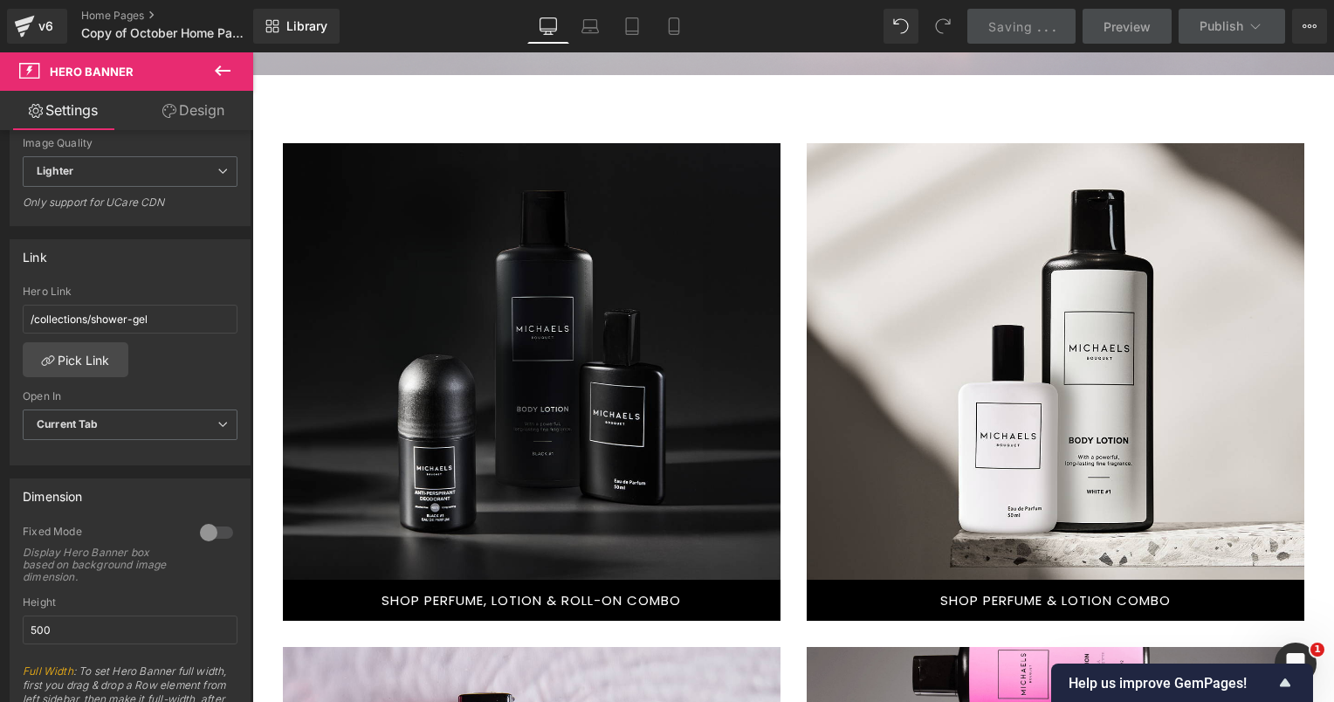
scroll to position [578, 0]
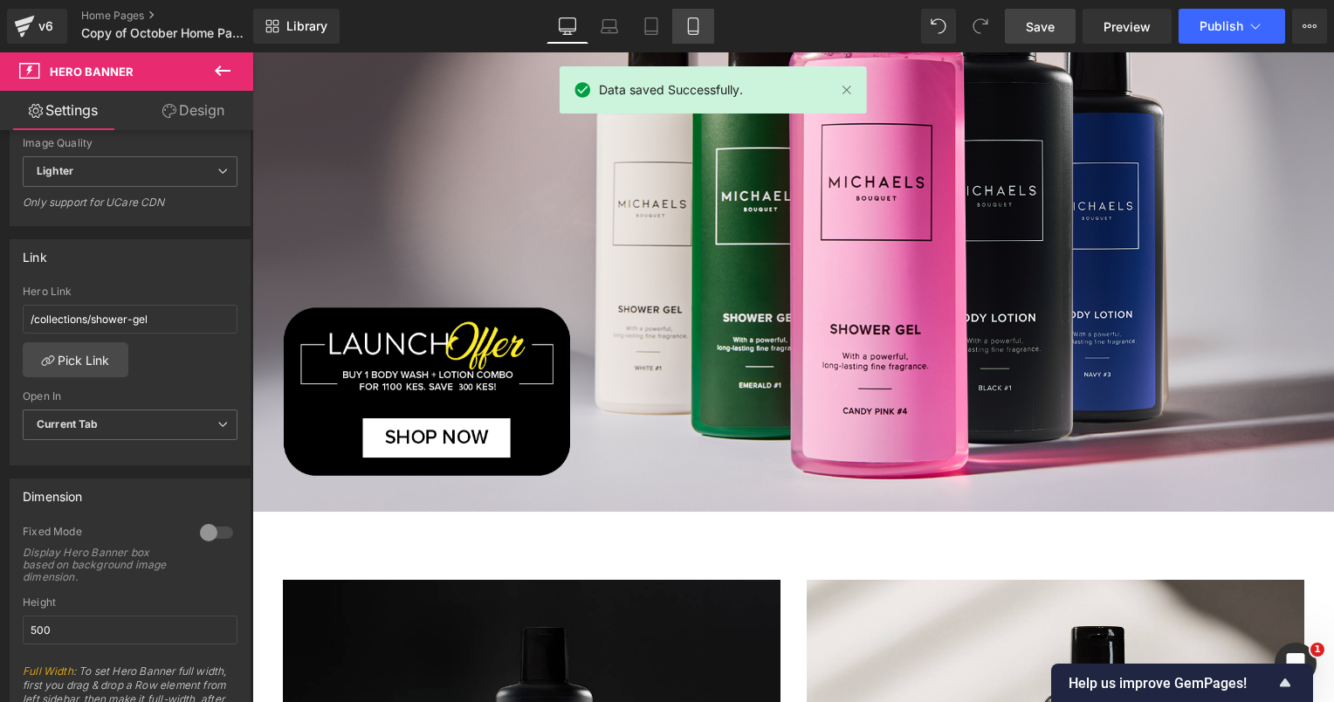
click at [691, 24] on icon at bounding box center [692, 25] width 17 height 17
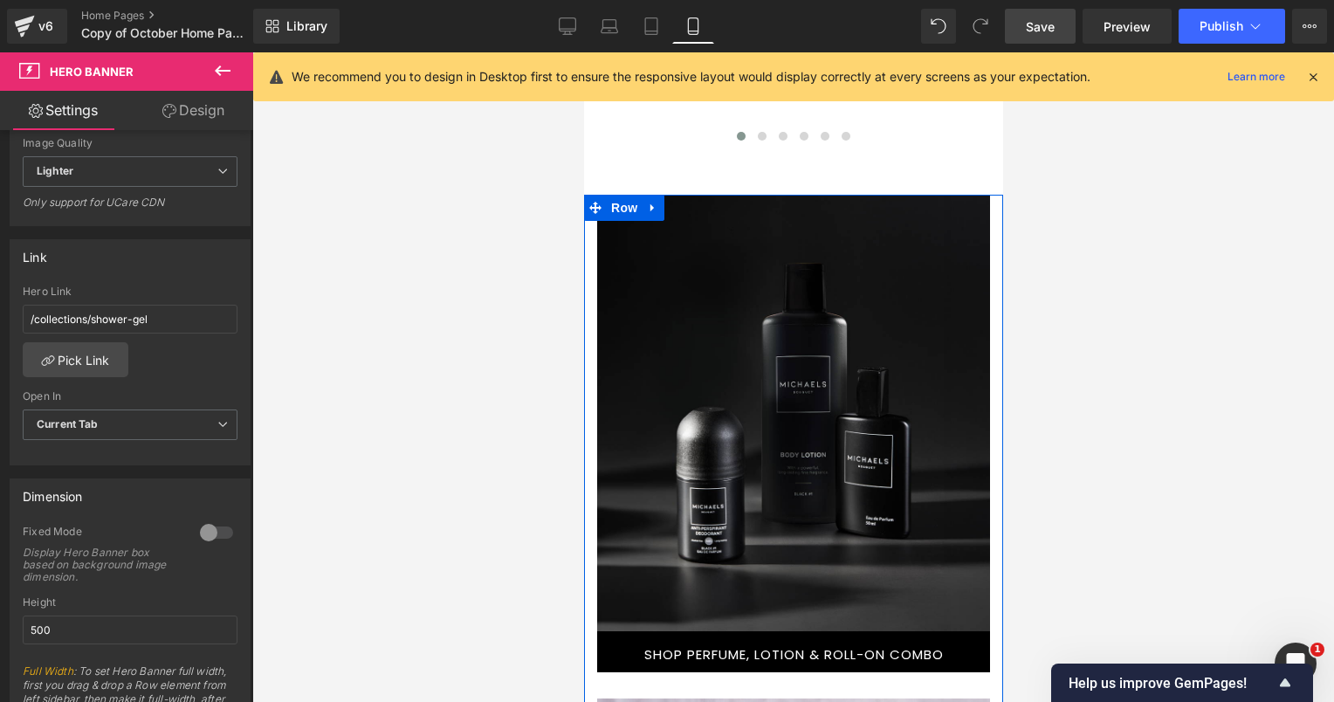
scroll to position [1407, 0]
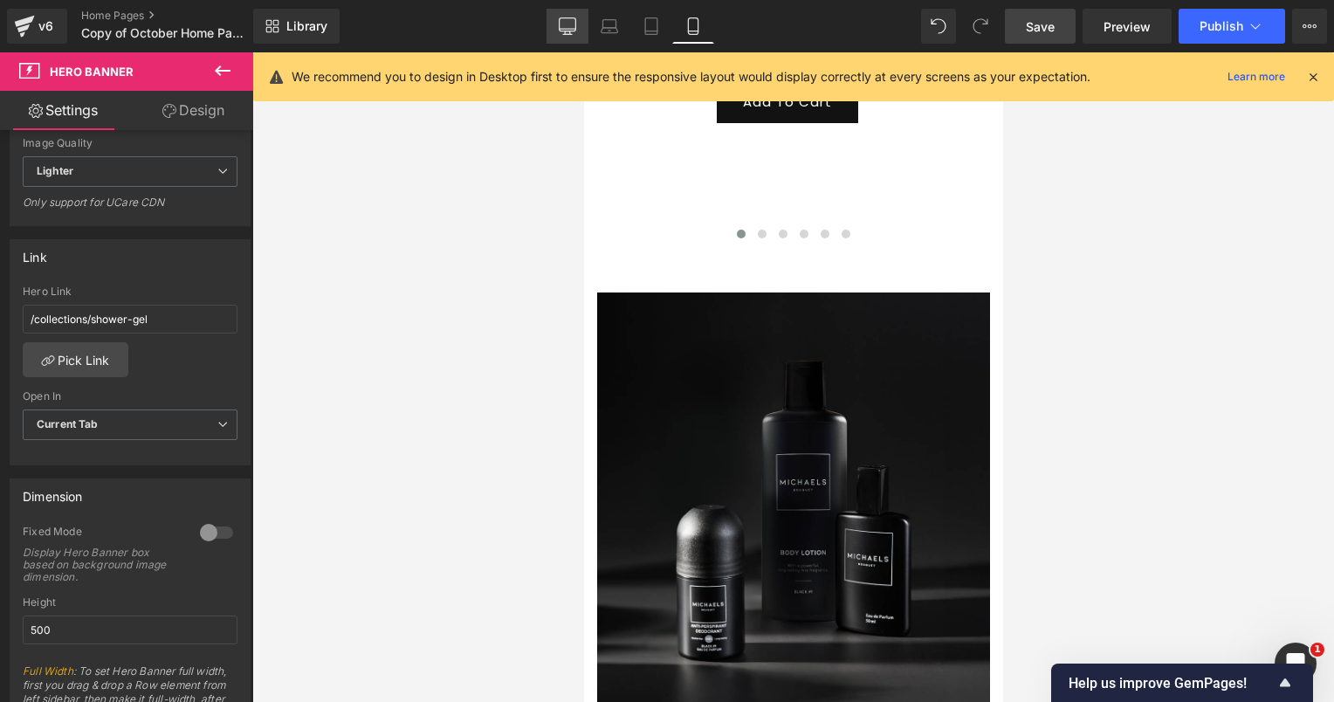
click at [576, 23] on icon at bounding box center [567, 24] width 17 height 13
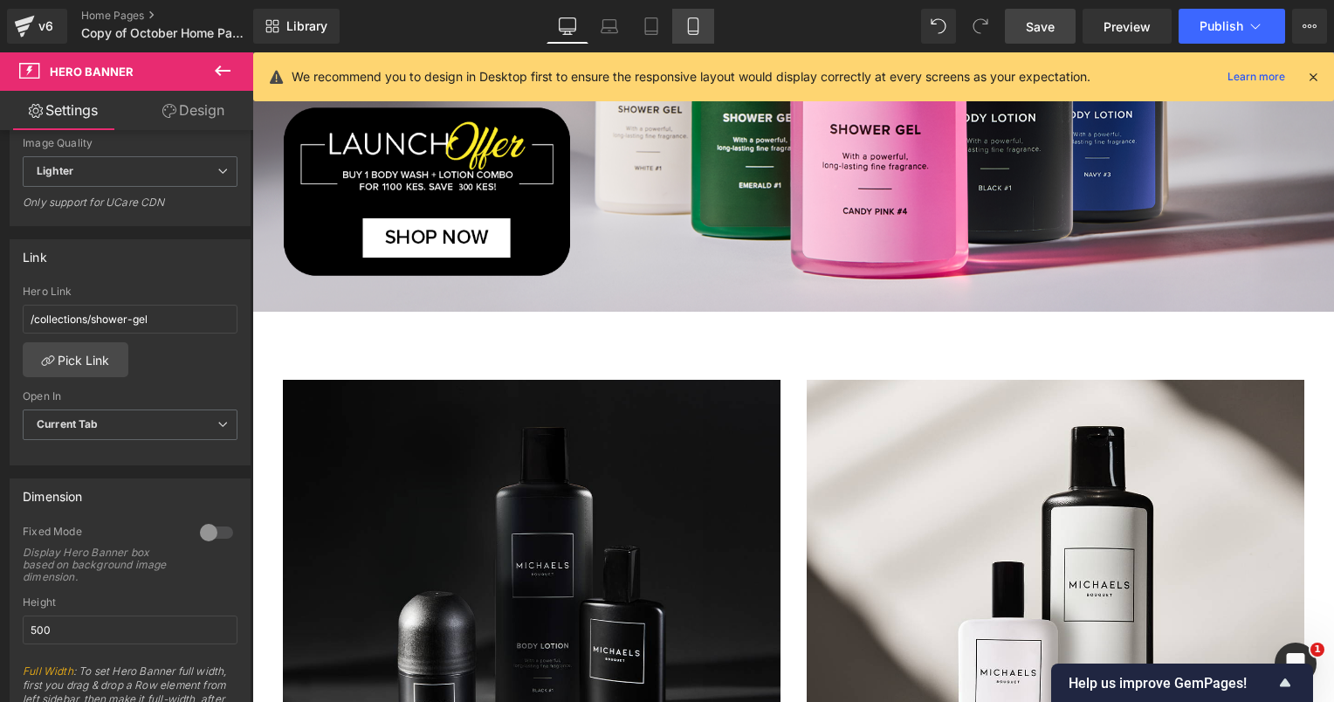
click at [681, 22] on link "Mobile" at bounding box center [693, 26] width 42 height 35
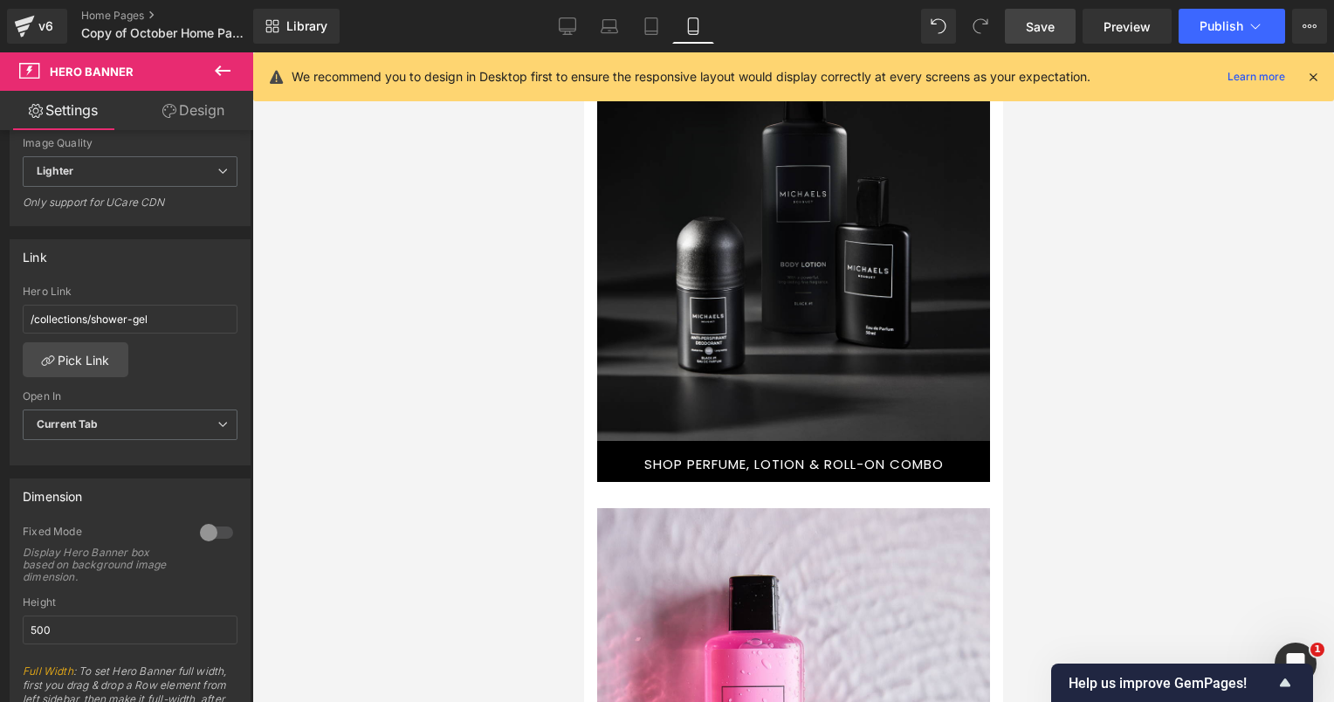
scroll to position [1746, 0]
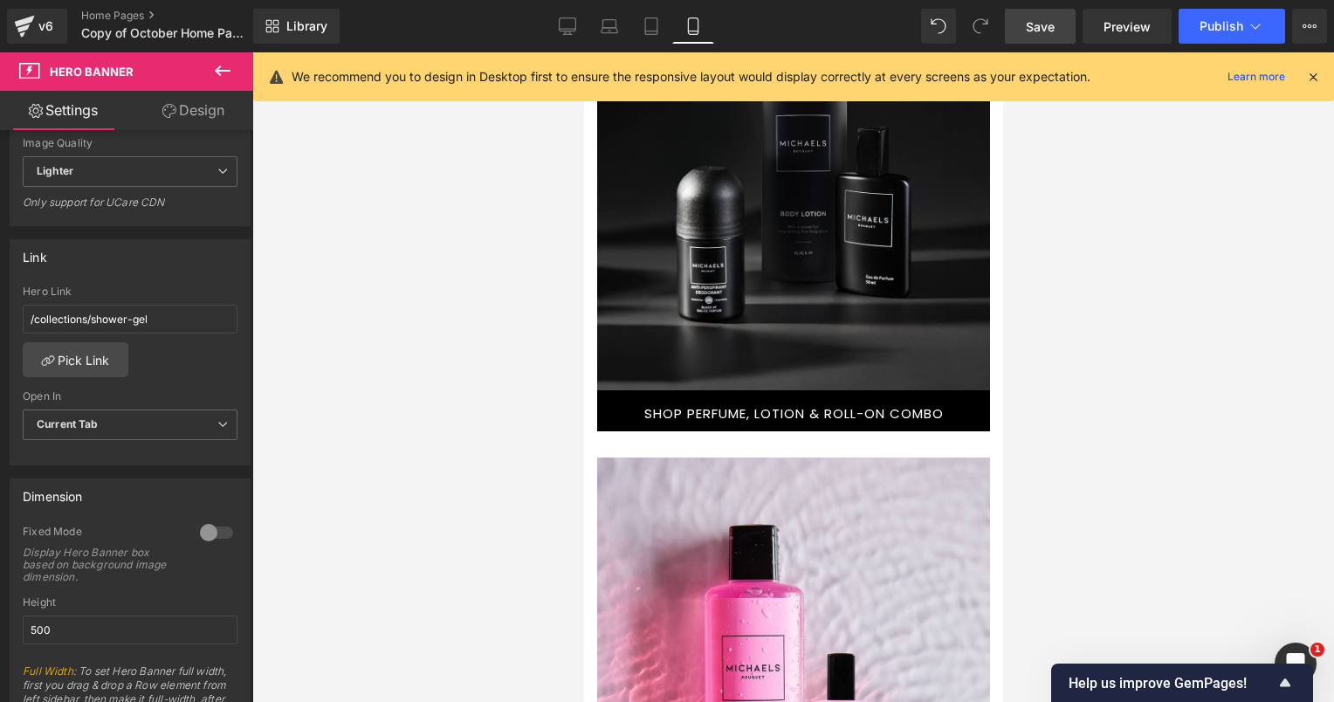
click at [693, 192] on div at bounding box center [805, 151] width 367 height 346
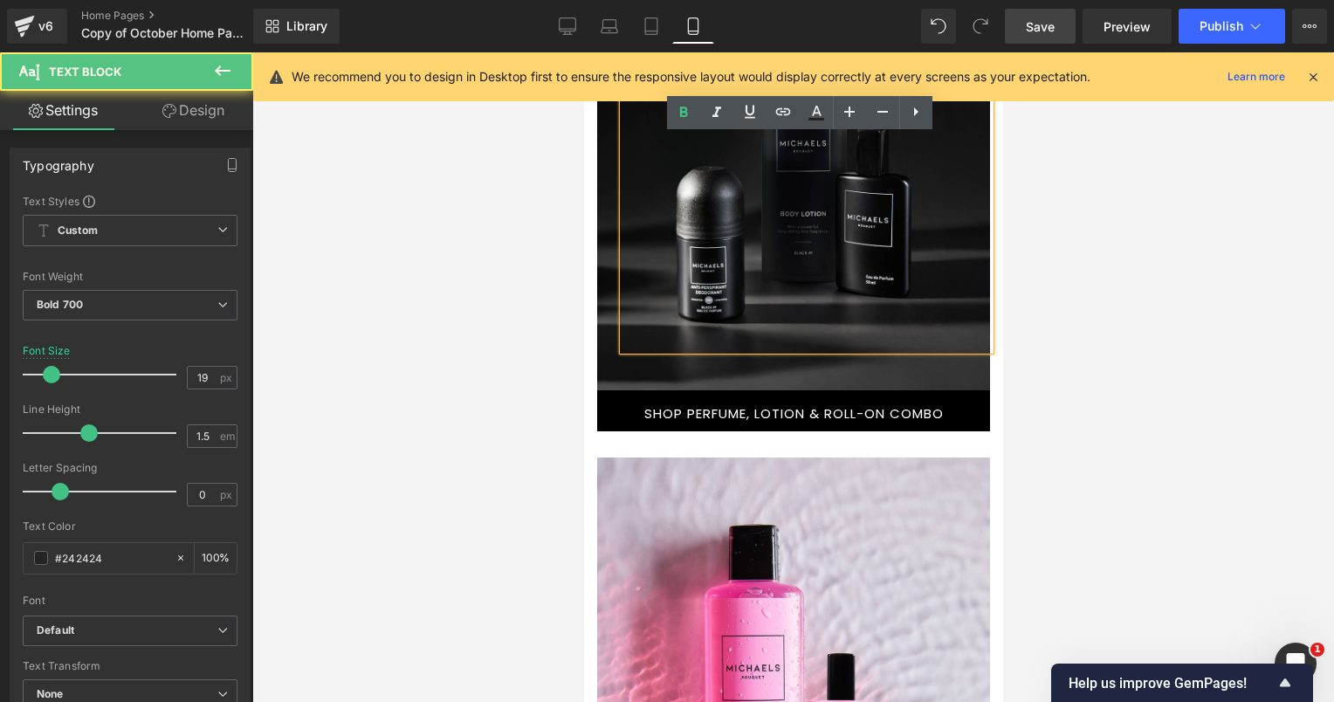
click at [605, 245] on span "Text Block Text Block" at bounding box center [792, 337] width 393 height 718
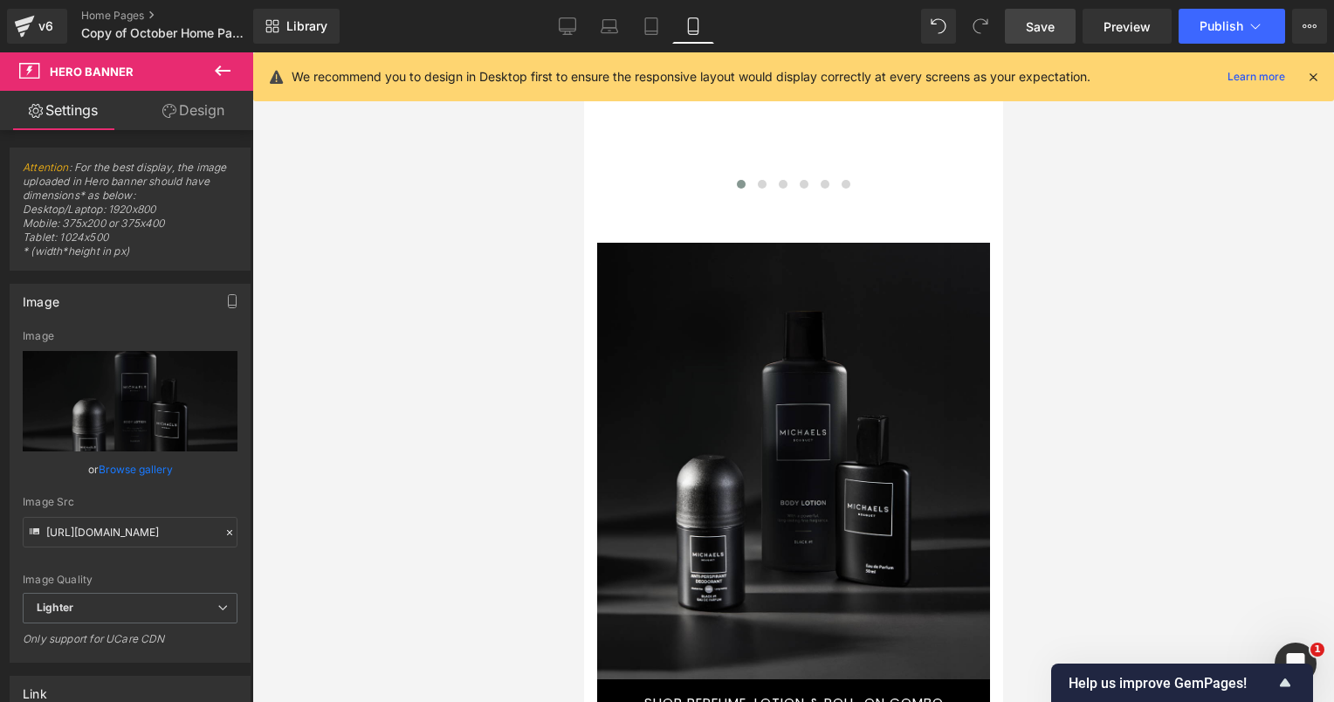
scroll to position [1484, 0]
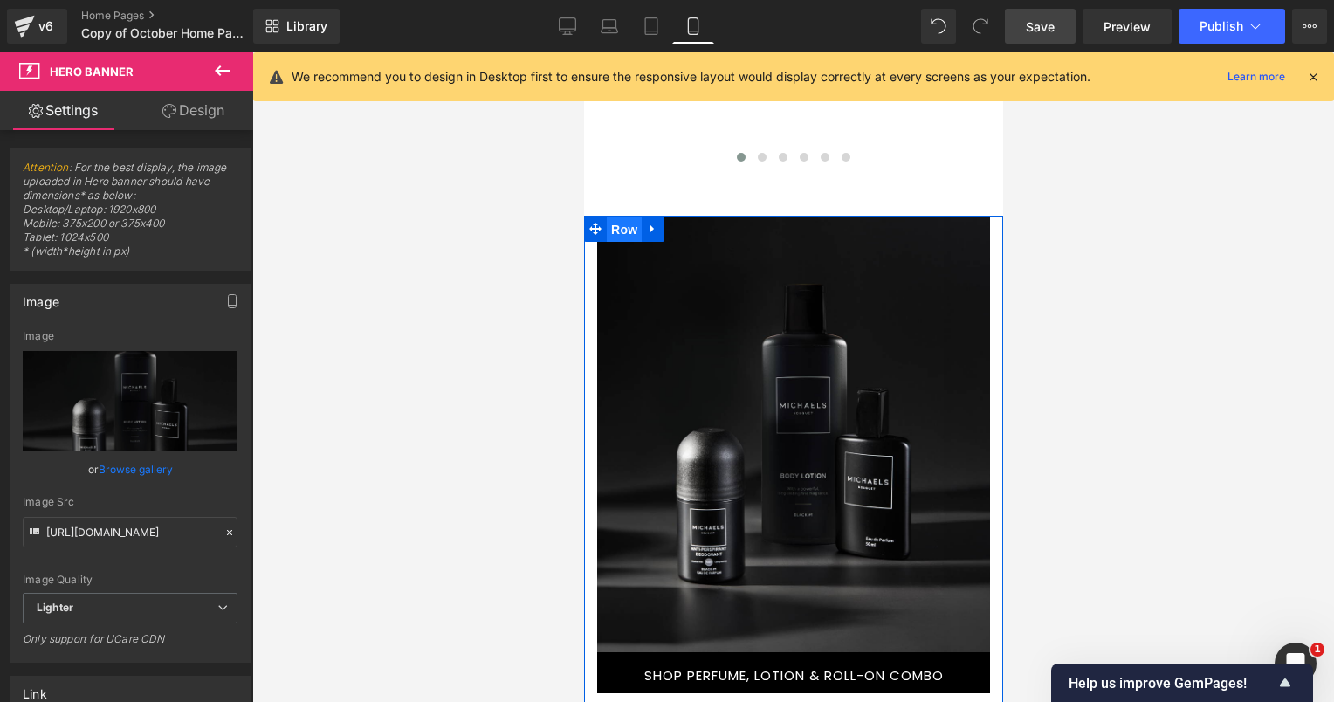
click at [625, 237] on span "Row" at bounding box center [623, 229] width 35 height 26
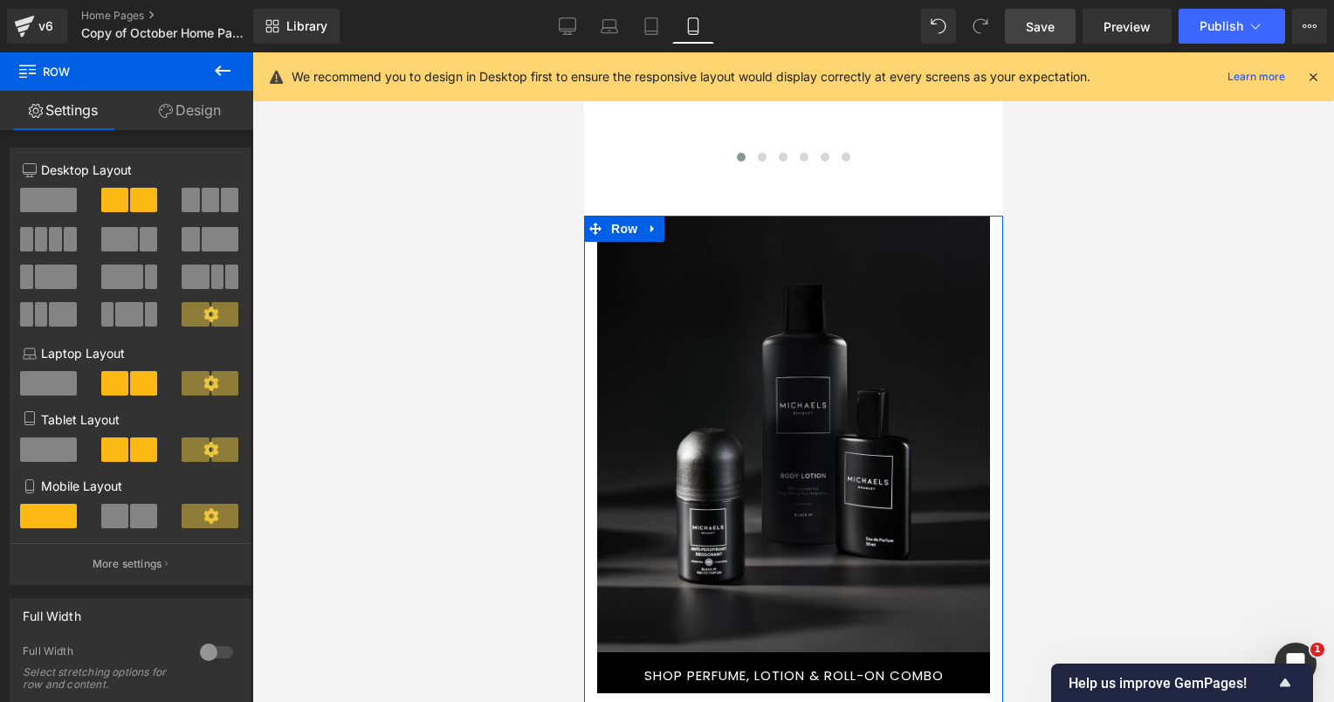
click at [182, 111] on link "Design" at bounding box center [190, 110] width 127 height 39
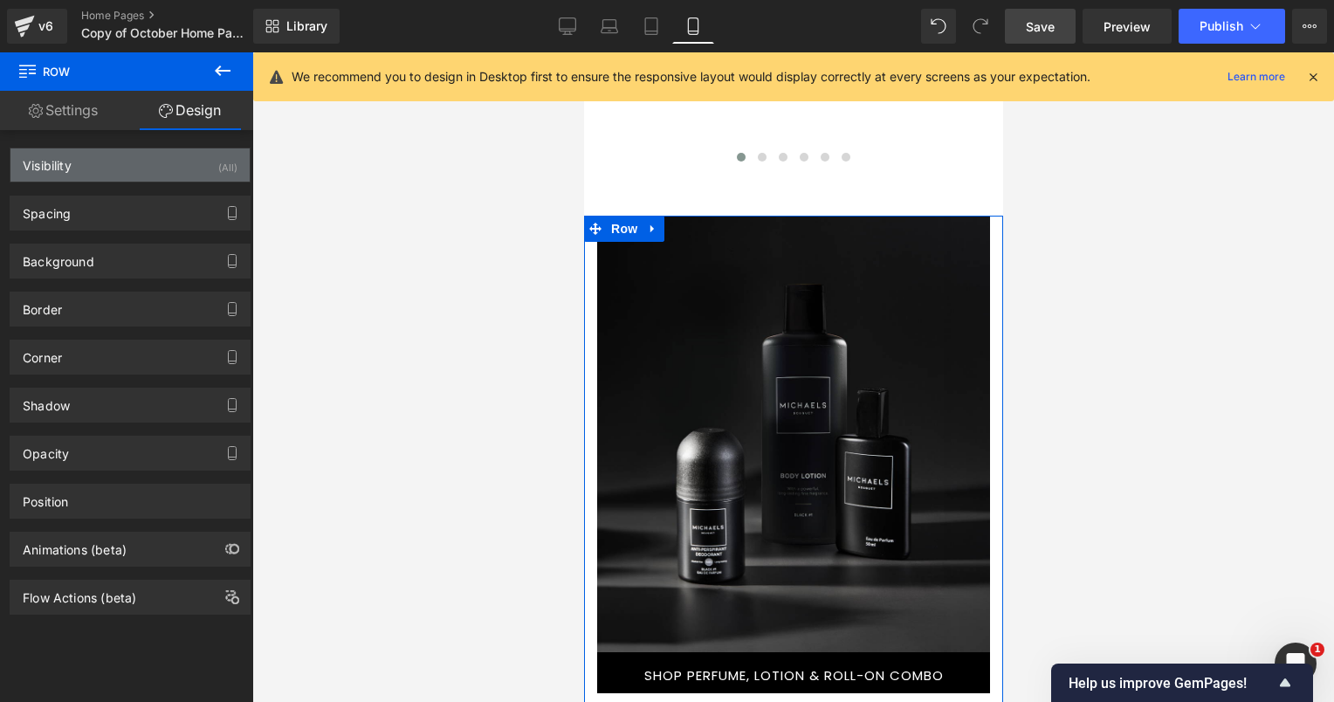
click at [178, 174] on div "Visibility (All)" at bounding box center [129, 164] width 239 height 33
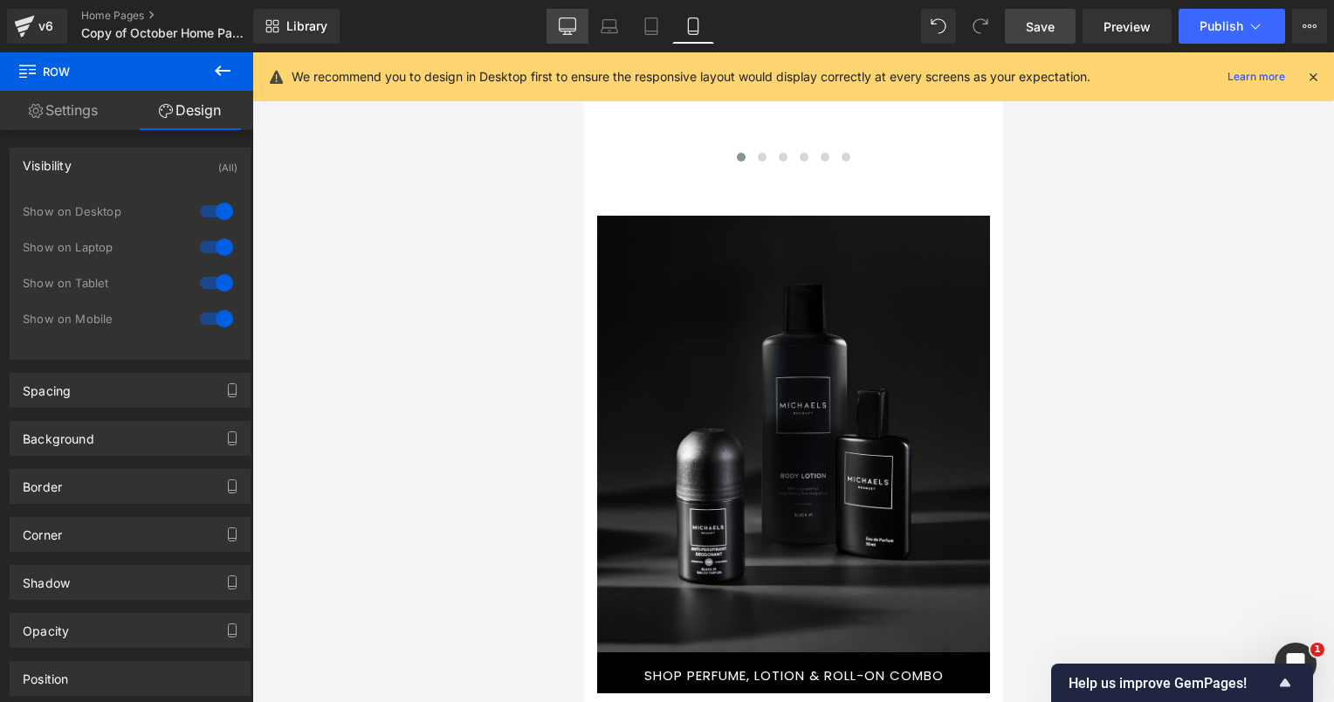
click at [568, 25] on icon at bounding box center [567, 25] width 17 height 17
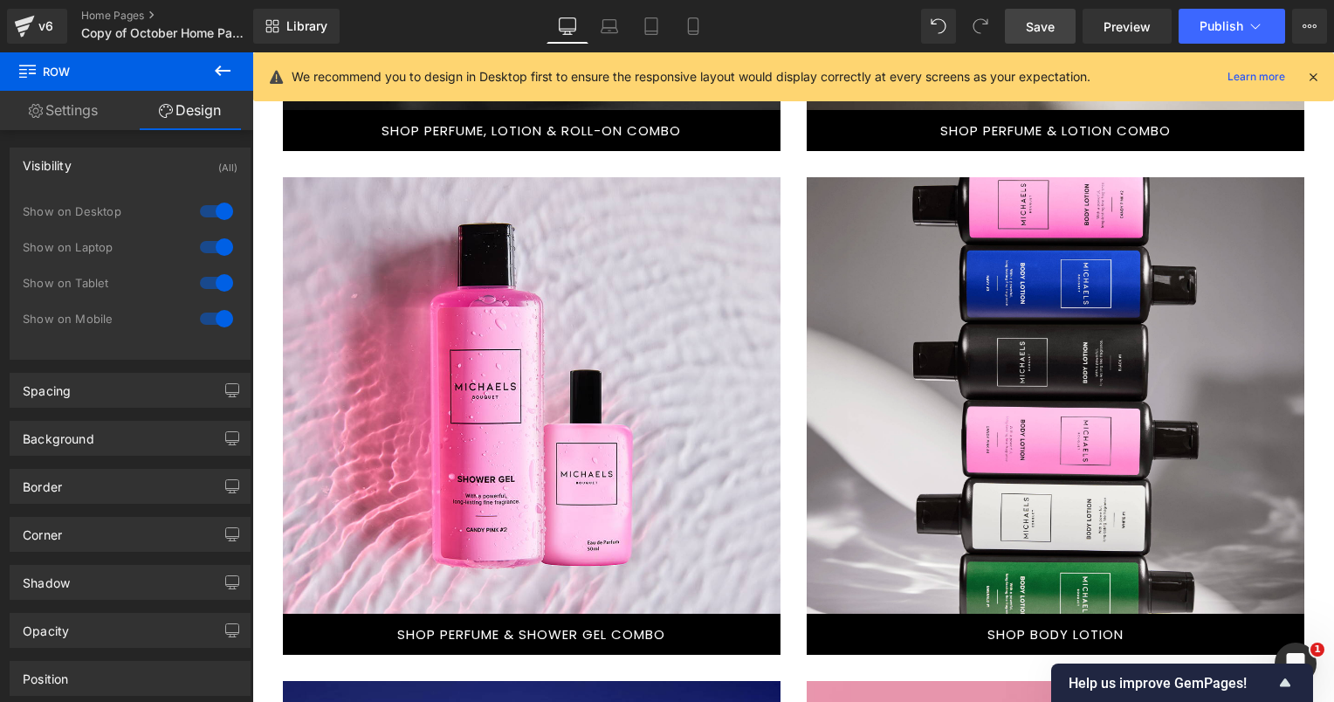
scroll to position [891, 0]
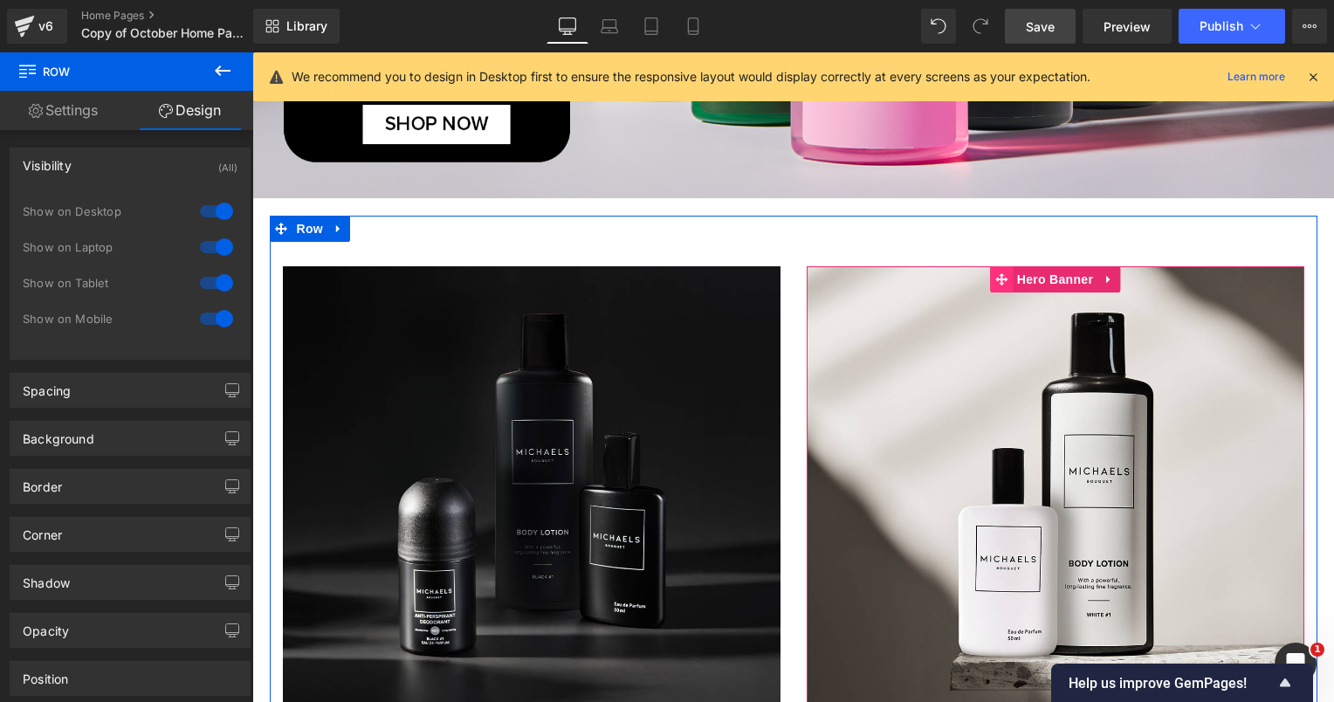
click at [999, 274] on icon at bounding box center [1001, 279] width 12 height 13
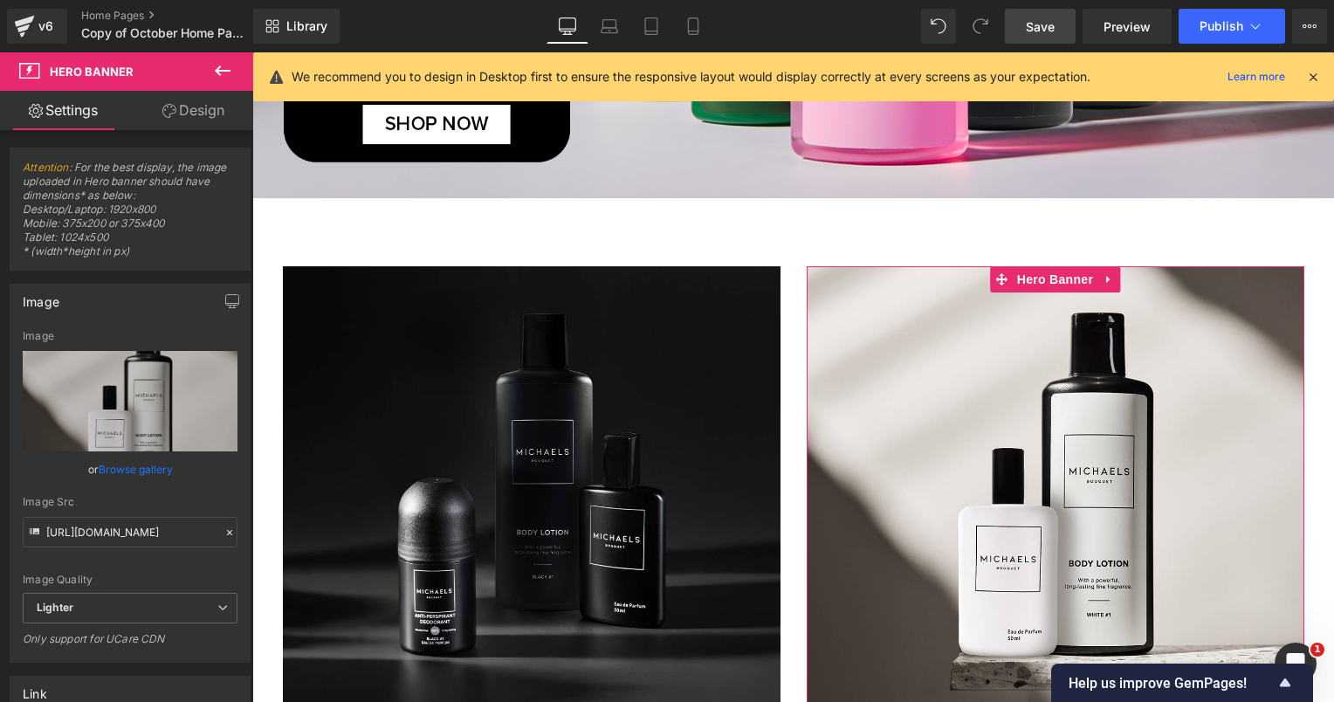
click at [198, 108] on link "Design" at bounding box center [193, 110] width 127 height 39
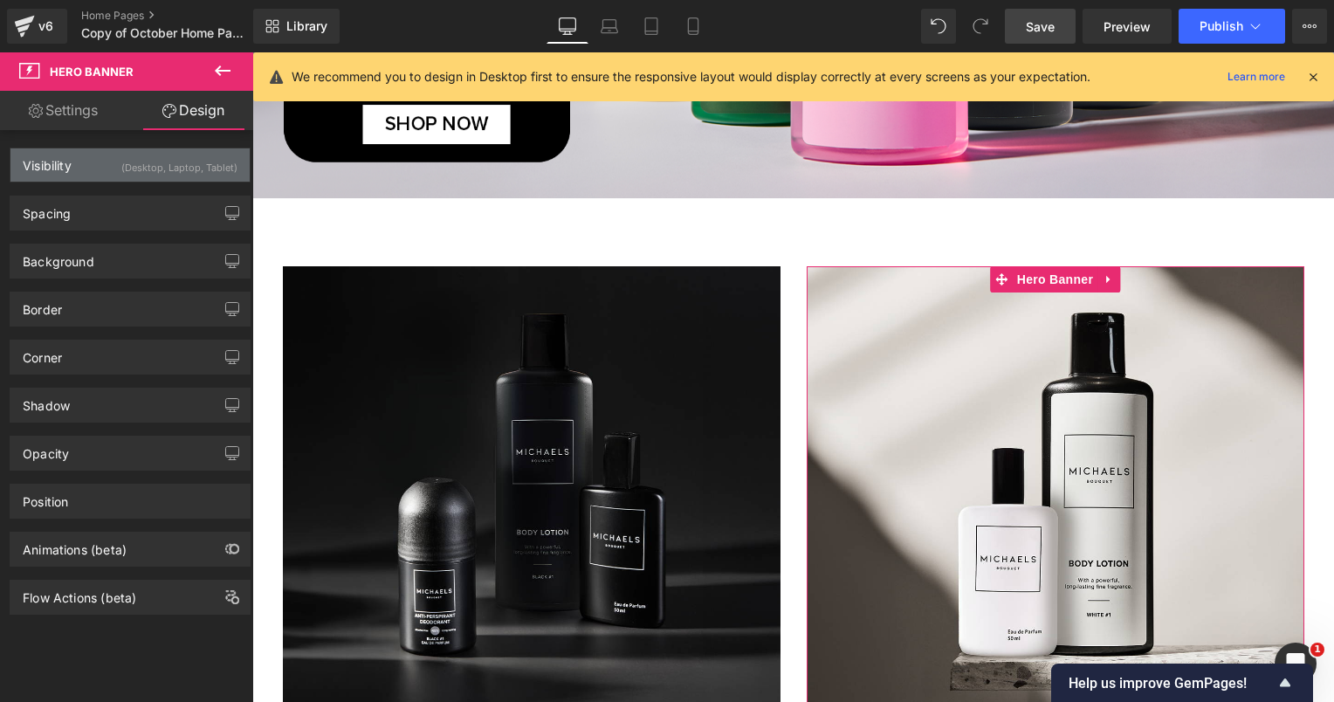
click at [156, 160] on div "(Desktop, Laptop, Tablet)" at bounding box center [179, 162] width 116 height 29
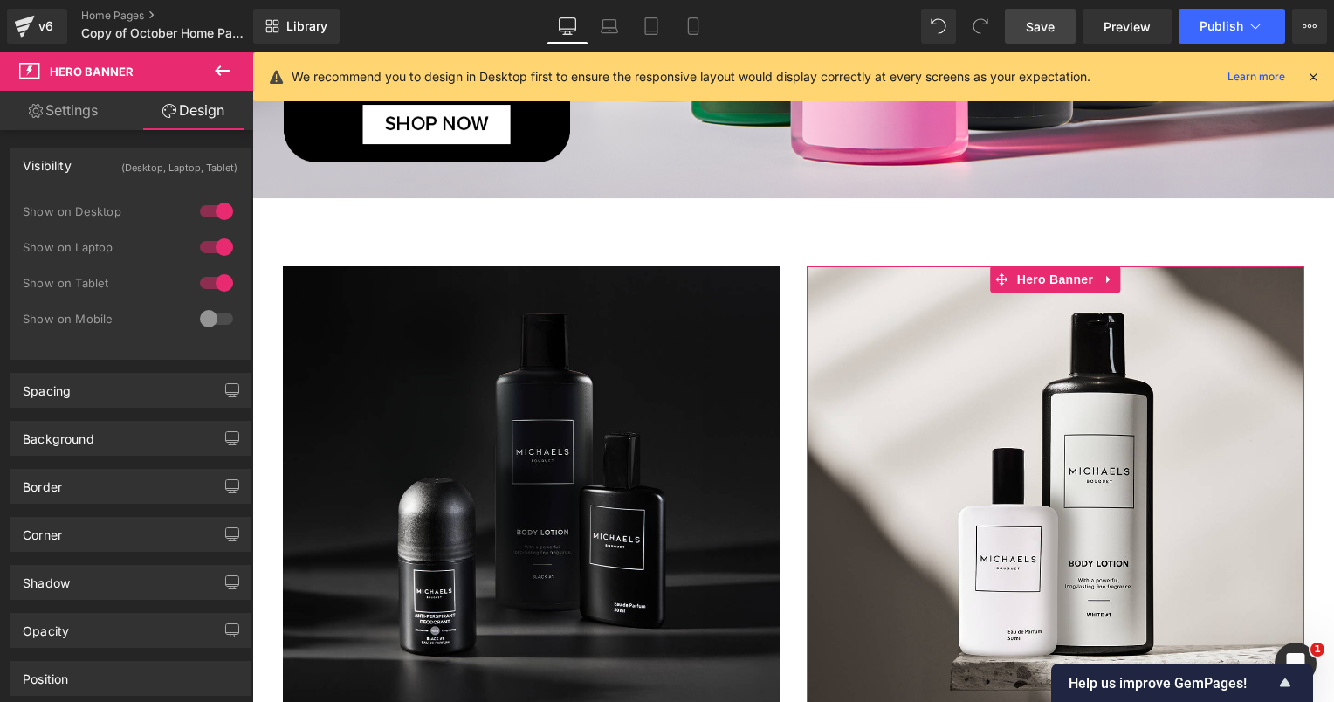
click at [209, 322] on div at bounding box center [216, 319] width 42 height 28
click at [693, 18] on icon at bounding box center [692, 25] width 17 height 17
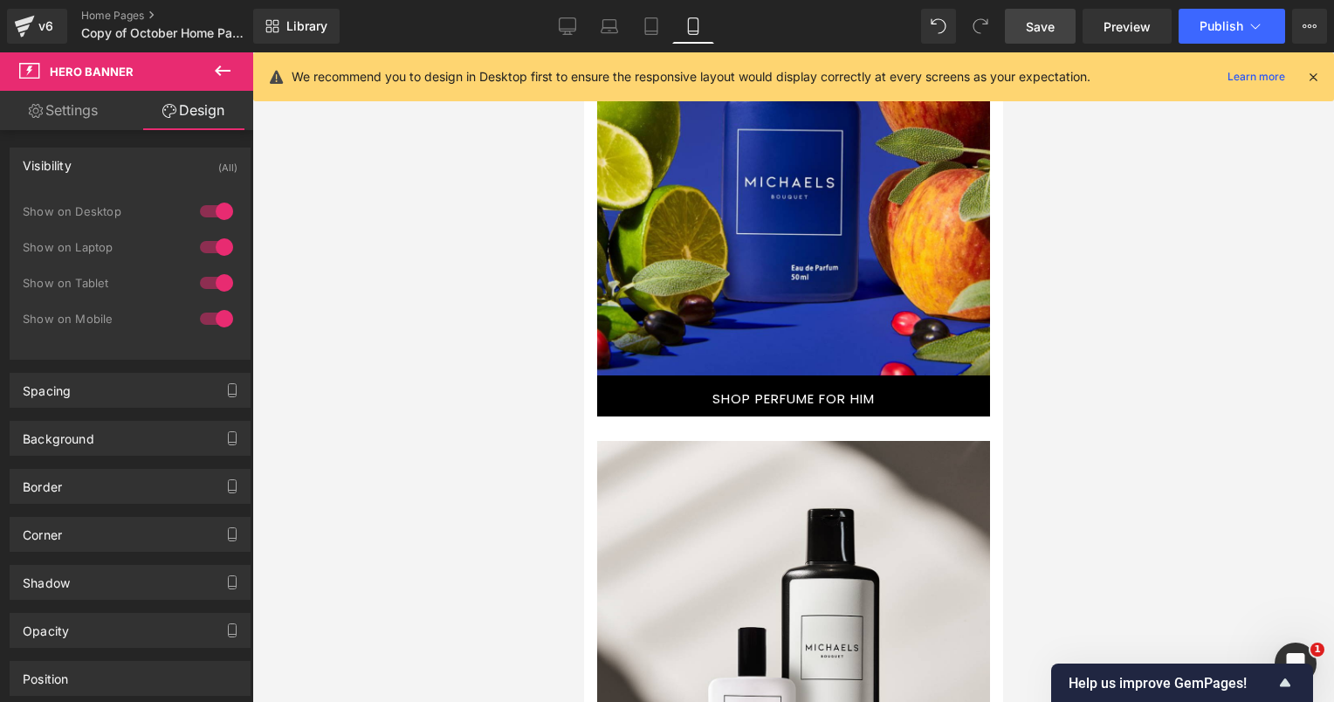
scroll to position [2859, 0]
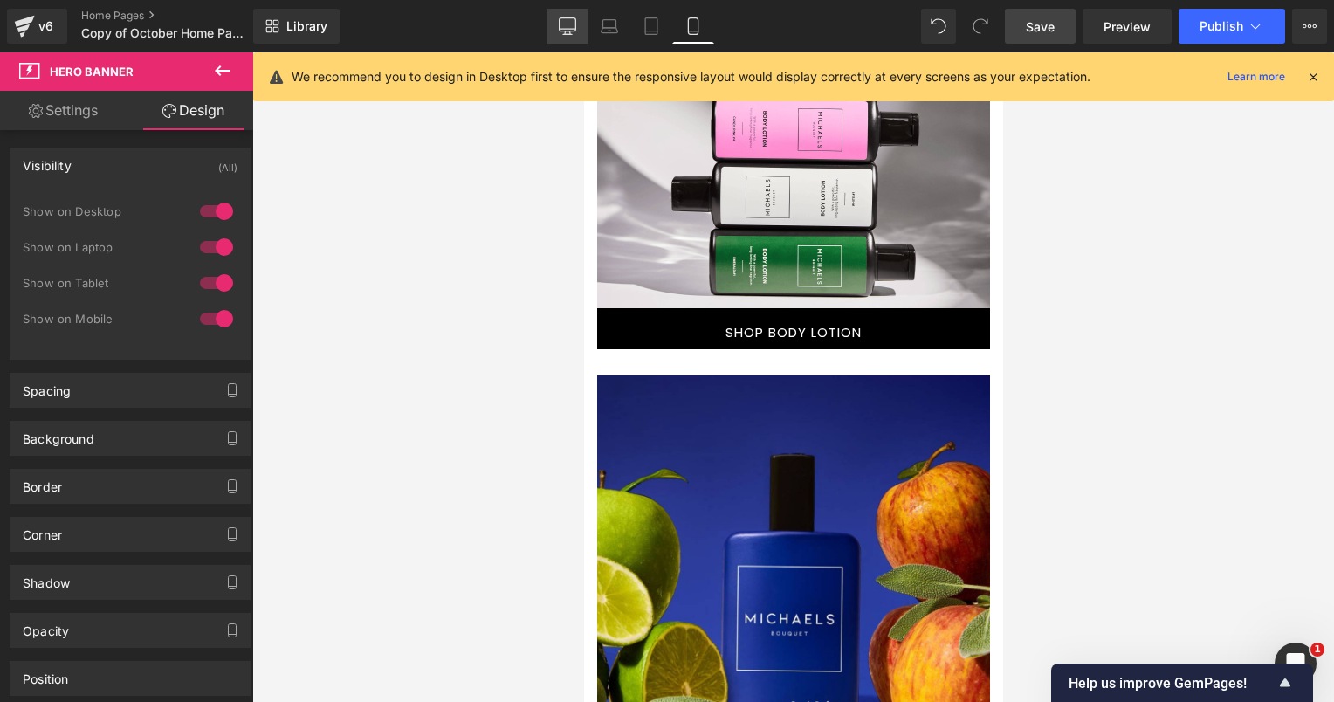
click at [576, 29] on icon at bounding box center [567, 29] width 17 height 0
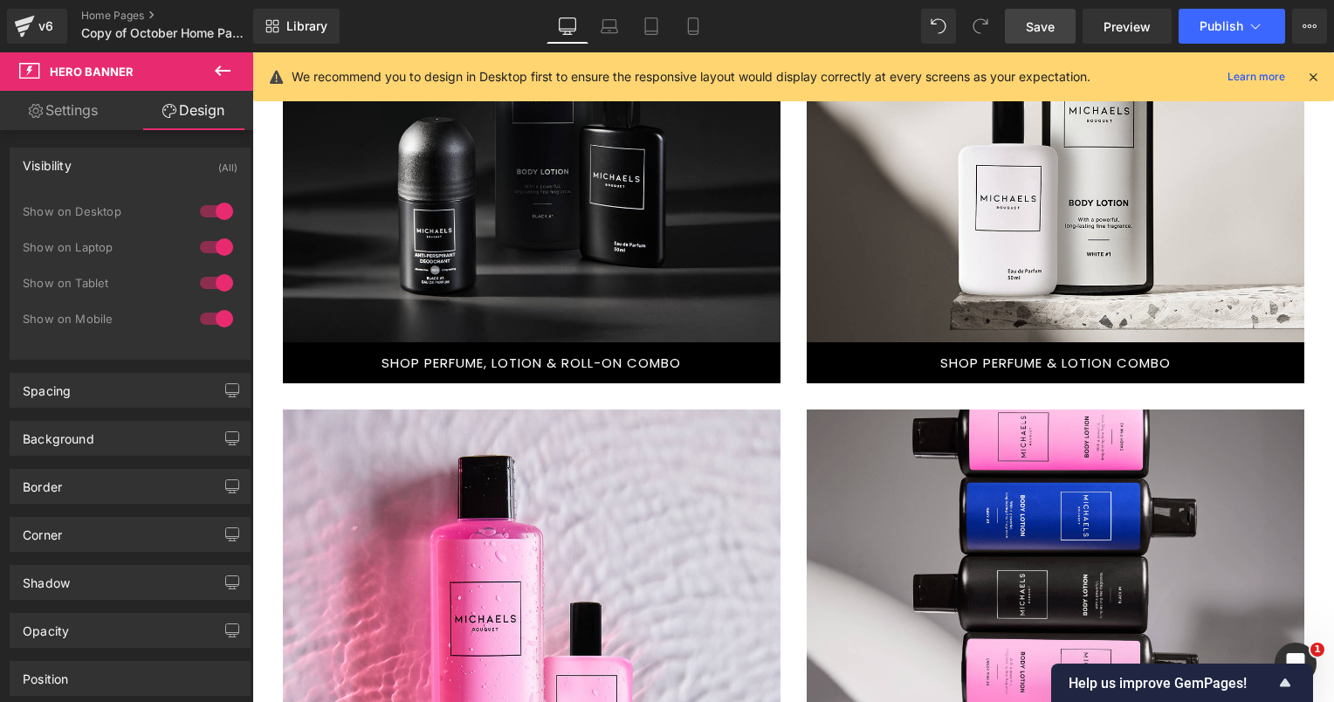
scroll to position [1415, 0]
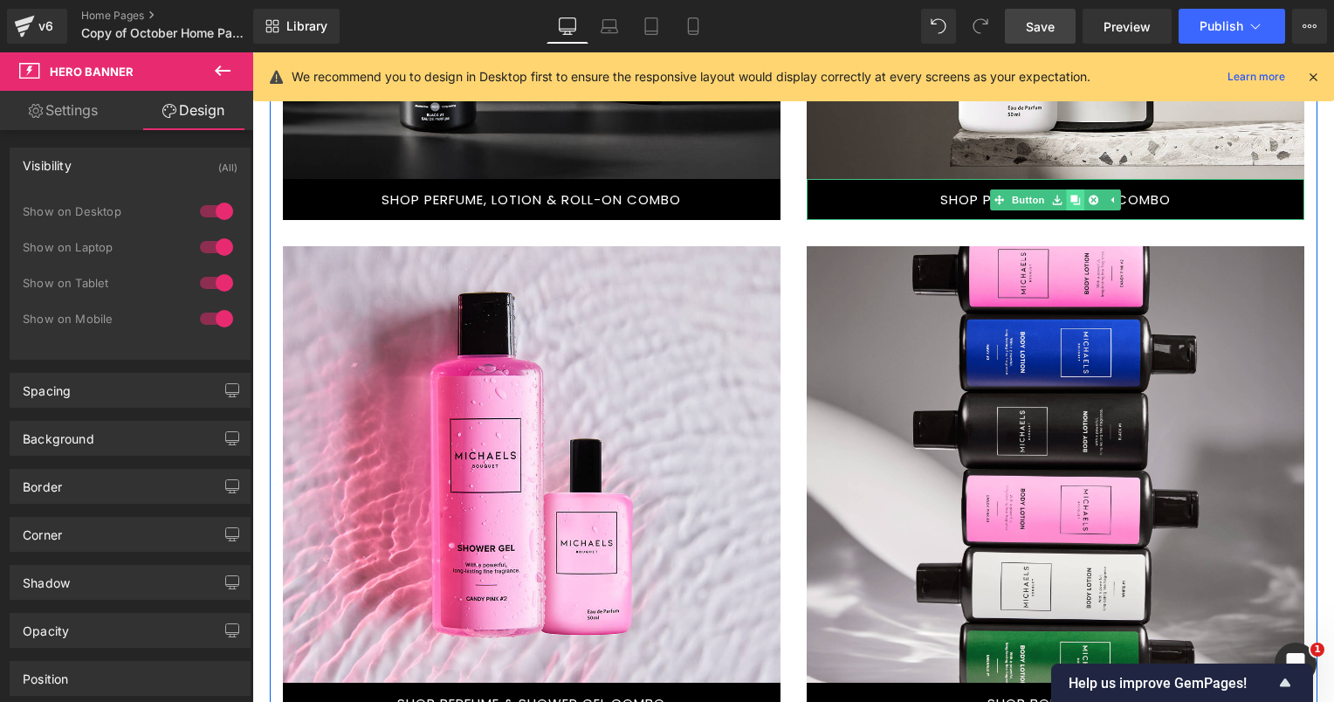
click at [1071, 196] on icon at bounding box center [1075, 200] width 10 height 10
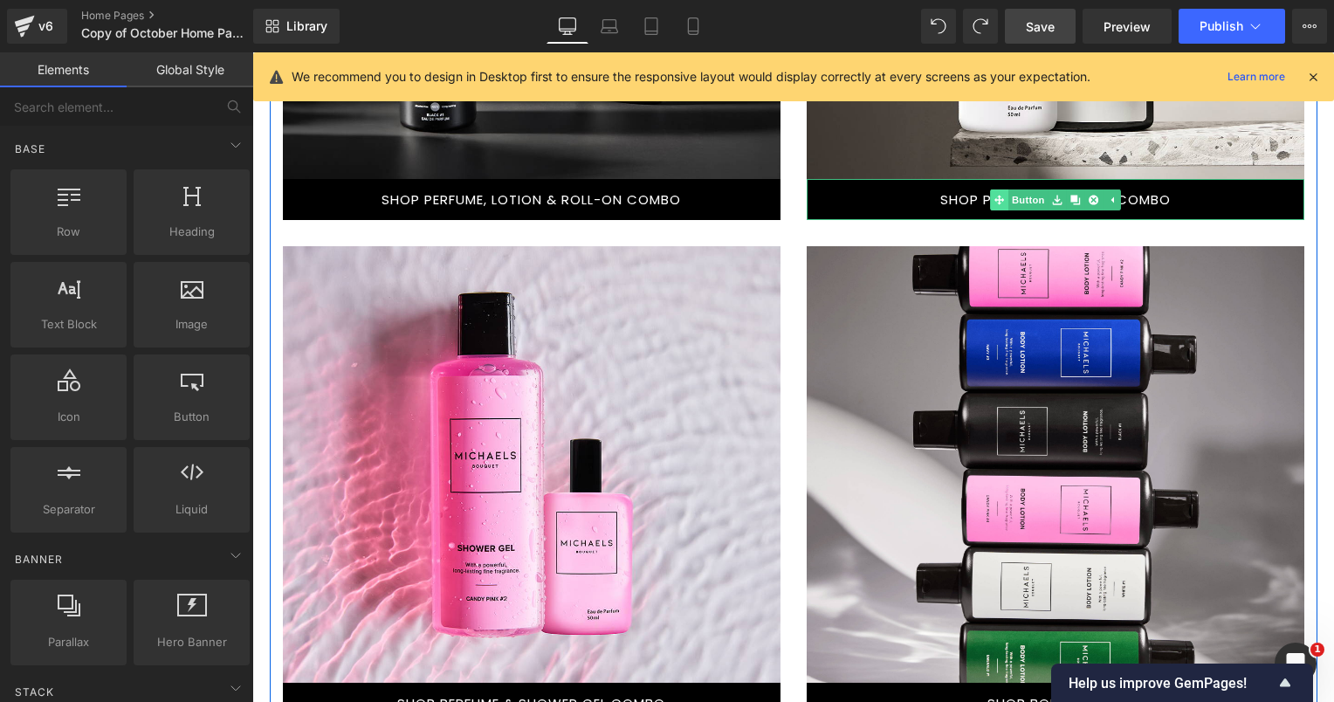
click at [878, 206] on link "SHOP PERFUME & LOTION COMBO" at bounding box center [1054, 199] width 497 height 41
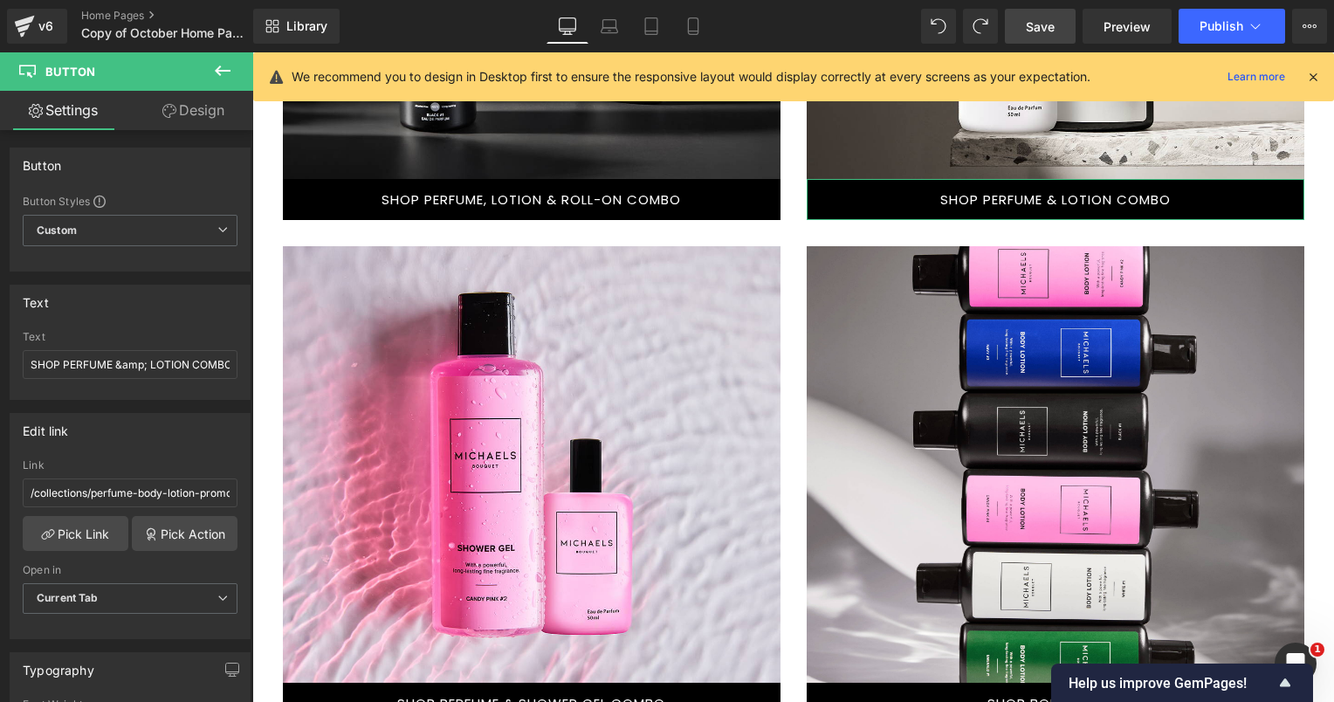
click at [193, 119] on link "Design" at bounding box center [193, 110] width 127 height 39
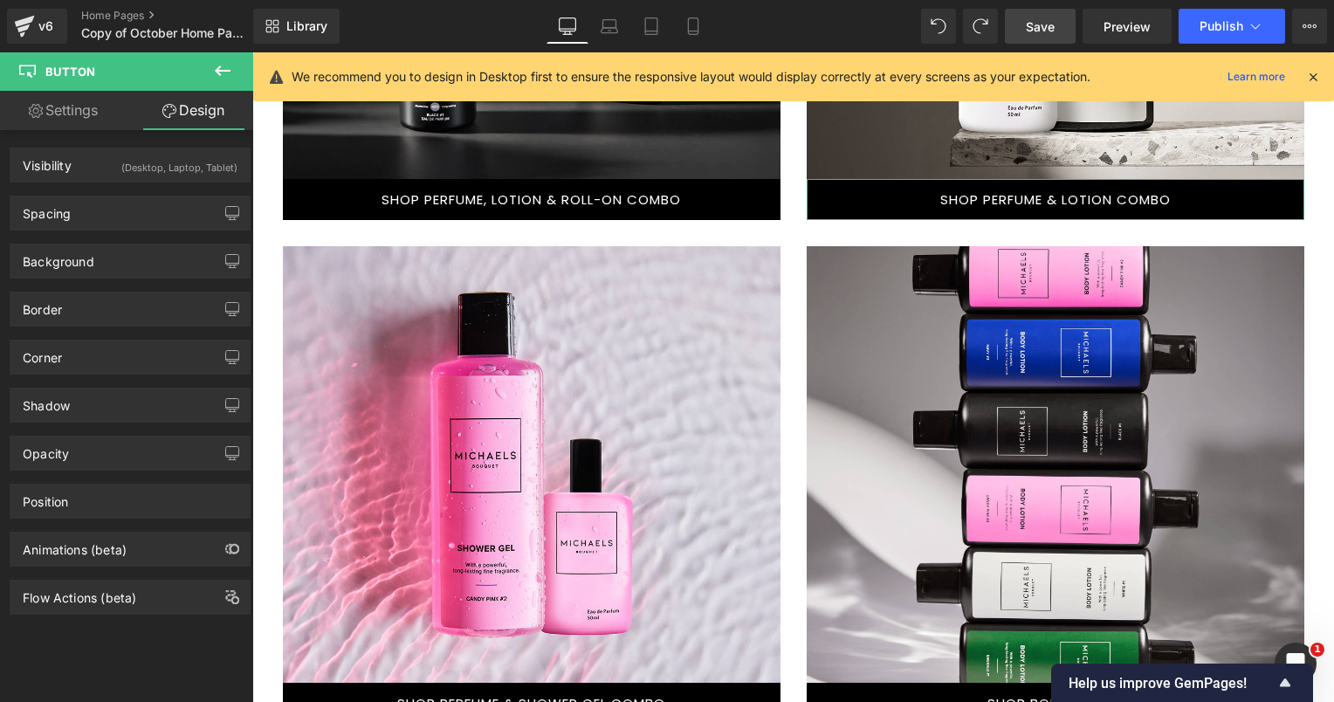
click at [204, 160] on div "(Desktop, Laptop, Tablet)" at bounding box center [179, 162] width 116 height 29
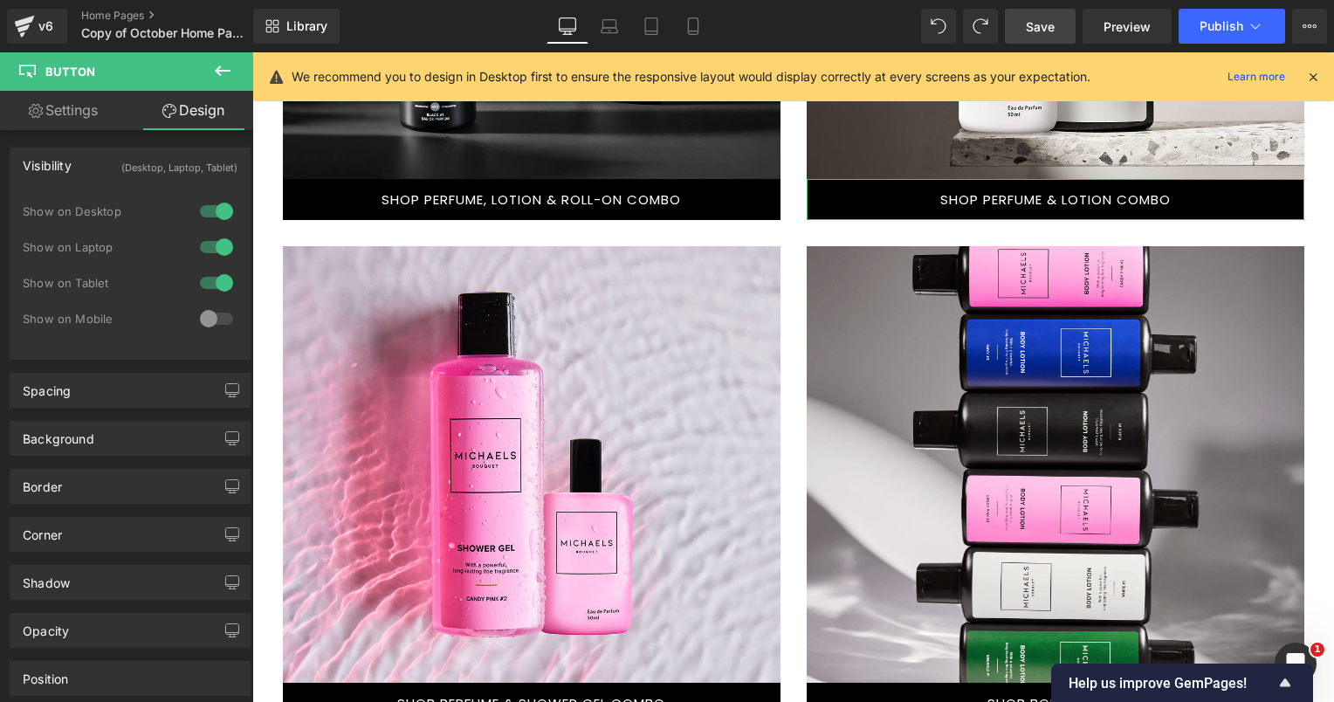
click at [154, 168] on div "(Desktop, Laptop, Tablet)" at bounding box center [179, 162] width 116 height 29
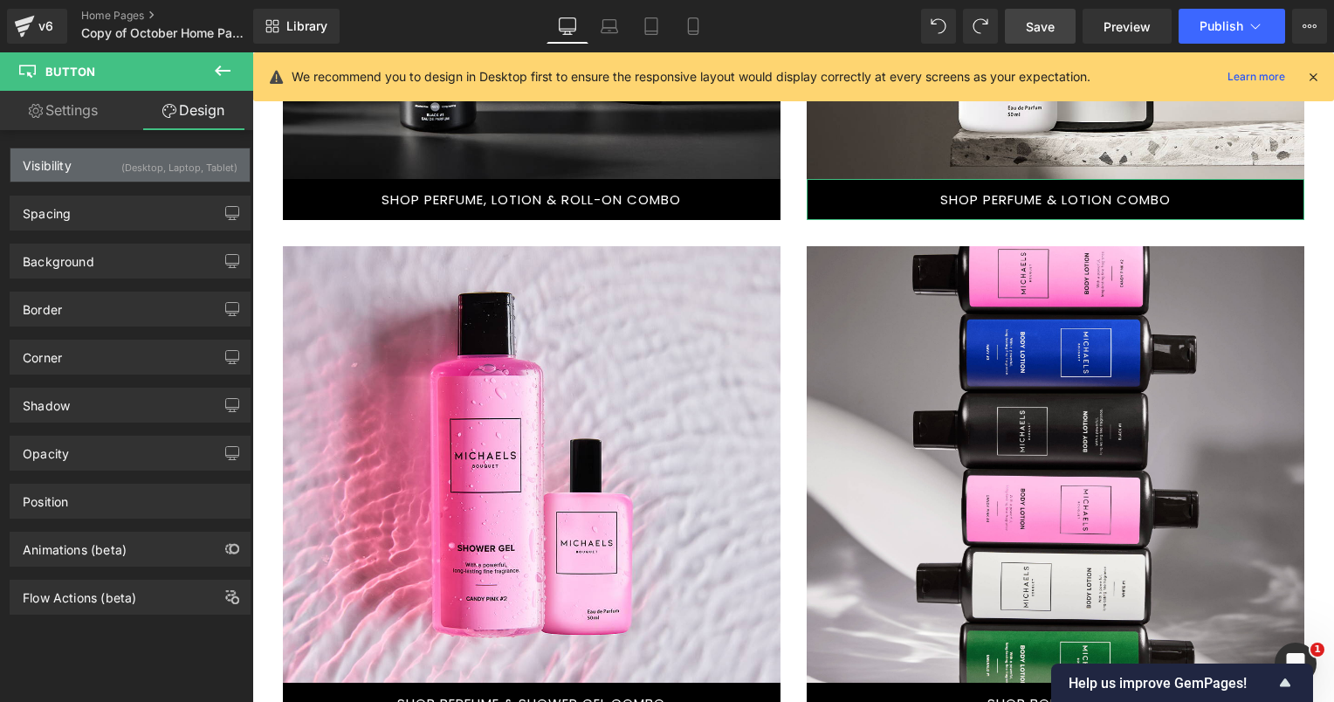
click at [145, 171] on div "(Desktop, Laptop, Tablet)" at bounding box center [179, 162] width 116 height 29
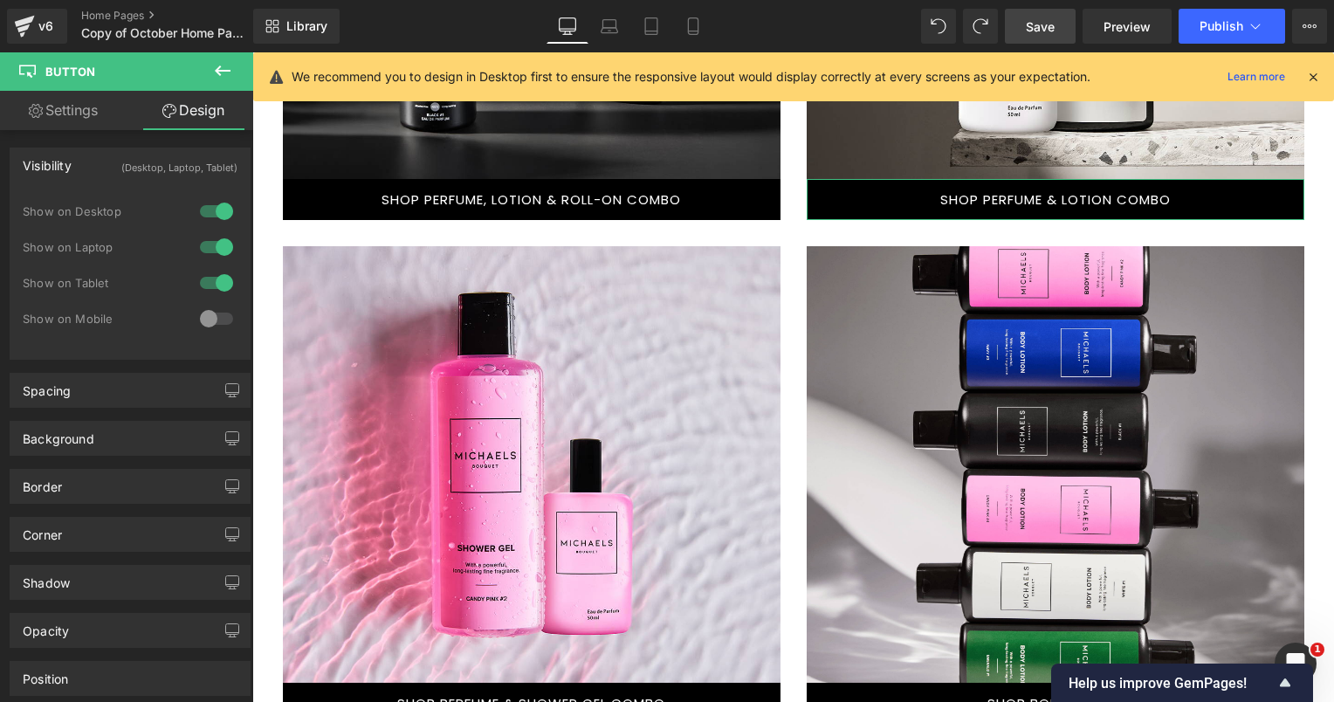
click at [207, 313] on div at bounding box center [216, 319] width 42 height 28
click at [687, 23] on icon at bounding box center [692, 25] width 17 height 17
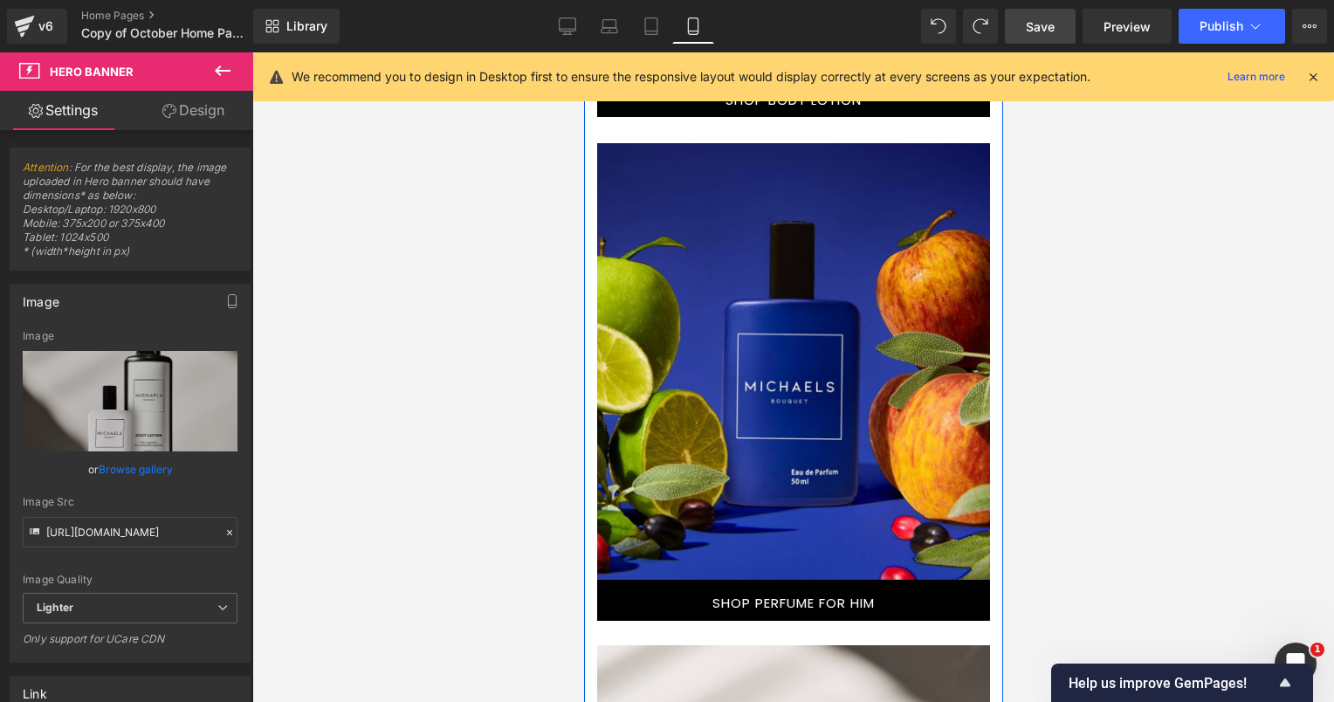
scroll to position [3121, 0]
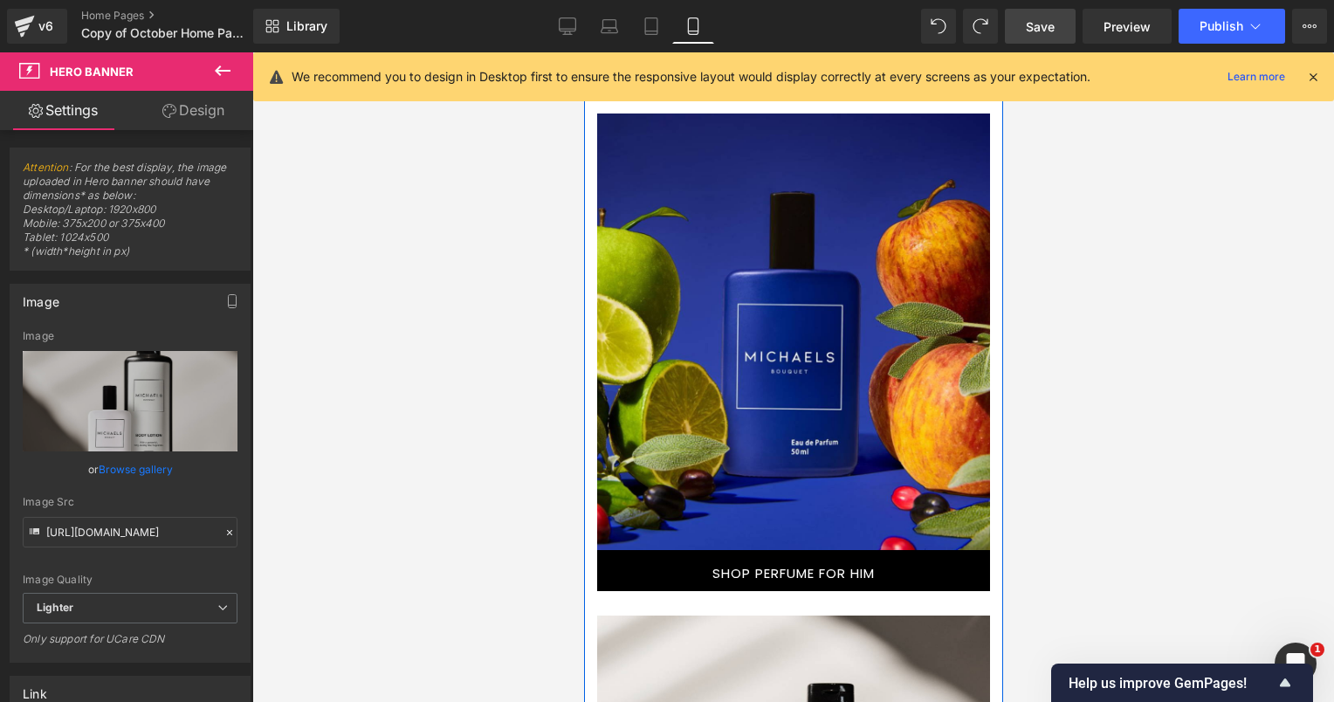
click at [833, 272] on div at bounding box center [805, 263] width 367 height 250
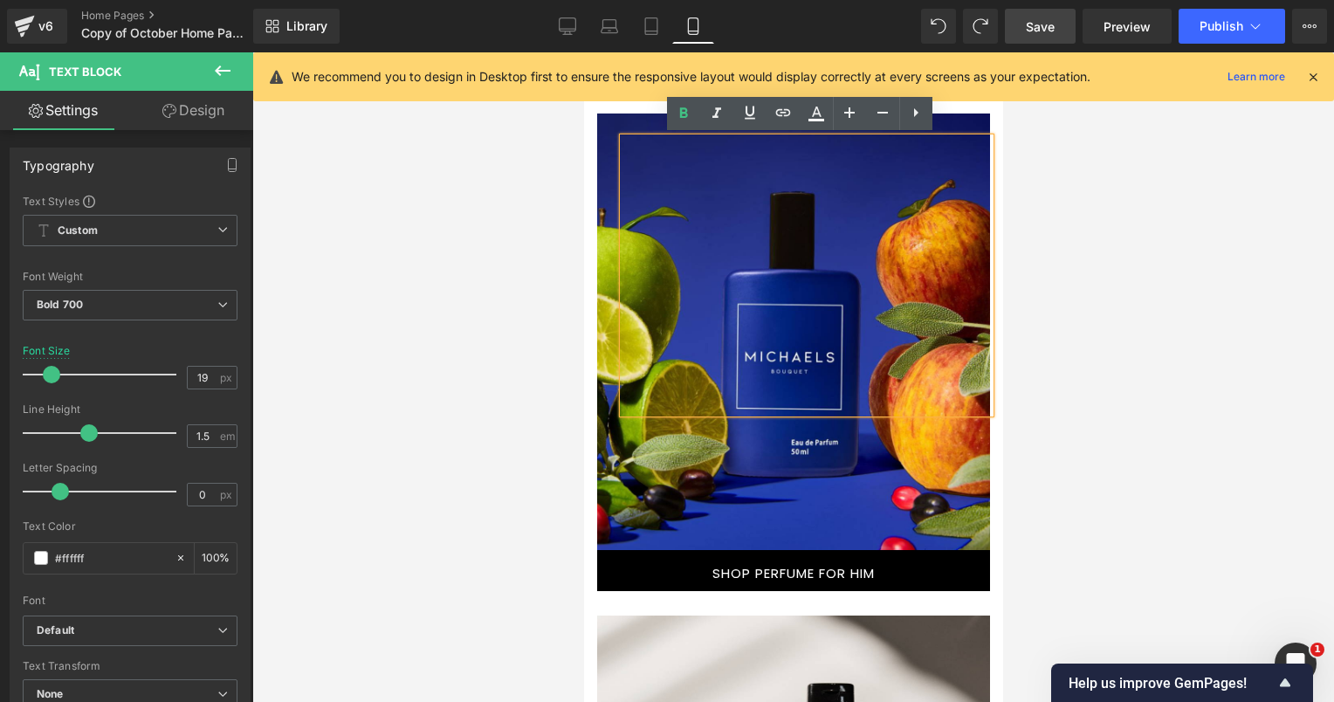
click at [608, 263] on span "Text Block" at bounding box center [792, 275] width 393 height 275
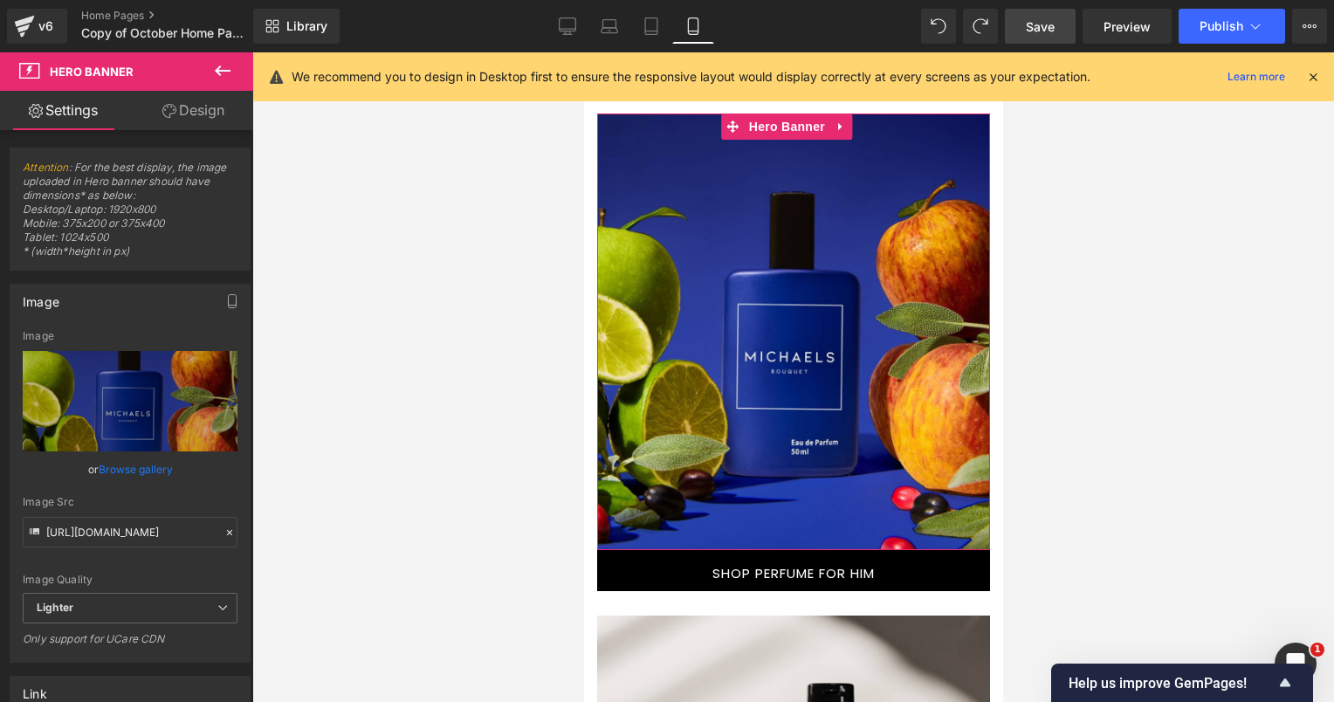
click at [192, 122] on link "Design" at bounding box center [193, 110] width 127 height 39
click at [0, 0] on div "Visibility" at bounding box center [0, 0] width 0 height 0
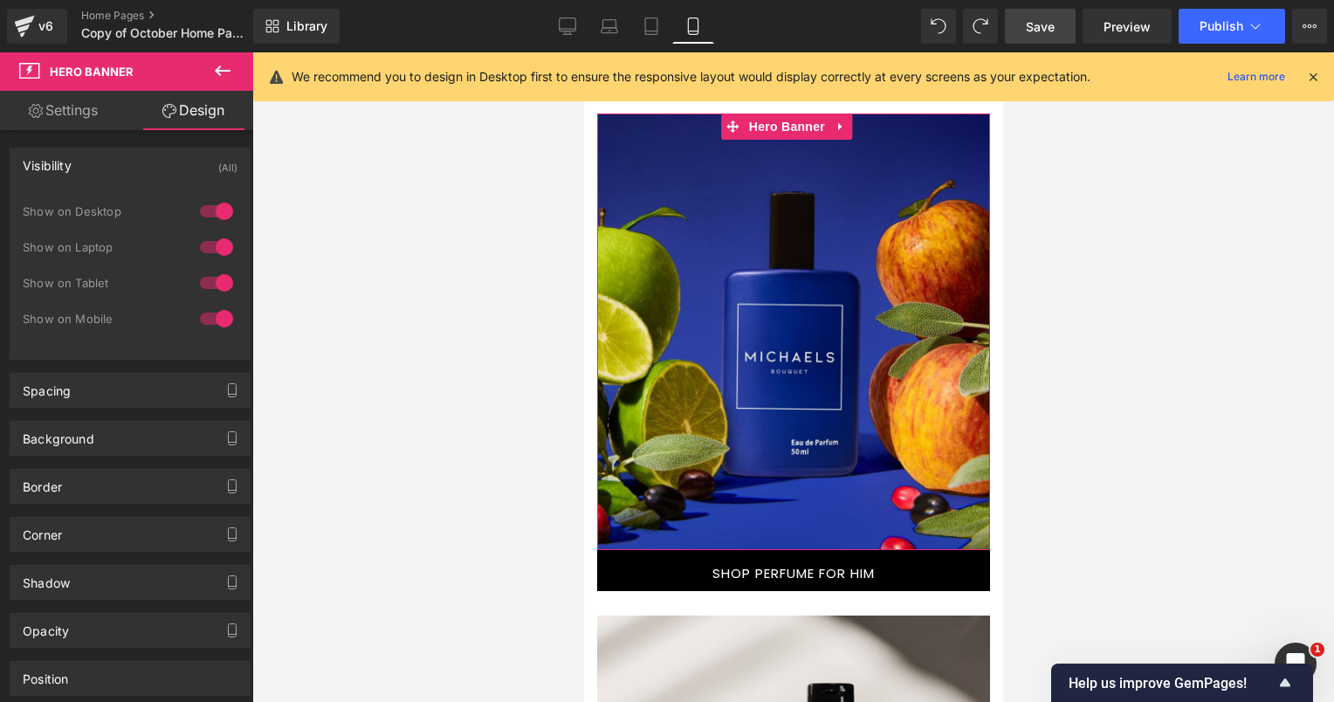
click at [216, 318] on div at bounding box center [216, 319] width 42 height 28
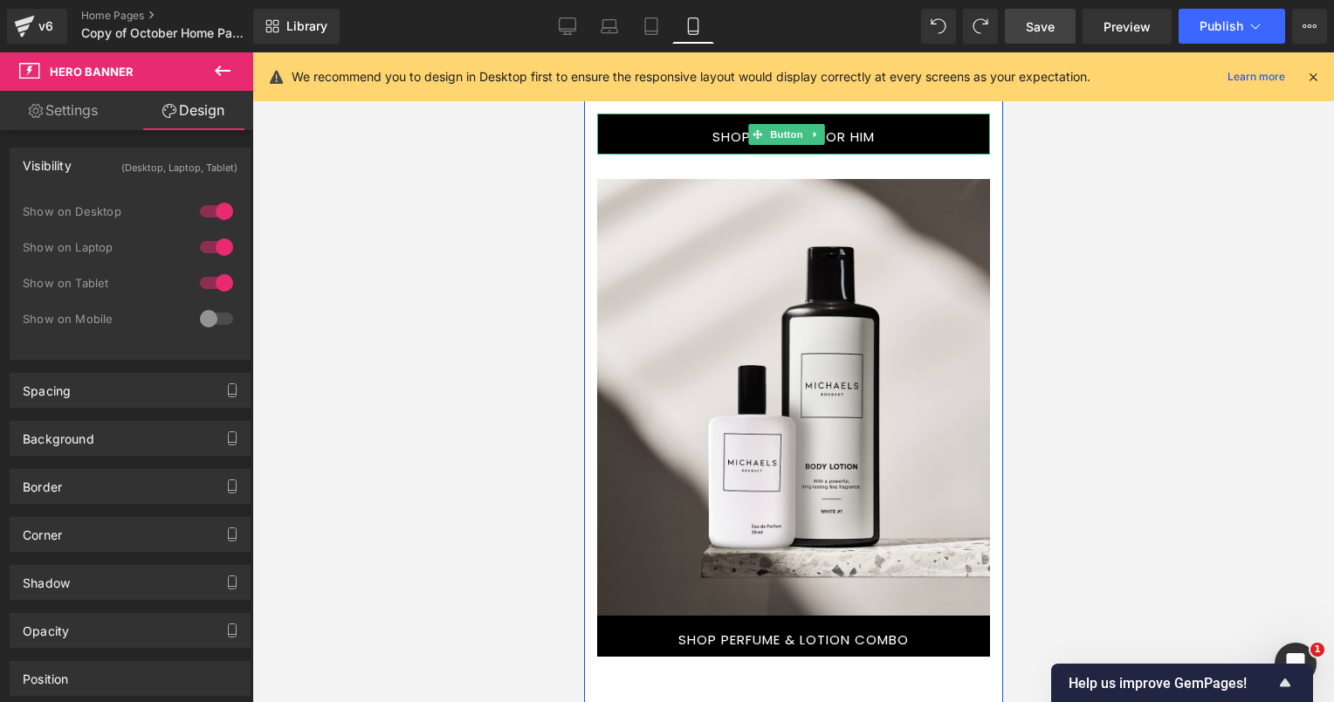
click at [909, 122] on link "SHOP PERFUME FOR HIM" at bounding box center [792, 133] width 393 height 41
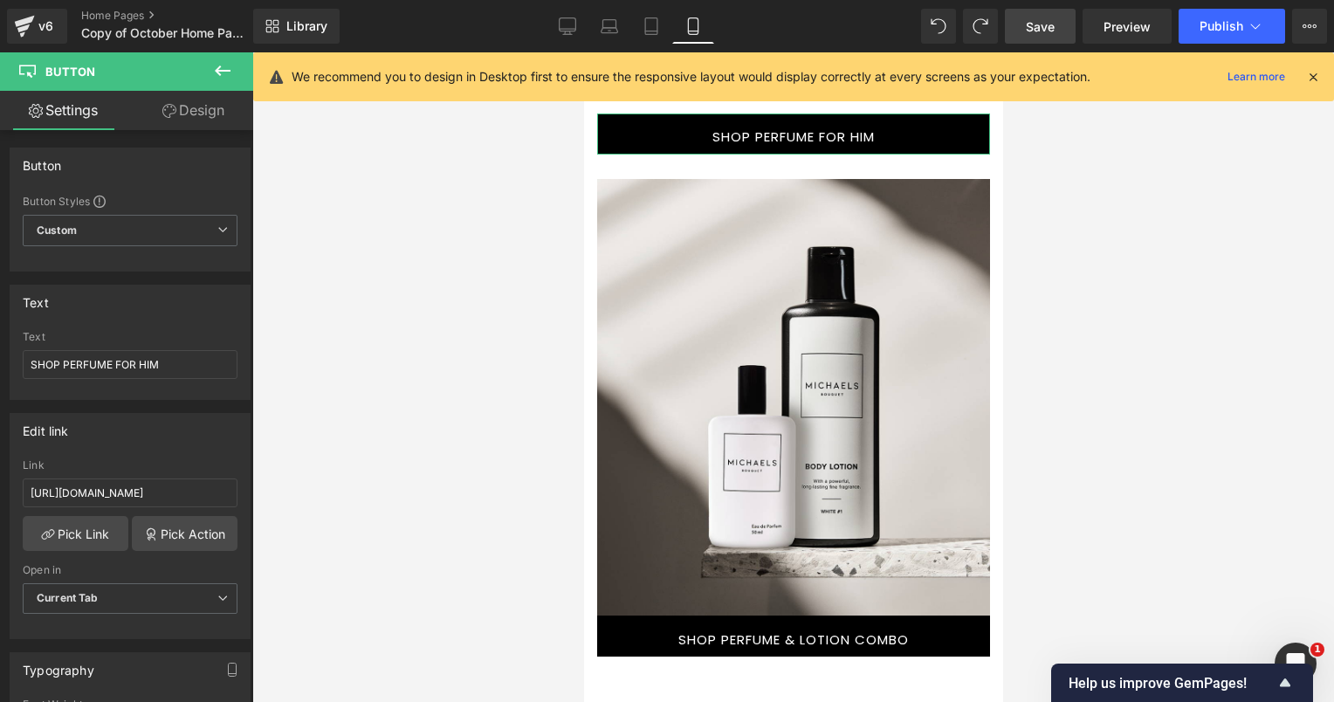
click at [196, 108] on link "Design" at bounding box center [193, 110] width 127 height 39
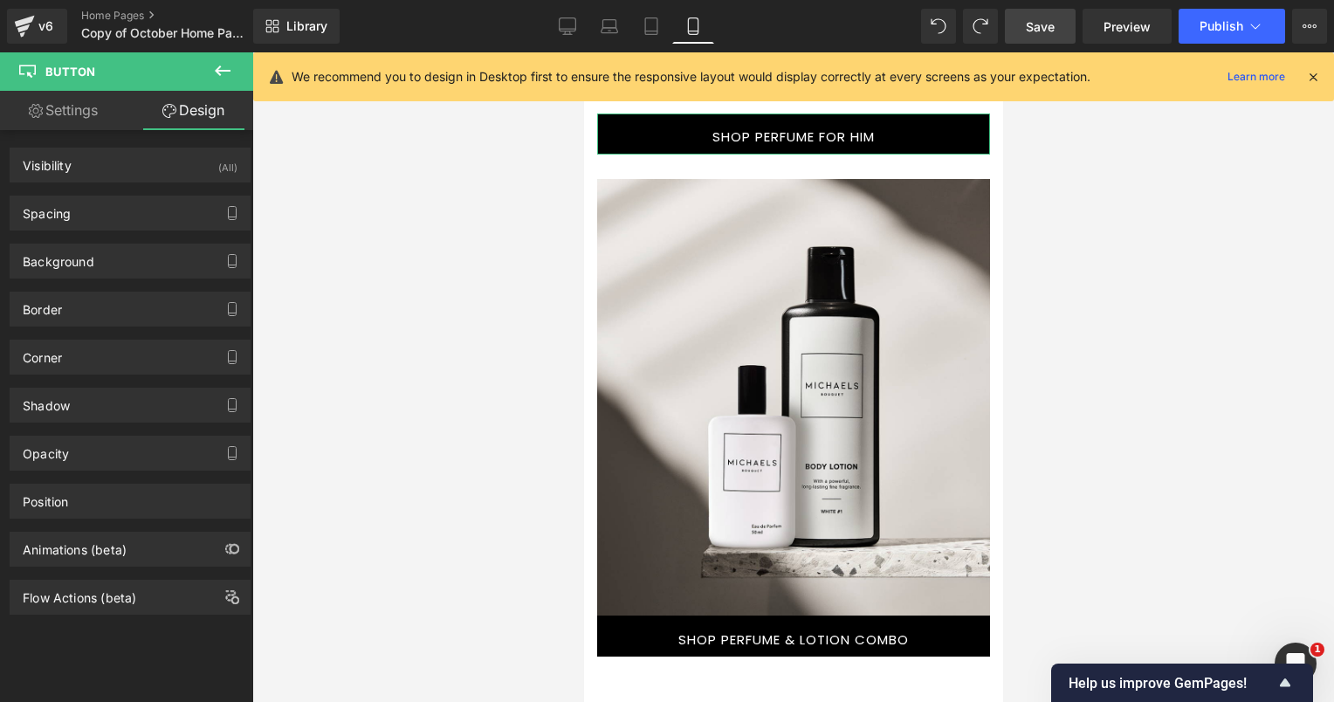
drag, startPoint x: 174, startPoint y: 168, endPoint x: 179, endPoint y: 200, distance: 31.9
click at [174, 168] on div "Visibility (All)" at bounding box center [129, 164] width 239 height 33
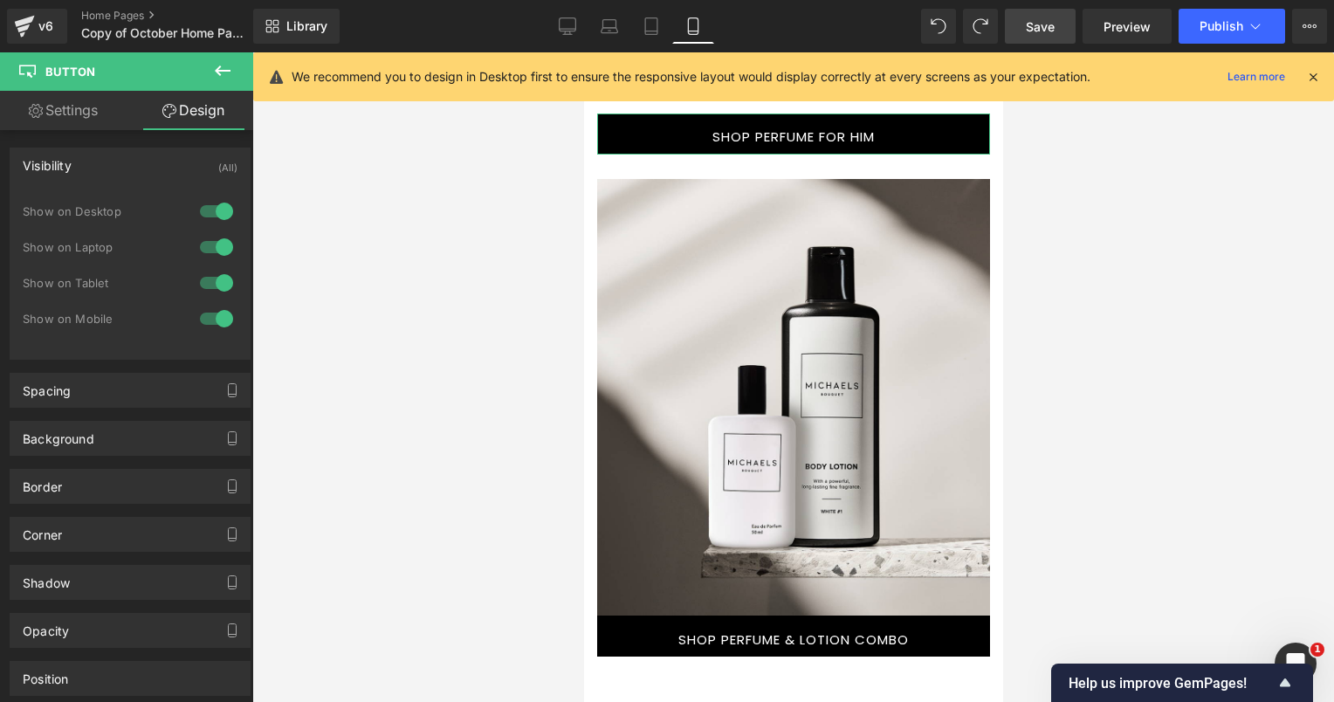
click at [215, 318] on div at bounding box center [216, 319] width 42 height 28
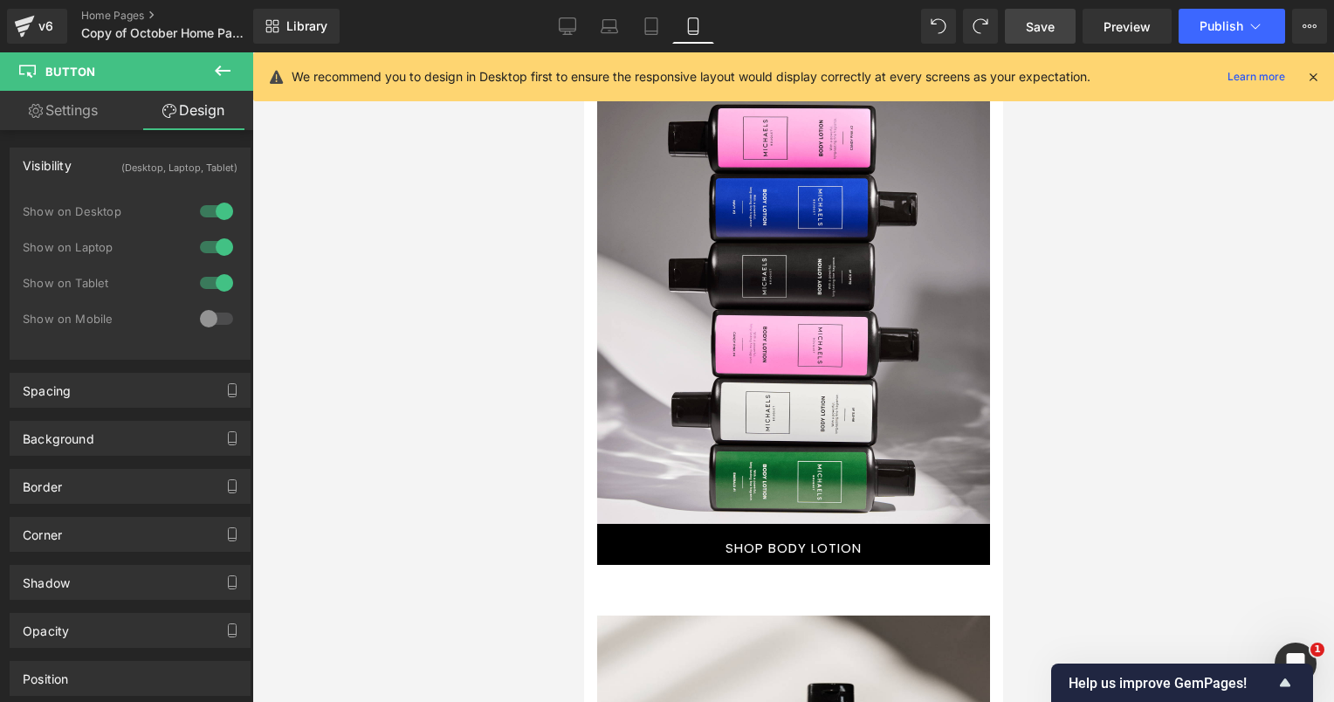
scroll to position [2510, 0]
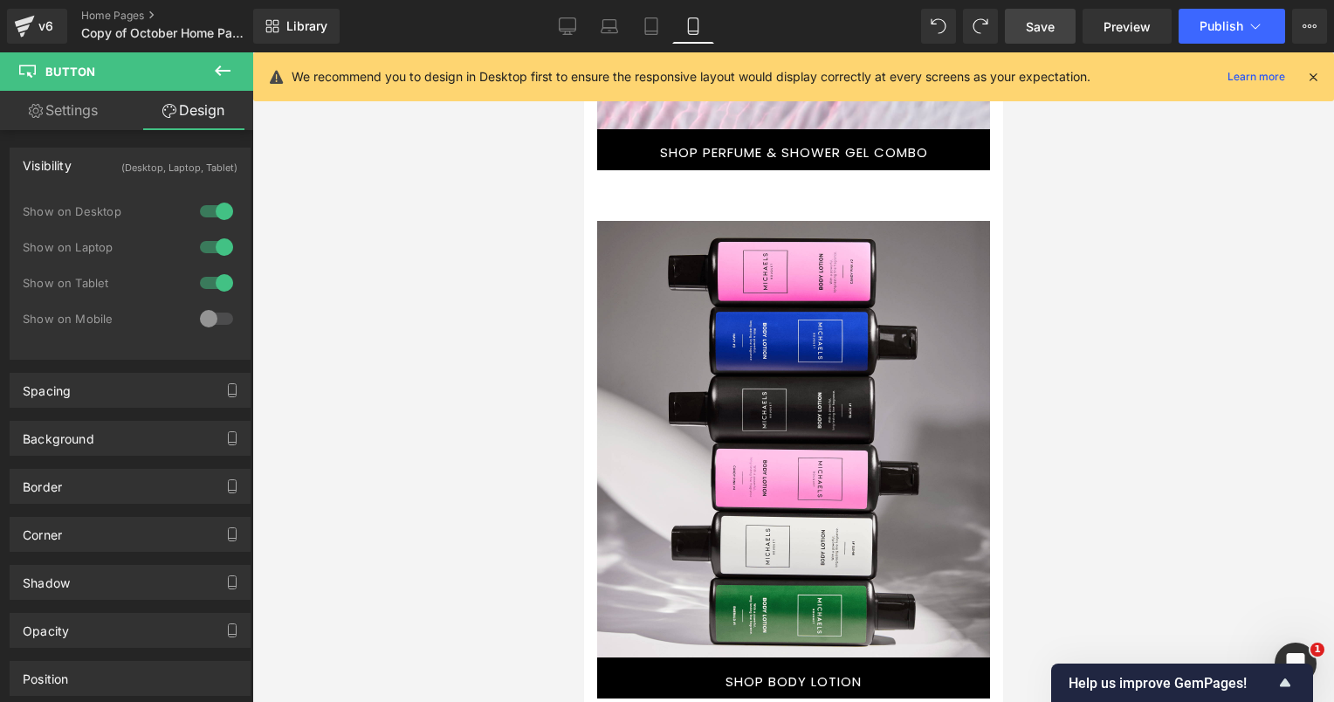
click at [751, 290] on div at bounding box center [805, 418] width 367 height 346
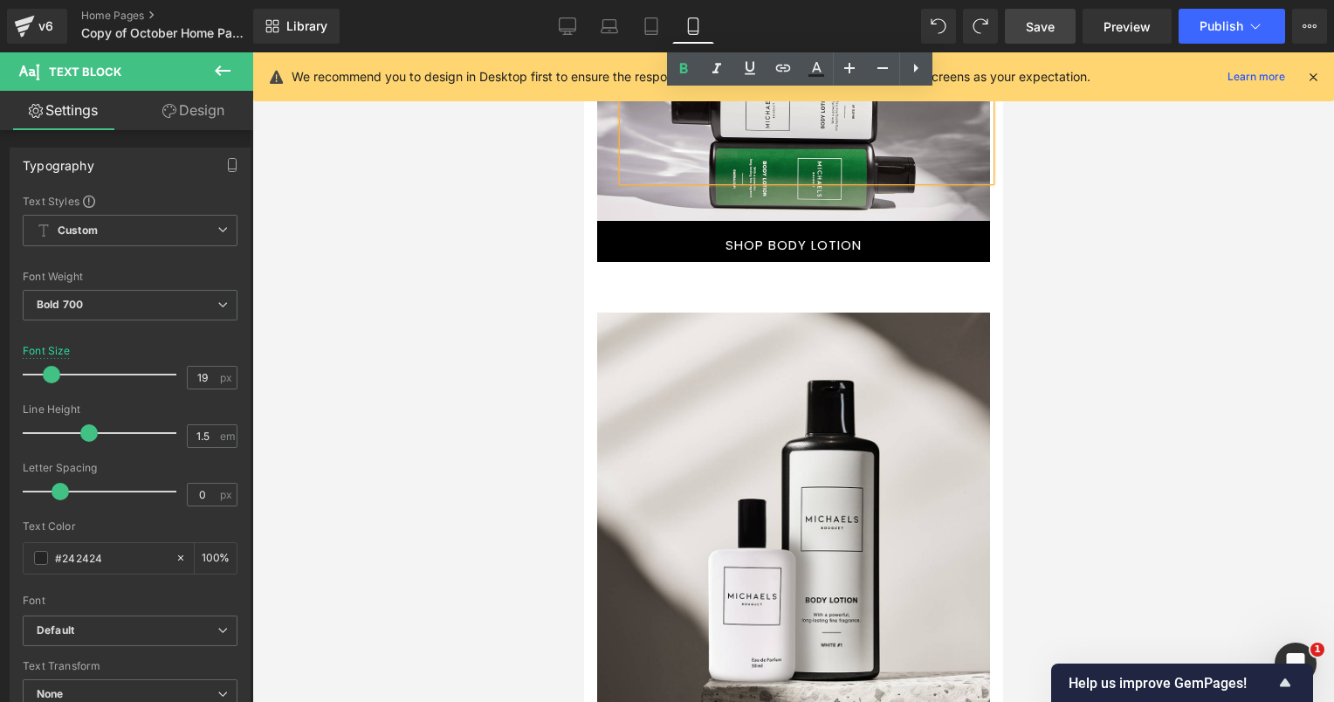
scroll to position [2423, 0]
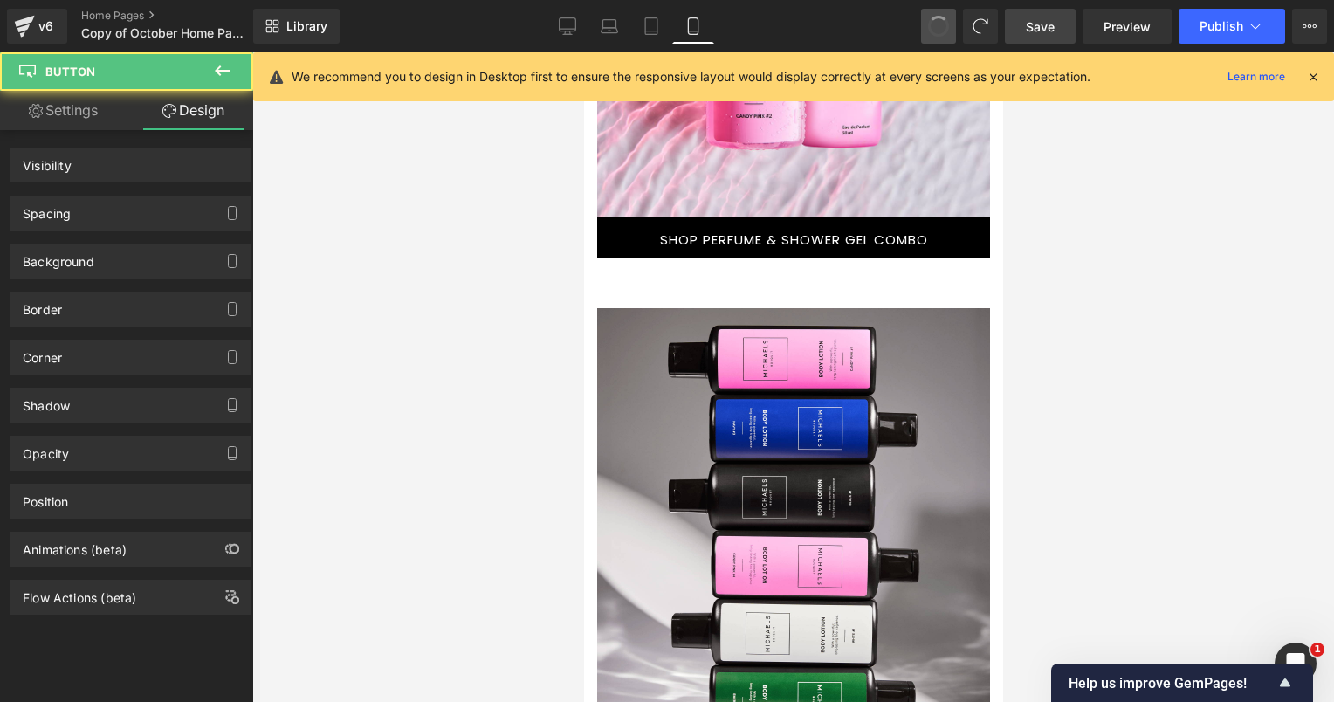
click at [929, 22] on span at bounding box center [938, 26] width 24 height 24
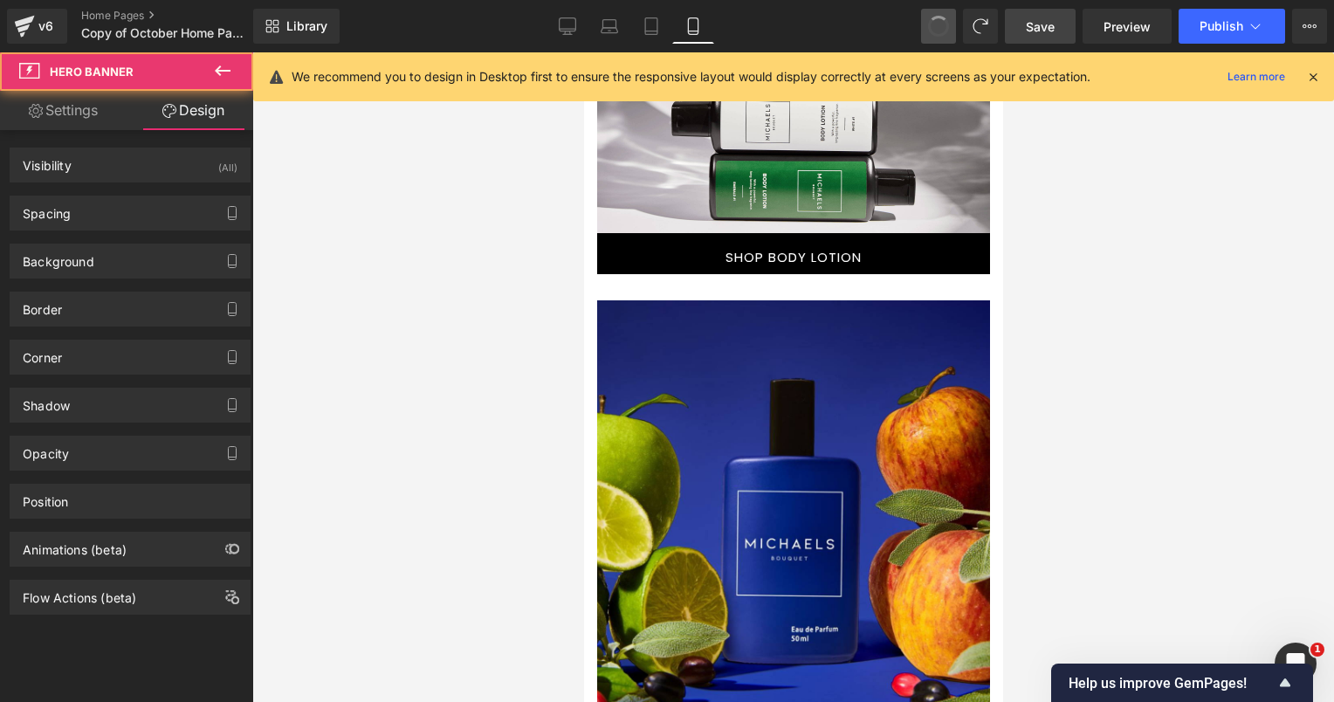
click at [929, 22] on span at bounding box center [938, 26] width 26 height 26
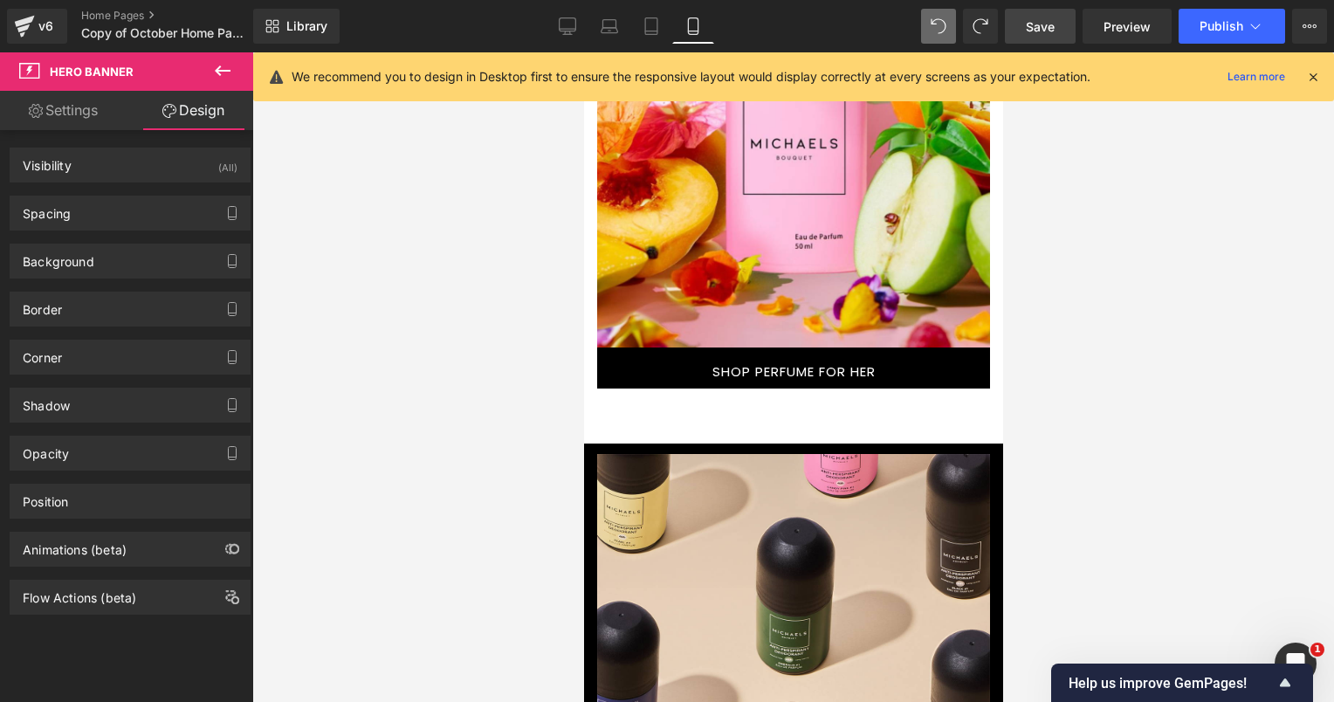
scroll to position [4358, 0]
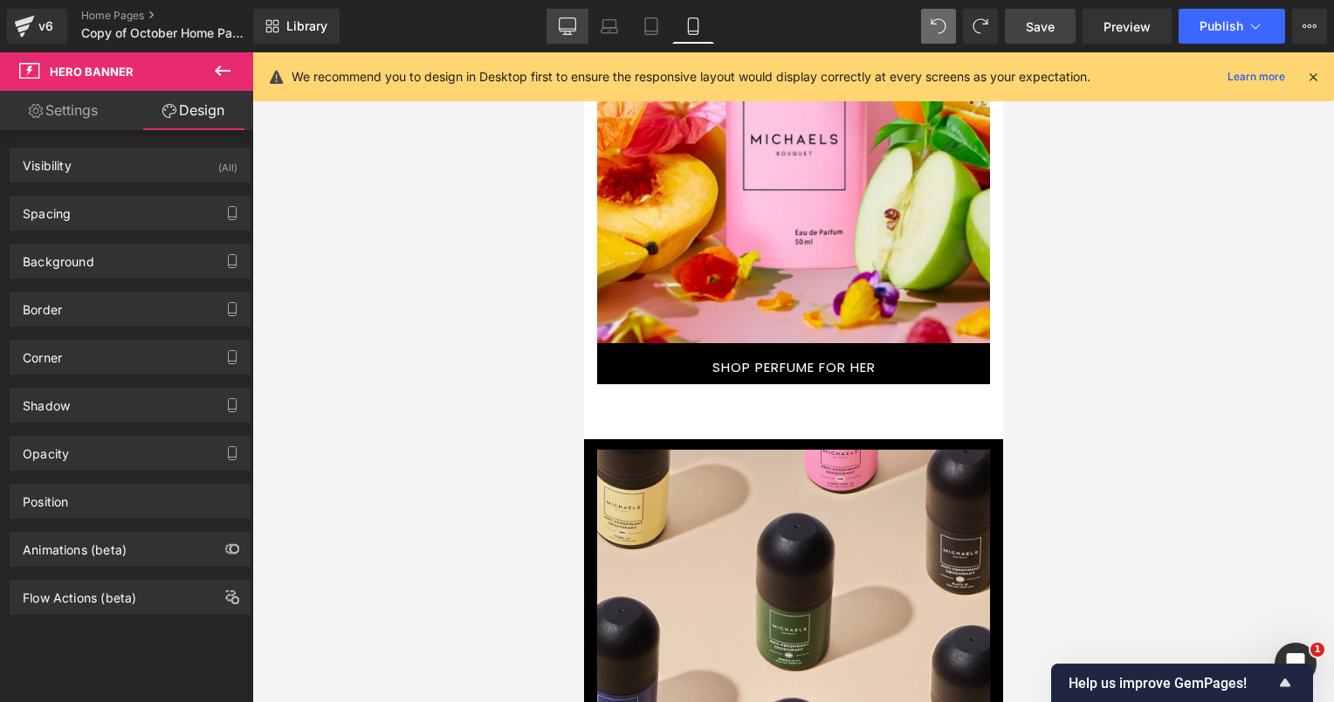
click at [568, 21] on icon at bounding box center [567, 25] width 17 height 17
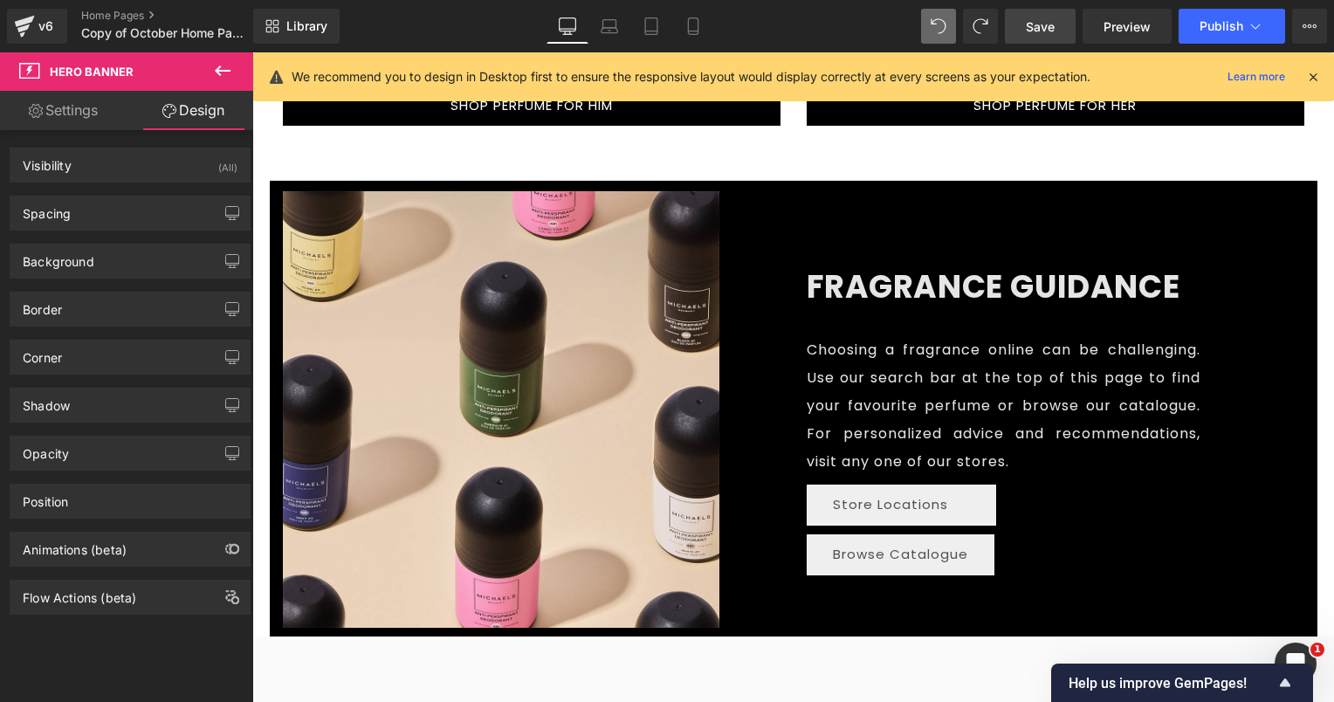
scroll to position [2416, 0]
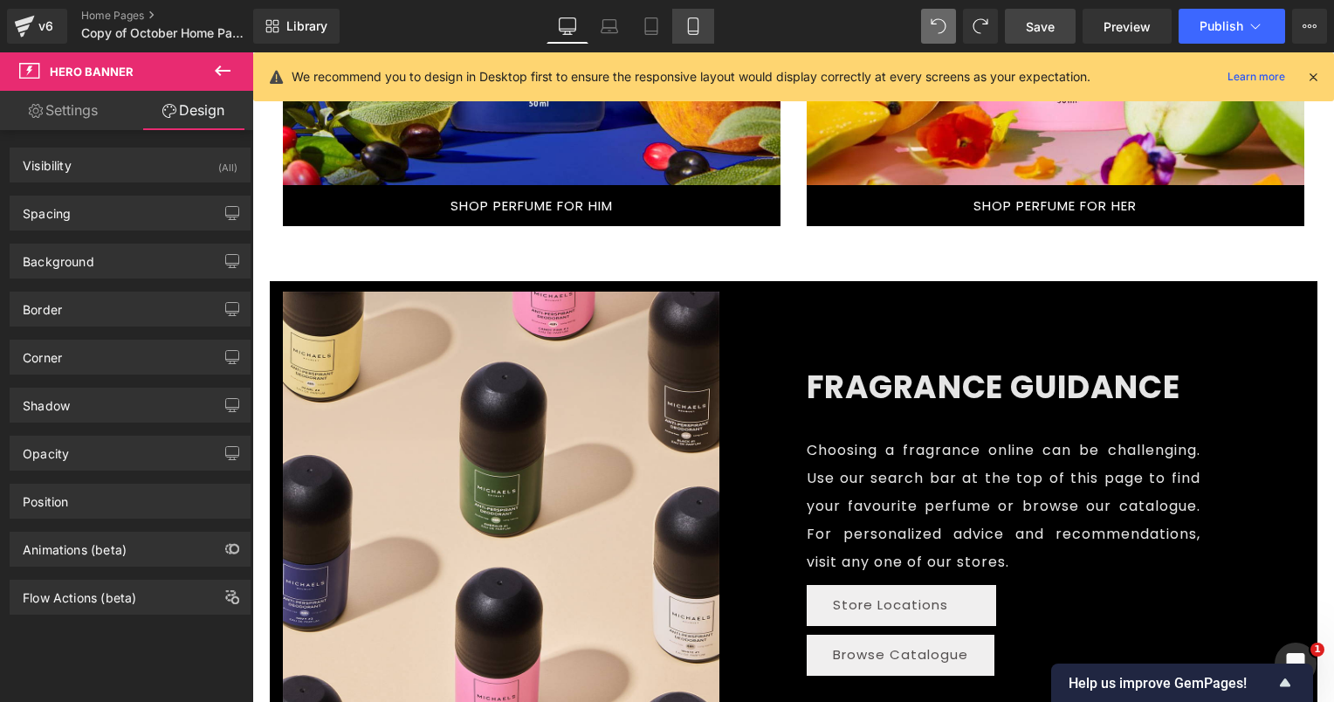
click at [684, 22] on icon at bounding box center [692, 25] width 17 height 17
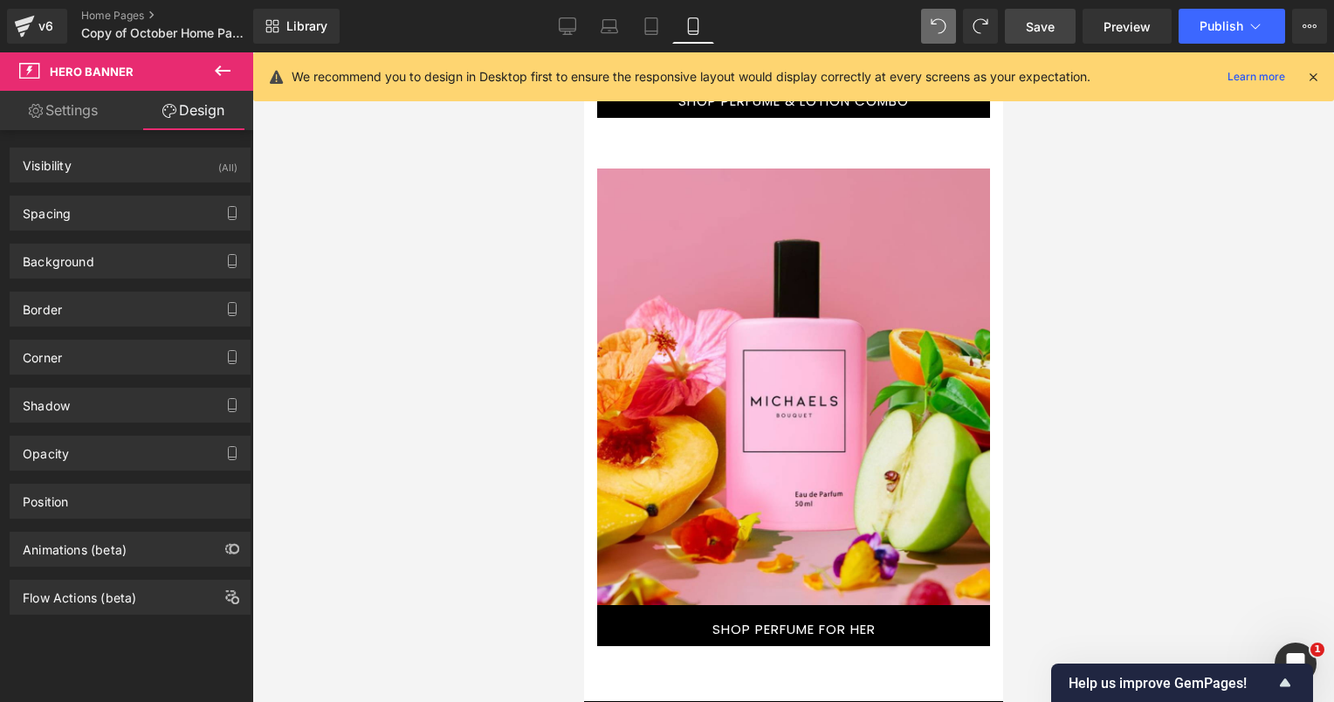
scroll to position [3572, 0]
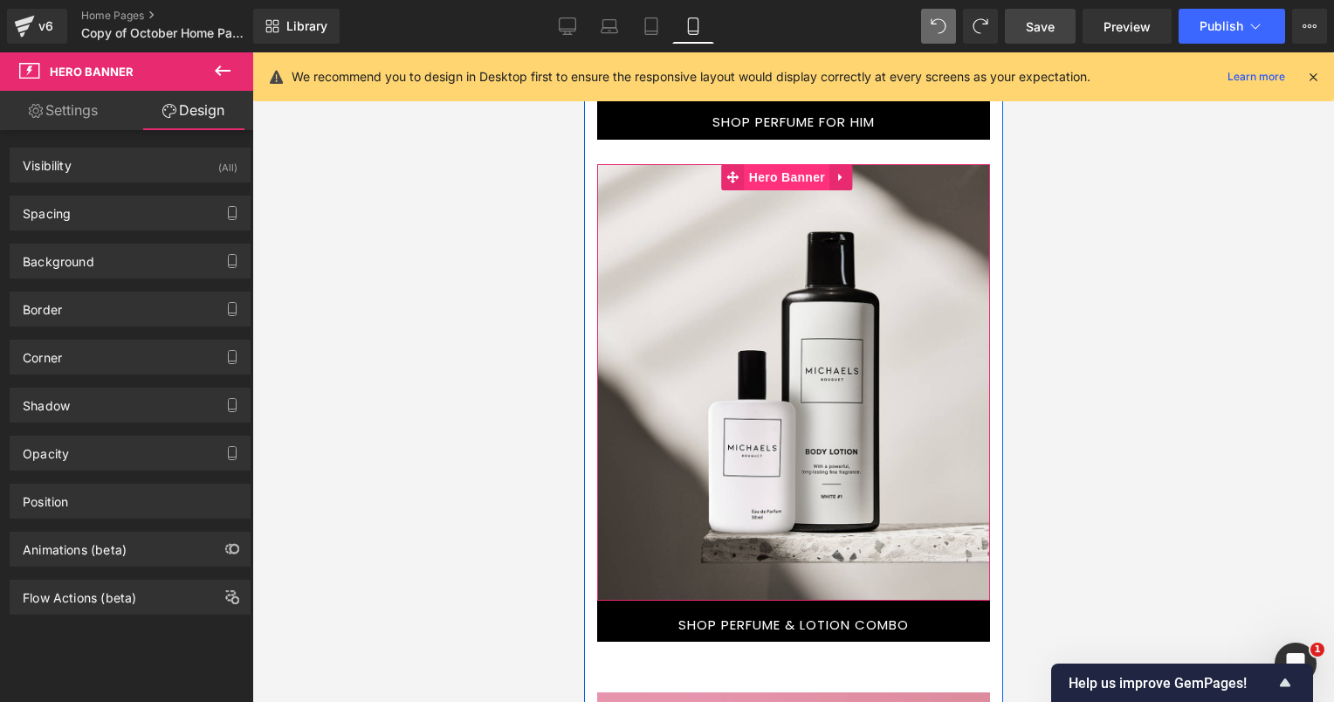
click at [764, 178] on span "Hero Banner" at bounding box center [786, 177] width 85 height 26
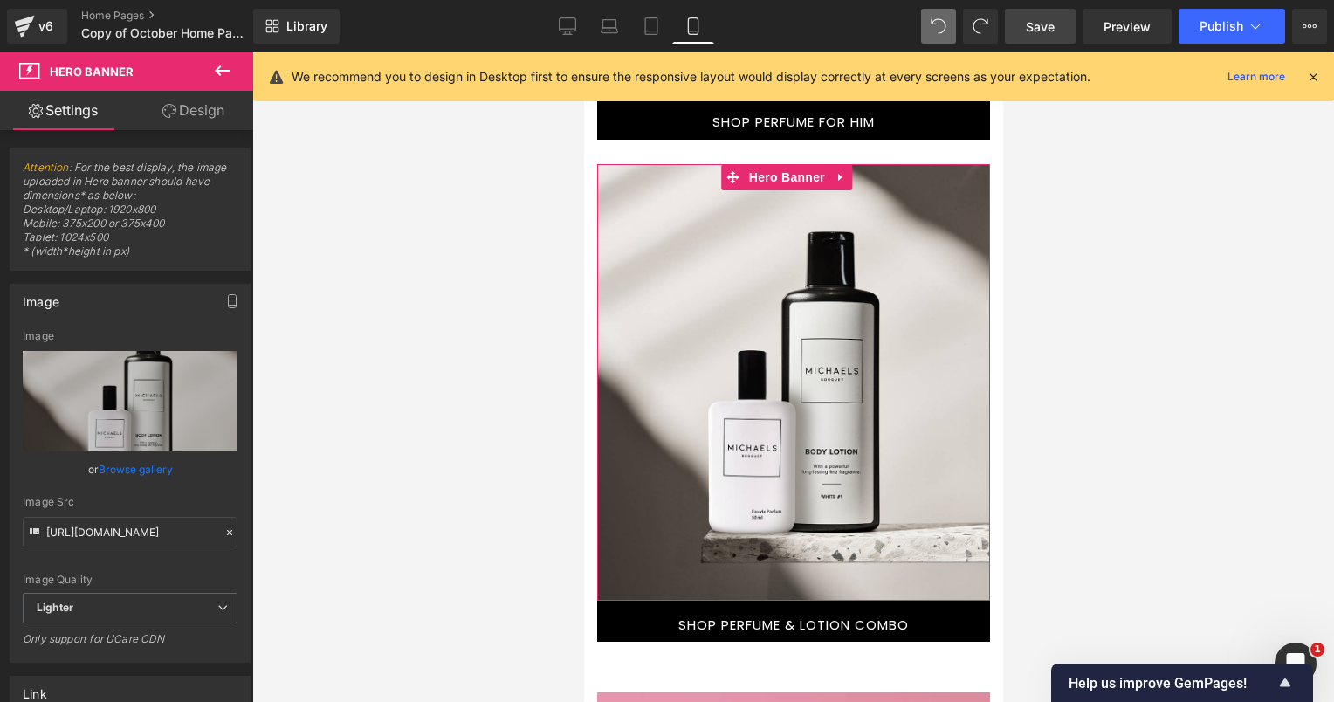
click at [182, 117] on link "Design" at bounding box center [193, 110] width 127 height 39
click at [0, 0] on div "Visibility" at bounding box center [0, 0] width 0 height 0
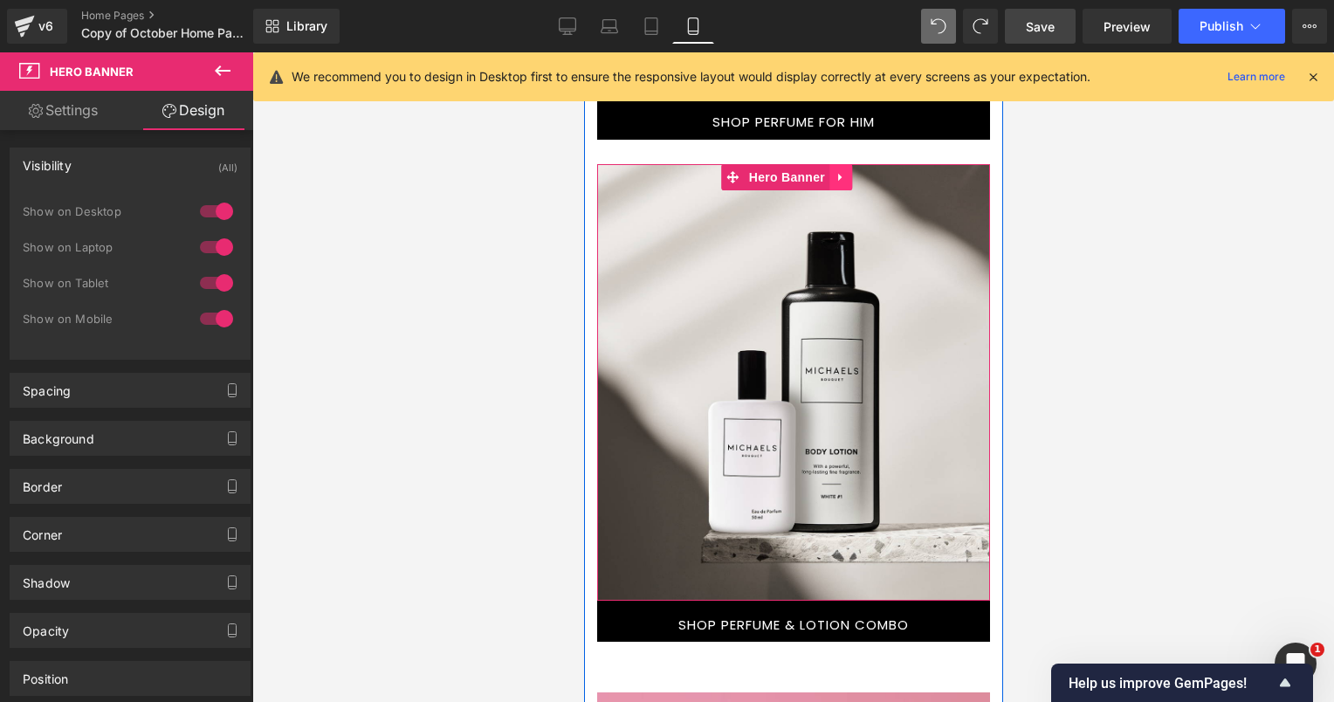
click at [840, 175] on icon at bounding box center [839, 177] width 12 height 13
click at [822, 172] on icon at bounding box center [828, 177] width 12 height 12
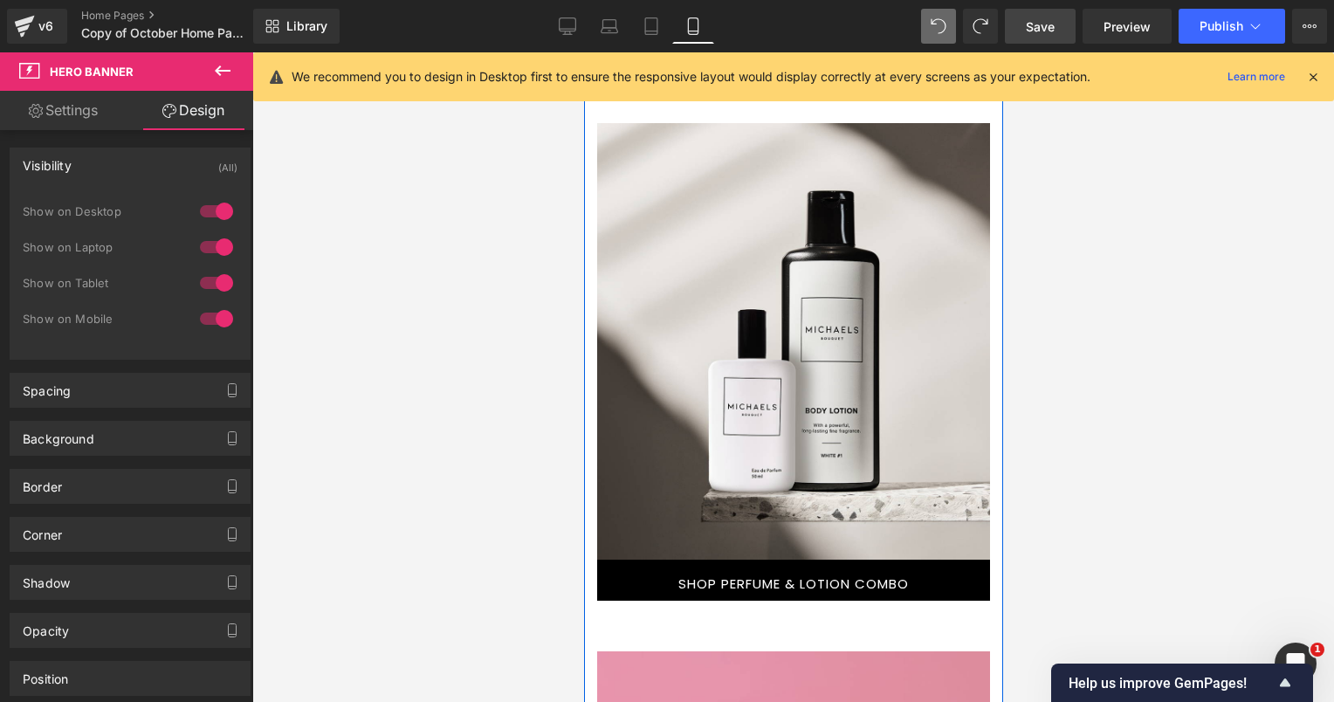
scroll to position [4161, 0]
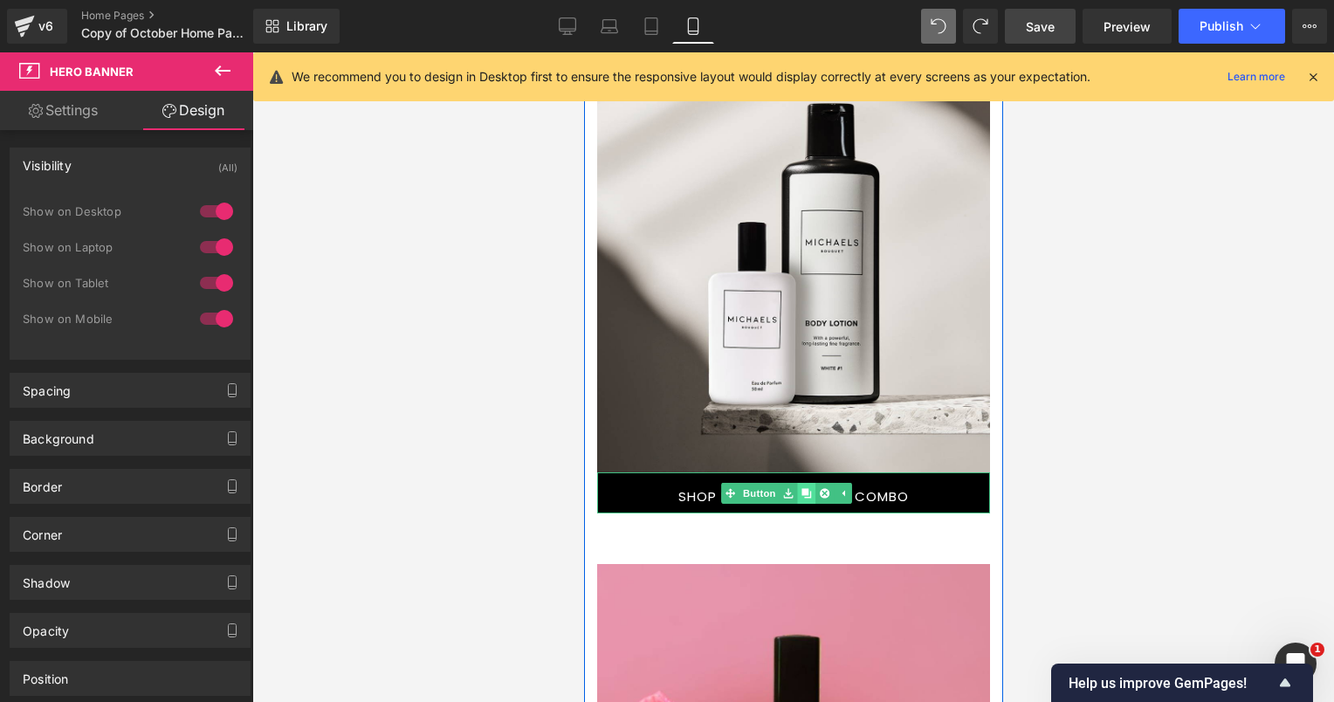
click at [806, 490] on icon at bounding box center [806, 493] width 10 height 10
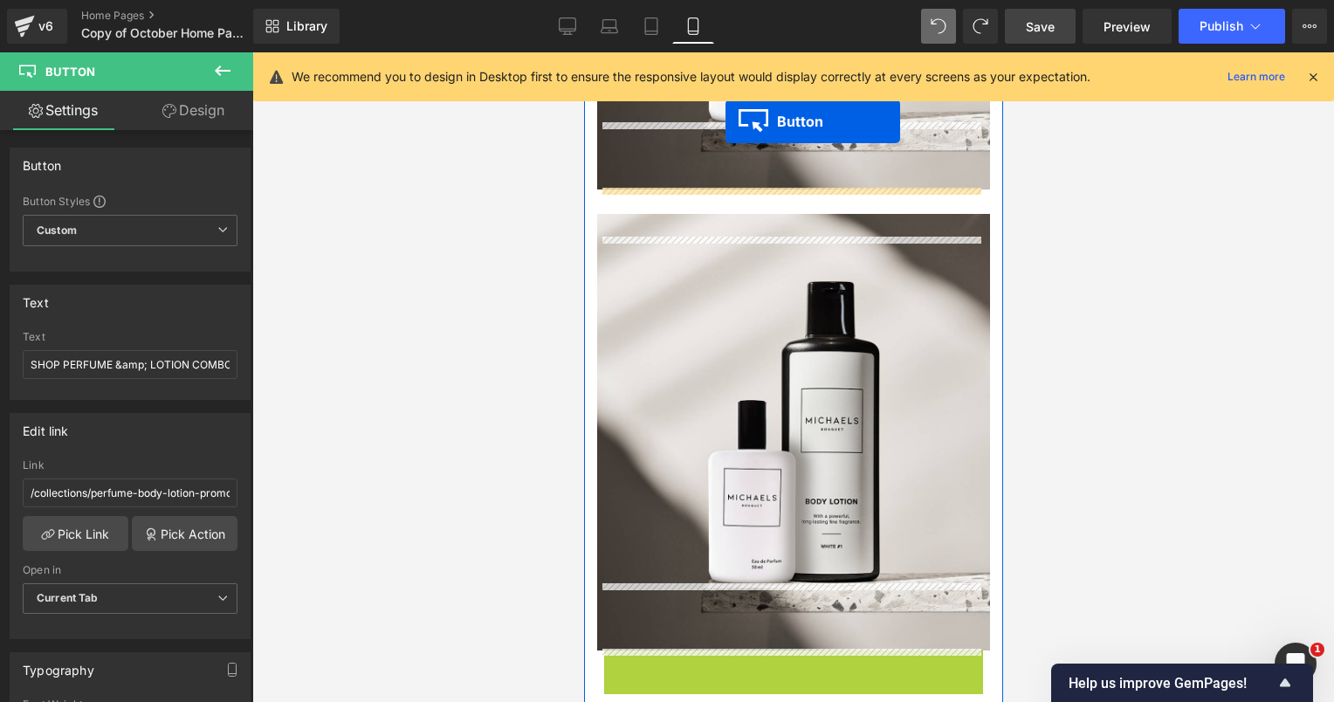
scroll to position [3948, 0]
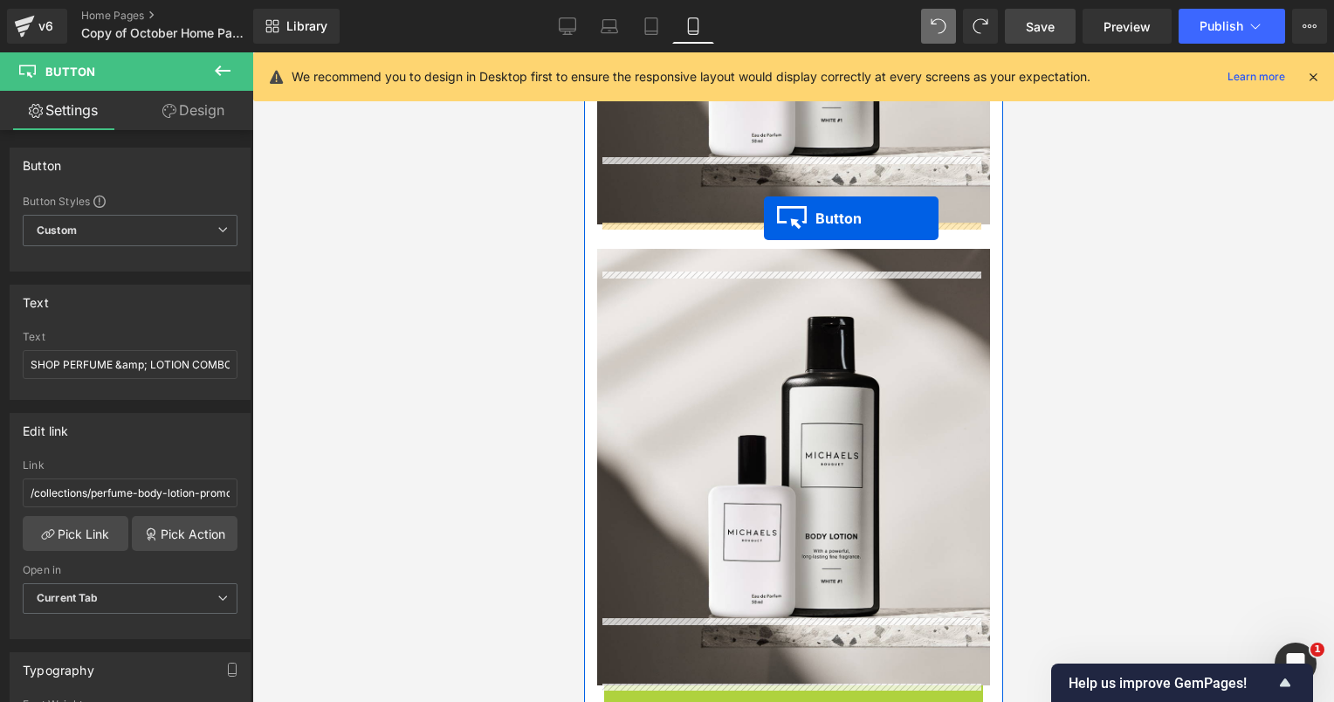
drag, startPoint x: 724, startPoint y: 593, endPoint x: 763, endPoint y: 218, distance: 376.5
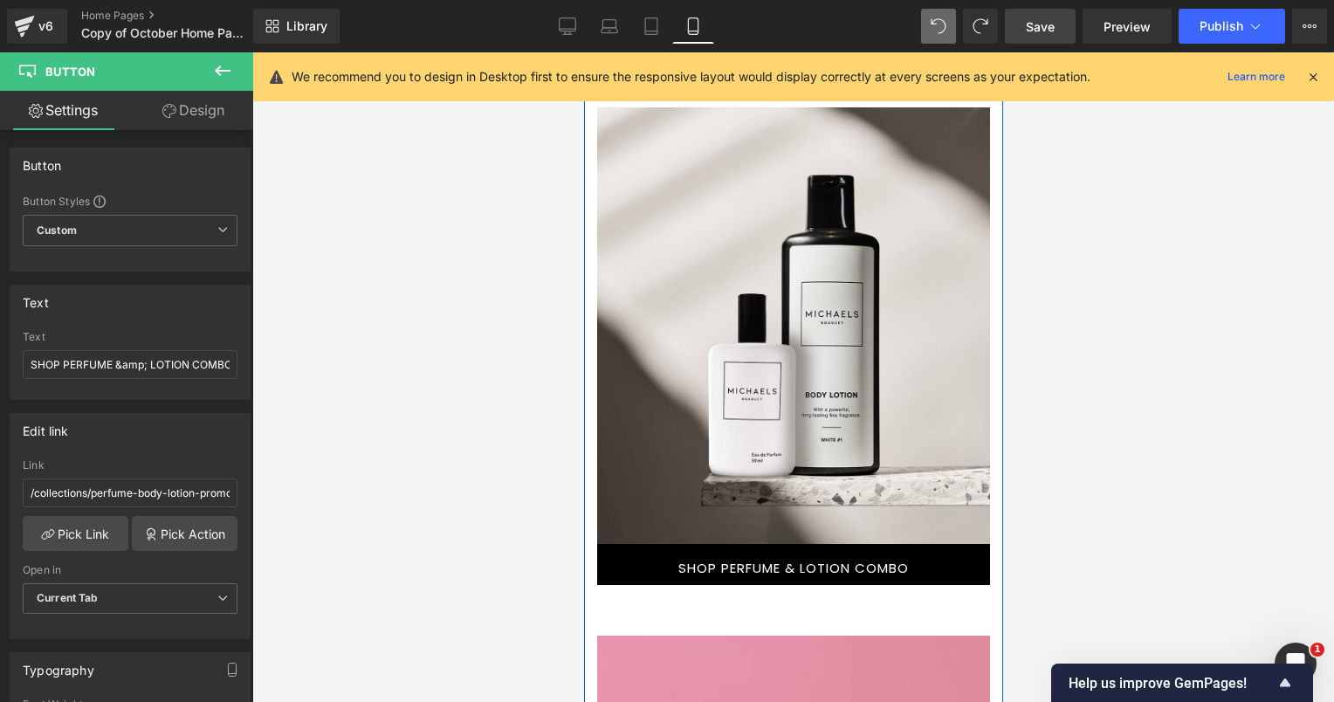
scroll to position [4036, 0]
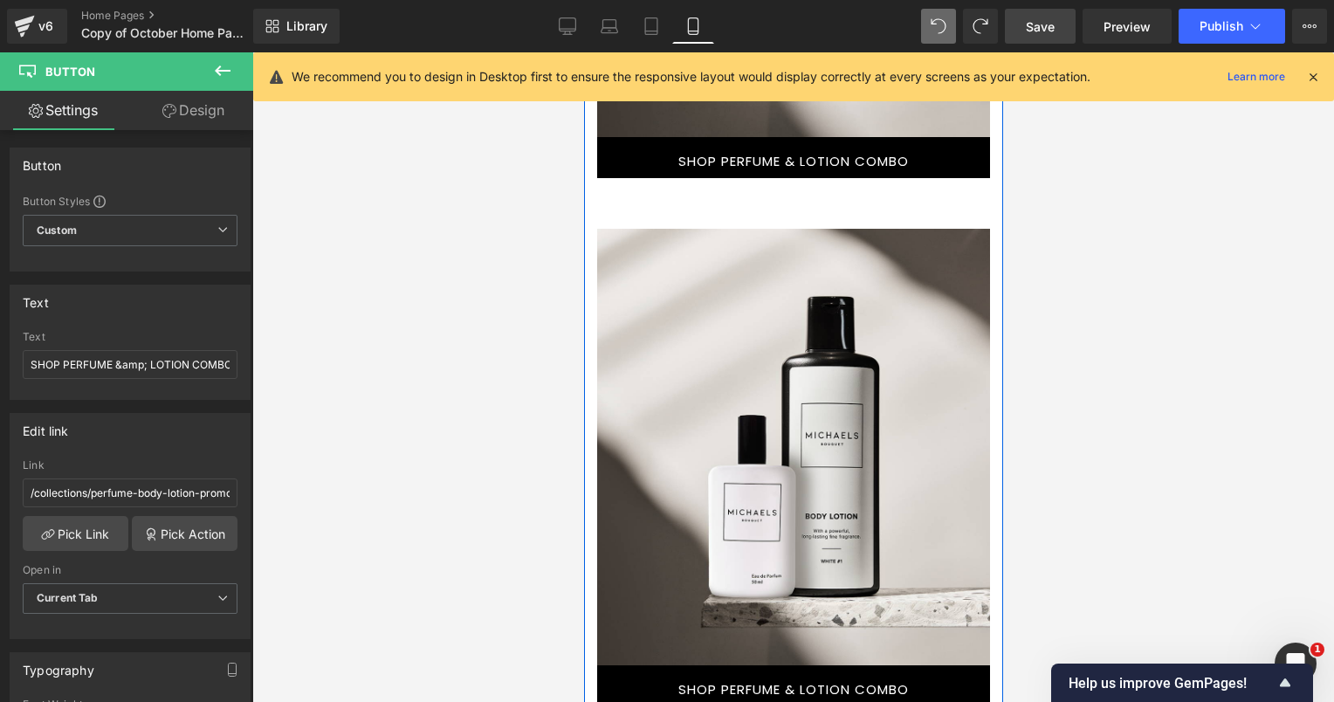
click at [821, 269] on div at bounding box center [805, 426] width 367 height 346
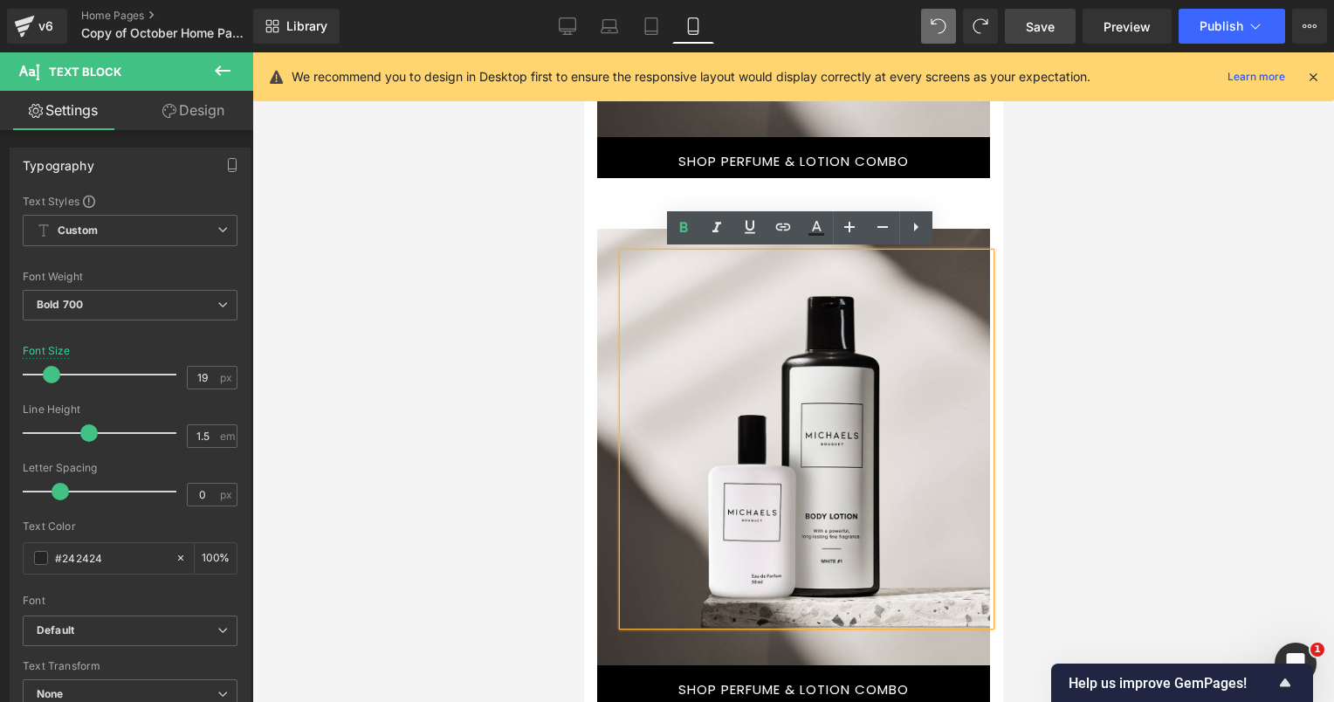
click at [611, 237] on div at bounding box center [792, 447] width 393 height 436
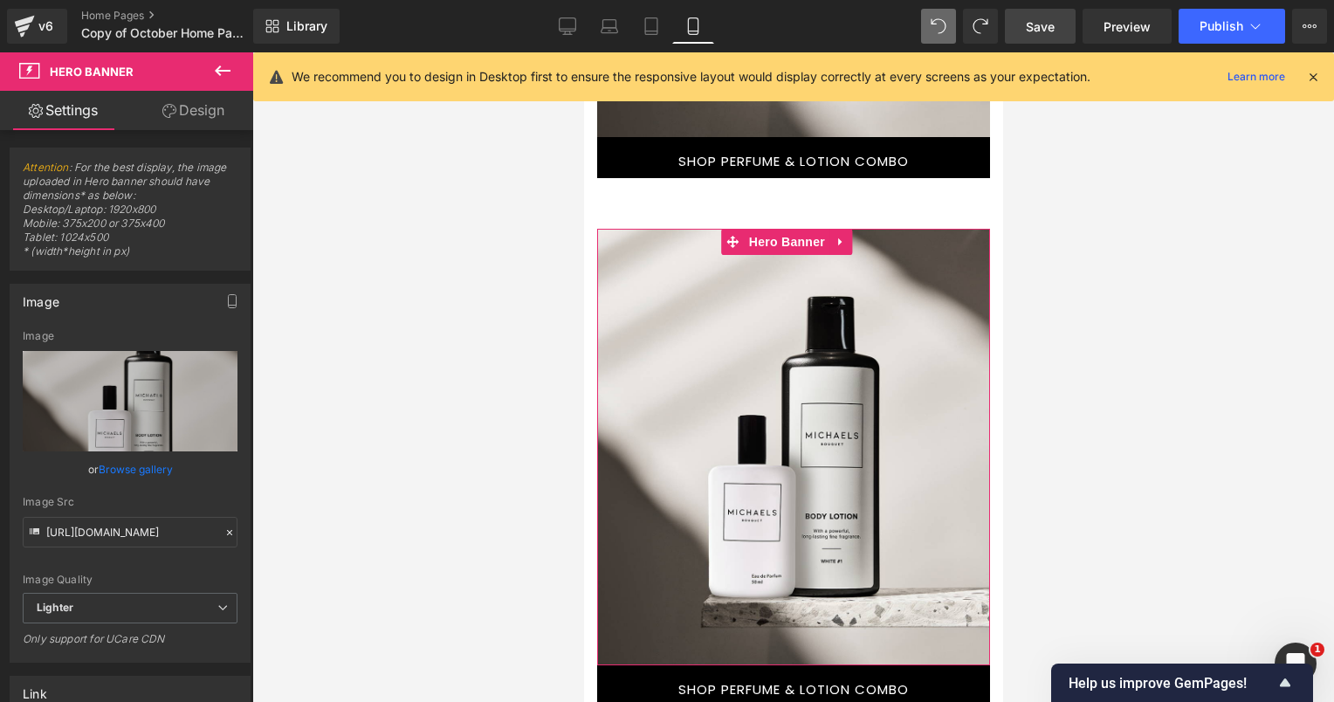
drag, startPoint x: 216, startPoint y: 116, endPoint x: 186, endPoint y: 159, distance: 52.6
click at [216, 115] on link "Design" at bounding box center [193, 110] width 127 height 39
click at [0, 0] on div "Visibility" at bounding box center [0, 0] width 0 height 0
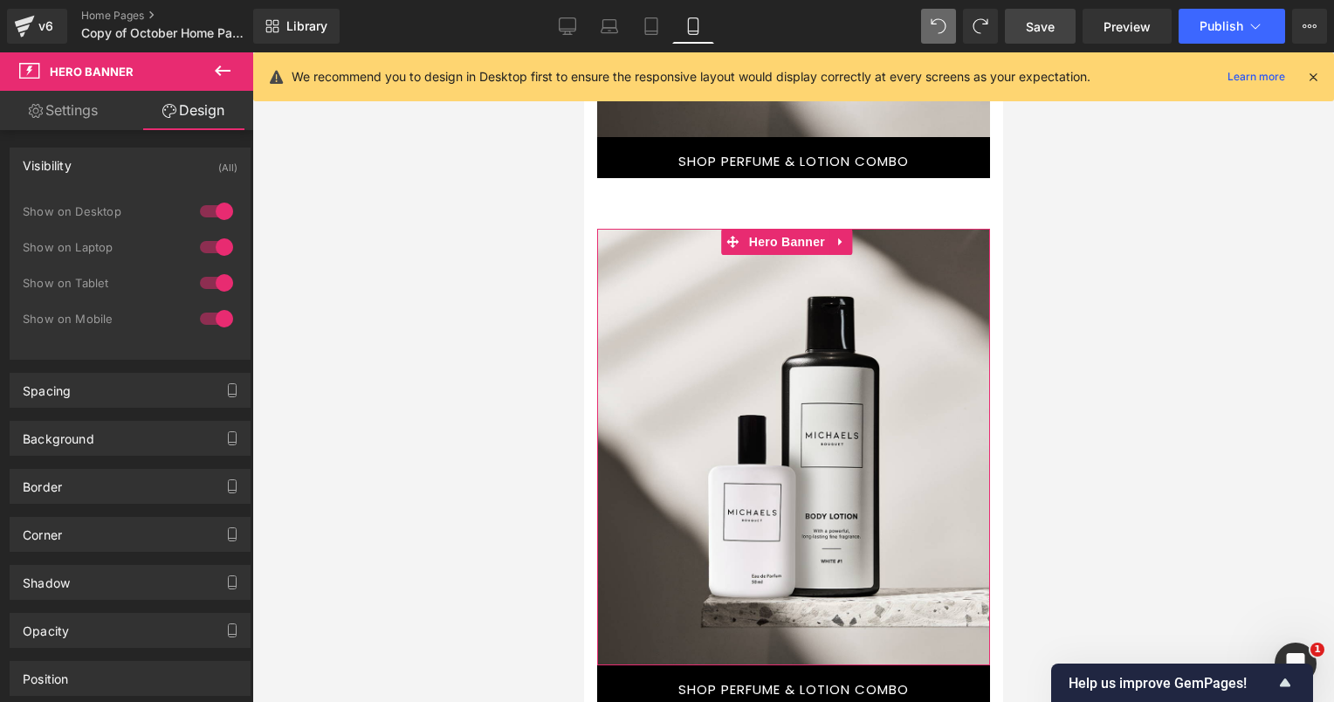
click at [213, 320] on div at bounding box center [216, 319] width 42 height 28
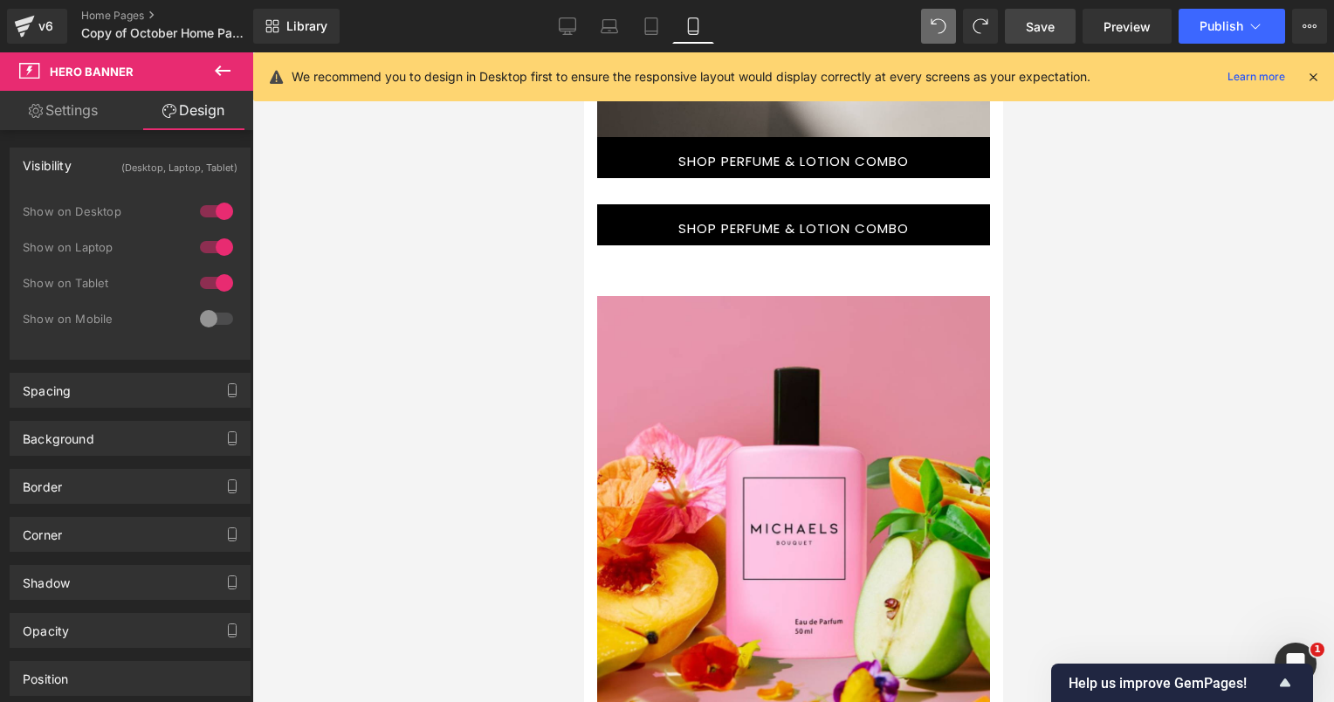
click at [734, 236] on link "SHOP PERFUME & LOTION COMBO" at bounding box center [792, 224] width 393 height 41
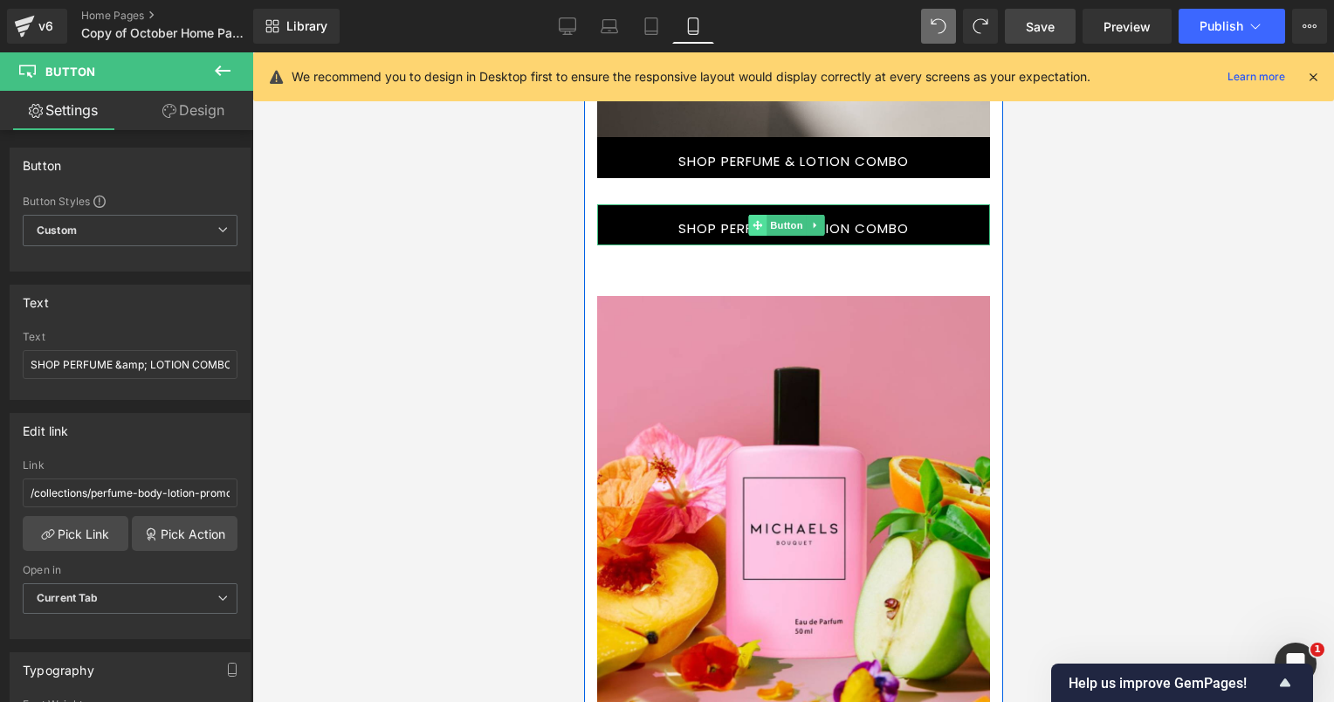
click at [756, 216] on span at bounding box center [757, 225] width 18 height 21
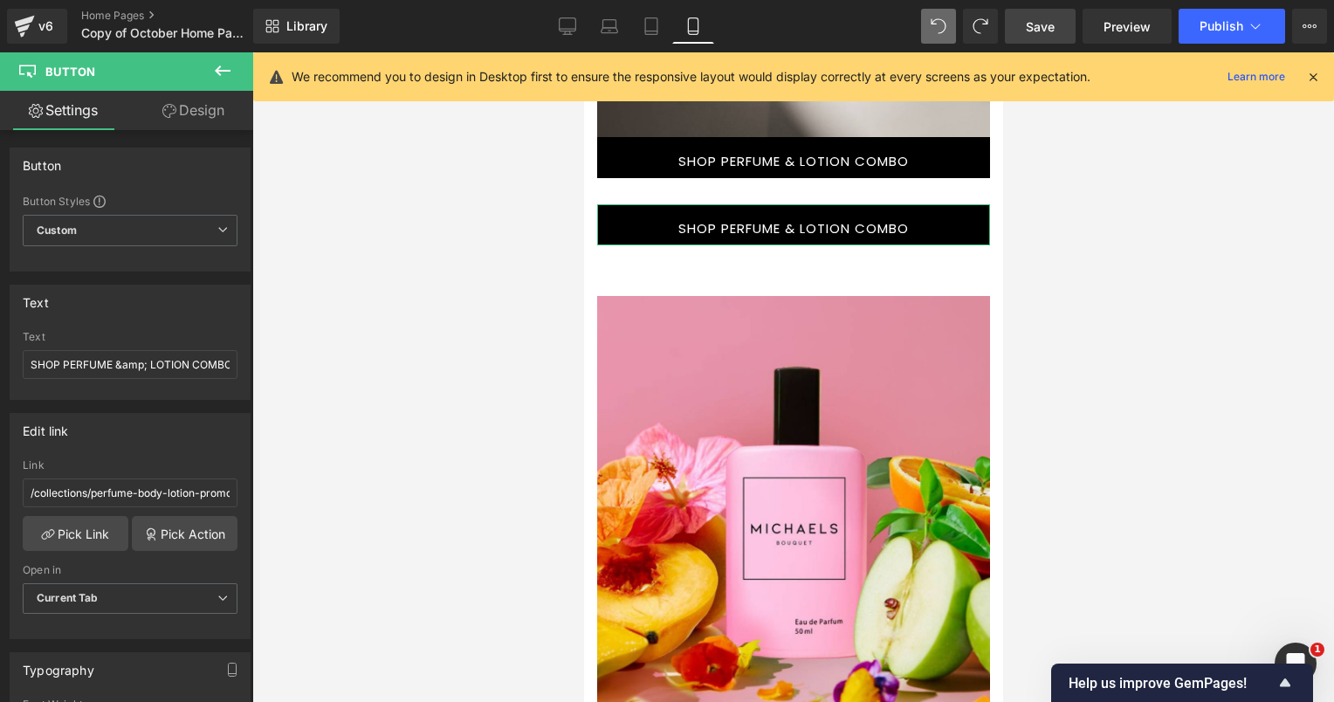
click at [200, 117] on link "Design" at bounding box center [193, 110] width 127 height 39
click at [0, 0] on div "Visibility" at bounding box center [0, 0] width 0 height 0
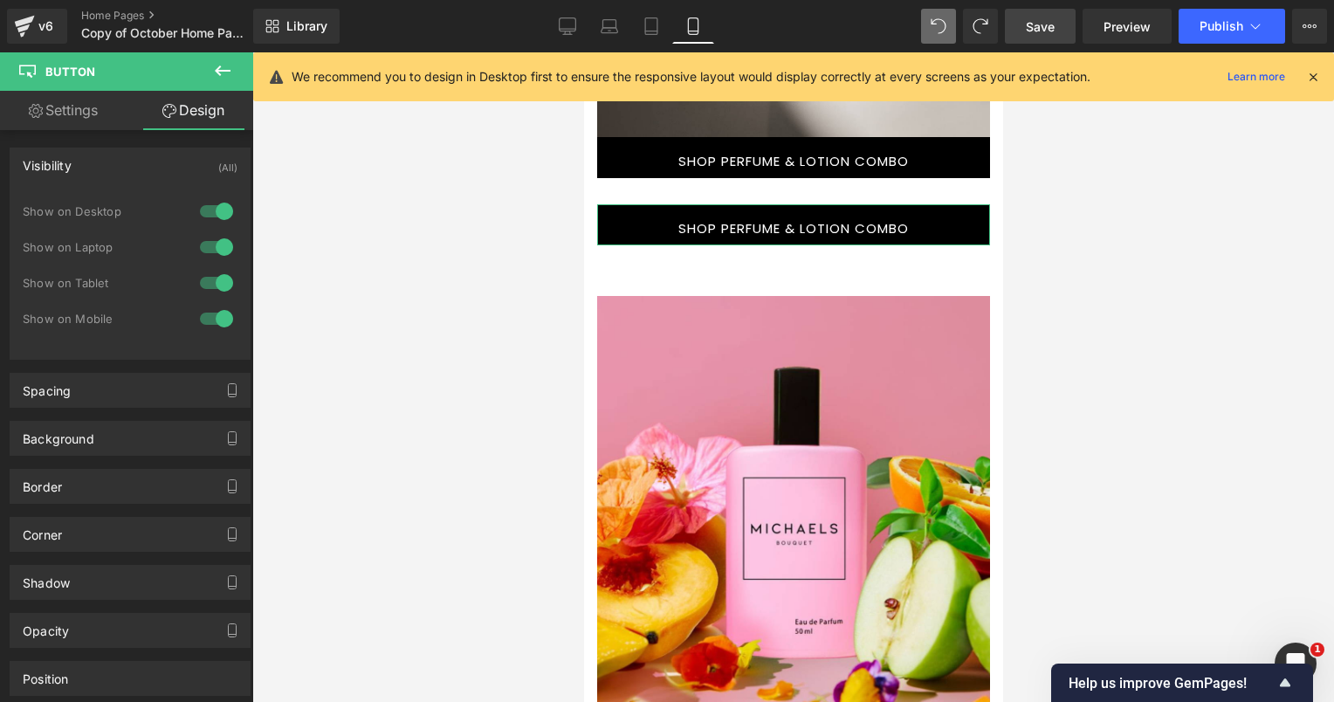
click at [212, 313] on div at bounding box center [216, 319] width 42 height 28
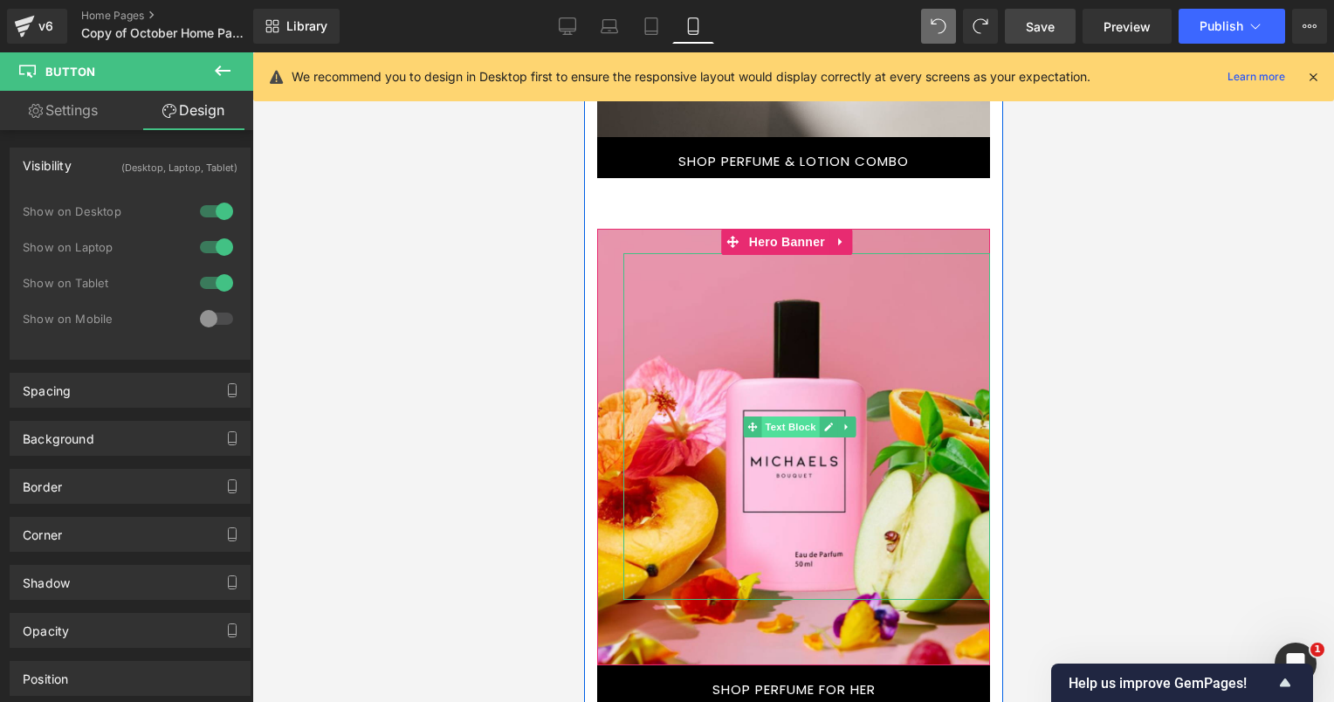
scroll to position [3425, 0]
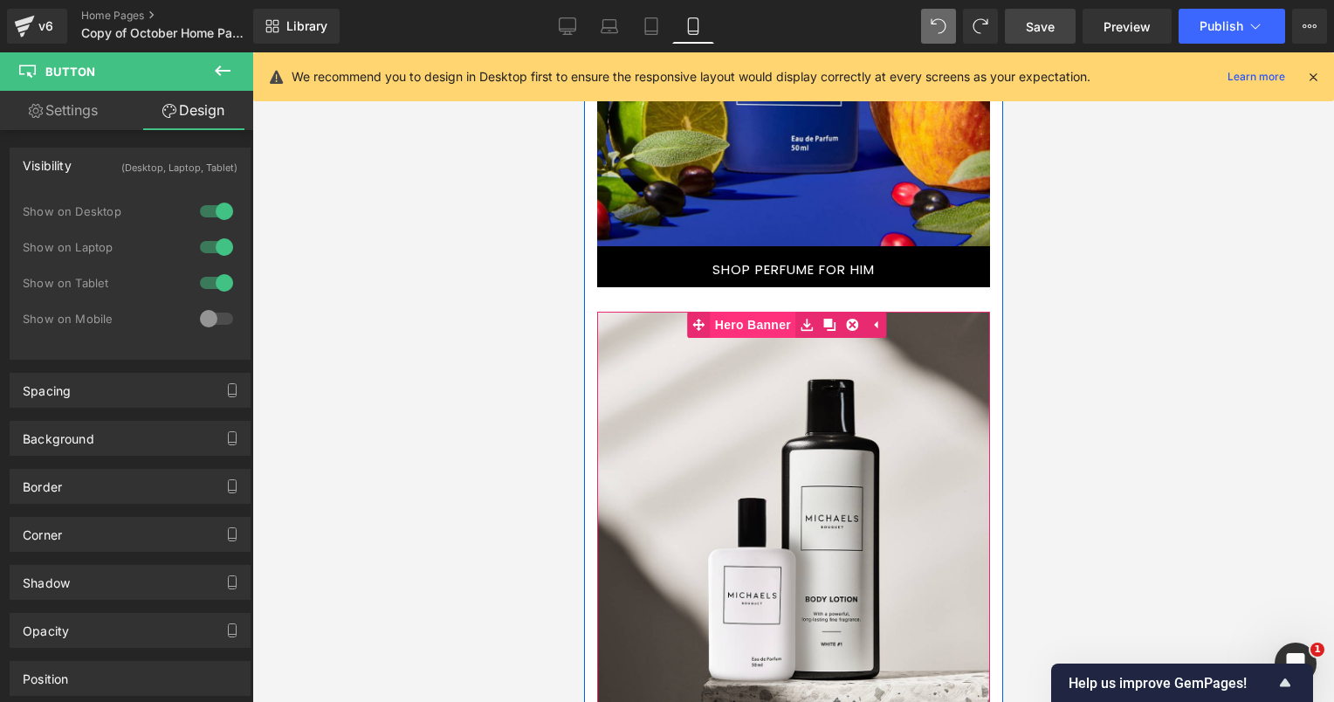
click at [732, 319] on link "Hero Banner" at bounding box center [740, 325] width 107 height 26
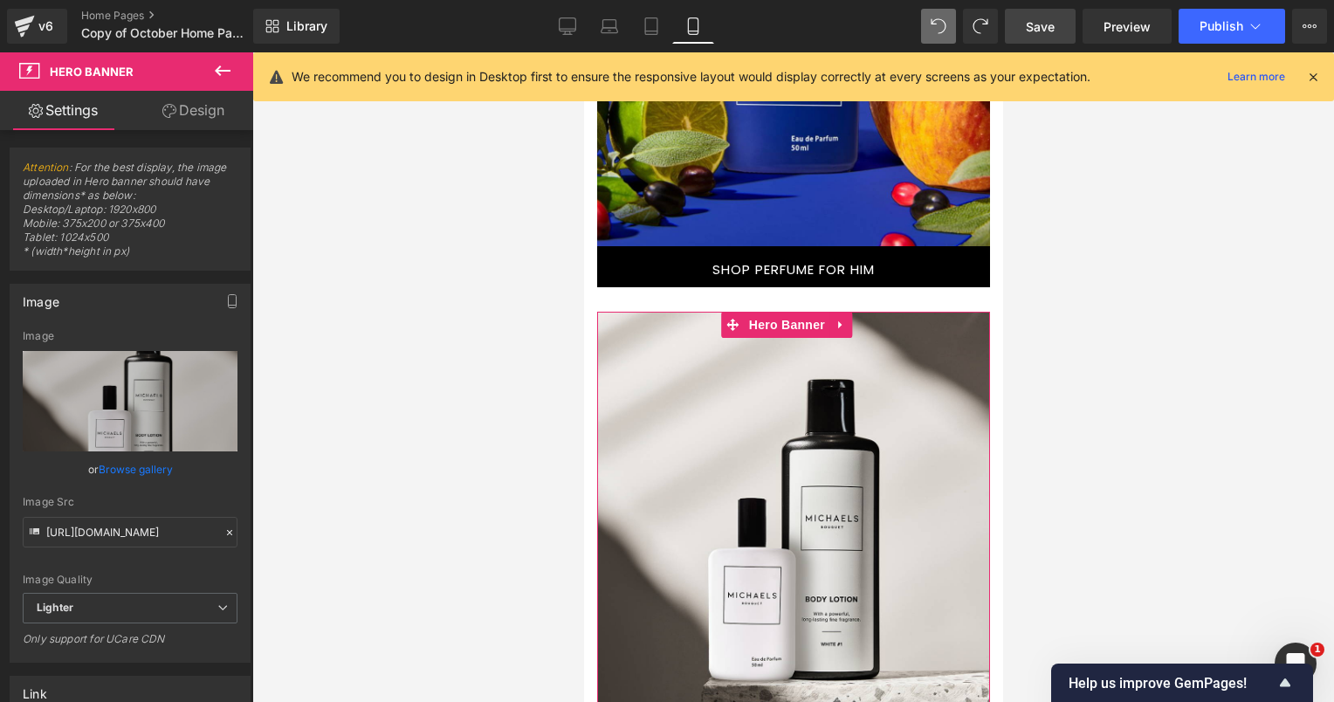
click at [185, 114] on link "Design" at bounding box center [193, 110] width 127 height 39
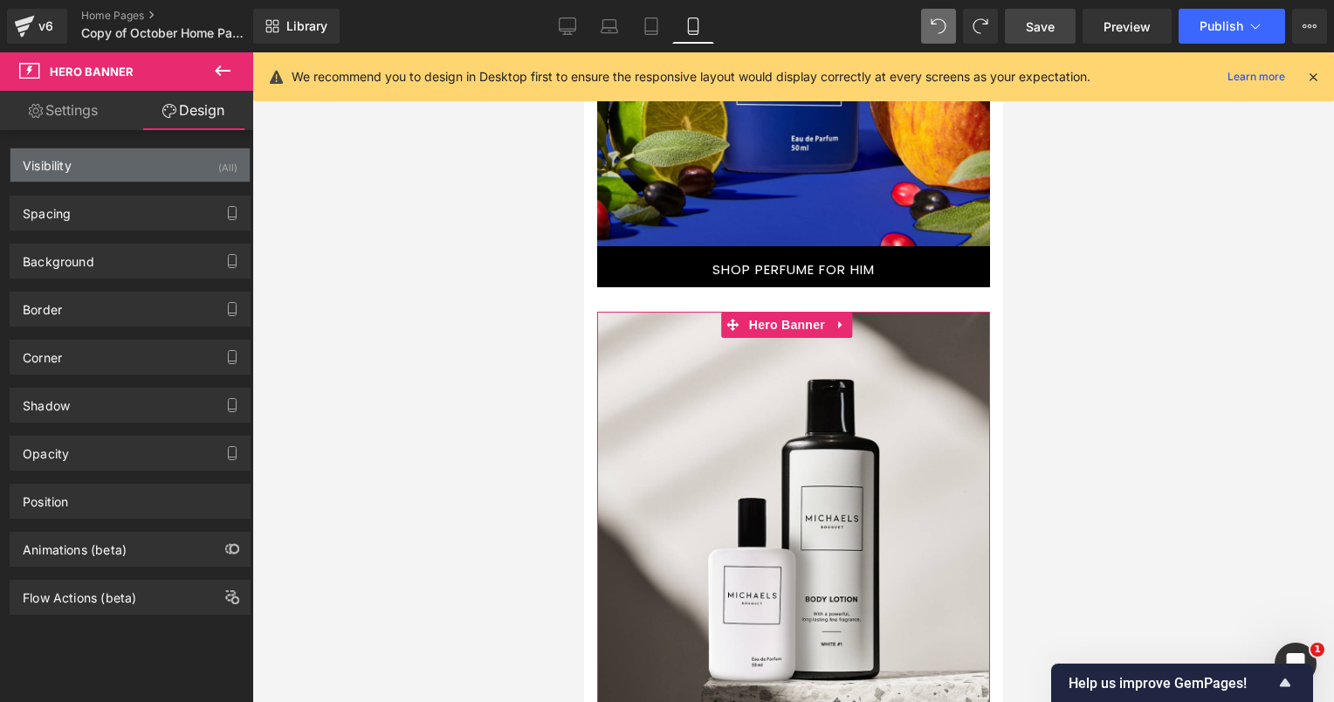
click at [199, 155] on div "Visibility (All)" at bounding box center [129, 164] width 239 height 33
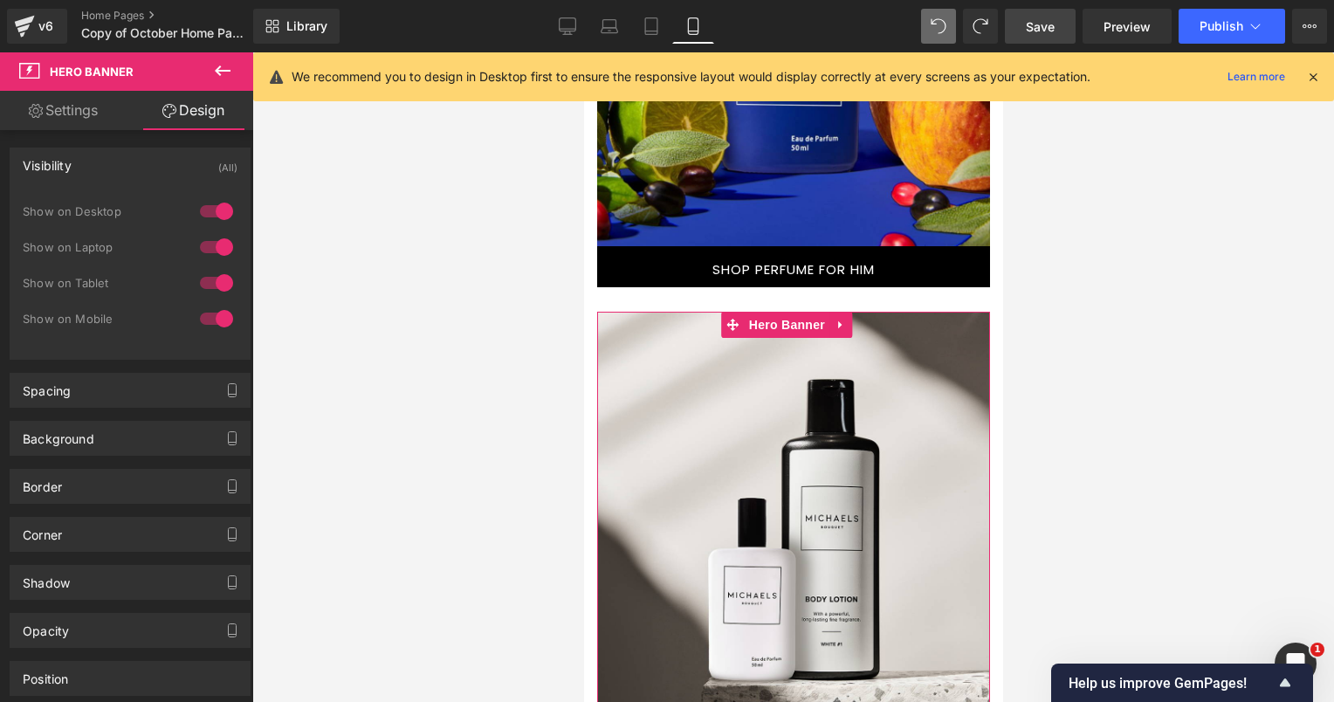
click at [217, 217] on div at bounding box center [216, 211] width 42 height 28
click at [223, 254] on div at bounding box center [216, 247] width 42 height 28
click at [208, 275] on div at bounding box center [216, 283] width 42 height 28
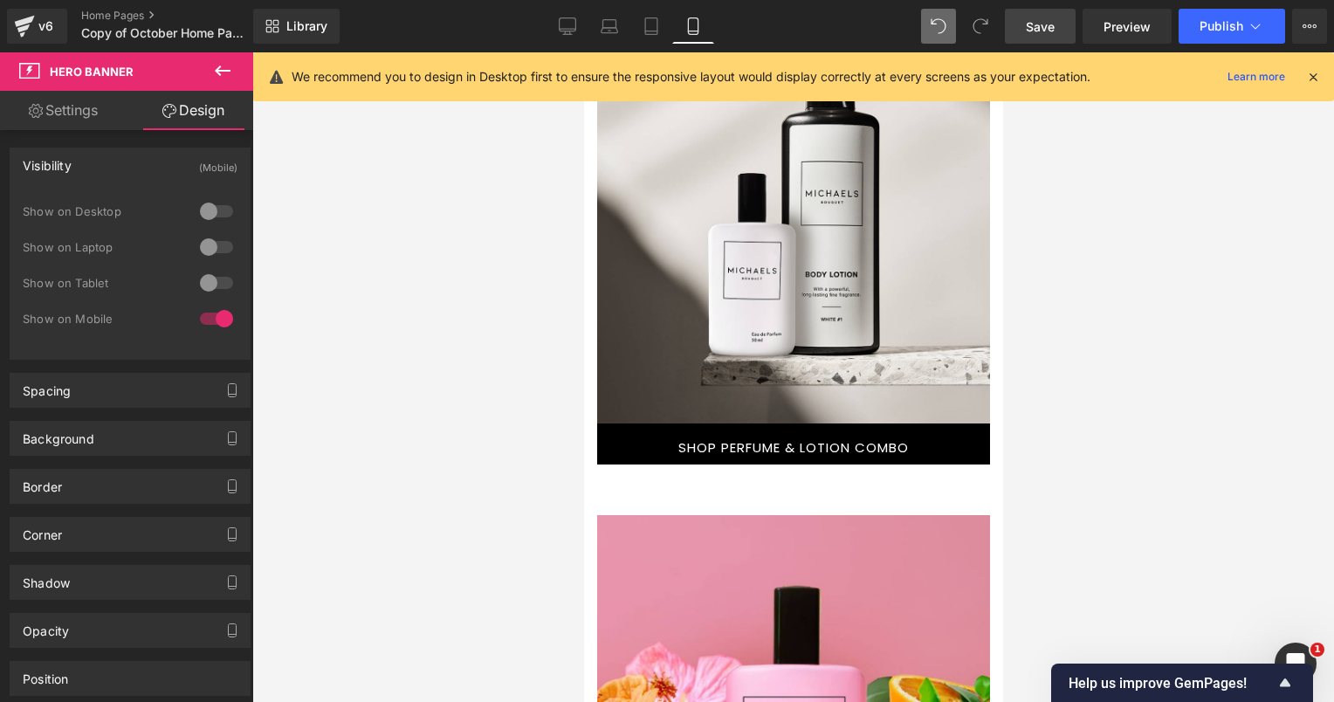
scroll to position [3774, 0]
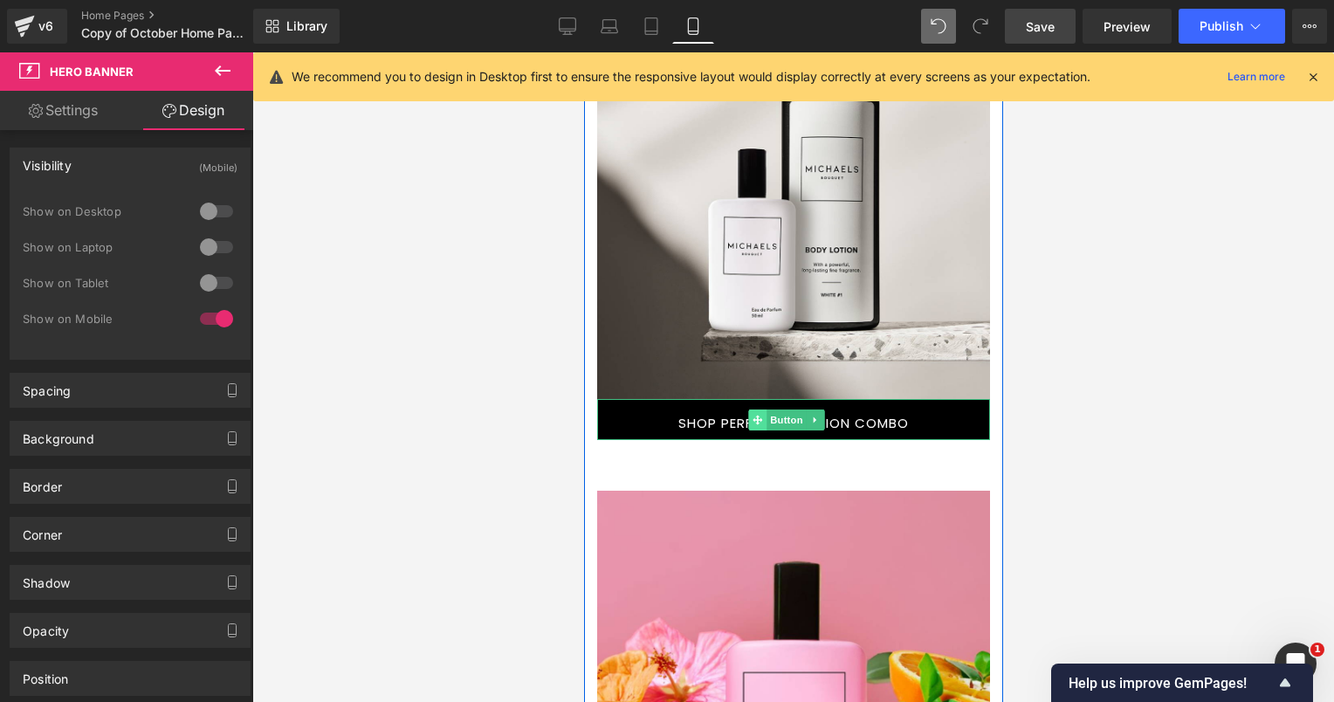
click at [757, 415] on icon at bounding box center [757, 420] width 10 height 10
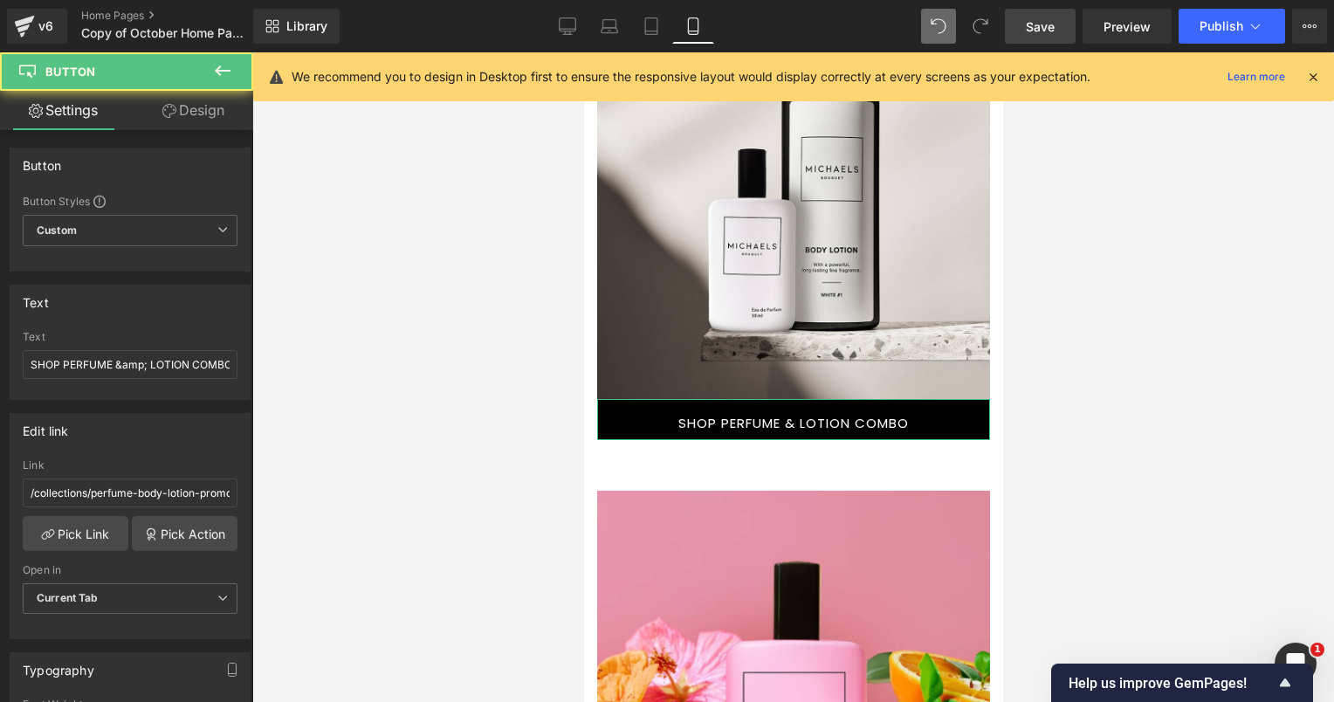
click at [207, 112] on link "Design" at bounding box center [193, 110] width 127 height 39
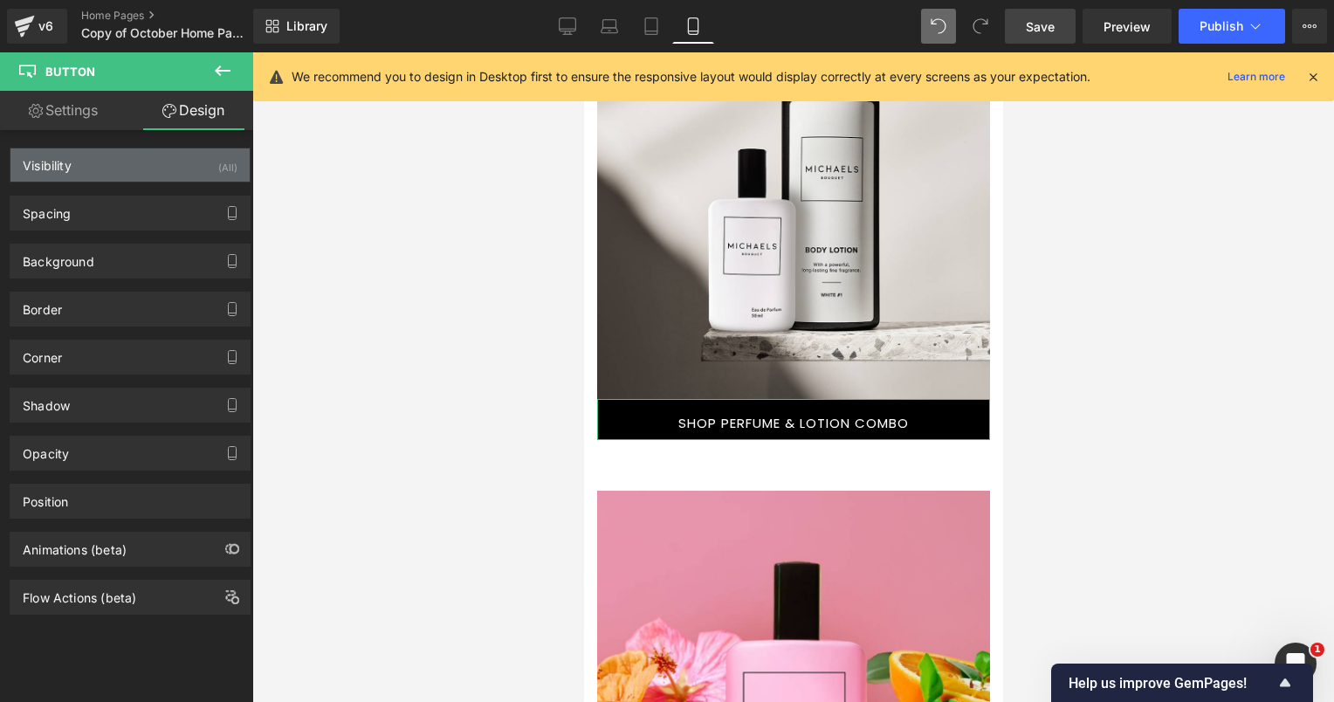
click at [127, 161] on div "Visibility (All)" at bounding box center [129, 164] width 239 height 33
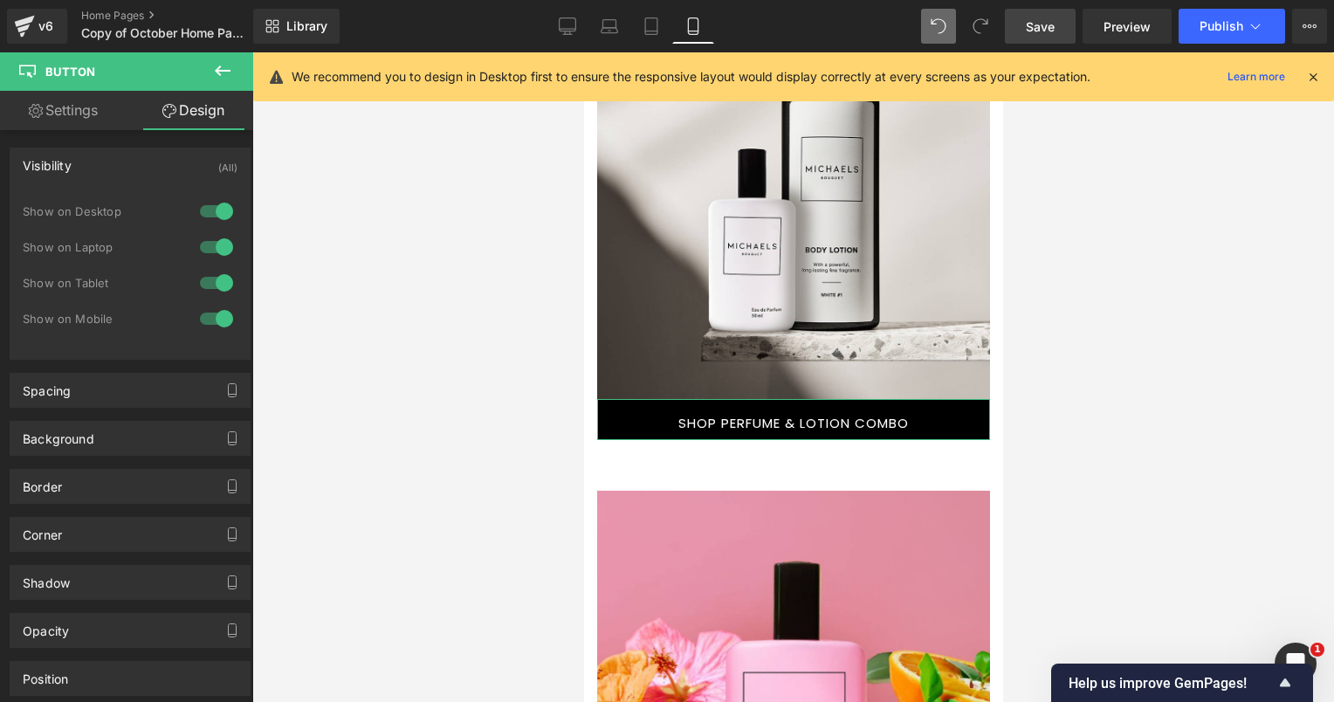
click at [208, 205] on div at bounding box center [216, 211] width 42 height 28
drag, startPoint x: 211, startPoint y: 242, endPoint x: 216, endPoint y: 257, distance: 16.6
click at [210, 243] on div at bounding box center [216, 247] width 42 height 28
click at [209, 280] on div at bounding box center [216, 283] width 42 height 28
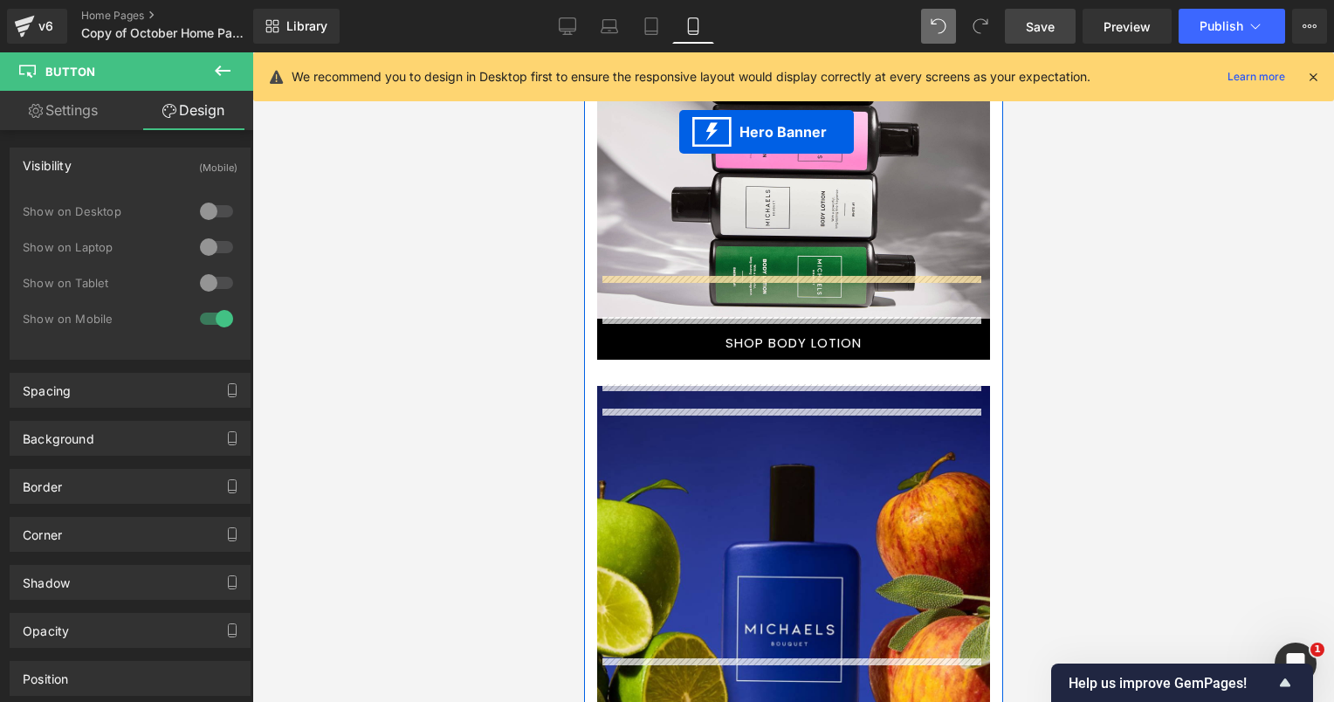
scroll to position [2796, 0]
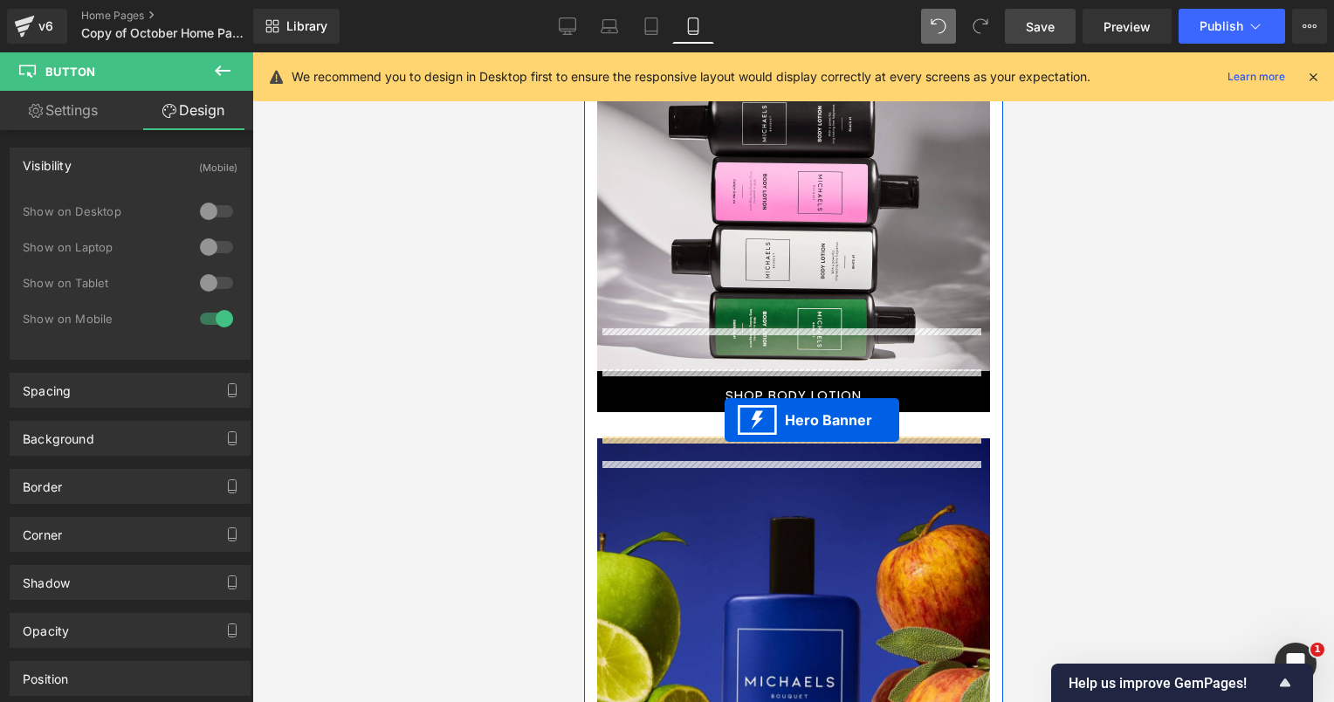
drag, startPoint x: 731, startPoint y: 494, endPoint x: 724, endPoint y: 420, distance: 74.5
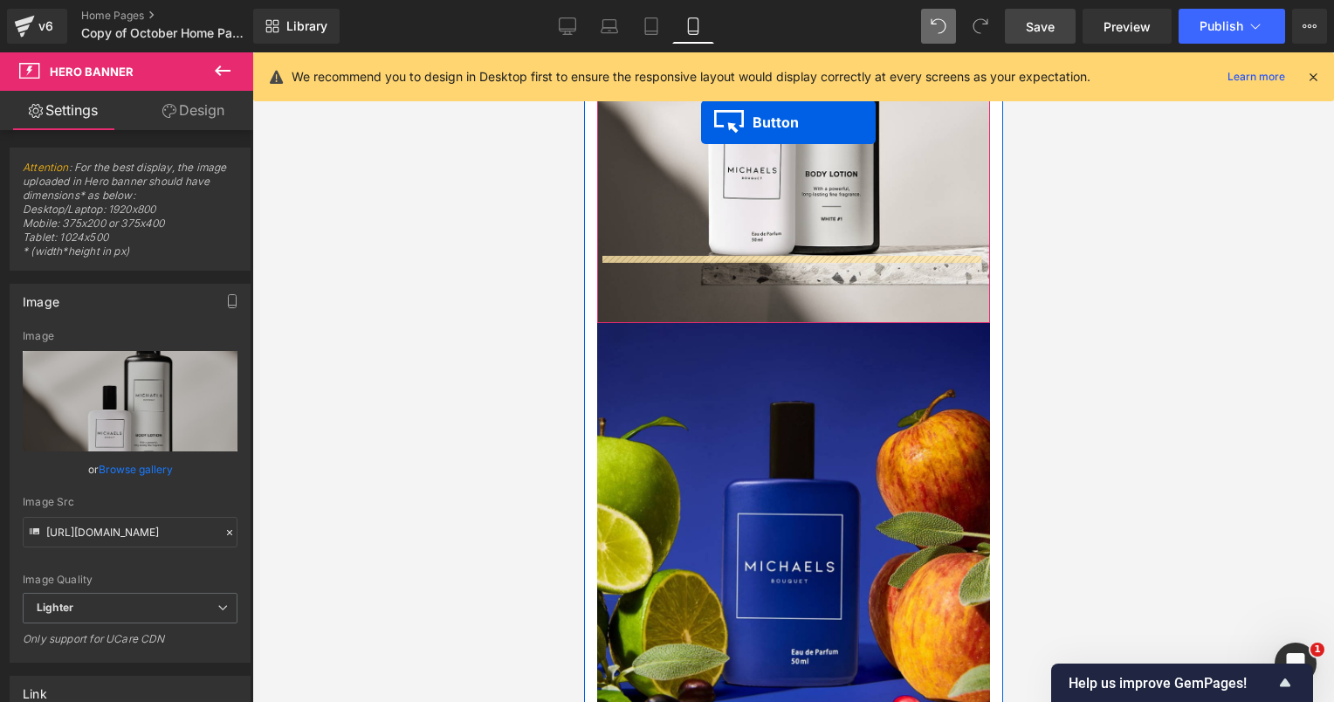
scroll to position [3337, 0]
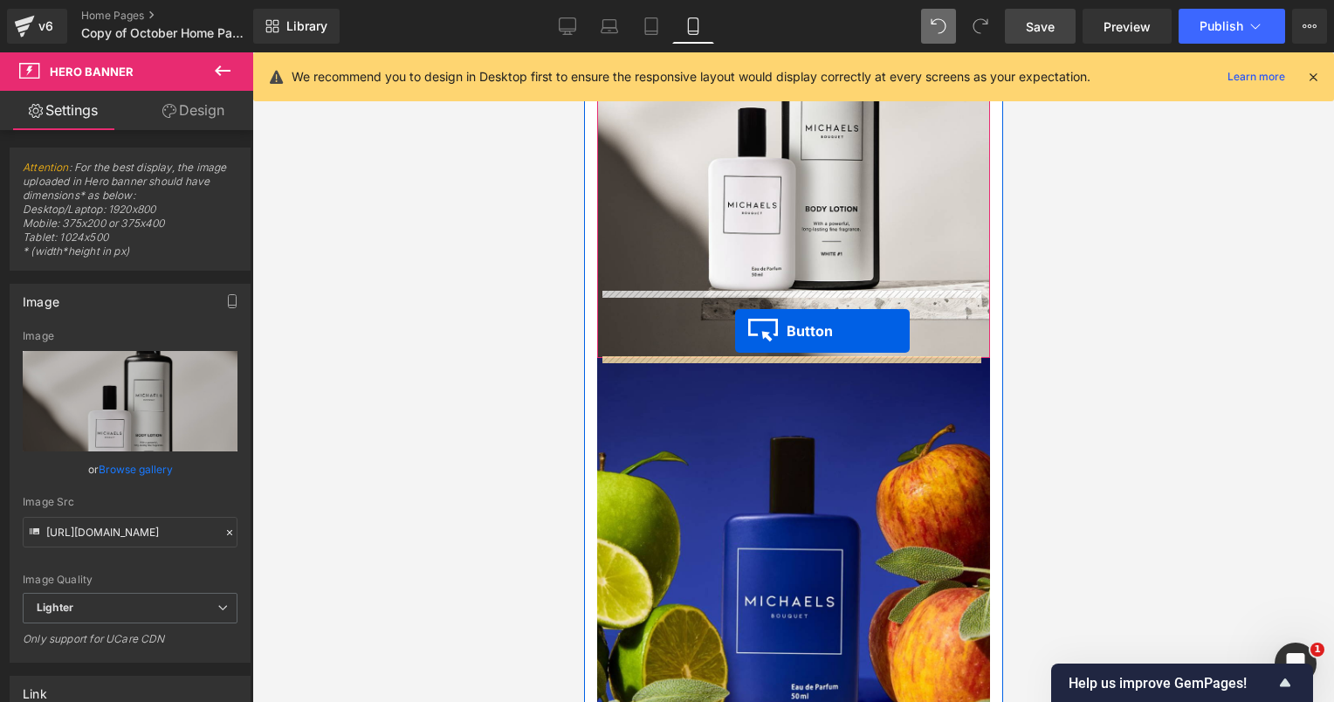
drag, startPoint x: 760, startPoint y: 593, endPoint x: 734, endPoint y: 331, distance: 263.1
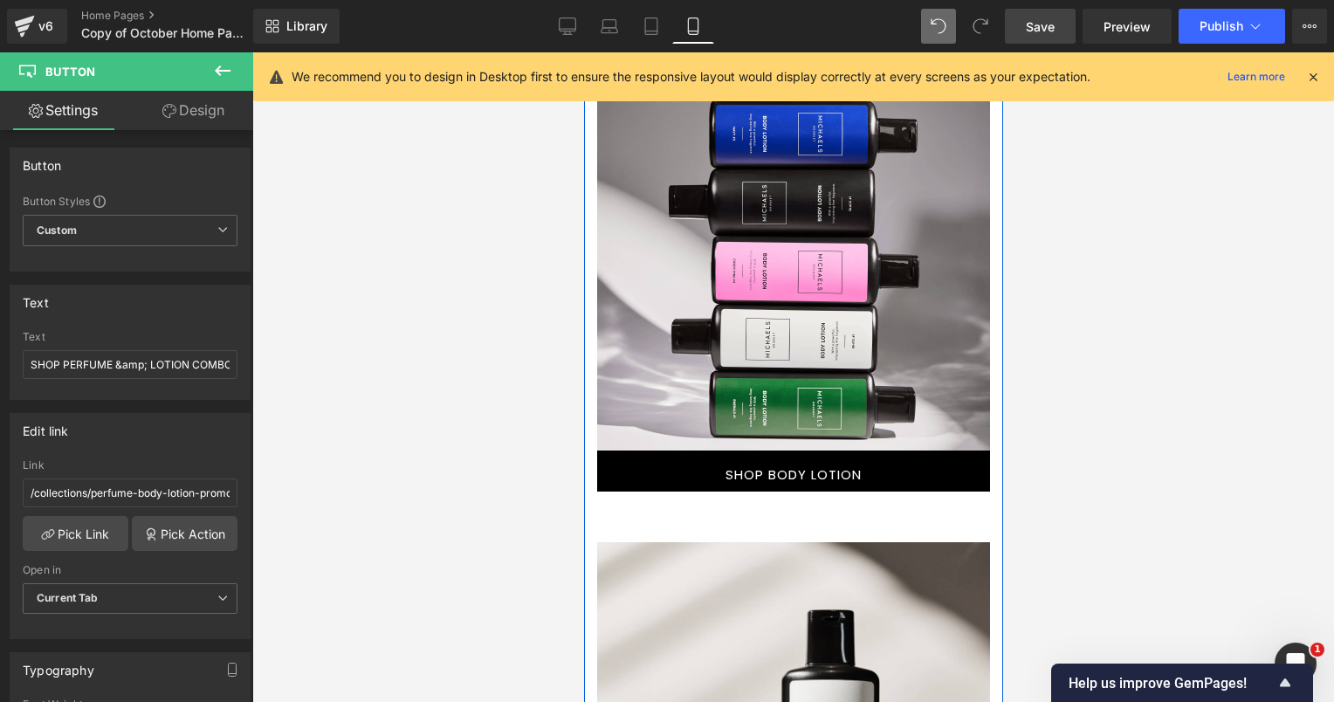
scroll to position [2727, 0]
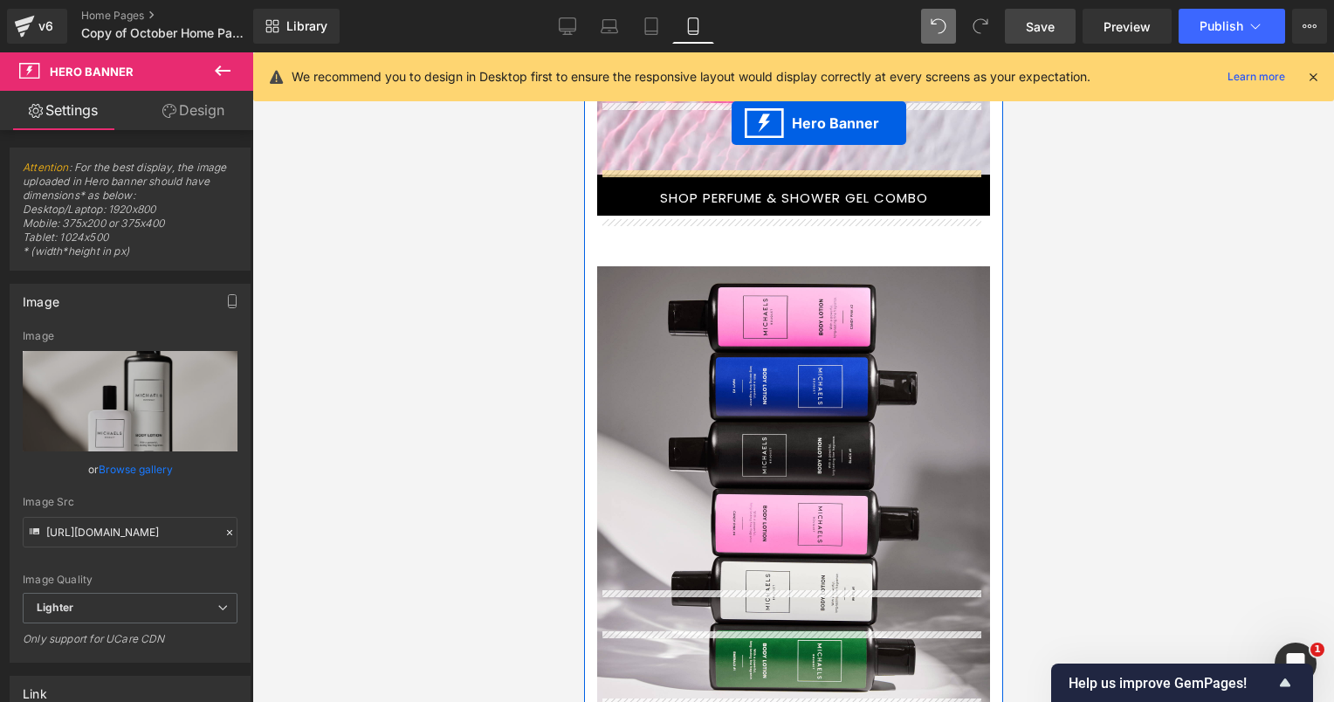
scroll to position [2447, 0]
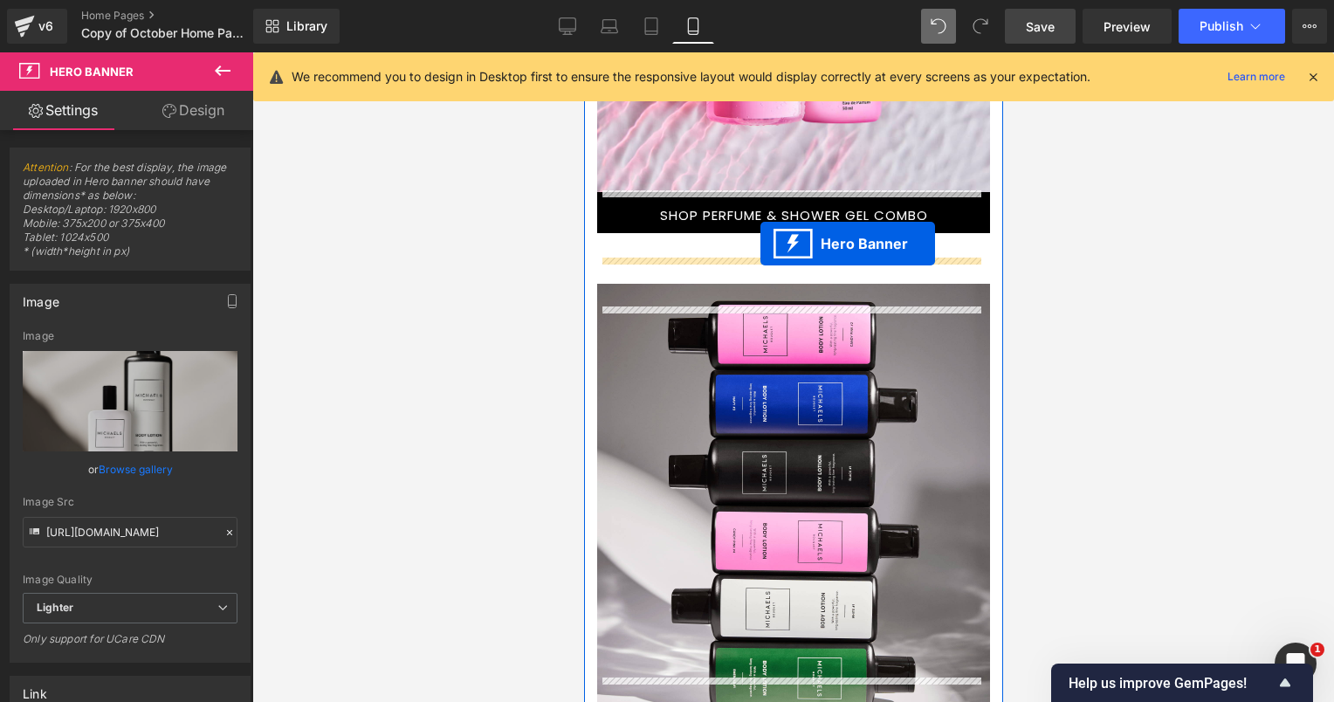
drag, startPoint x: 744, startPoint y: 474, endPoint x: 759, endPoint y: 243, distance: 231.8
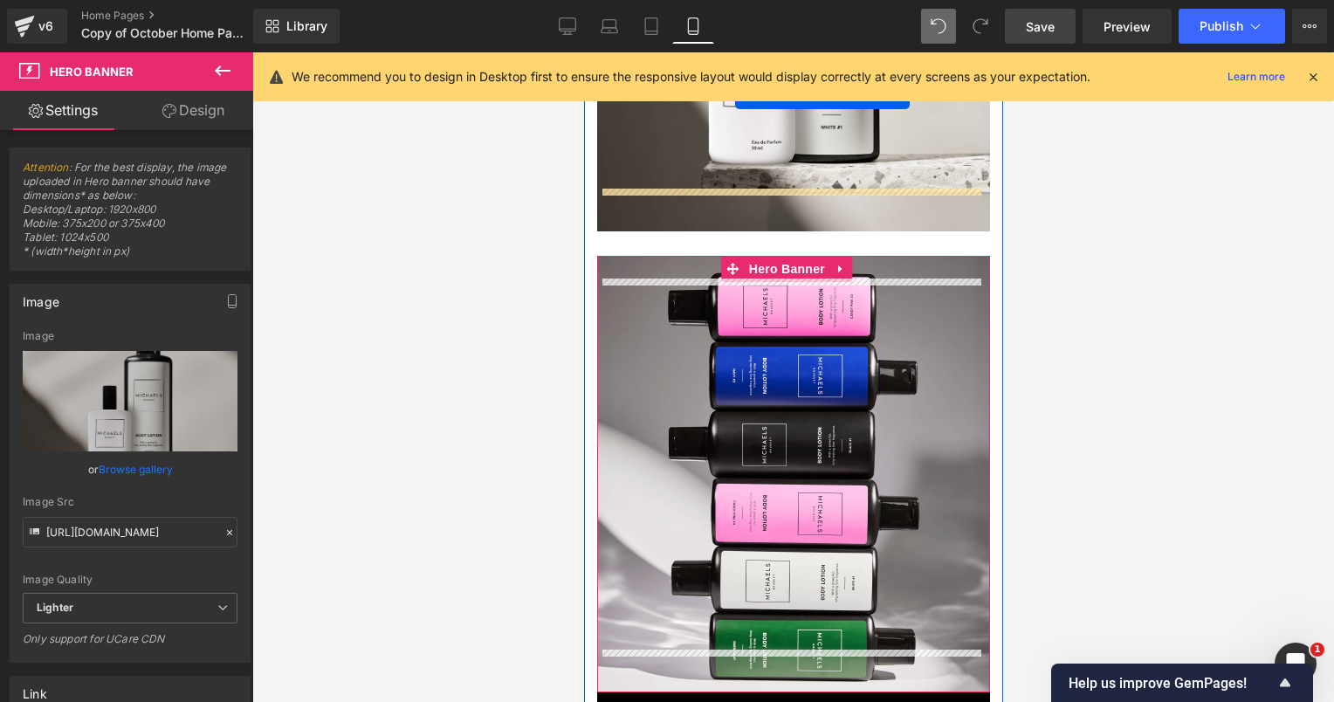
scroll to position [2901, 0]
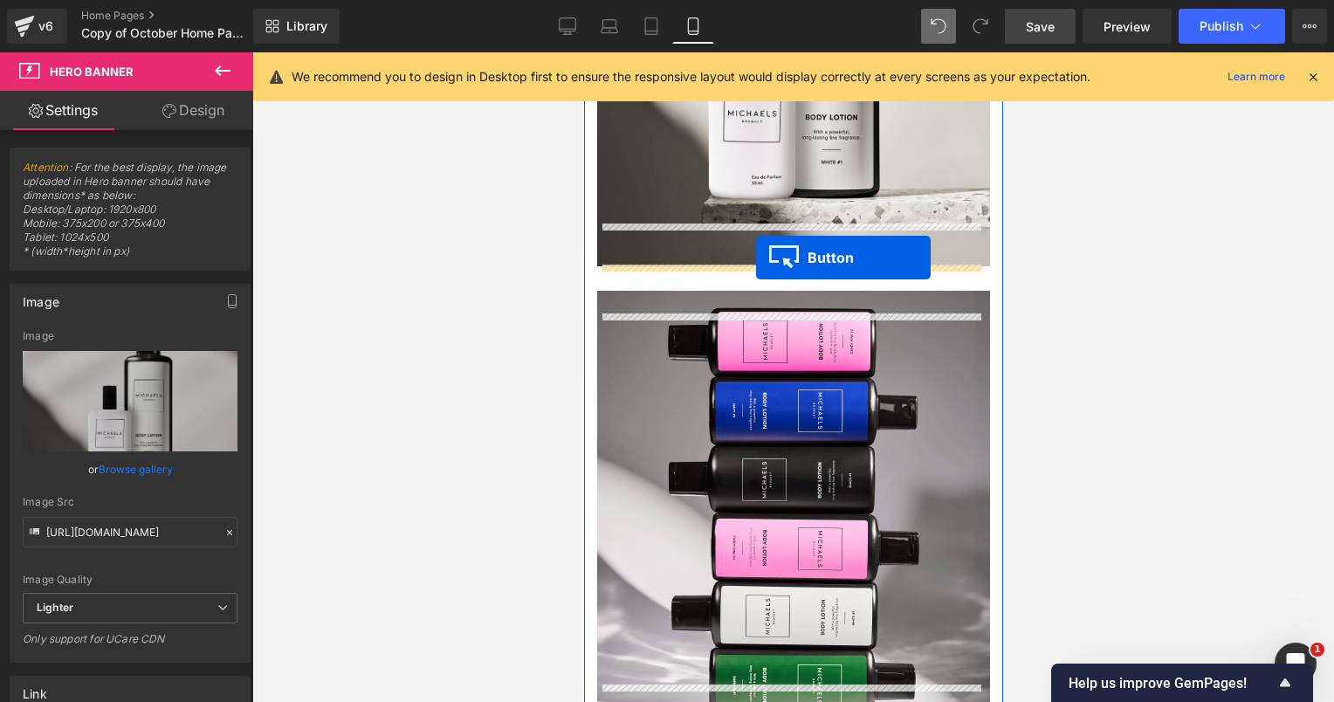
drag, startPoint x: 753, startPoint y: 653, endPoint x: 755, endPoint y: 257, distance: 396.2
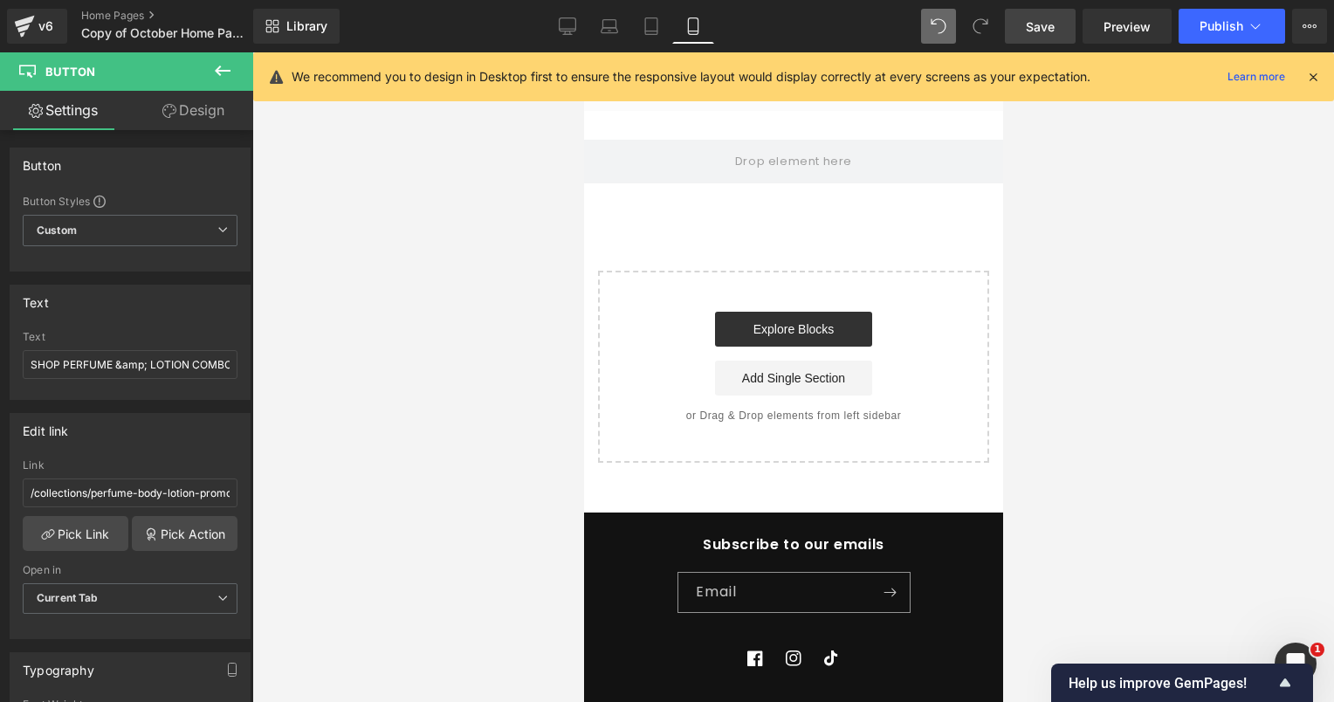
scroll to position [5694, 0]
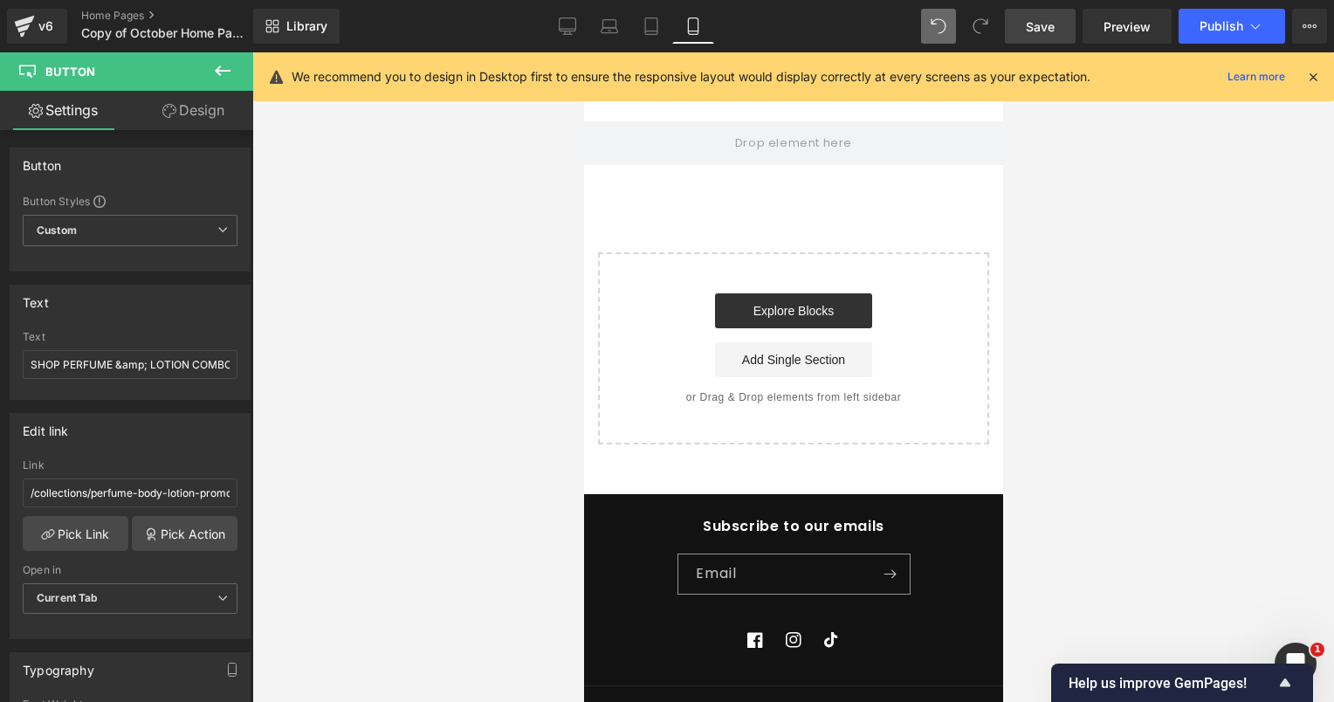
click at [1029, 35] on link "Save" at bounding box center [1040, 26] width 71 height 35
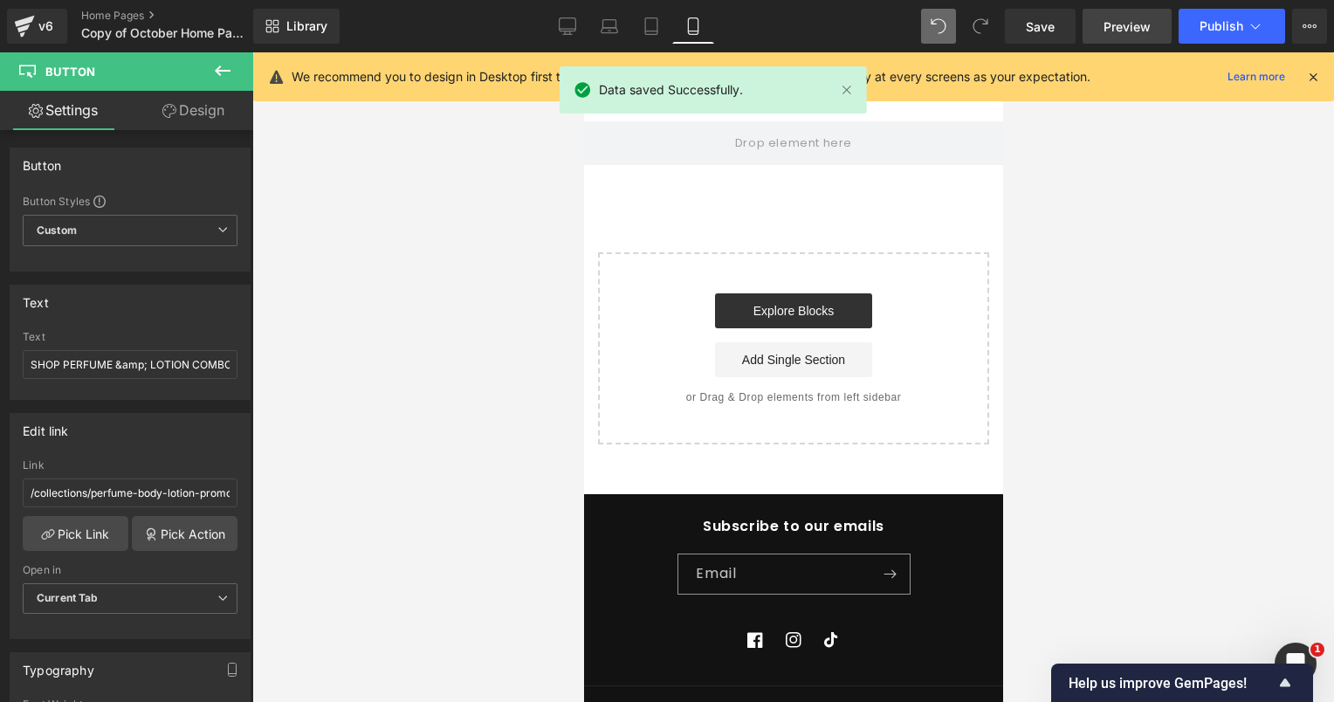
click at [1136, 18] on span "Preview" at bounding box center [1126, 26] width 47 height 18
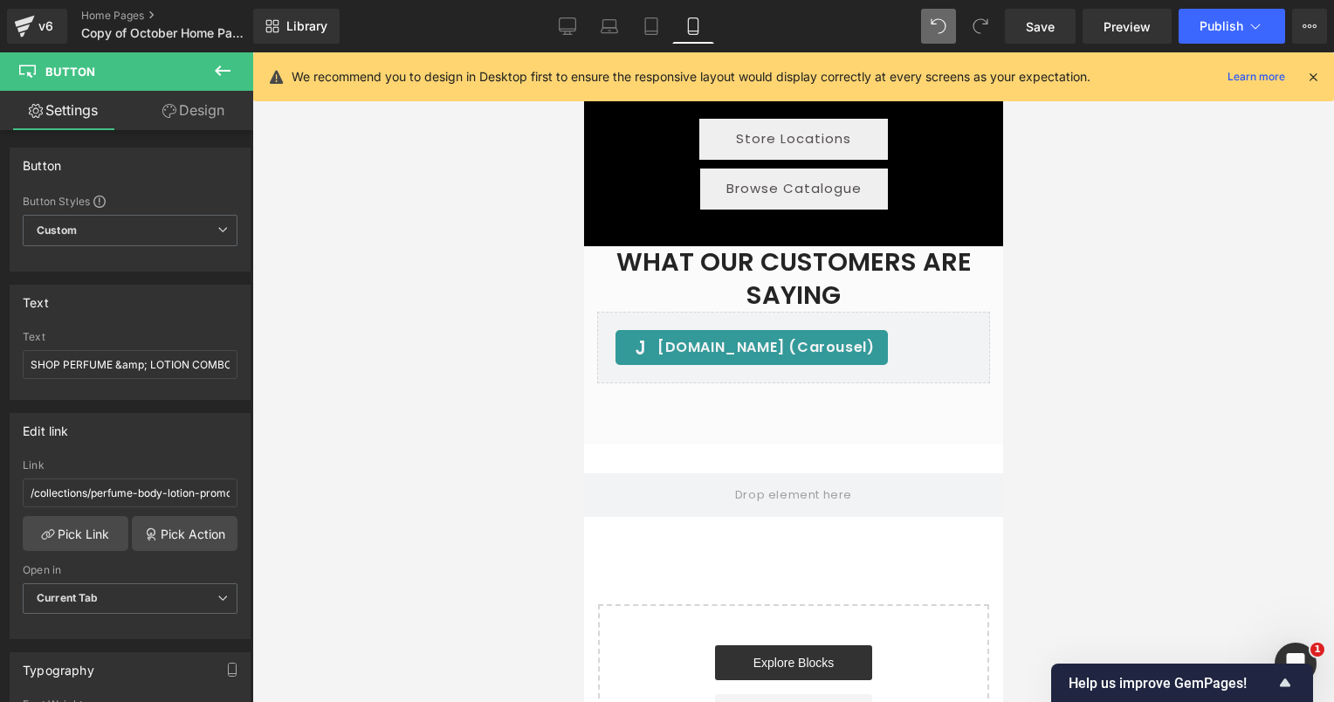
scroll to position [4996, 0]
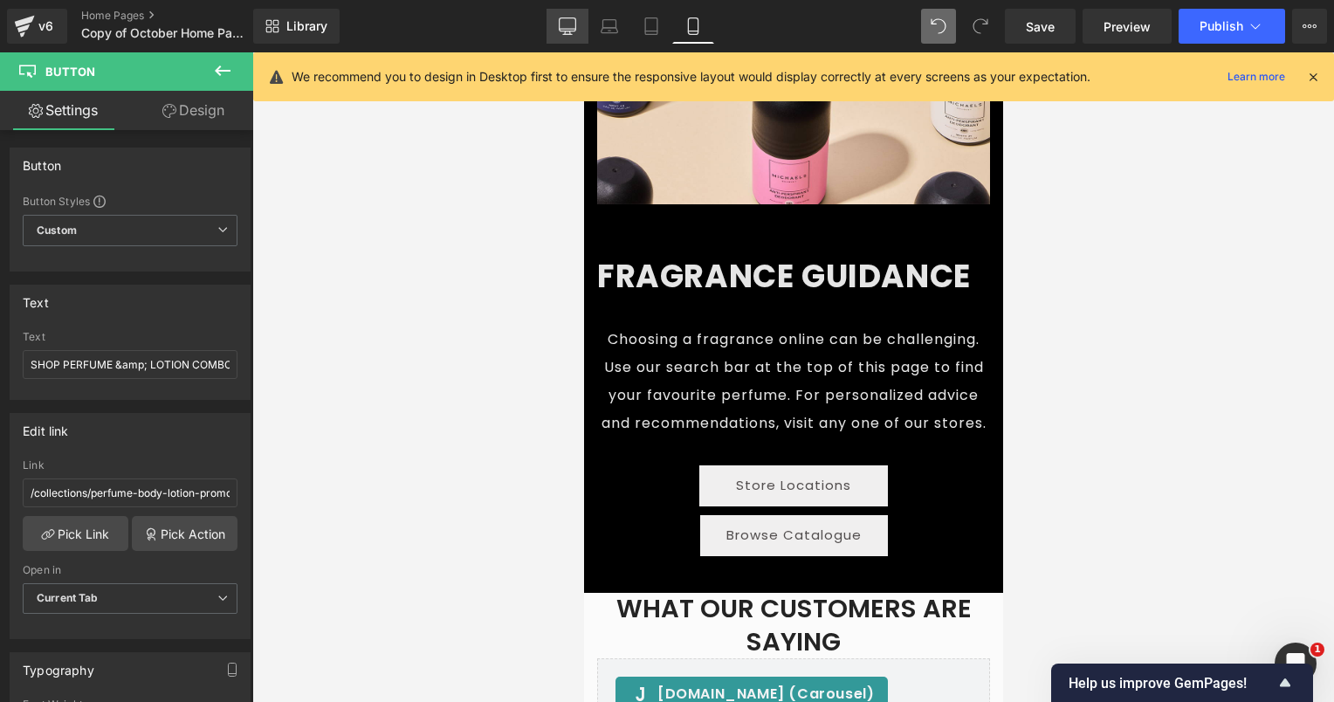
click at [557, 19] on link "Desktop" at bounding box center [567, 26] width 42 height 35
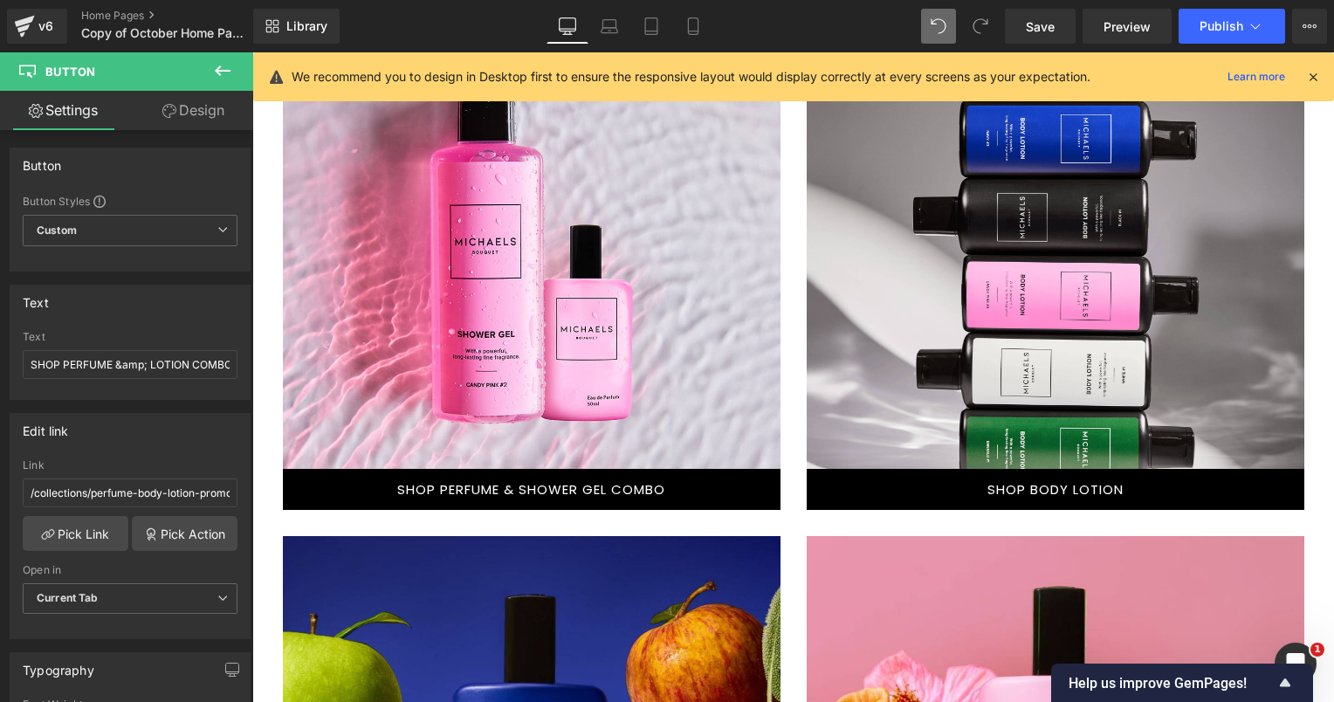
scroll to position [1484, 0]
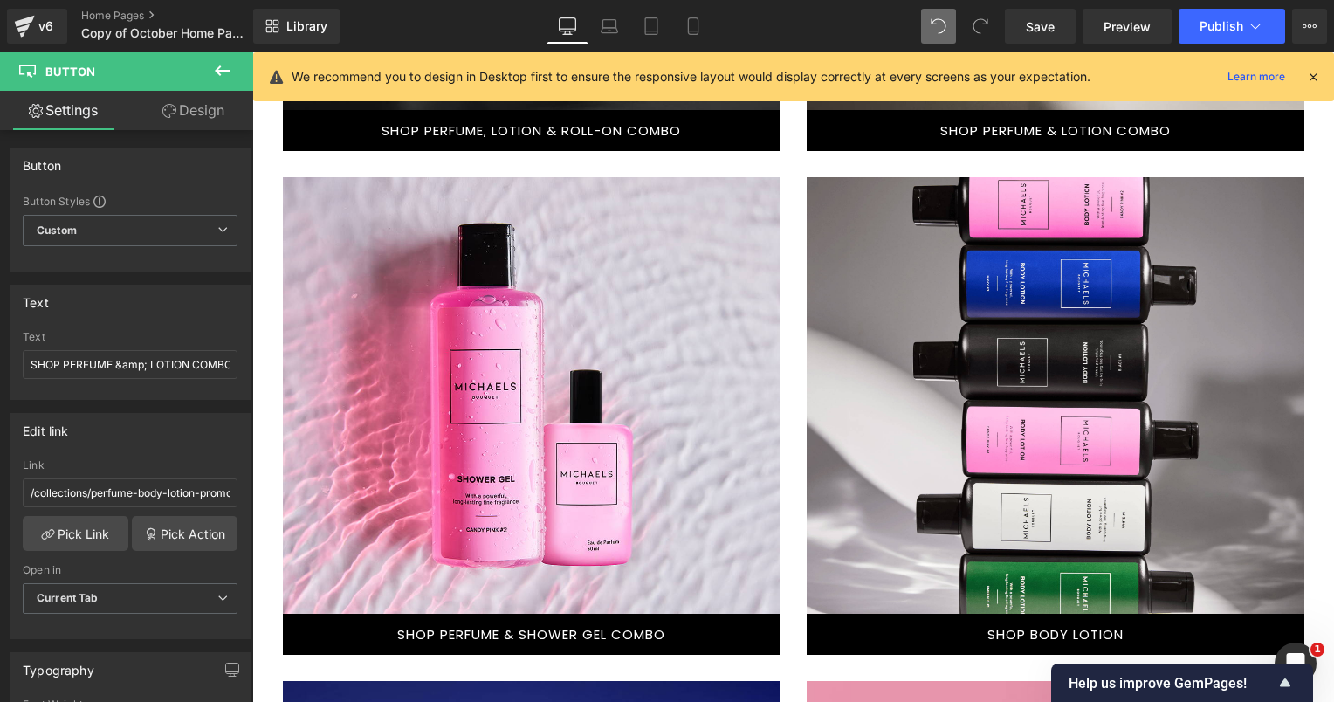
click at [980, 305] on div at bounding box center [1054, 395] width 497 height 436
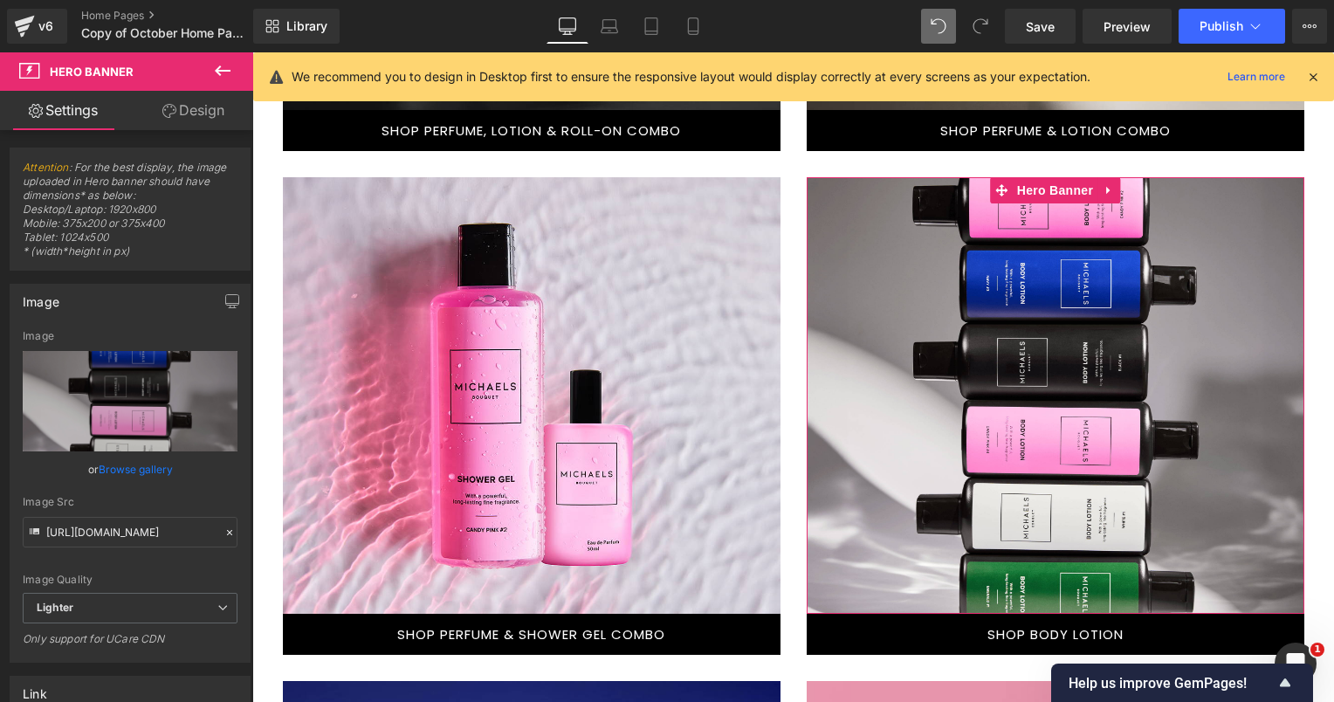
scroll to position [349, 0]
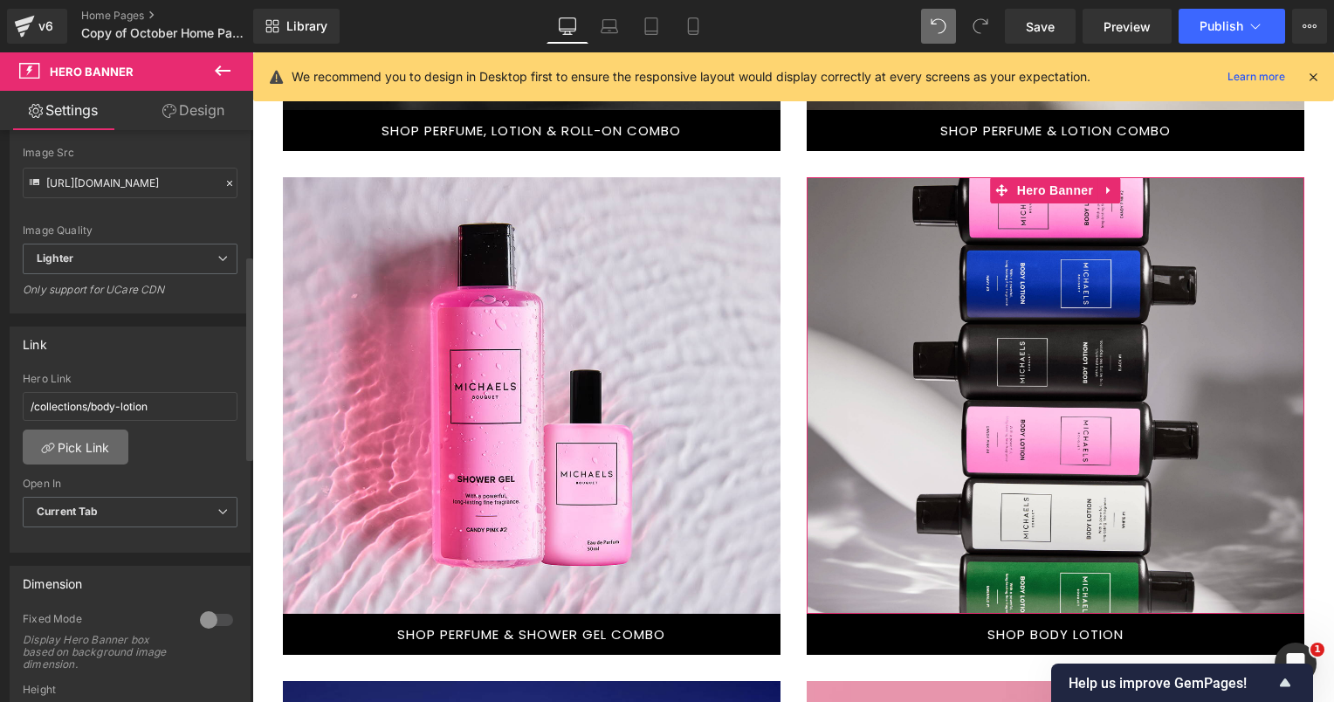
click at [87, 454] on link "Pick Link" at bounding box center [76, 446] width 106 height 35
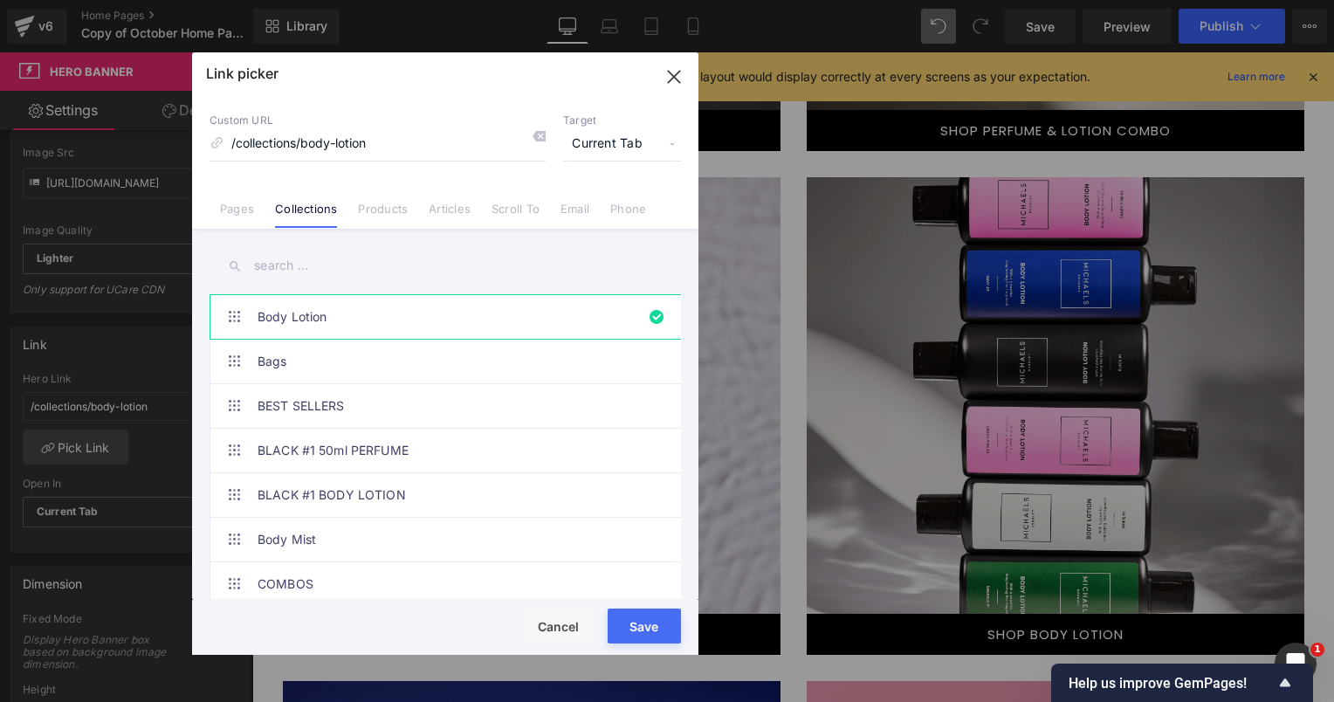
click at [281, 265] on input "text" at bounding box center [444, 265] width 471 height 39
type input "BODY"
drag, startPoint x: 650, startPoint y: 629, endPoint x: 659, endPoint y: 614, distance: 17.2
click at [650, 629] on div "Rendering Content" at bounding box center [667, 632] width 107 height 19
click at [671, 77] on icon "button" at bounding box center [674, 77] width 28 height 28
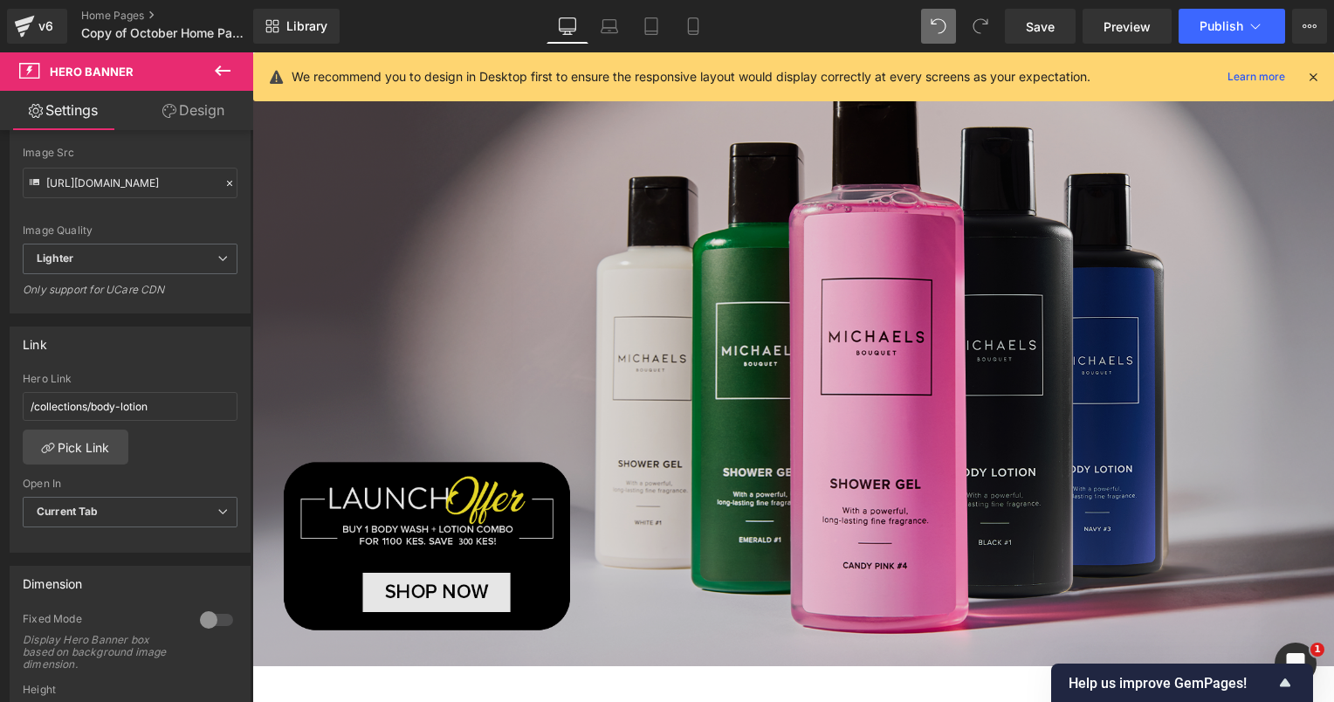
scroll to position [436, 0]
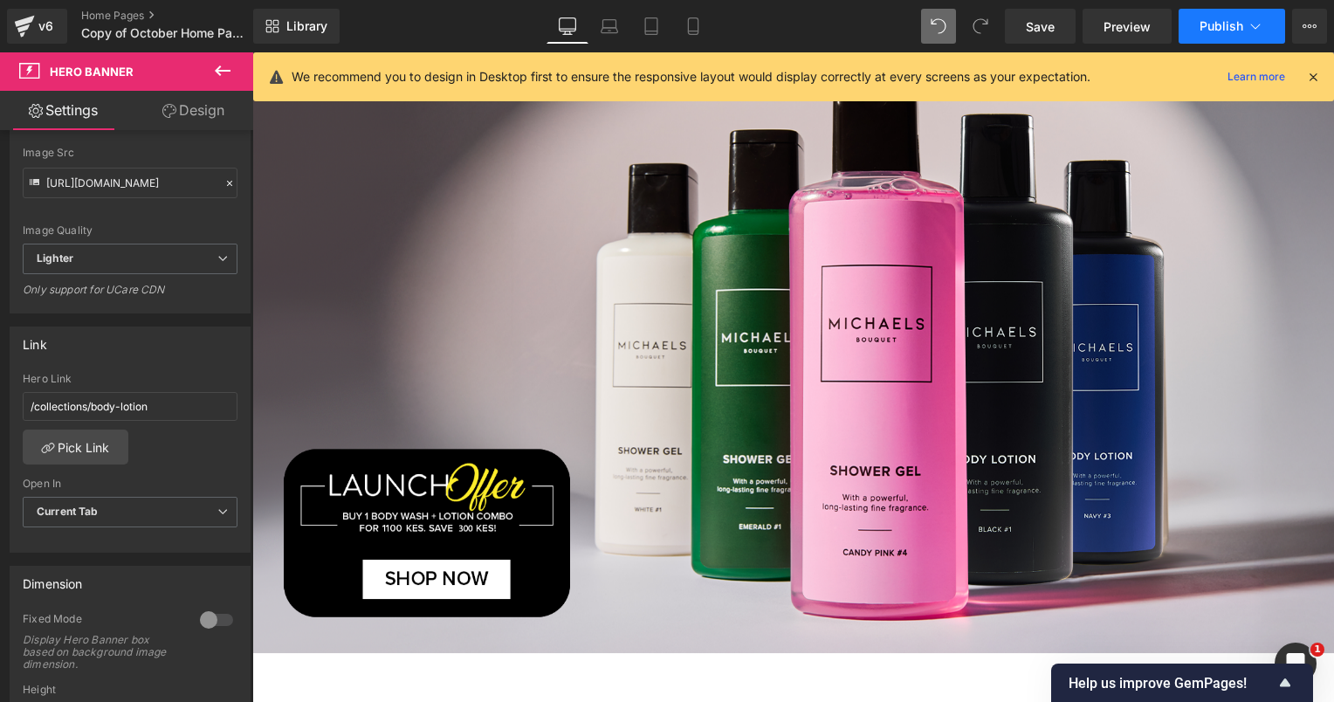
click at [1218, 27] on span "Publish" at bounding box center [1221, 26] width 44 height 14
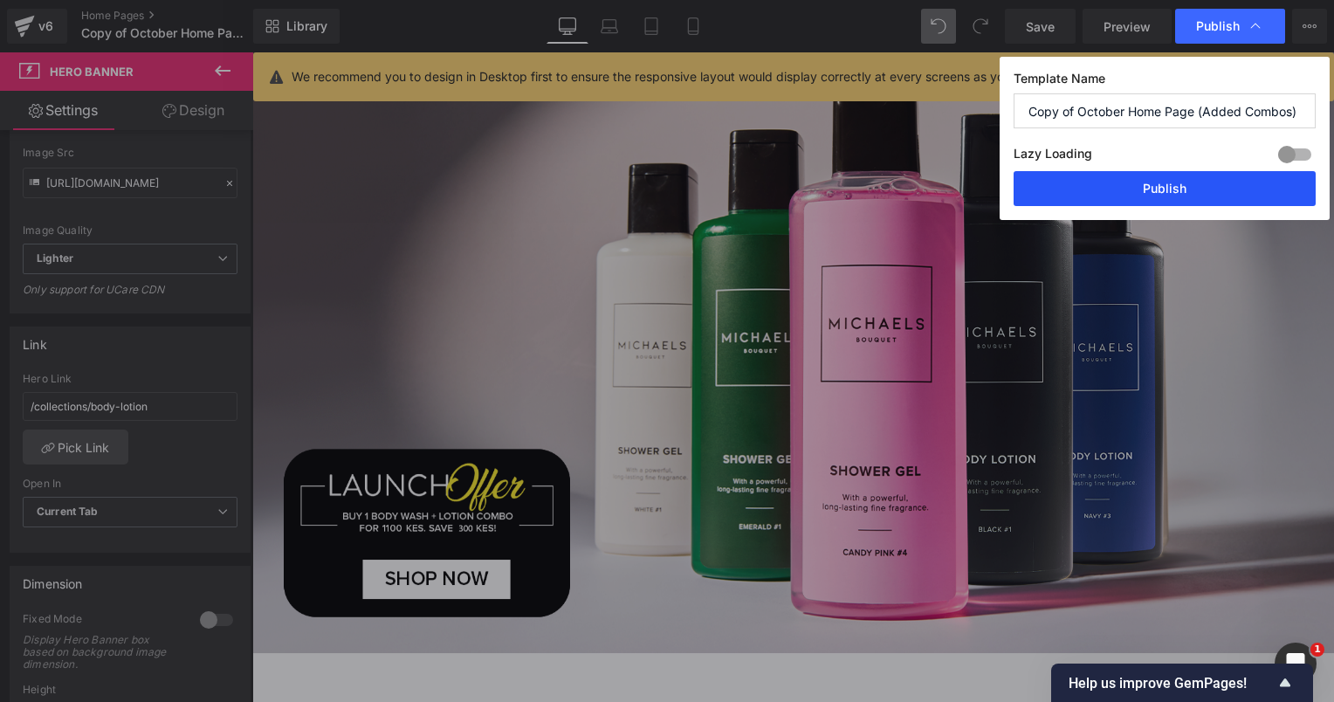
click at [1188, 188] on button "Publish" at bounding box center [1164, 188] width 302 height 35
